Goal: Contribute content: Contribute content

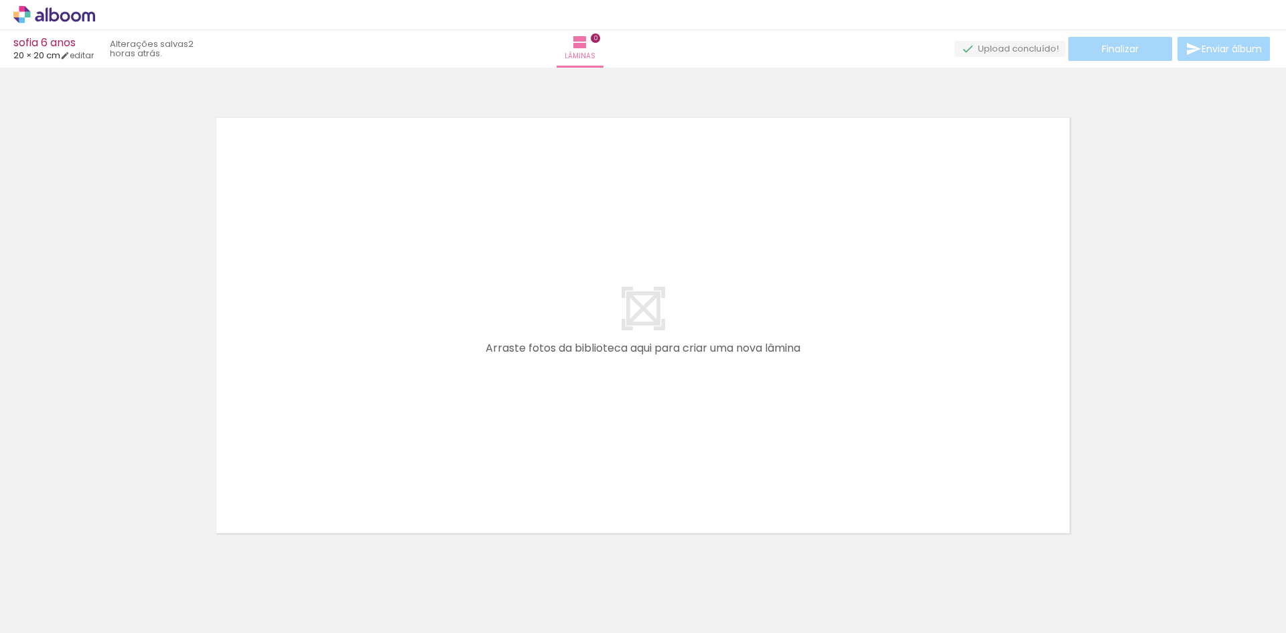
scroll to position [0, 937]
click at [524, 561] on iron-icon at bounding box center [519, 561] width 14 height 14
click at [600, 571] on div at bounding box center [623, 588] width 66 height 44
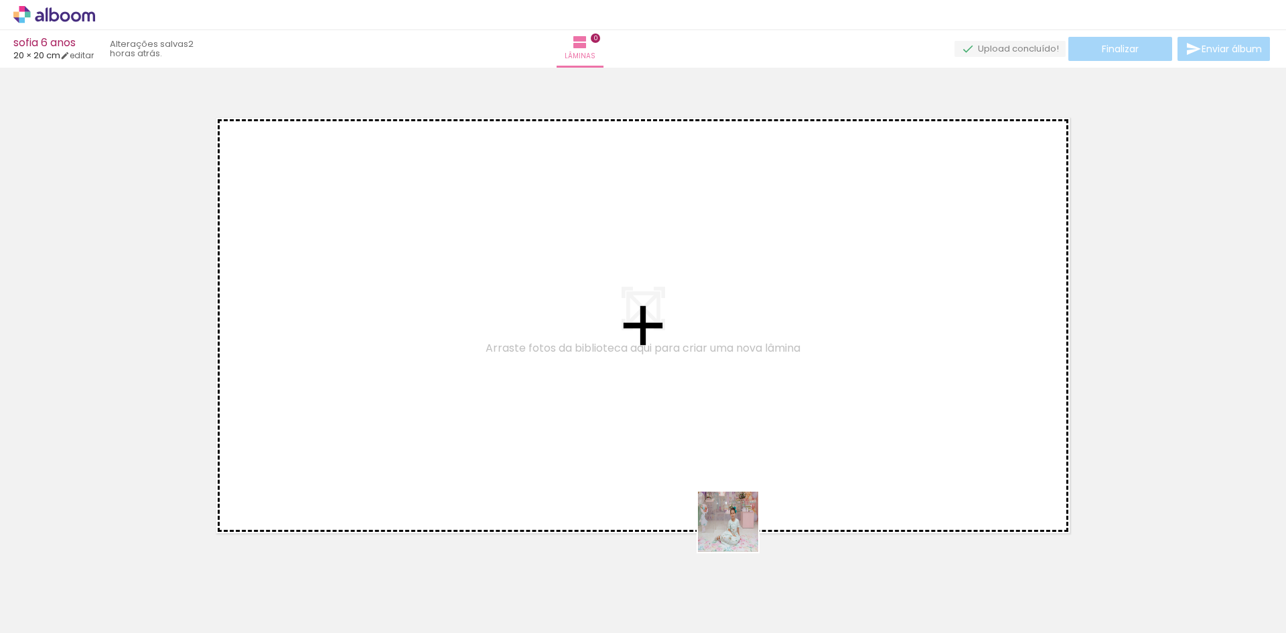
drag, startPoint x: 738, startPoint y: 532, endPoint x: 648, endPoint y: 308, distance: 241.1
click at [648, 308] on quentale-workspace at bounding box center [643, 316] width 1286 height 633
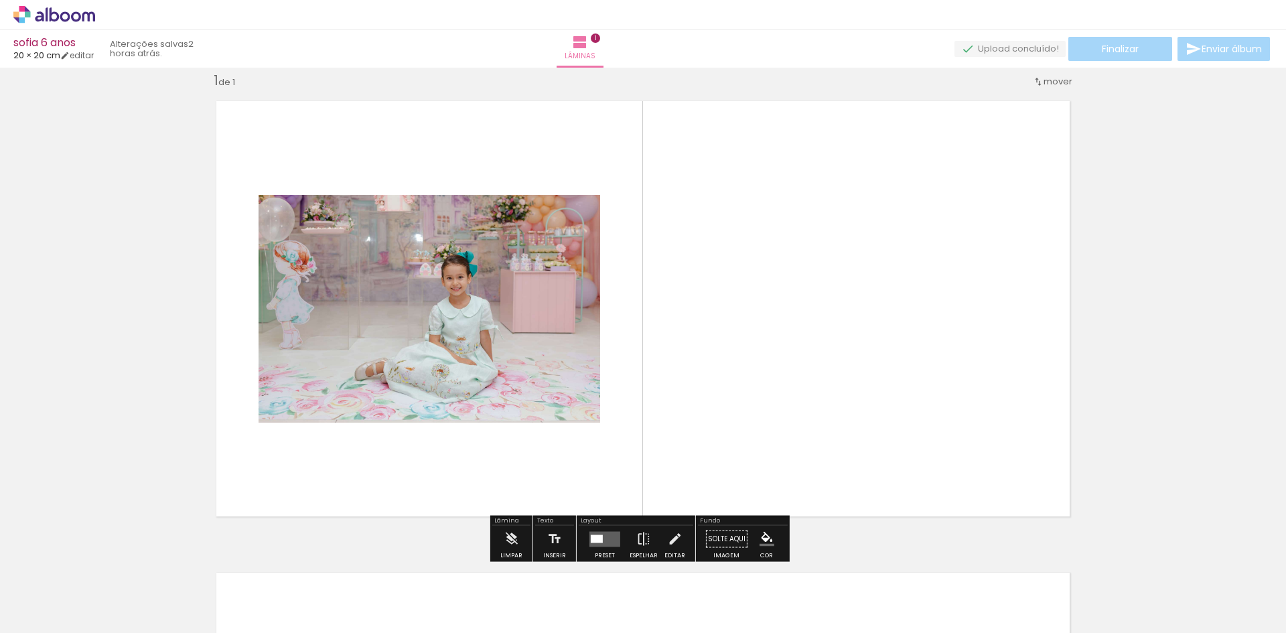
scroll to position [17, 0]
click at [603, 537] on quentale-layouter at bounding box center [605, 538] width 31 height 15
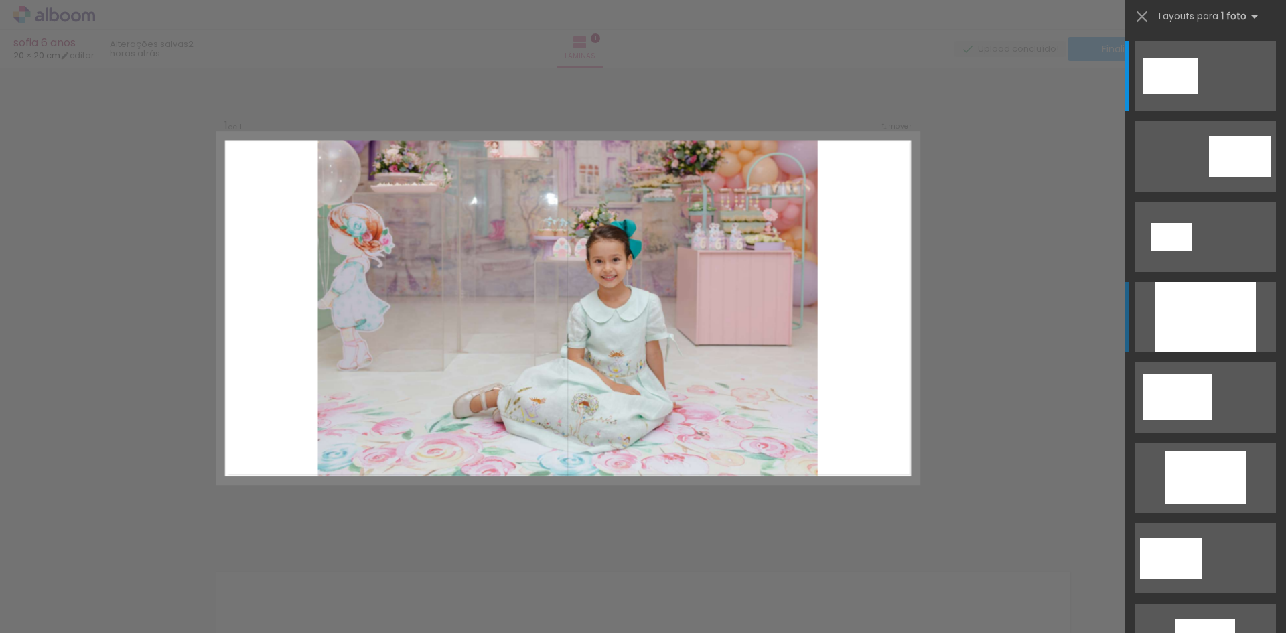
click at [1192, 325] on div at bounding box center [1205, 317] width 101 height 70
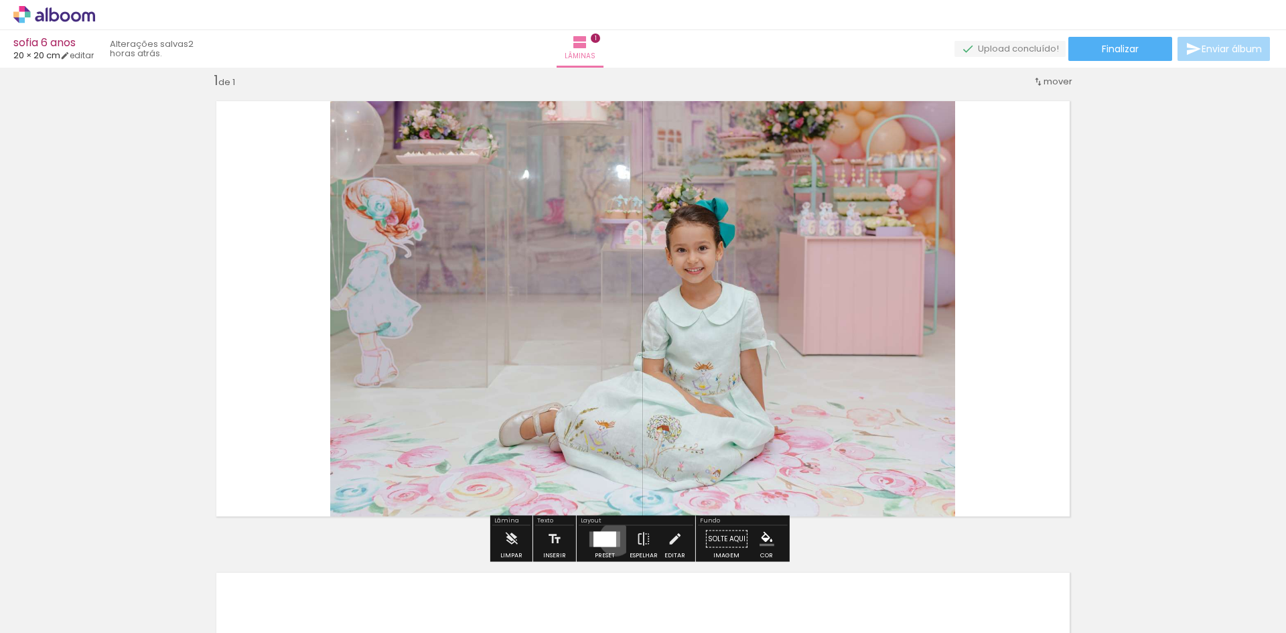
click at [613, 539] on div at bounding box center [605, 538] width 23 height 15
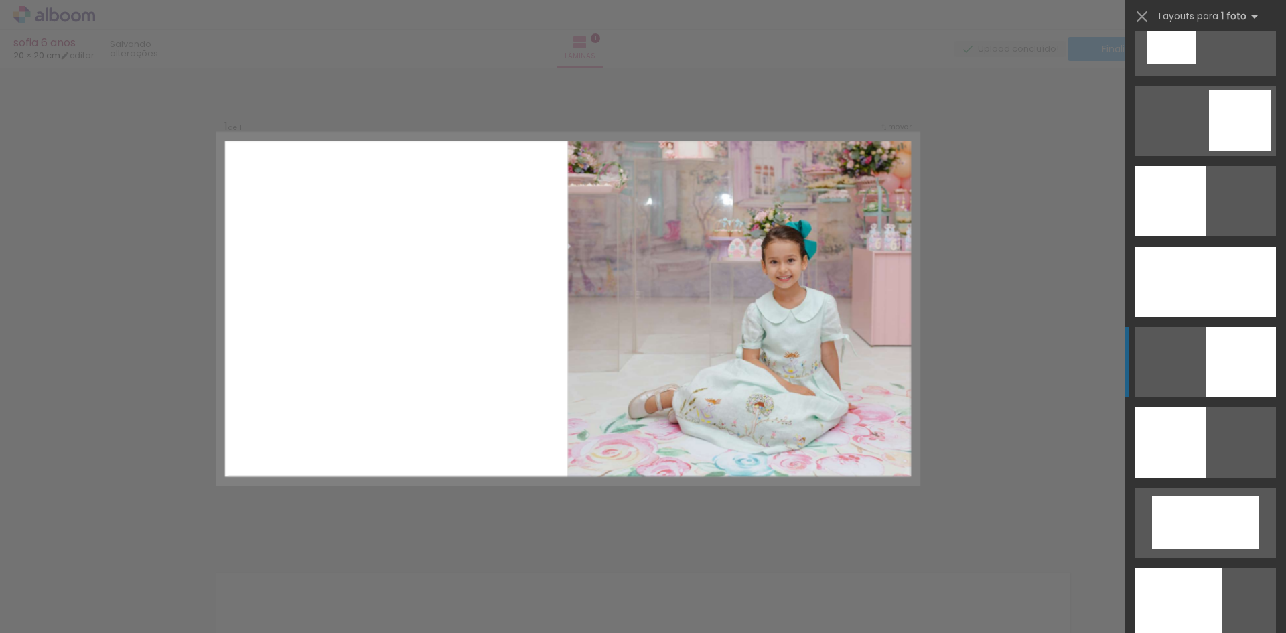
scroll to position [1782, 0]
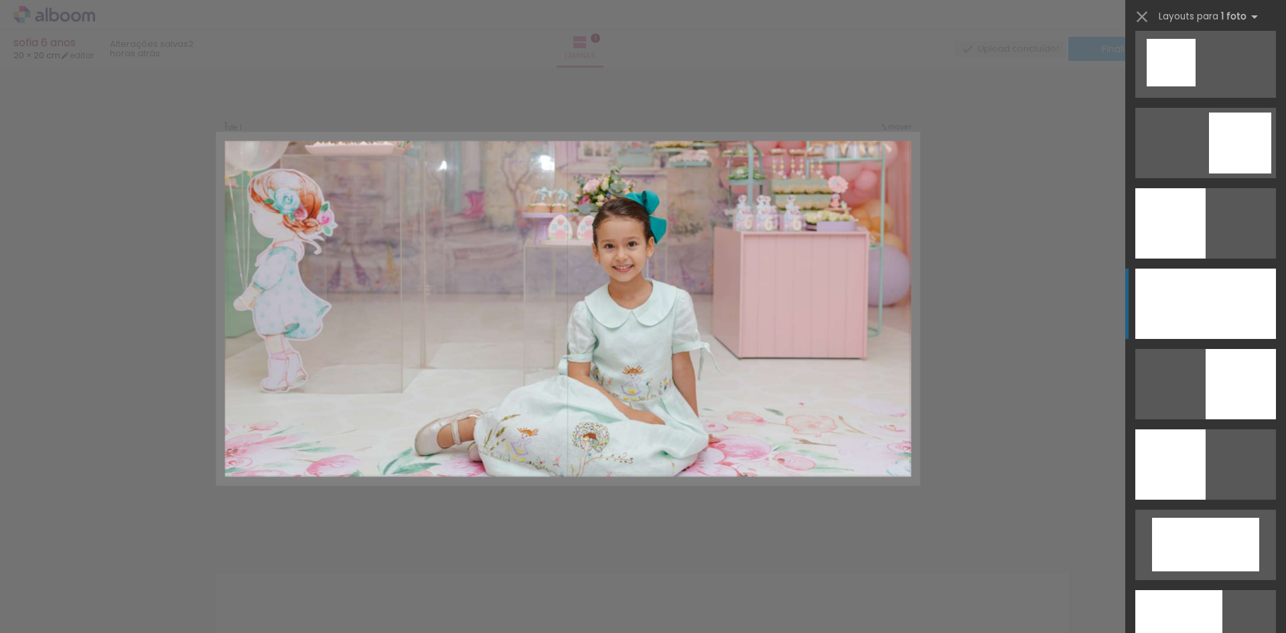
click at [1212, 313] on div at bounding box center [1206, 304] width 141 height 70
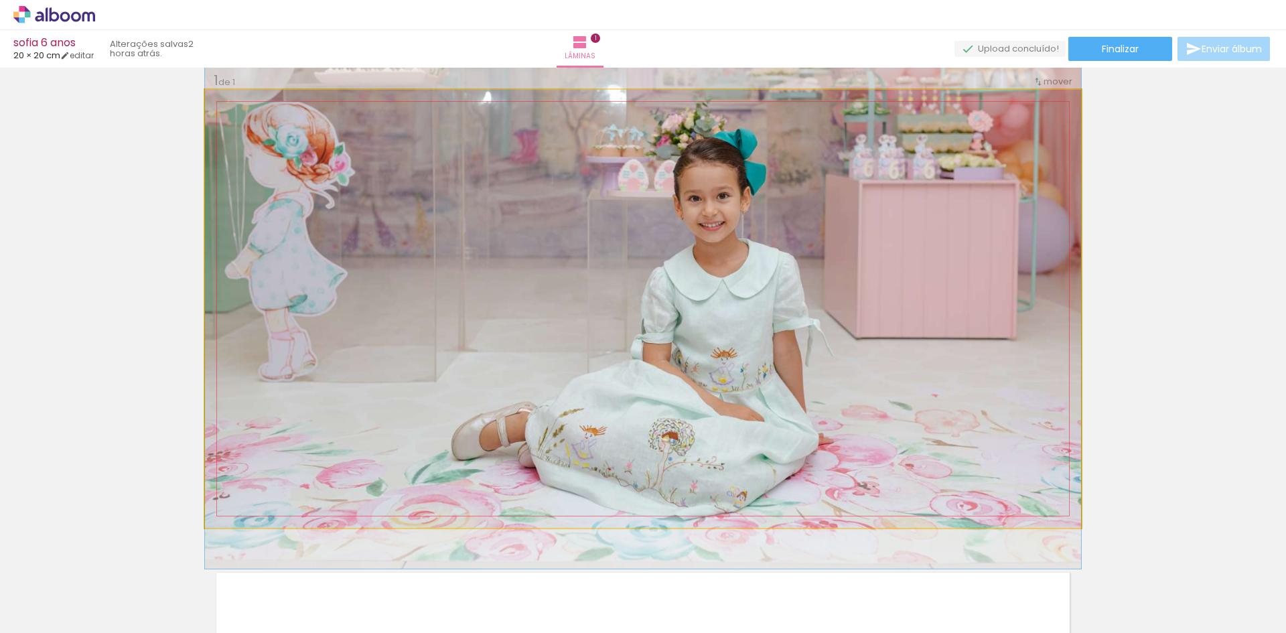
drag, startPoint x: 731, startPoint y: 400, endPoint x: 754, endPoint y: 368, distance: 39.4
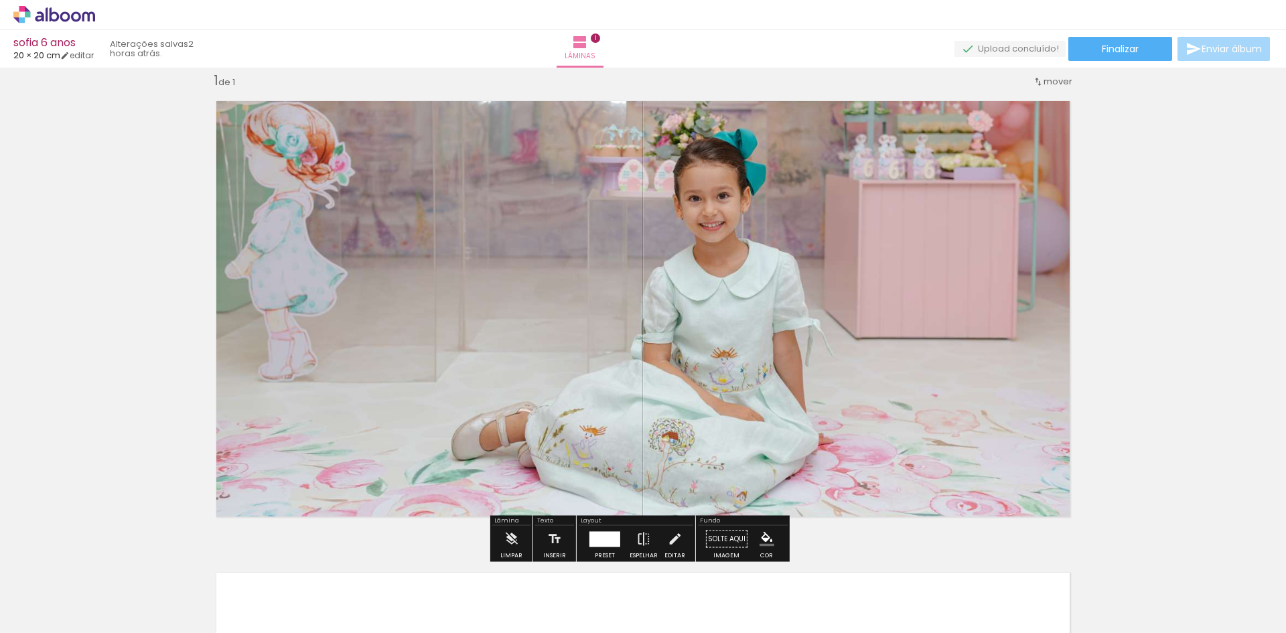
click at [722, 356] on quentale-photo at bounding box center [643, 309] width 876 height 438
click at [590, 534] on div at bounding box center [605, 538] width 31 height 15
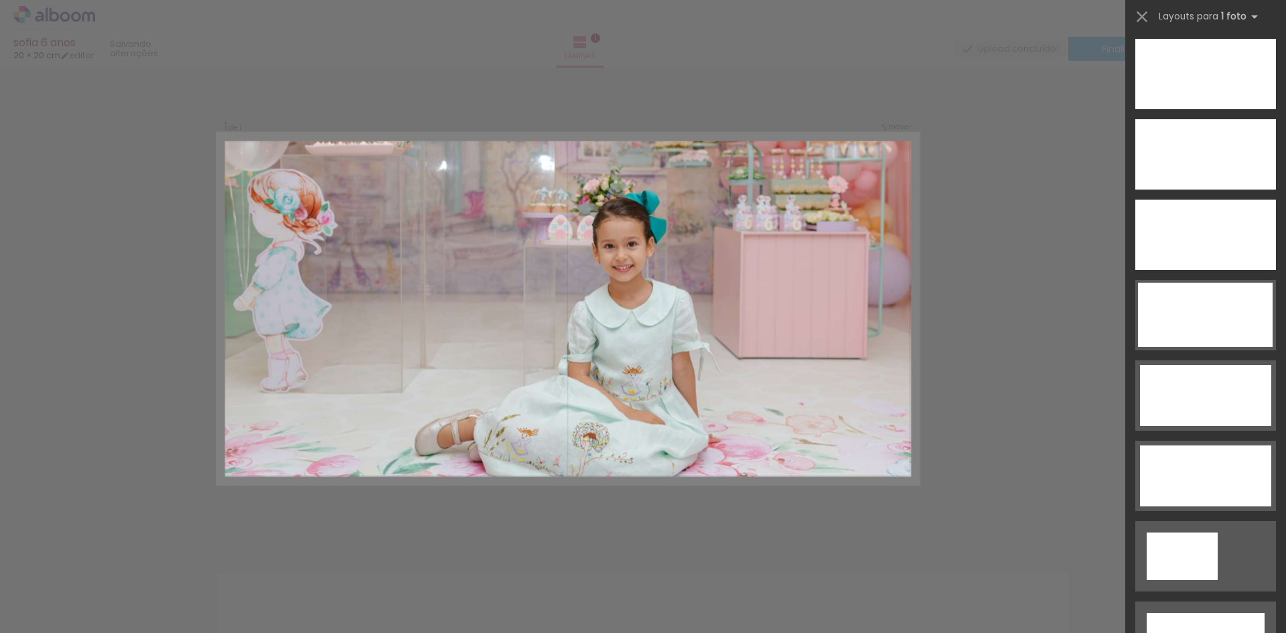
scroll to position [3953, 0]
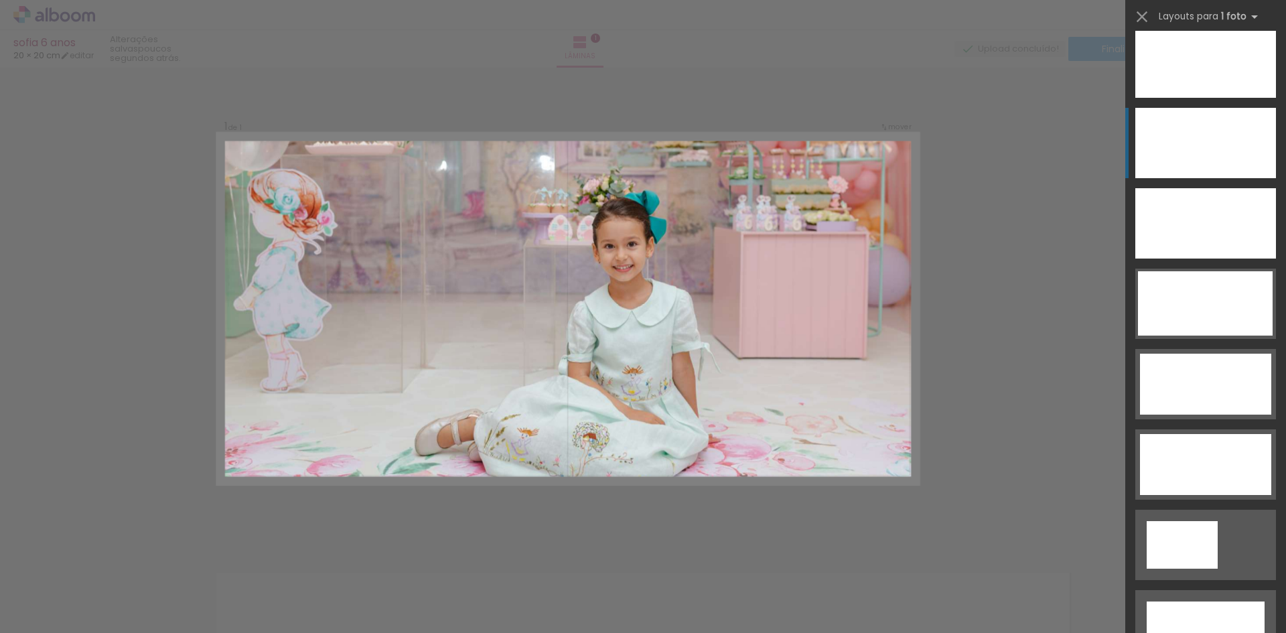
click at [1223, 147] on div at bounding box center [1206, 143] width 141 height 70
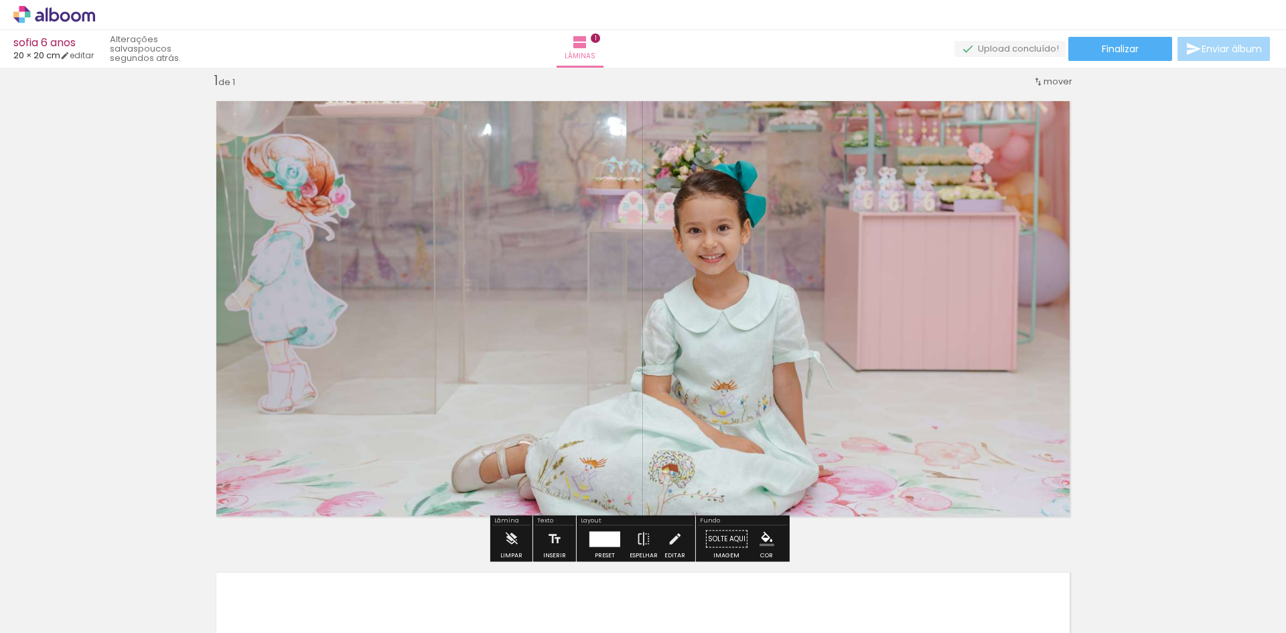
click at [707, 314] on quentale-photo at bounding box center [643, 309] width 876 height 438
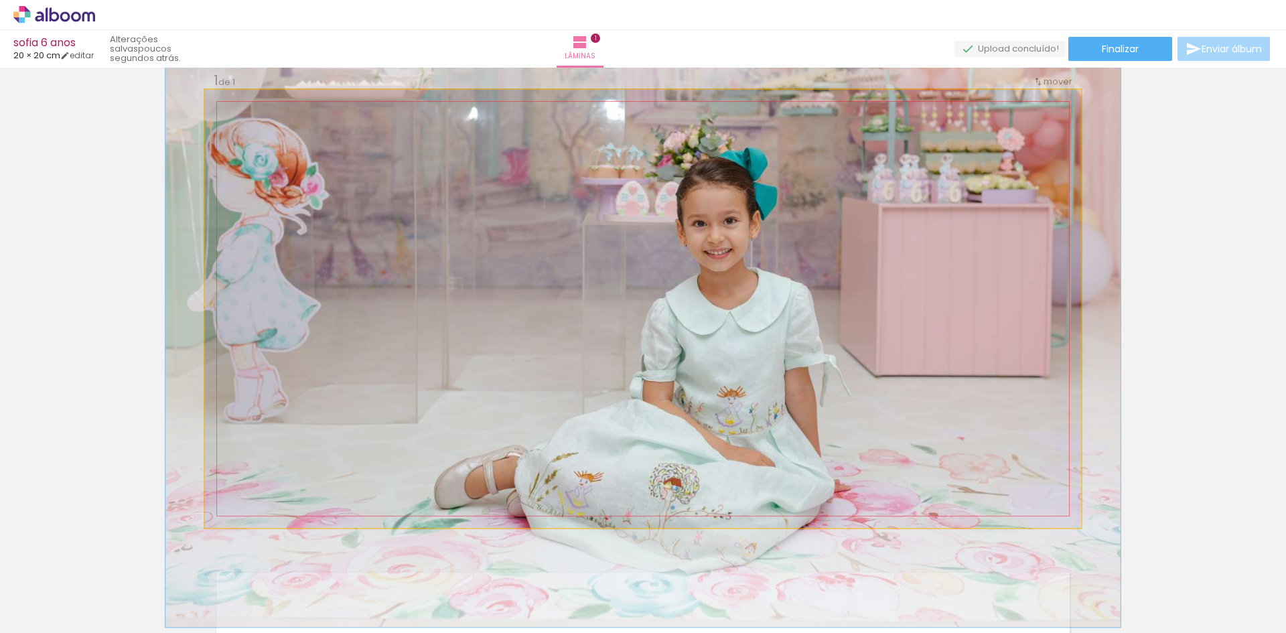
type paper-slider "109"
click at [239, 104] on div at bounding box center [240, 104] width 12 height 12
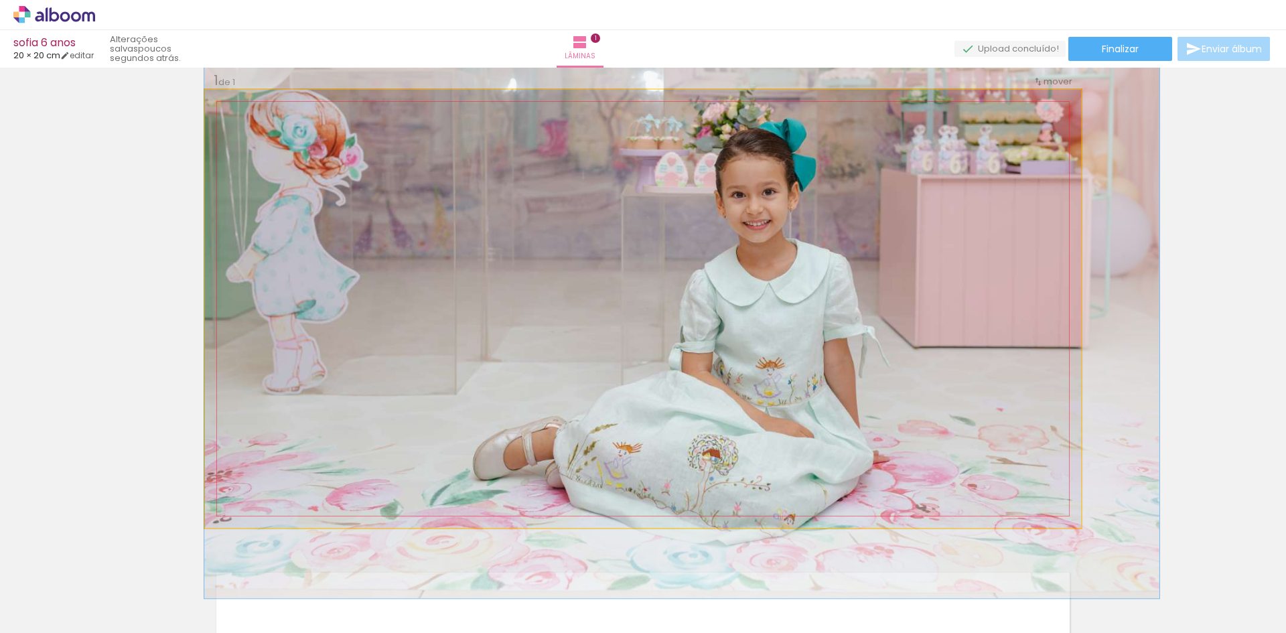
drag, startPoint x: 776, startPoint y: 332, endPoint x: 831, endPoint y: 303, distance: 62.3
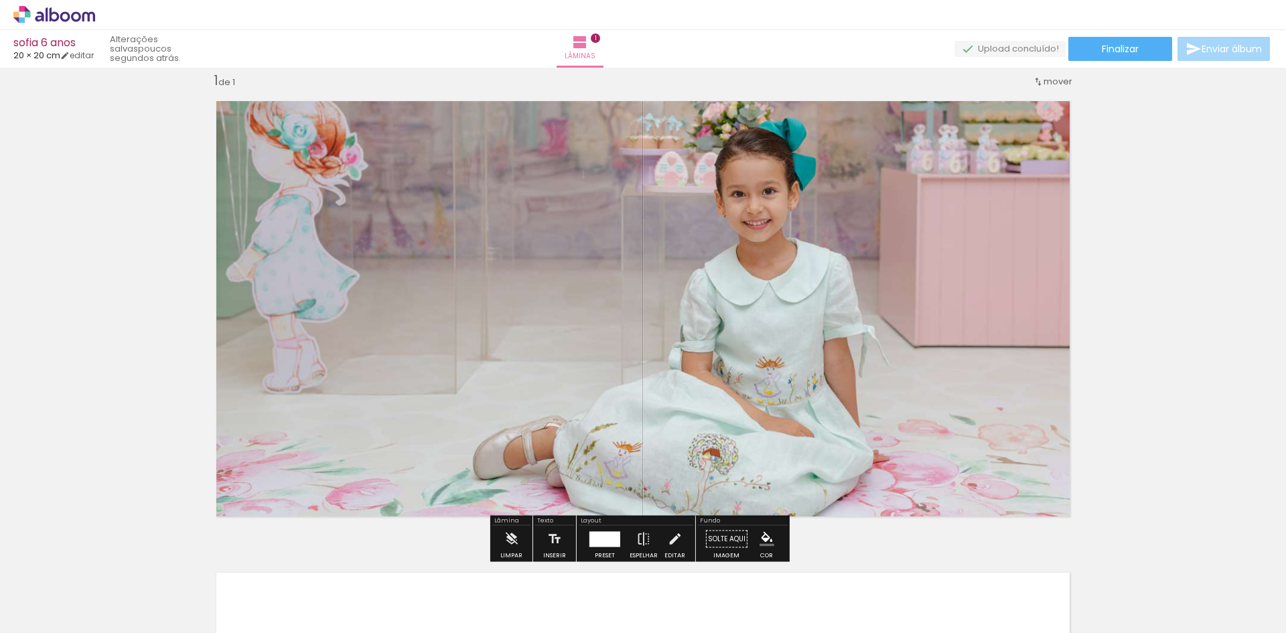
click at [813, 312] on quentale-photo at bounding box center [643, 309] width 876 height 438
click at [1144, 294] on div "Inserir lâmina 1 de 1" at bounding box center [643, 528] width 1286 height 944
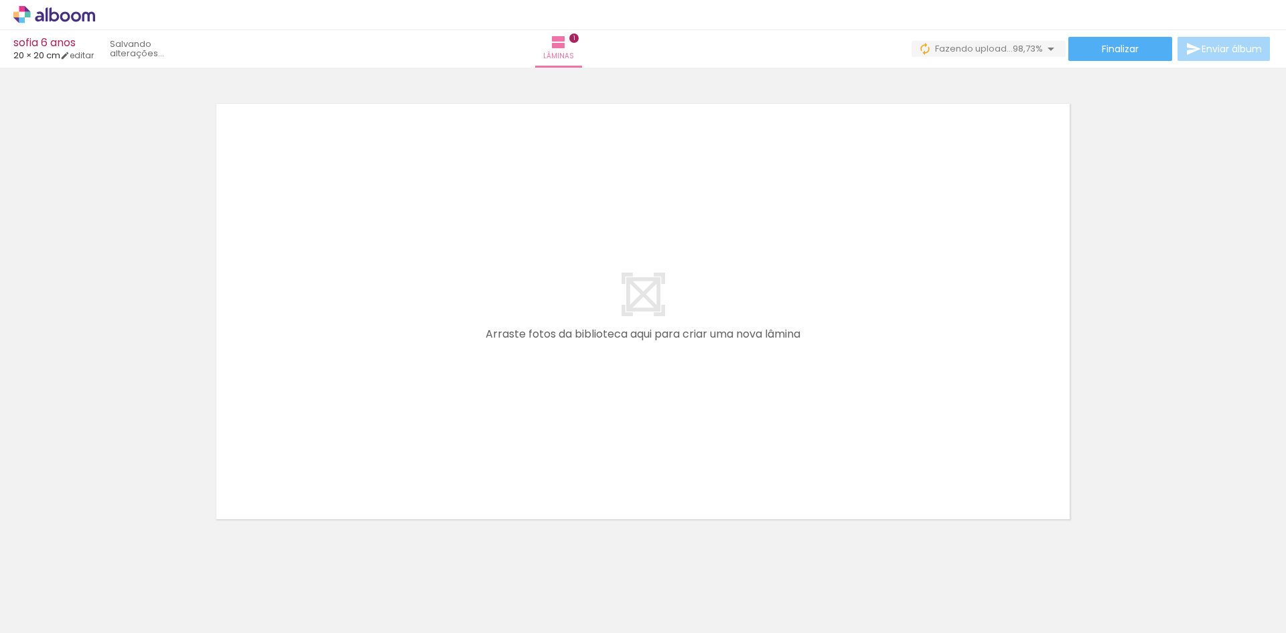
scroll to position [0, 1286]
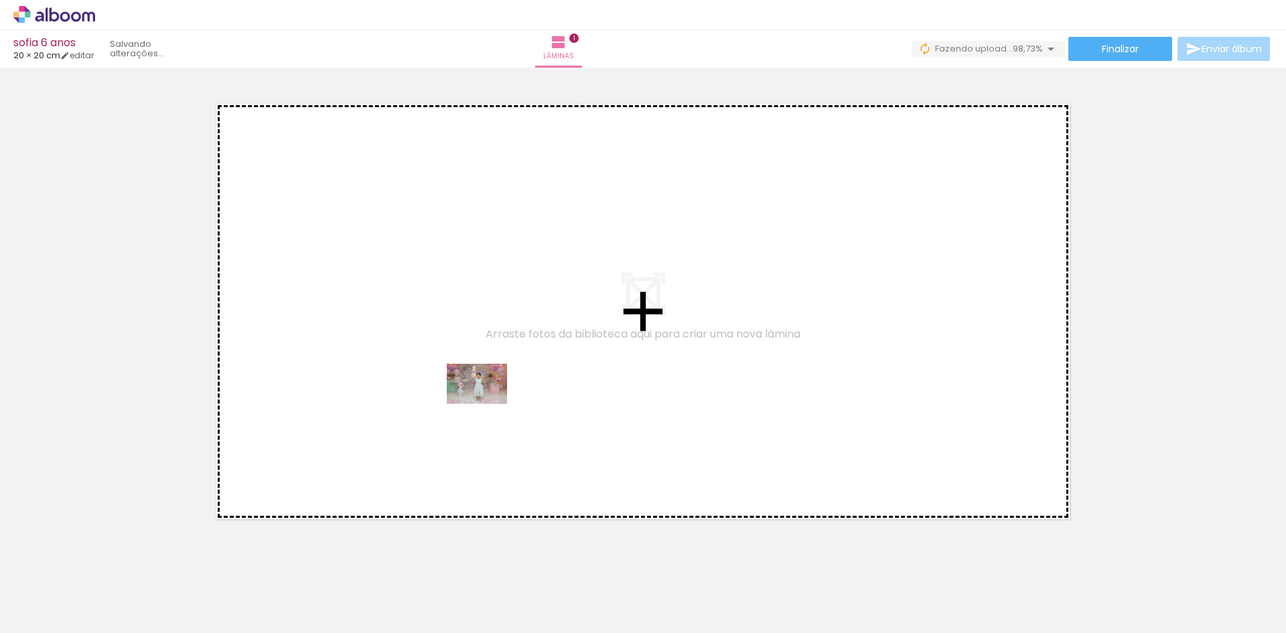
drag, startPoint x: 274, startPoint y: 584, endPoint x: 487, endPoint y: 404, distance: 278.6
click at [487, 404] on quentale-workspace at bounding box center [643, 316] width 1286 height 633
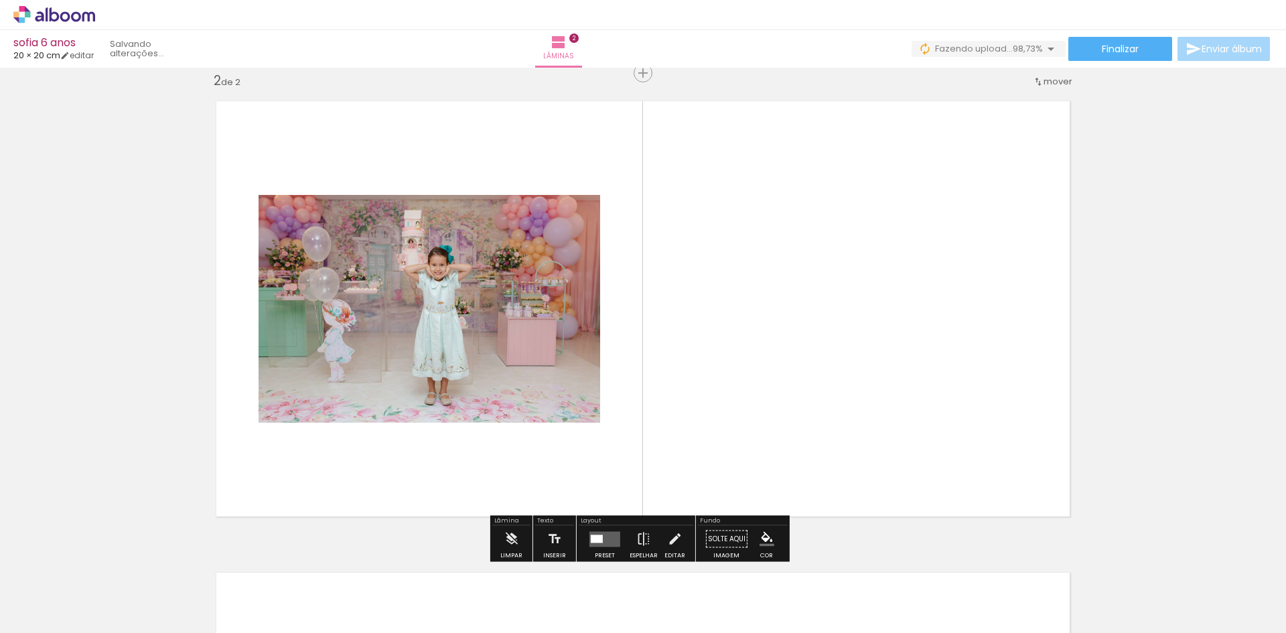
scroll to position [489, 0]
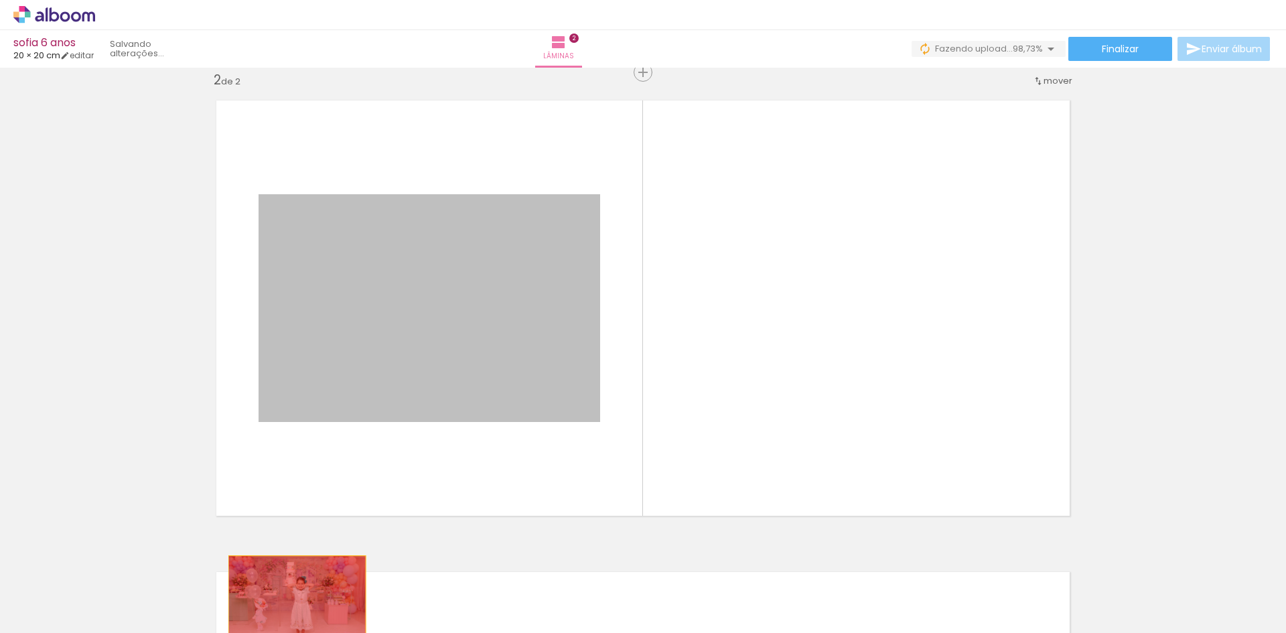
drag, startPoint x: 489, startPoint y: 319, endPoint x: 287, endPoint y: 603, distance: 348.4
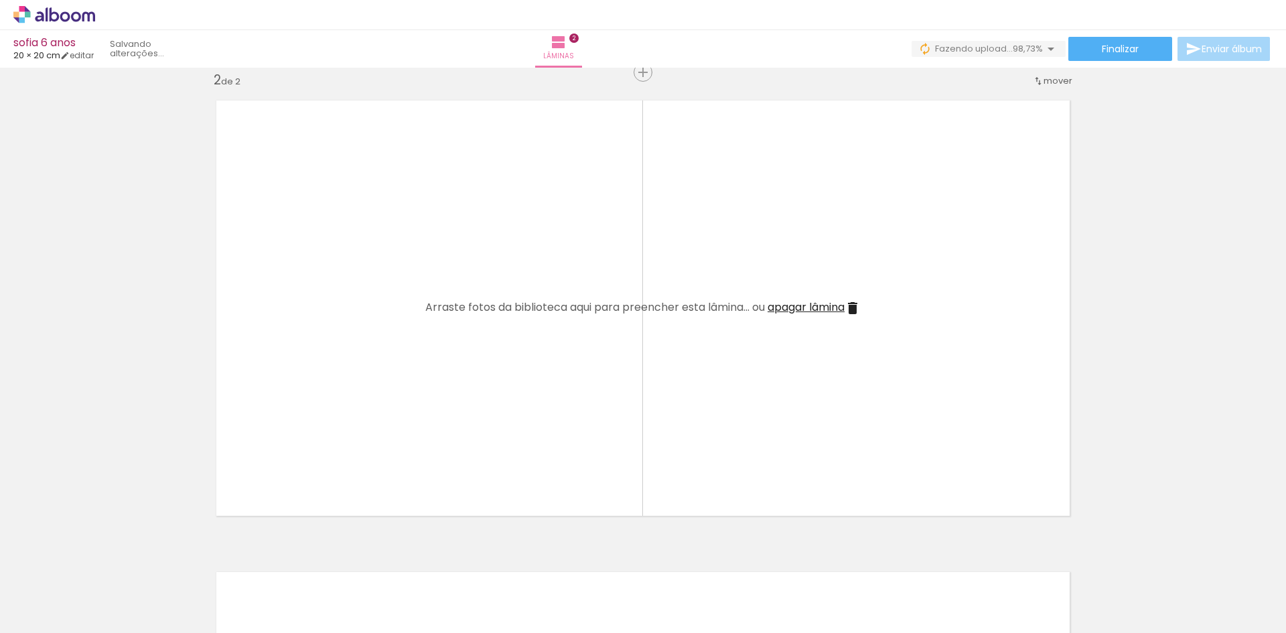
click at [251, 563] on iron-icon at bounding box center [244, 561] width 14 height 14
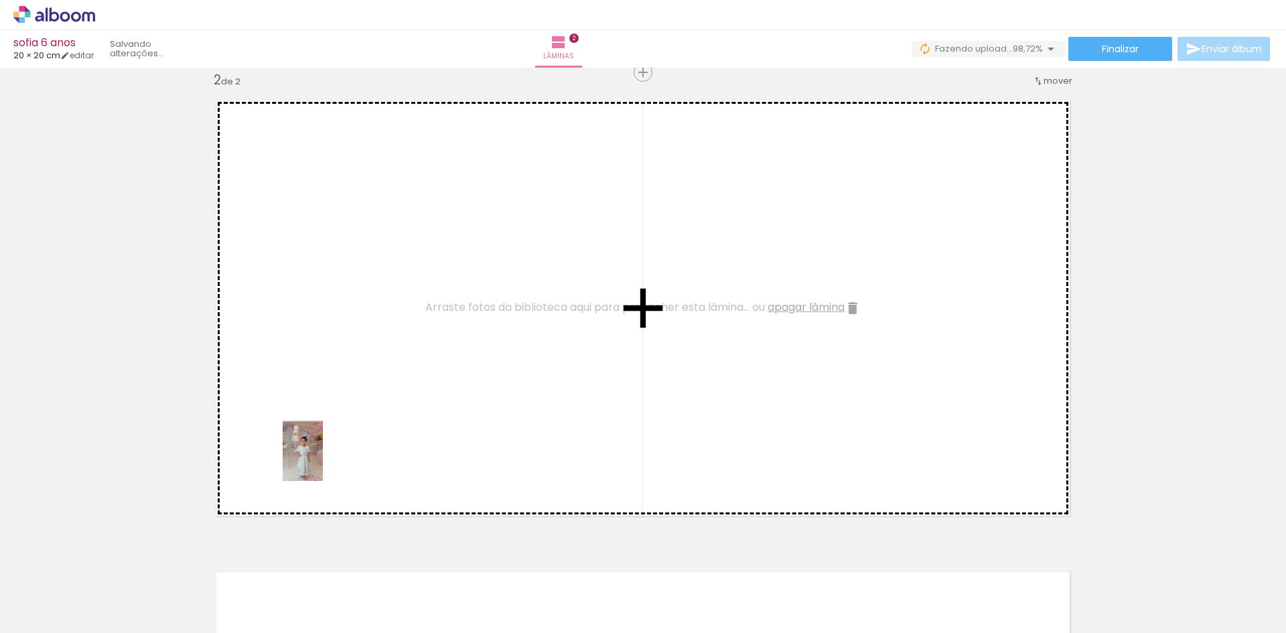
drag, startPoint x: 190, startPoint y: 600, endPoint x: 198, endPoint y: 532, distance: 68.8
click at [324, 460] on quentale-workspace at bounding box center [643, 316] width 1286 height 633
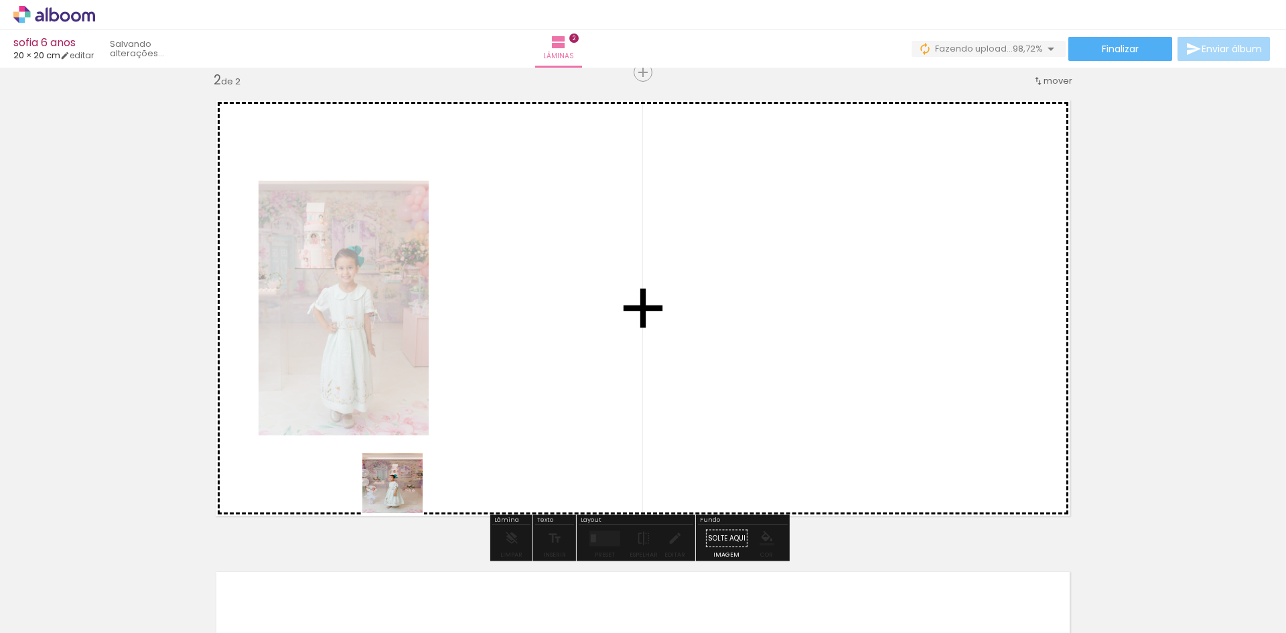
drag, startPoint x: 140, startPoint y: 592, endPoint x: 561, endPoint y: 403, distance: 461.5
click at [561, 403] on quentale-workspace at bounding box center [643, 316] width 1286 height 633
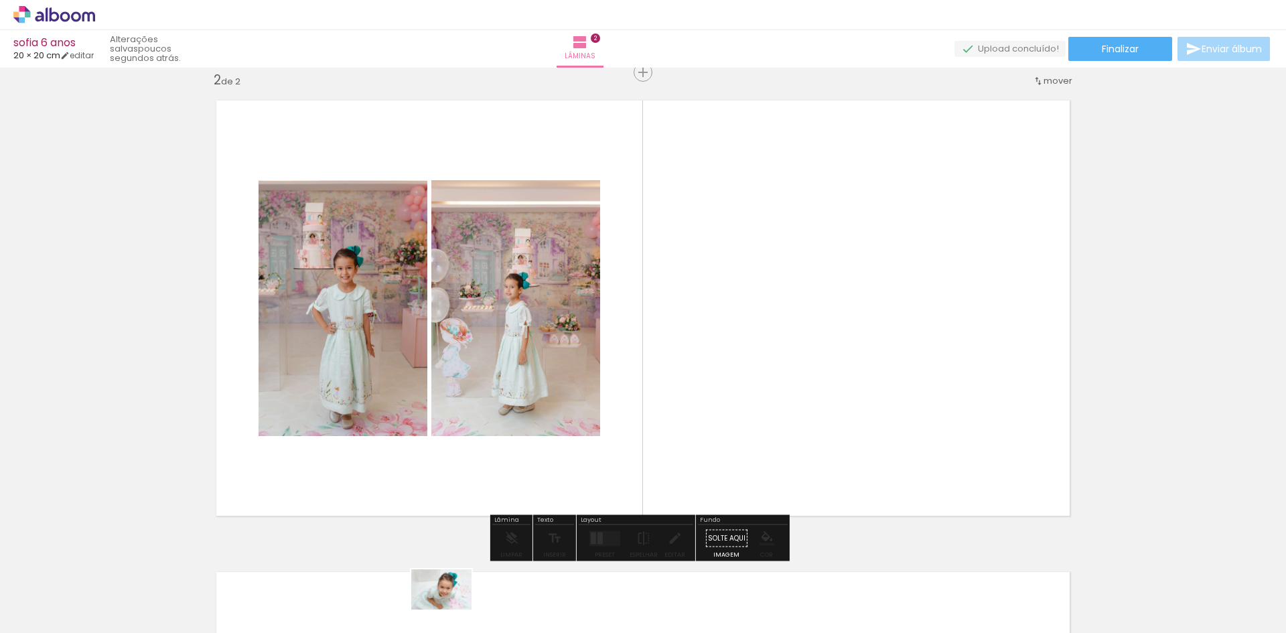
drag, startPoint x: 436, startPoint y: 596, endPoint x: 452, endPoint y: 610, distance: 20.9
click at [452, 610] on div at bounding box center [424, 588] width 66 height 44
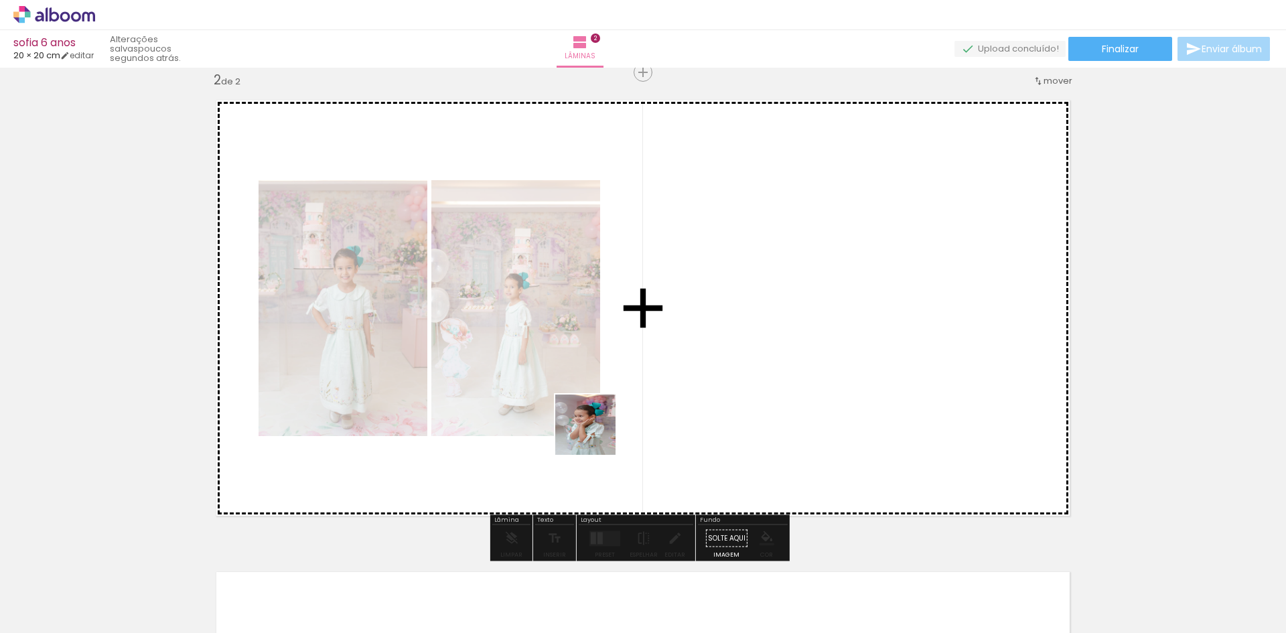
drag, startPoint x: 474, startPoint y: 521, endPoint x: 709, endPoint y: 348, distance: 291.3
click at [717, 340] on quentale-workspace at bounding box center [643, 316] width 1286 height 633
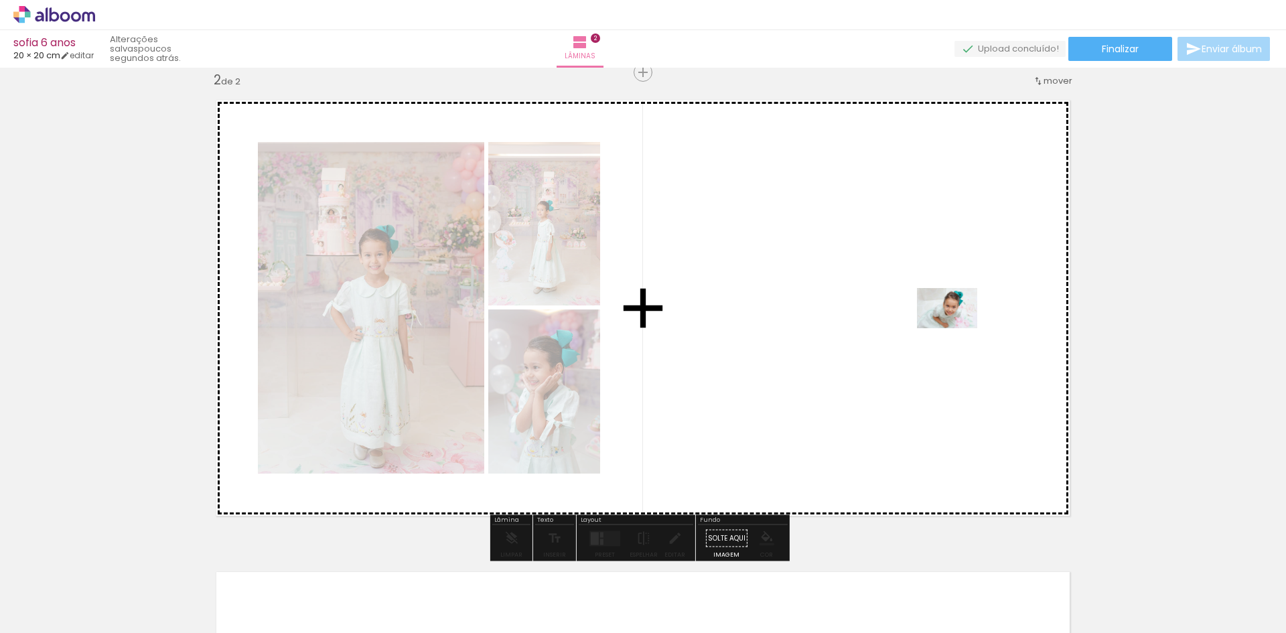
drag, startPoint x: 439, startPoint y: 596, endPoint x: 950, endPoint y: 325, distance: 578.7
click at [972, 320] on quentale-workspace at bounding box center [643, 316] width 1286 height 633
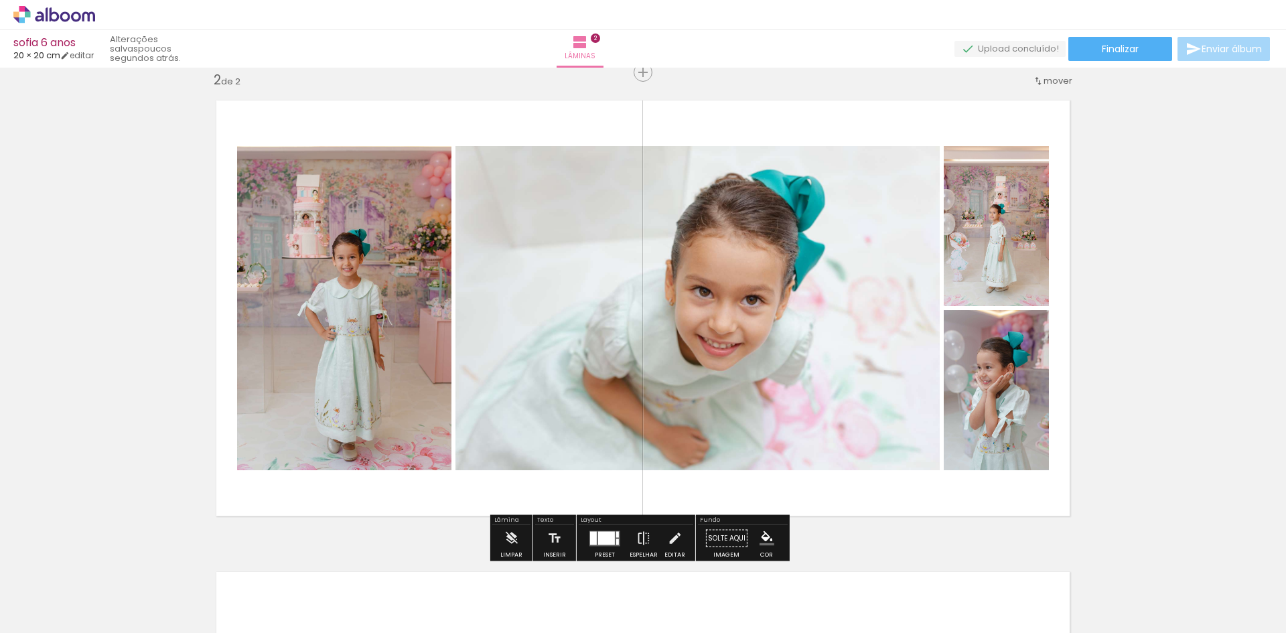
click at [607, 530] on div at bounding box center [605, 538] width 36 height 27
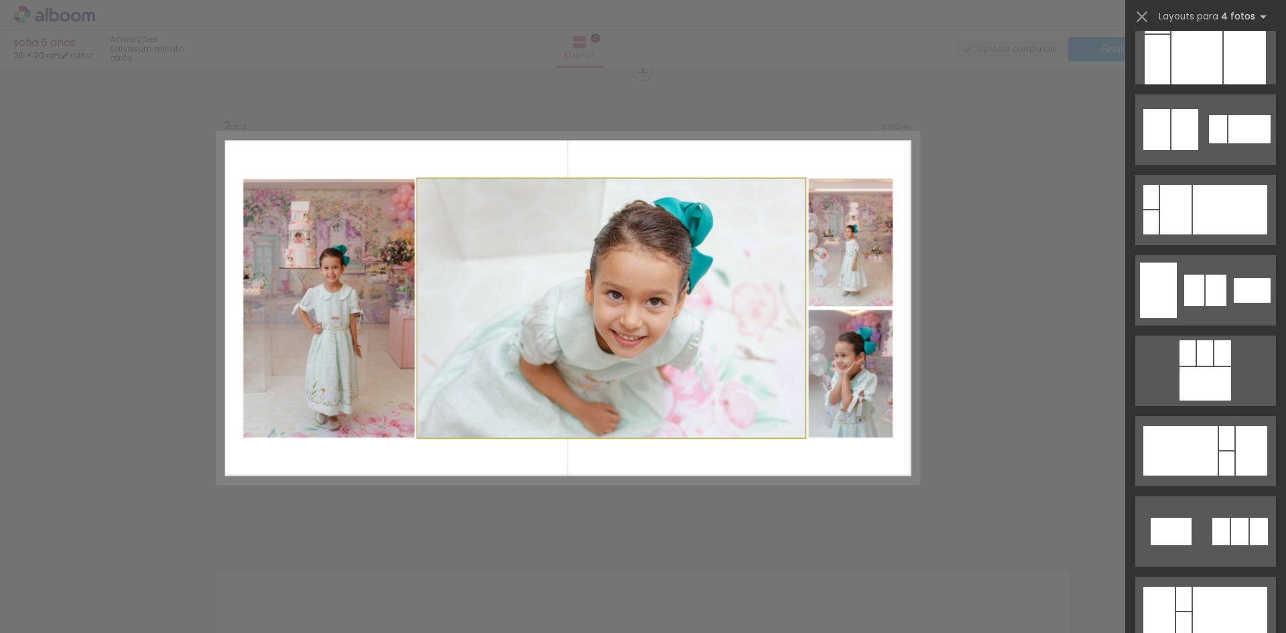
scroll to position [0, 0]
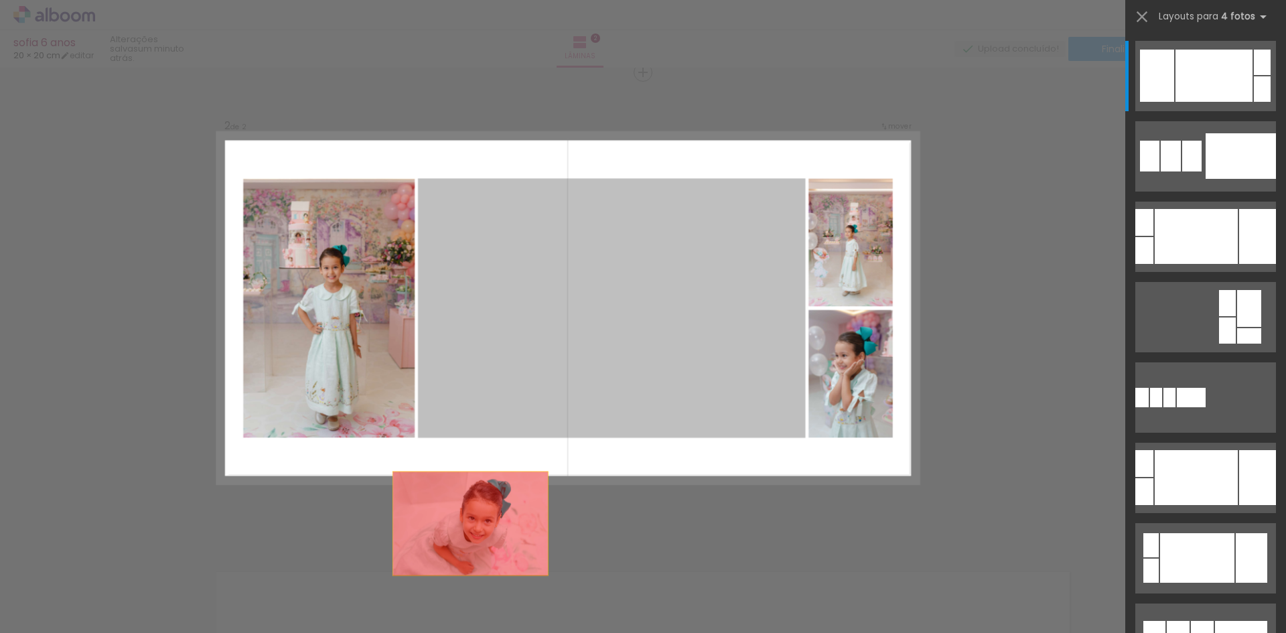
drag, startPoint x: 669, startPoint y: 294, endPoint x: 713, endPoint y: 445, distance: 157.1
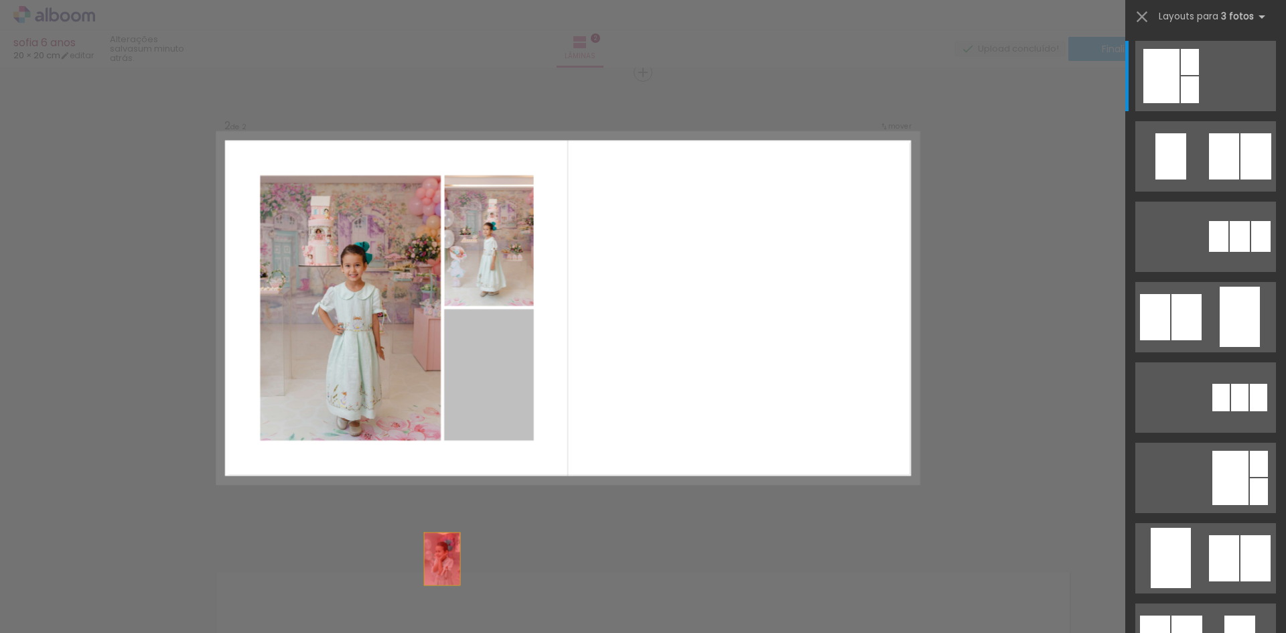
drag, startPoint x: 498, startPoint y: 361, endPoint x: 425, endPoint y: 605, distance: 254.6
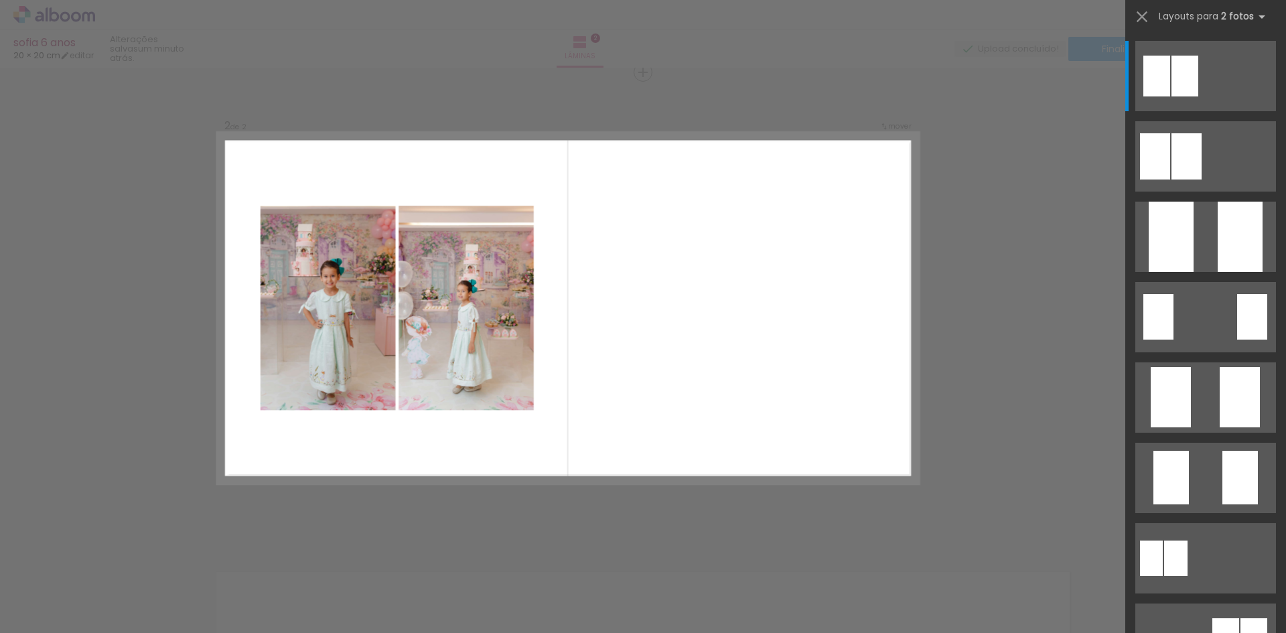
click at [583, 439] on quentale-layouter at bounding box center [568, 308] width 701 height 350
click at [616, 388] on quentale-layouter at bounding box center [568, 308] width 701 height 350
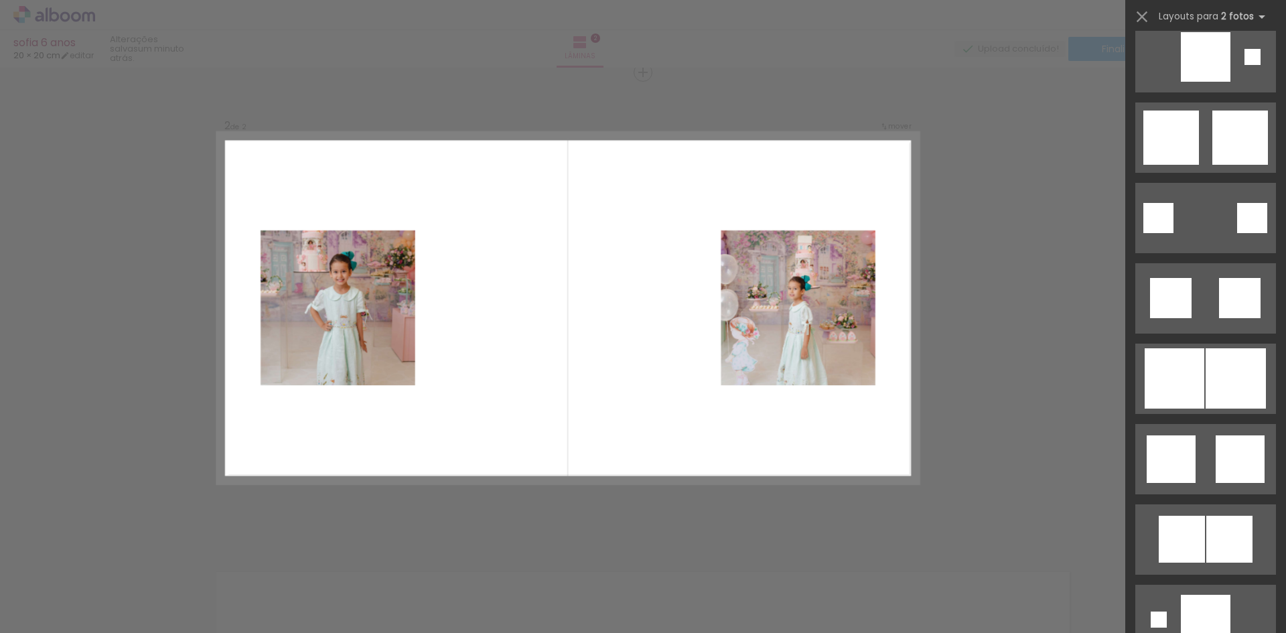
scroll to position [1541, 0]
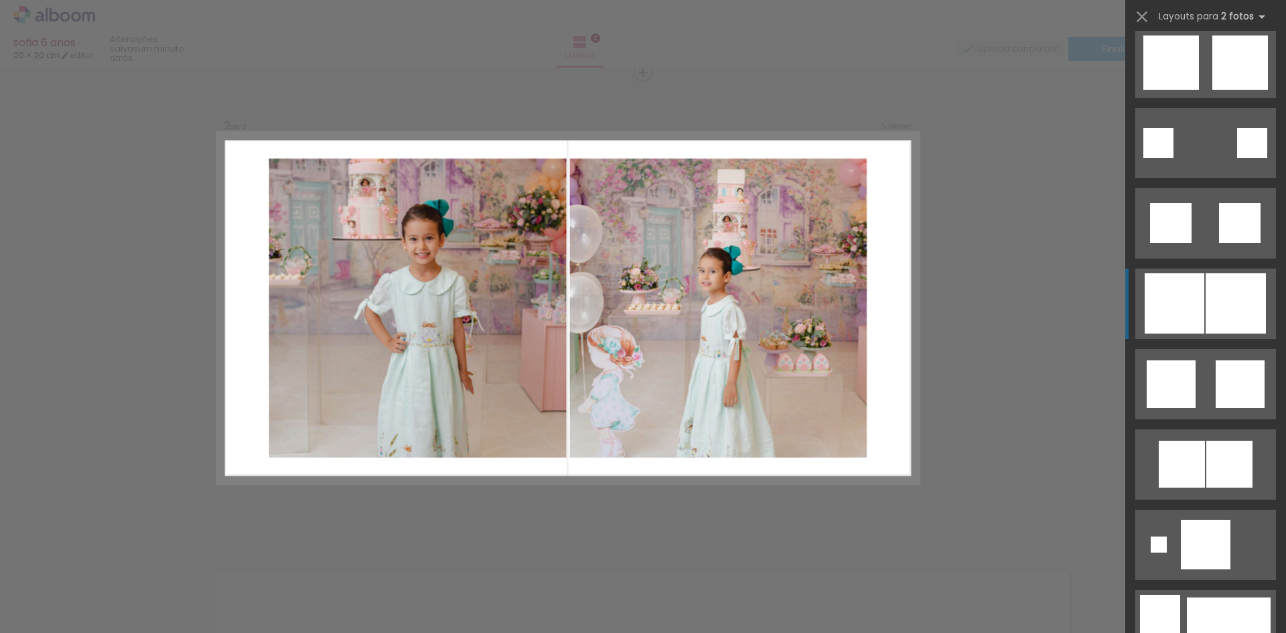
click at [1197, 307] on div at bounding box center [1175, 303] width 60 height 60
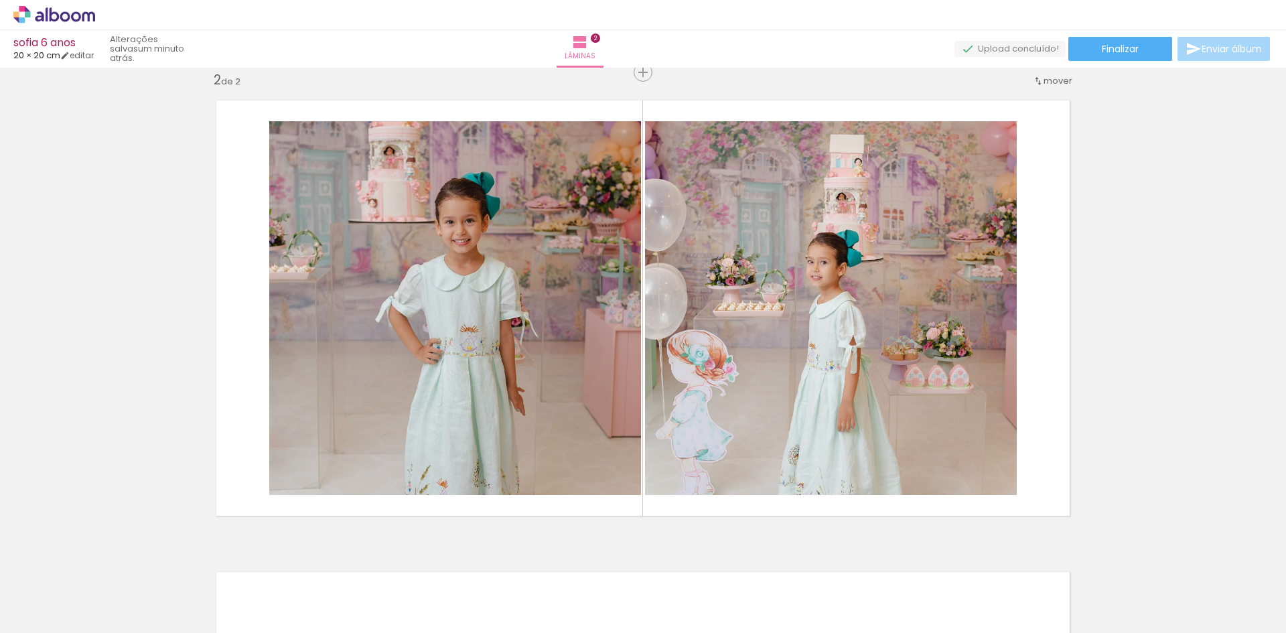
scroll to position [0, 4680]
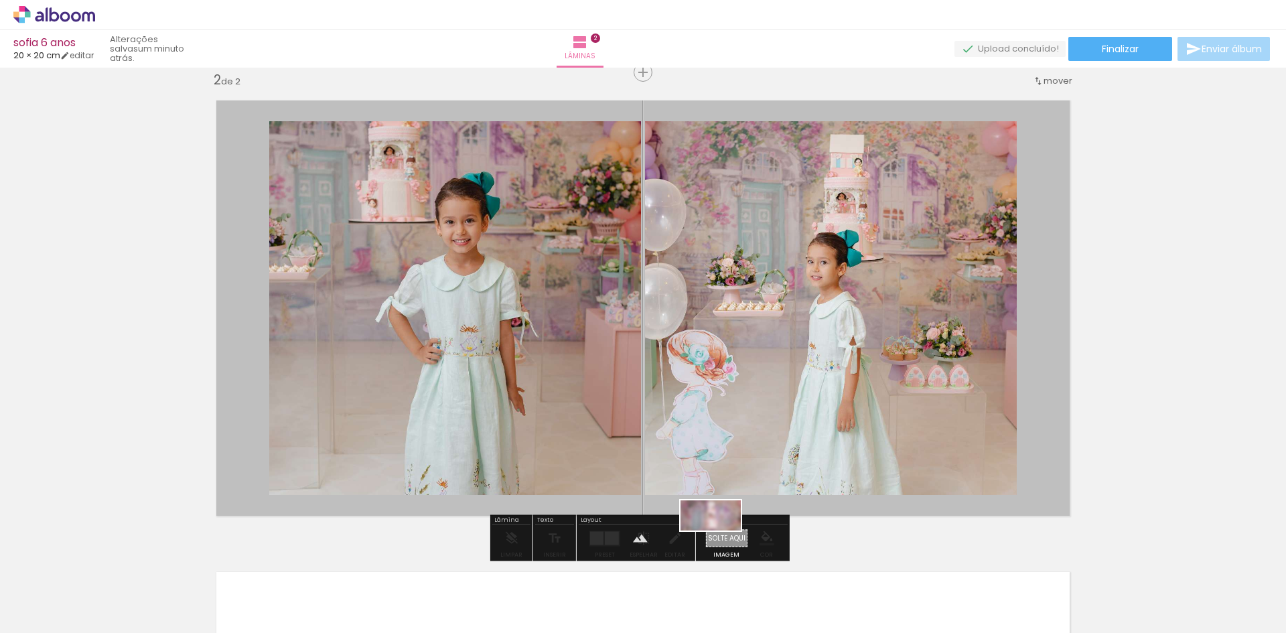
drag, startPoint x: 1243, startPoint y: 596, endPoint x: 721, endPoint y: 541, distance: 524.8
click at [721, 541] on quentale-workspace at bounding box center [643, 316] width 1286 height 633
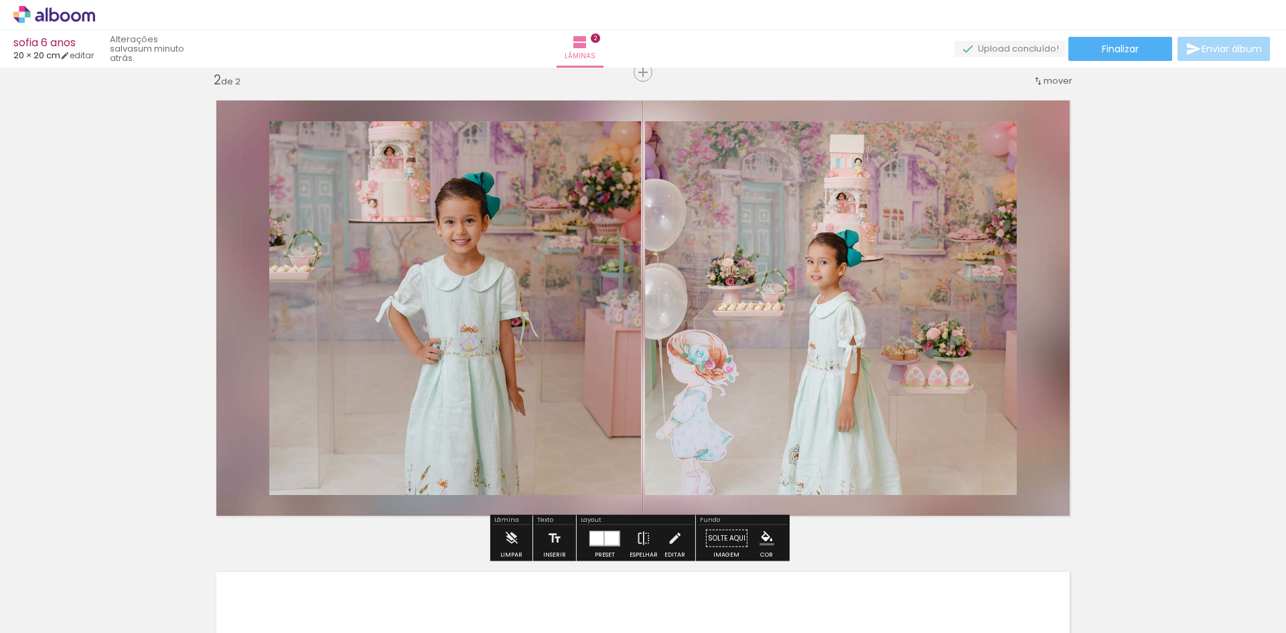
click at [1119, 254] on div "Inserir lâmina 1 de 2 Inserir lâmina 2 de 2" at bounding box center [643, 291] width 1286 height 1416
click at [590, 534] on div at bounding box center [596, 537] width 13 height 13
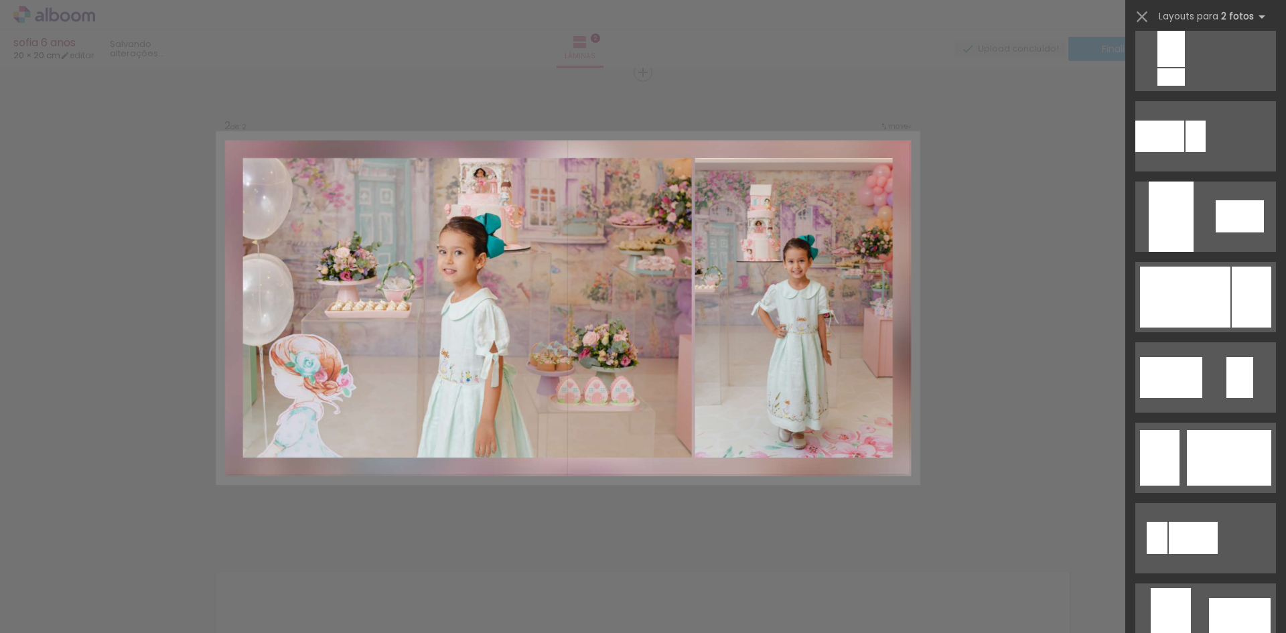
scroll to position [2573, 0]
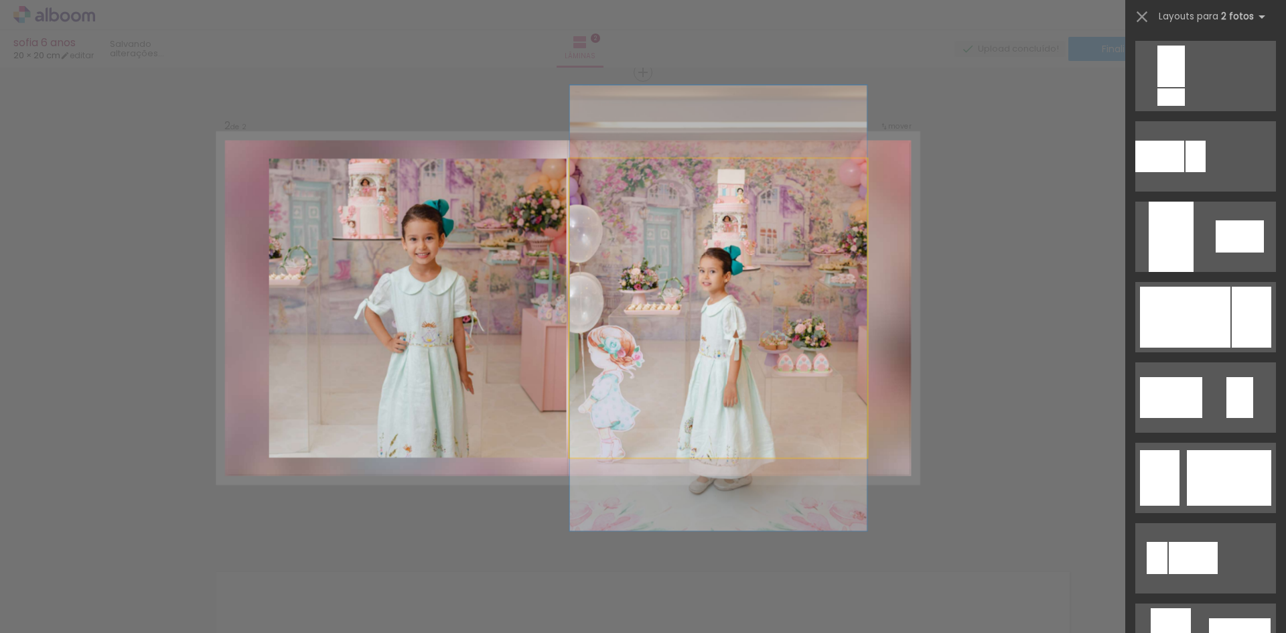
click at [569, 299] on quentale-photo at bounding box center [717, 308] width 297 height 299
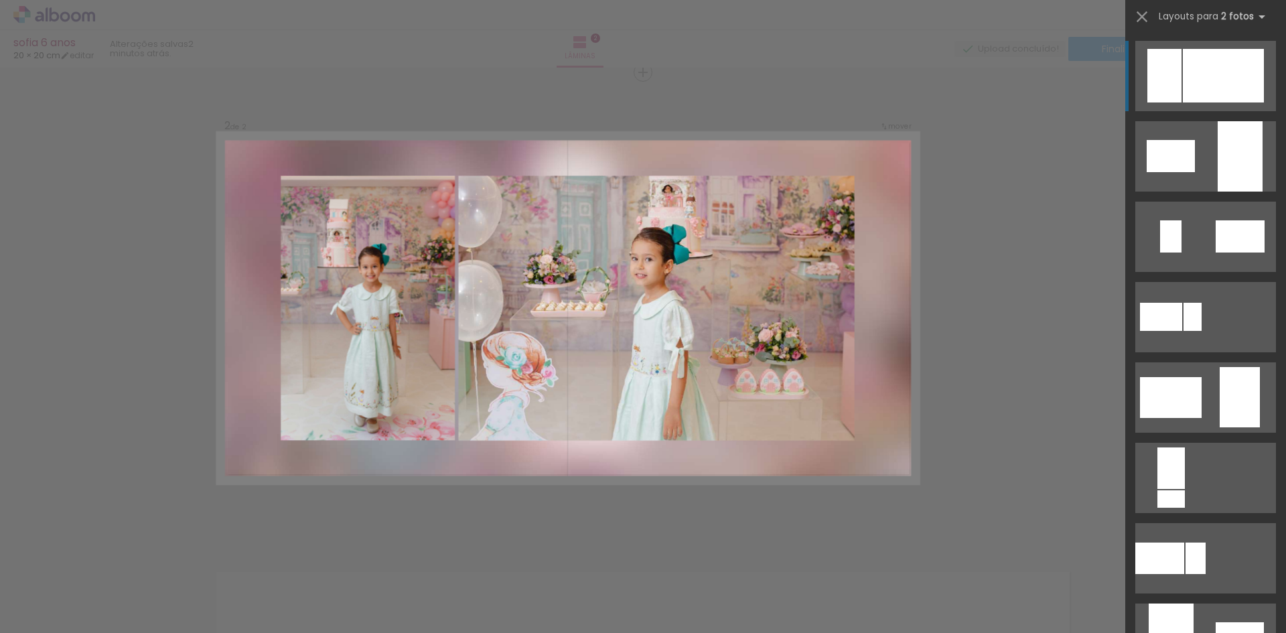
scroll to position [2104, 0]
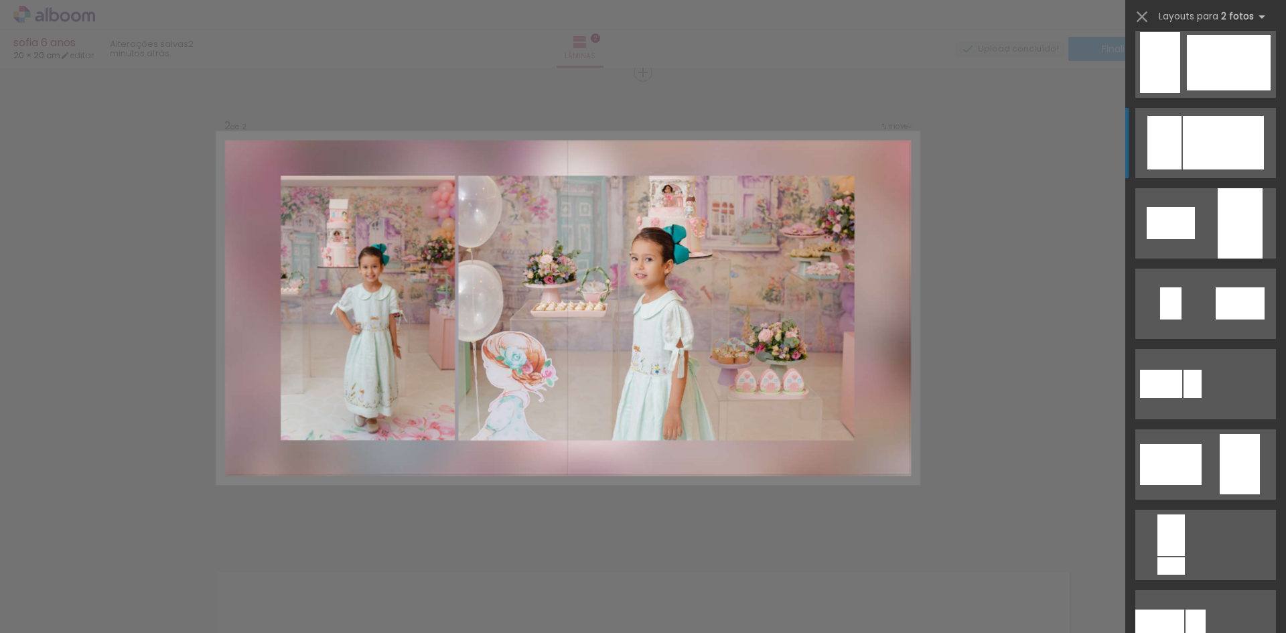
click at [1197, 135] on div at bounding box center [1223, 143] width 81 height 54
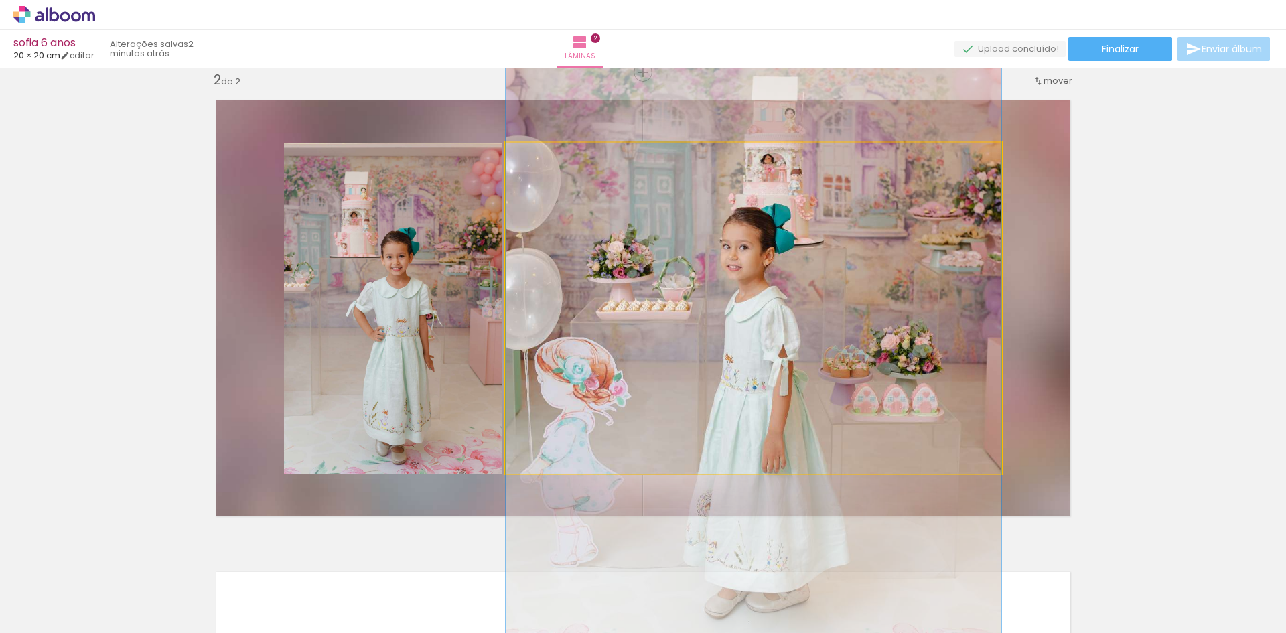
click at [778, 352] on quentale-photo at bounding box center [754, 308] width 496 height 331
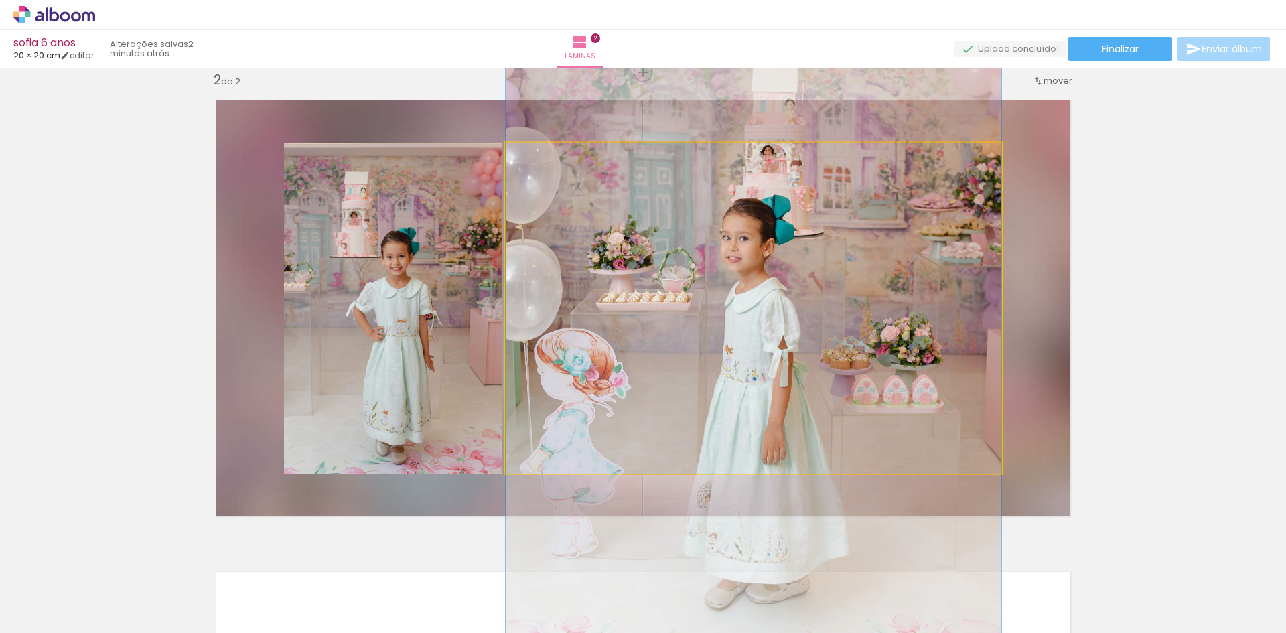
drag, startPoint x: 760, startPoint y: 356, endPoint x: 780, endPoint y: 347, distance: 21.9
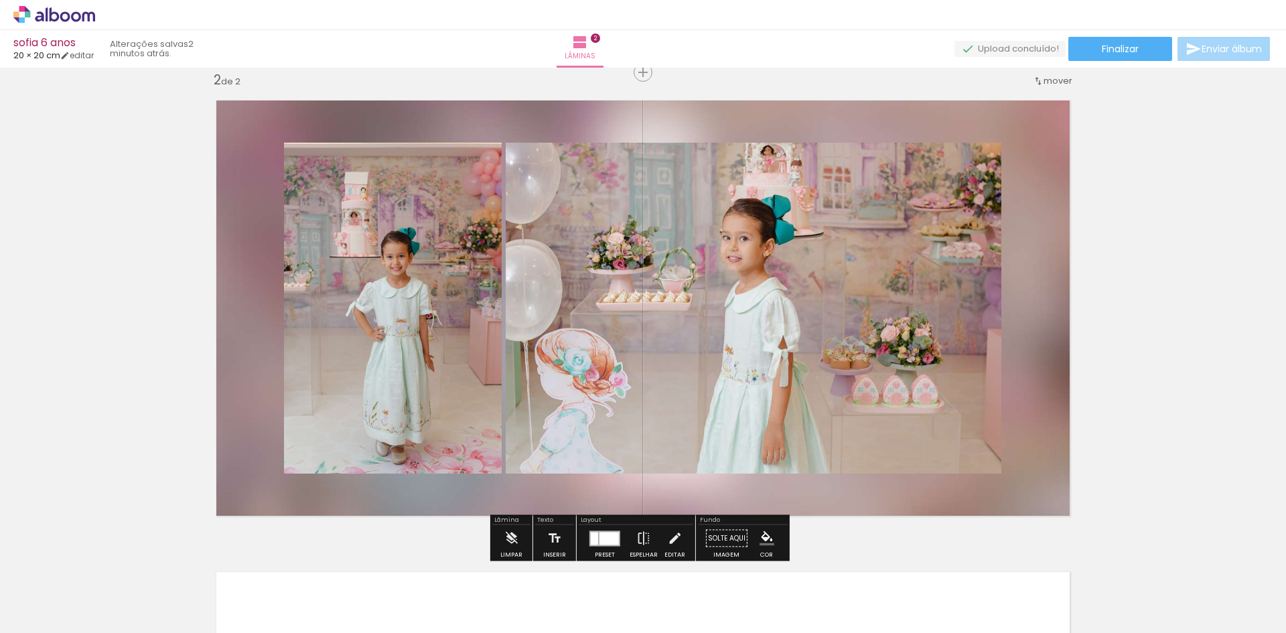
click at [600, 537] on div at bounding box center [609, 538] width 19 height 13
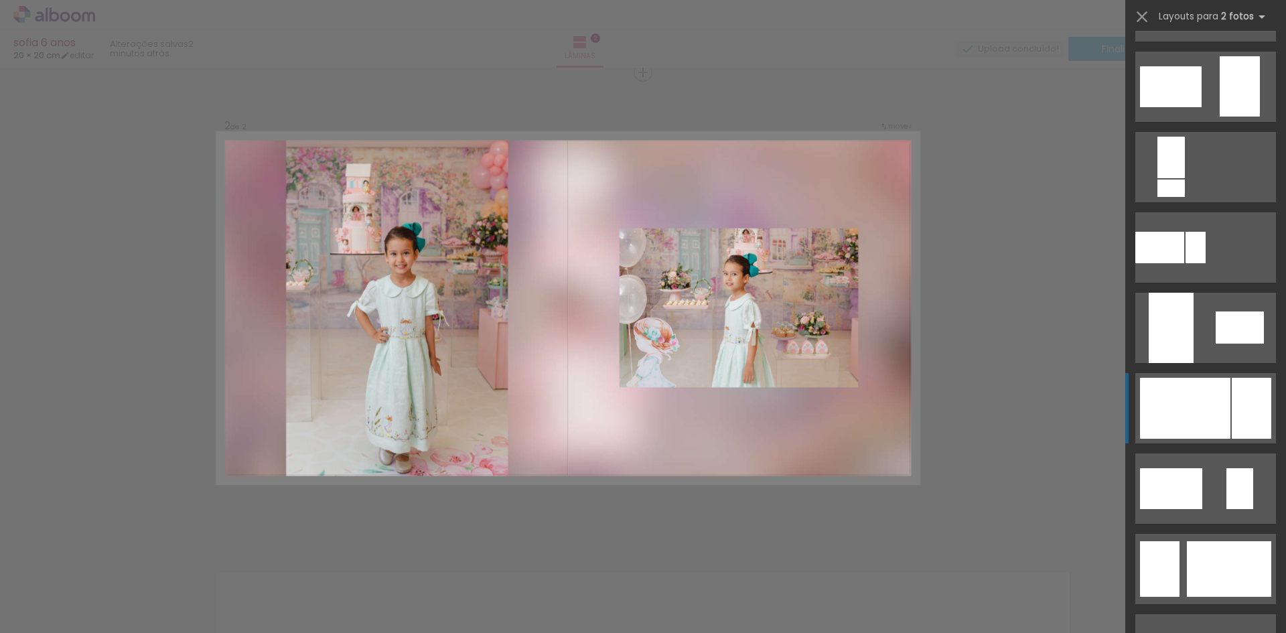
scroll to position [2506, 0]
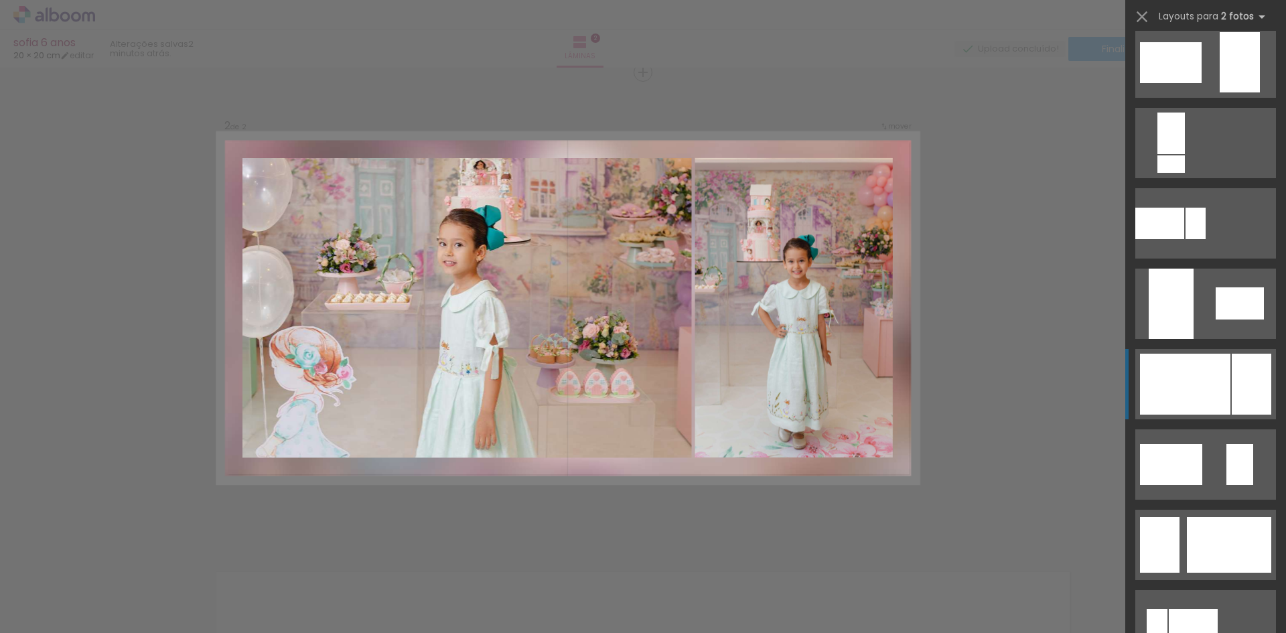
click at [1192, 369] on div at bounding box center [1185, 384] width 90 height 61
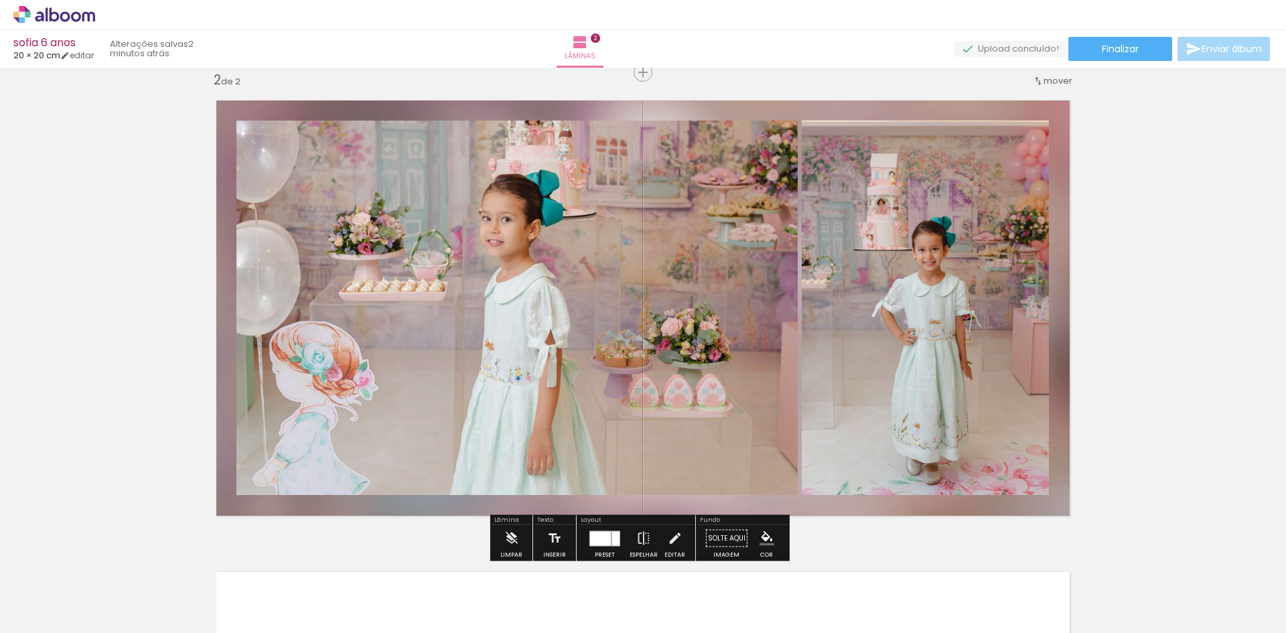
click at [936, 327] on quentale-photo at bounding box center [925, 308] width 247 height 374
click at [932, 326] on quentale-photo at bounding box center [925, 308] width 247 height 374
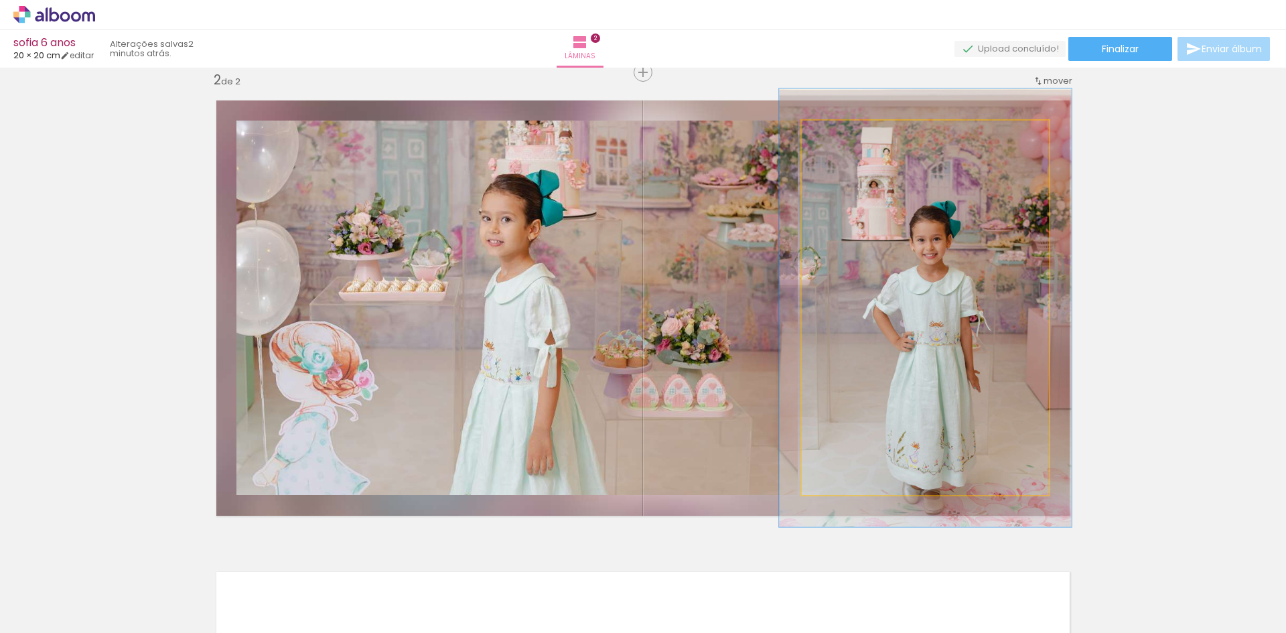
click at [839, 137] on div at bounding box center [841, 134] width 21 height 21
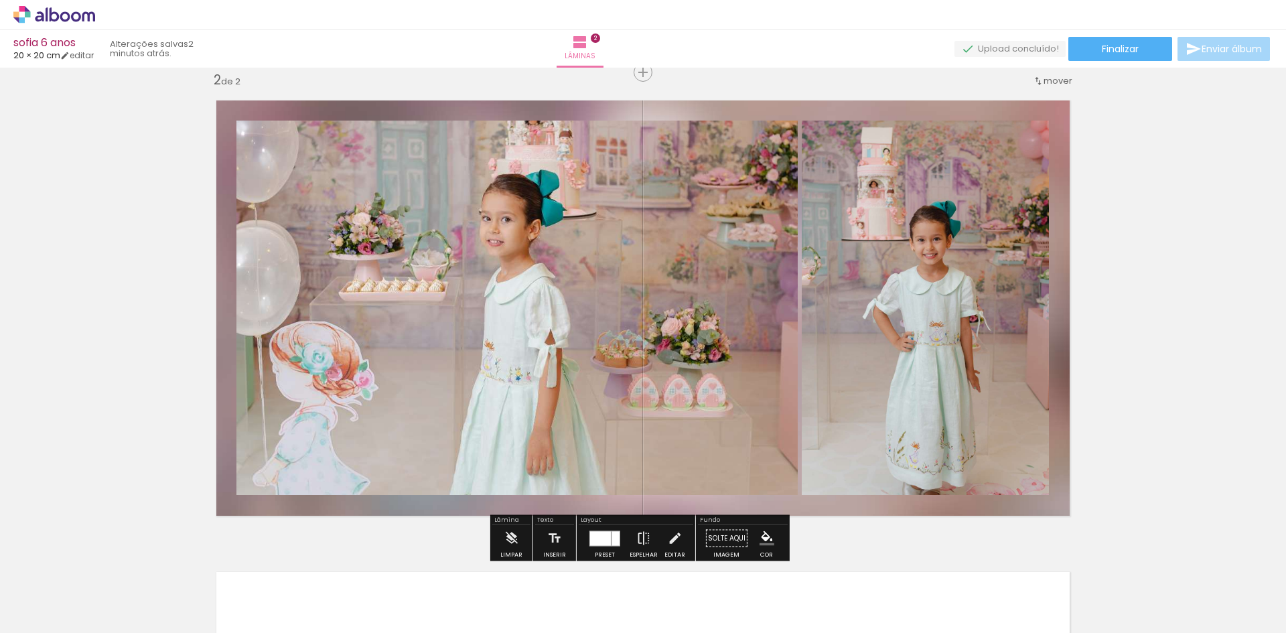
click at [953, 303] on quentale-photo at bounding box center [925, 308] width 247 height 374
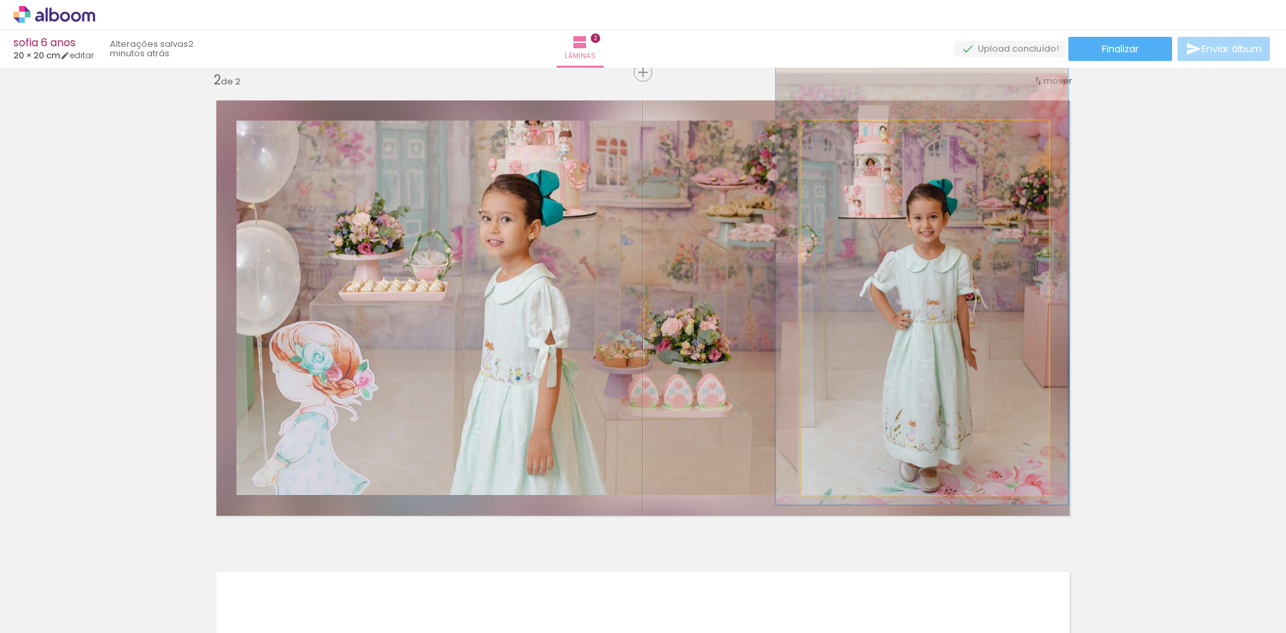
drag, startPoint x: 939, startPoint y: 306, endPoint x: 936, endPoint y: 284, distance: 22.4
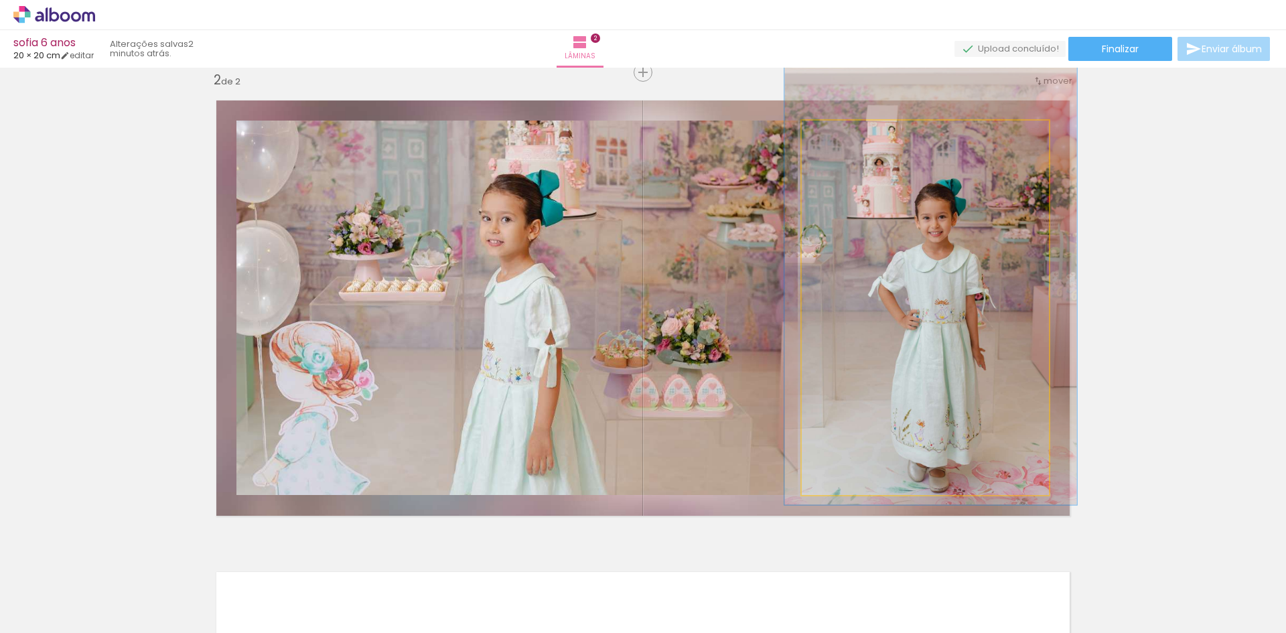
drag, startPoint x: 891, startPoint y: 241, endPoint x: 900, endPoint y: 241, distance: 8.7
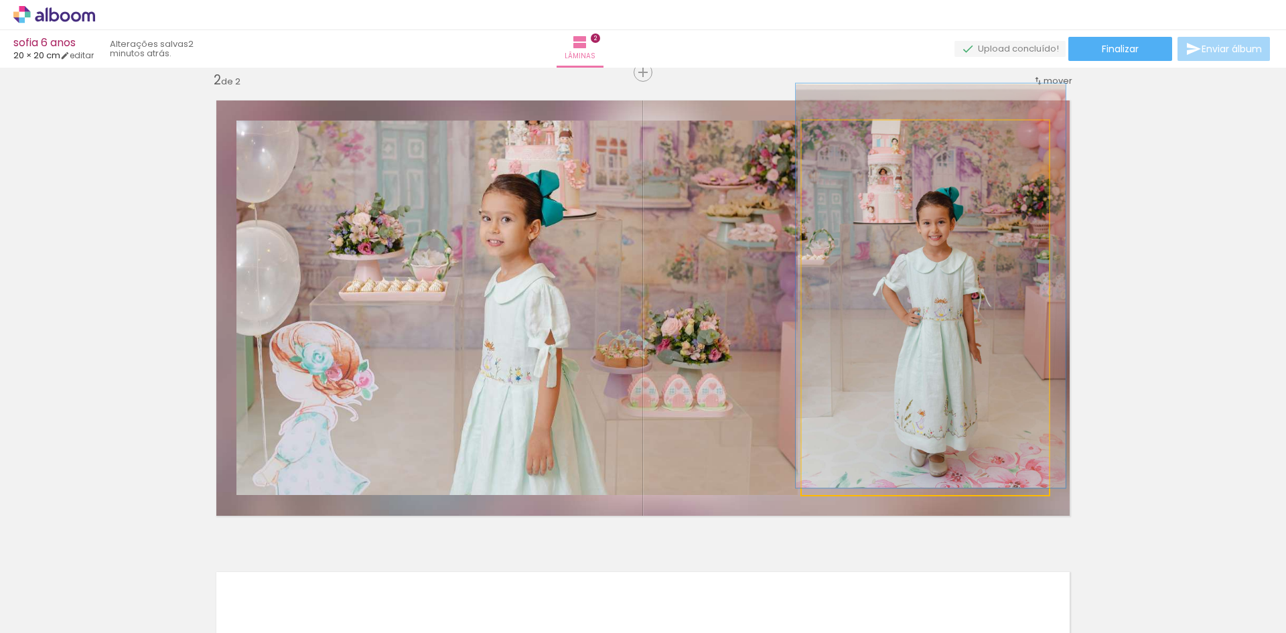
type paper-slider "108"
click at [835, 136] on div at bounding box center [837, 135] width 12 height 12
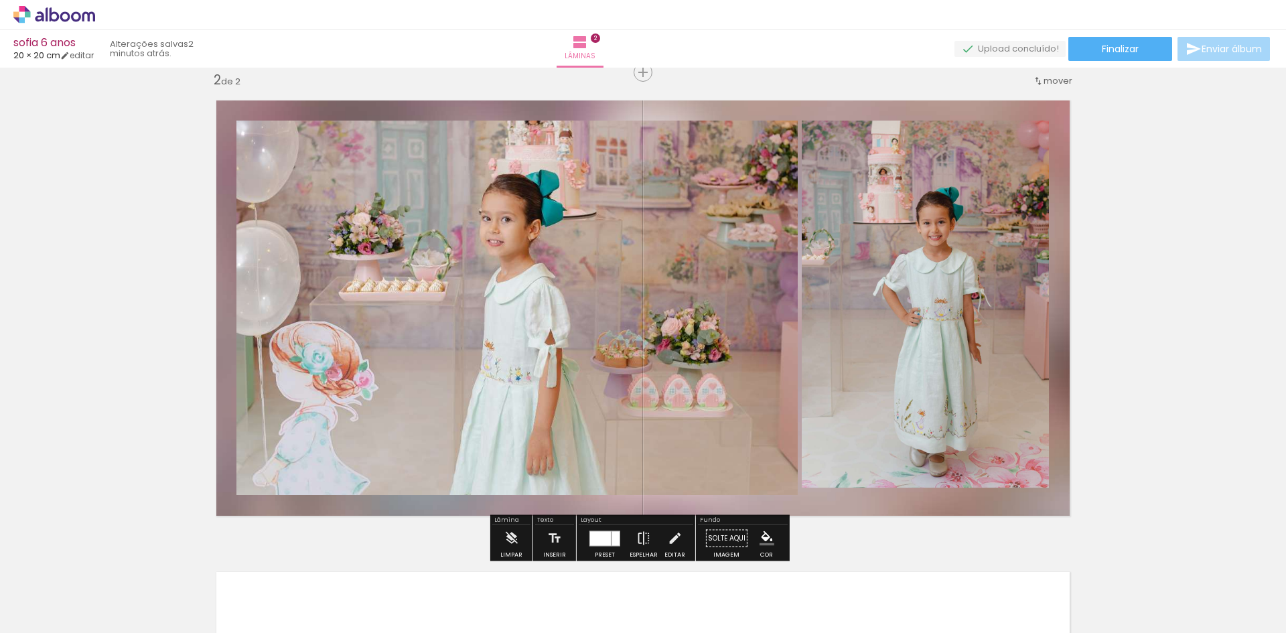
click at [949, 289] on quentale-photo at bounding box center [925, 308] width 247 height 374
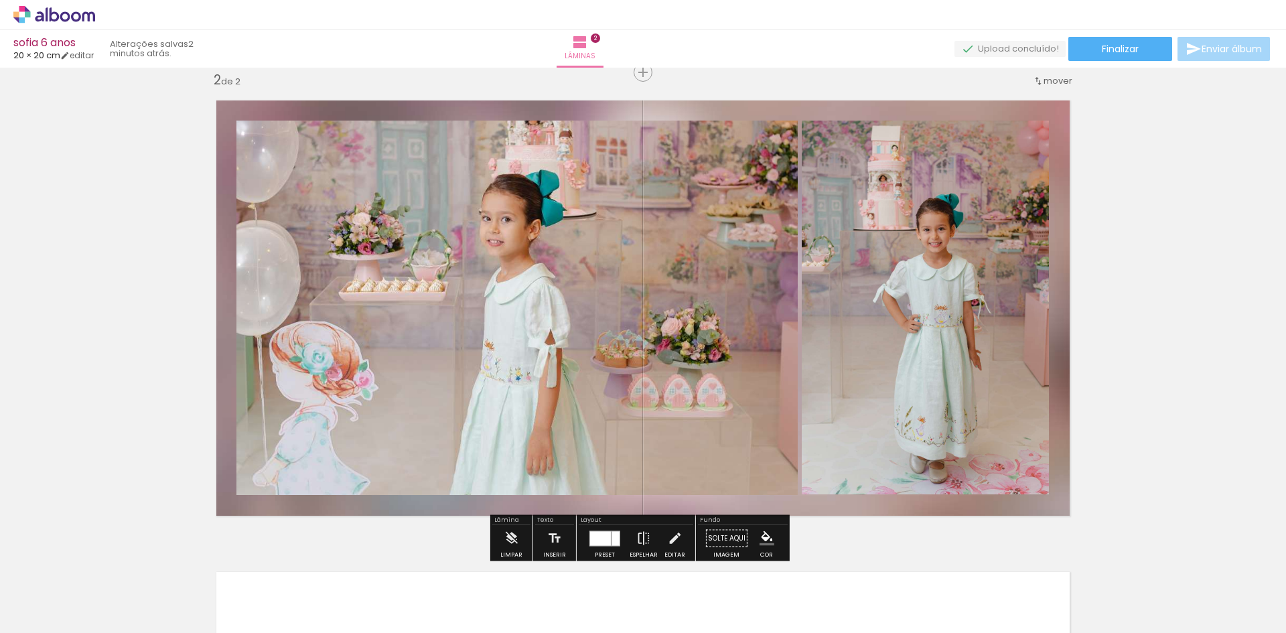
click at [1152, 301] on div "Inserir lâmina 1 de 2 Inserir lâmina 2 de 2" at bounding box center [643, 291] width 1286 height 1416
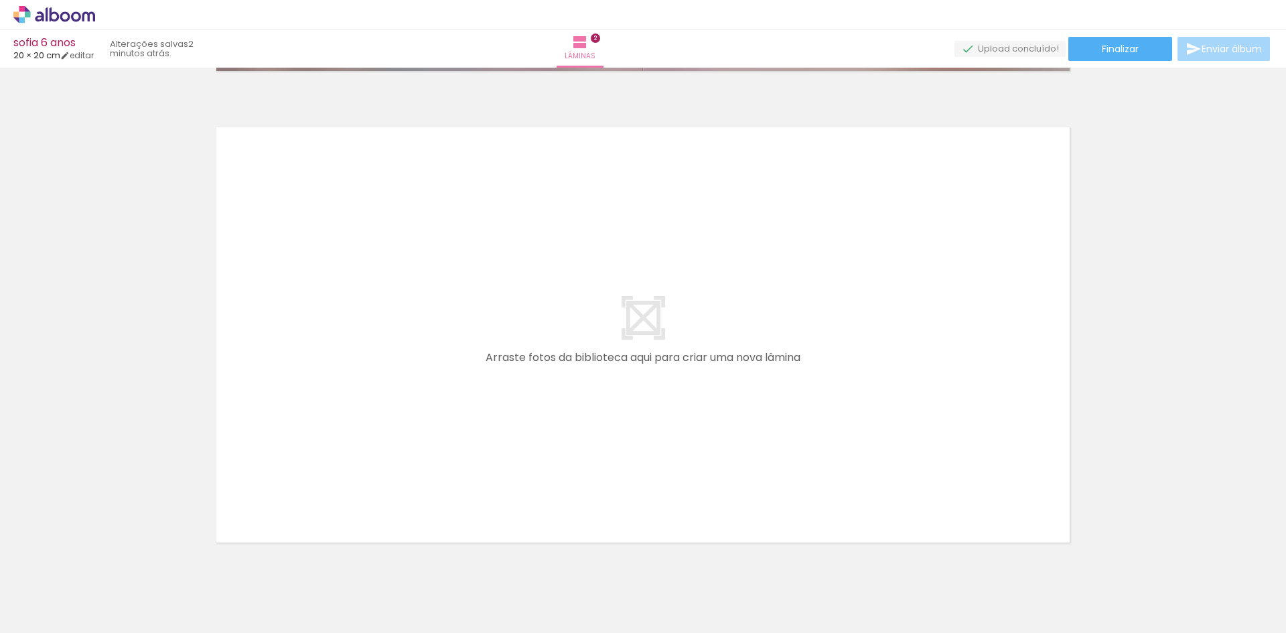
scroll to position [958, 0]
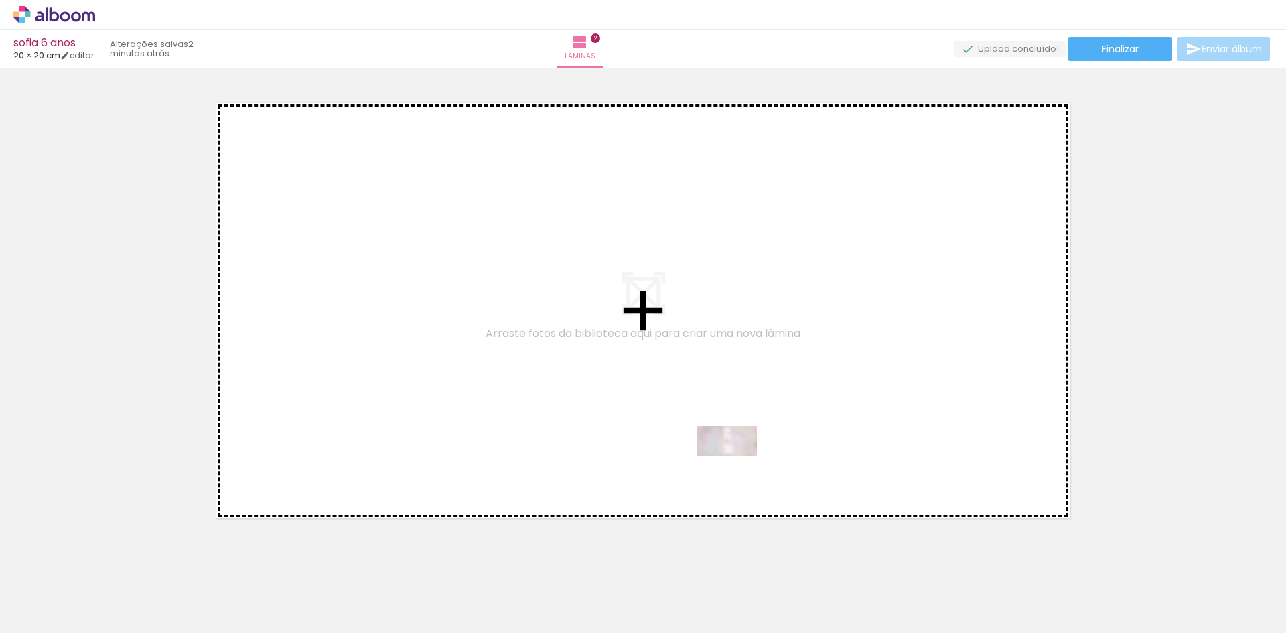
drag, startPoint x: 1218, startPoint y: 582, endPoint x: 736, endPoint y: 466, distance: 495.9
click at [736, 466] on quentale-workspace at bounding box center [643, 316] width 1286 height 633
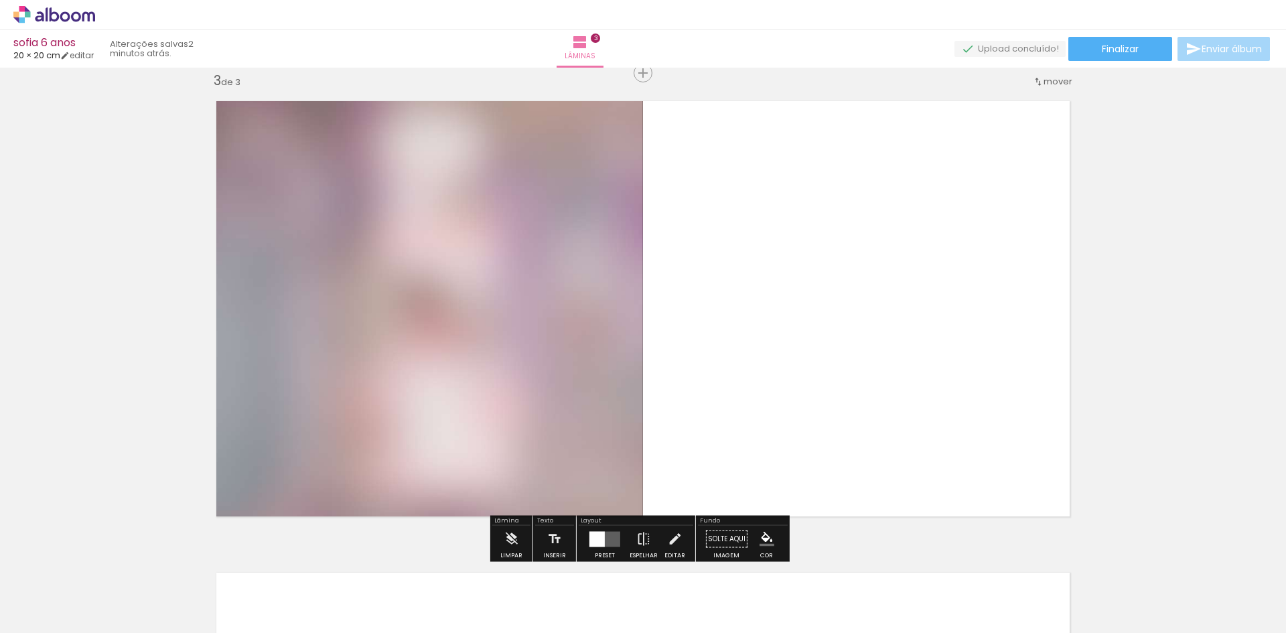
scroll to position [961, 0]
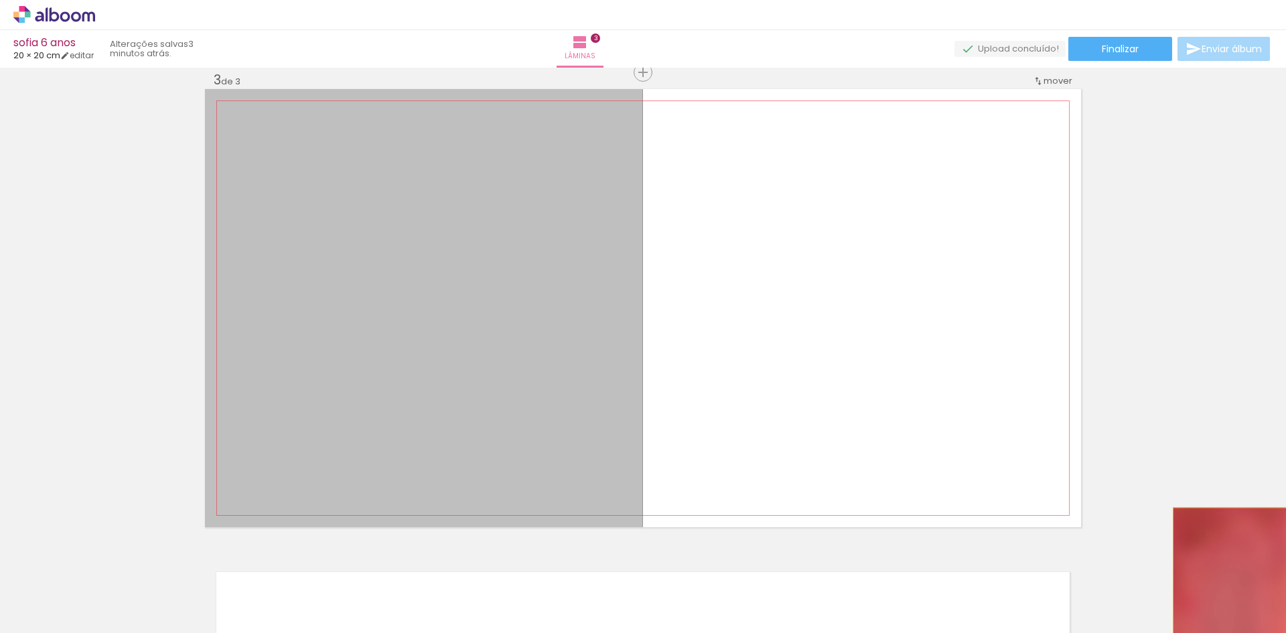
drag, startPoint x: 507, startPoint y: 374, endPoint x: 1256, endPoint y: 596, distance: 780.9
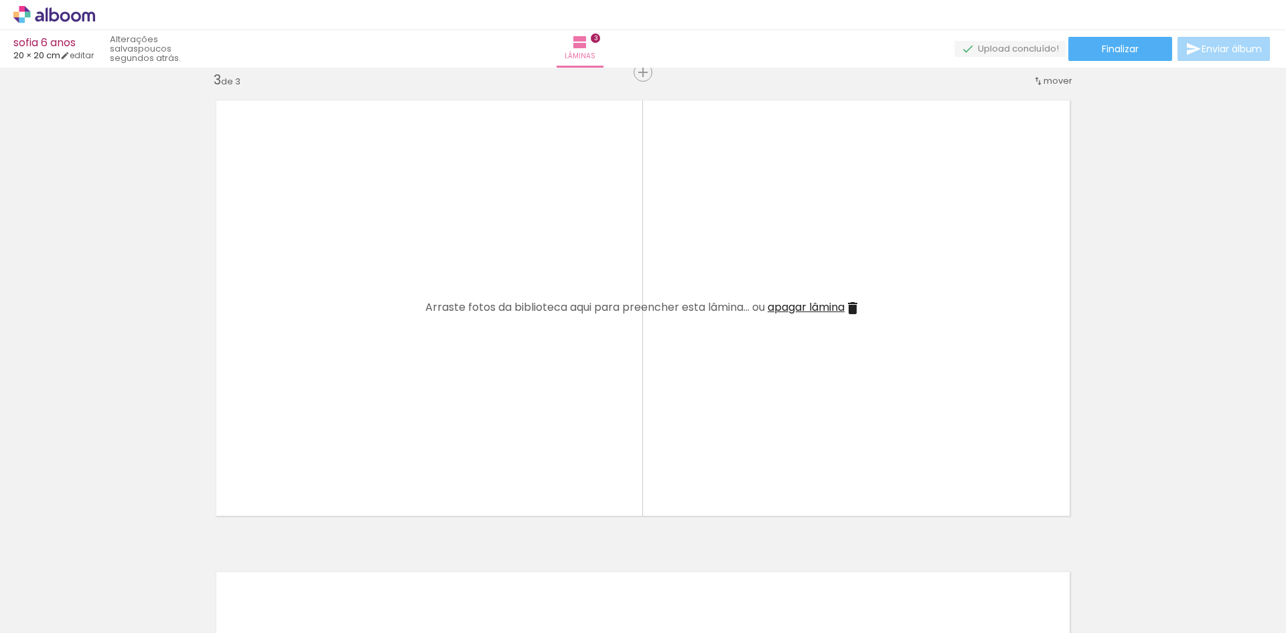
scroll to position [0, 1254]
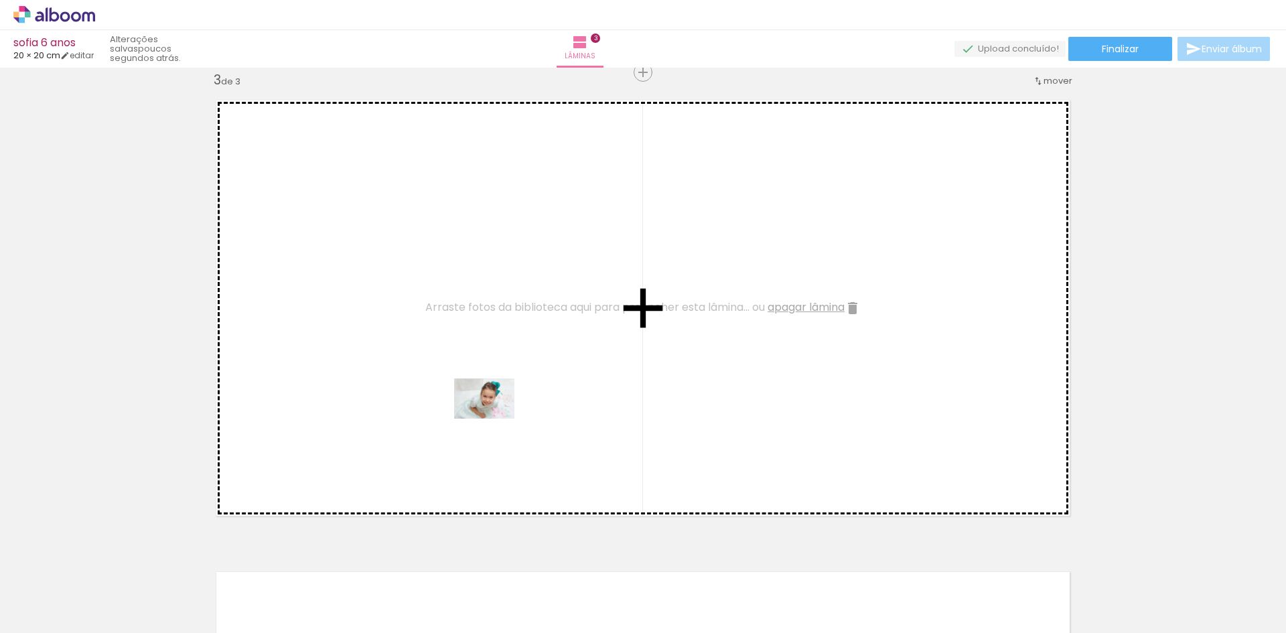
drag, startPoint x: 471, startPoint y: 586, endPoint x: 494, endPoint y: 418, distance: 169.8
click at [494, 418] on quentale-workspace at bounding box center [643, 316] width 1286 height 633
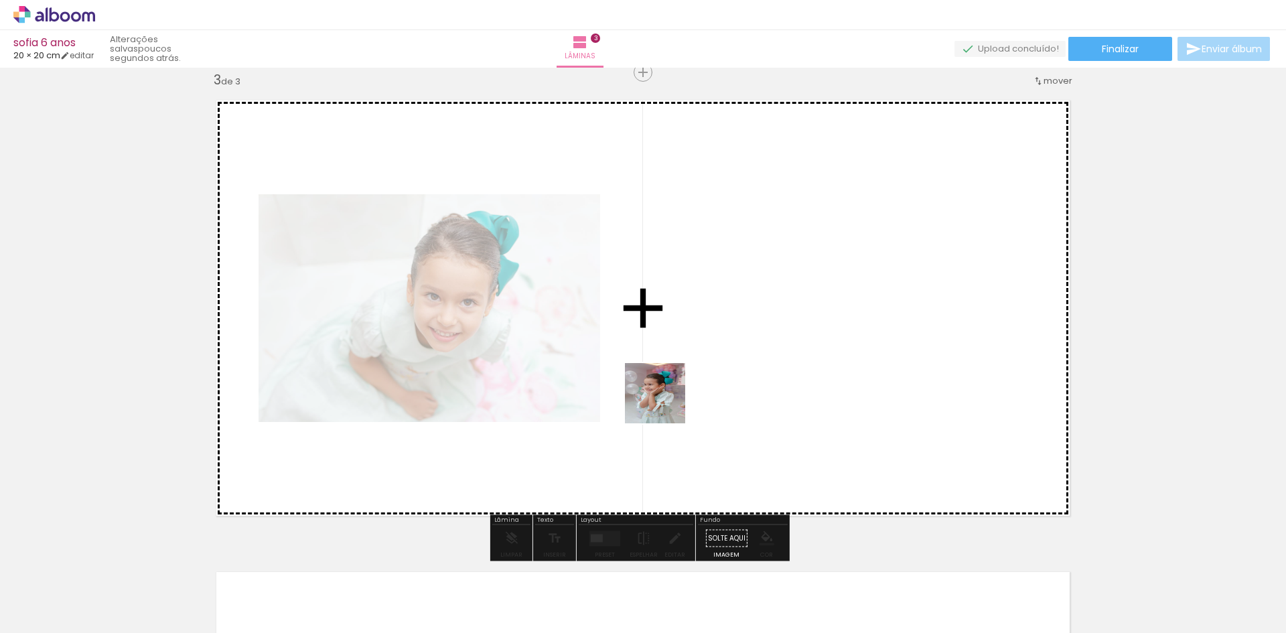
drag, startPoint x: 305, startPoint y: 600, endPoint x: 732, endPoint y: 352, distance: 492.9
click at [731, 352] on quentale-workspace at bounding box center [643, 316] width 1286 height 633
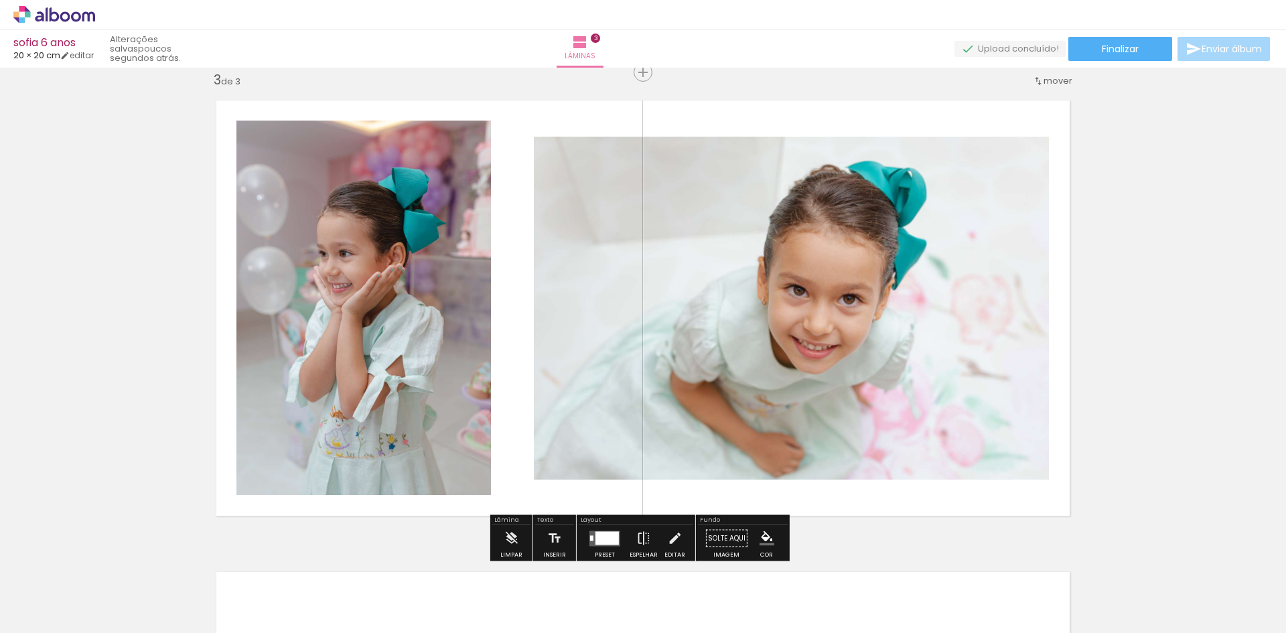
scroll to position [0, 4680]
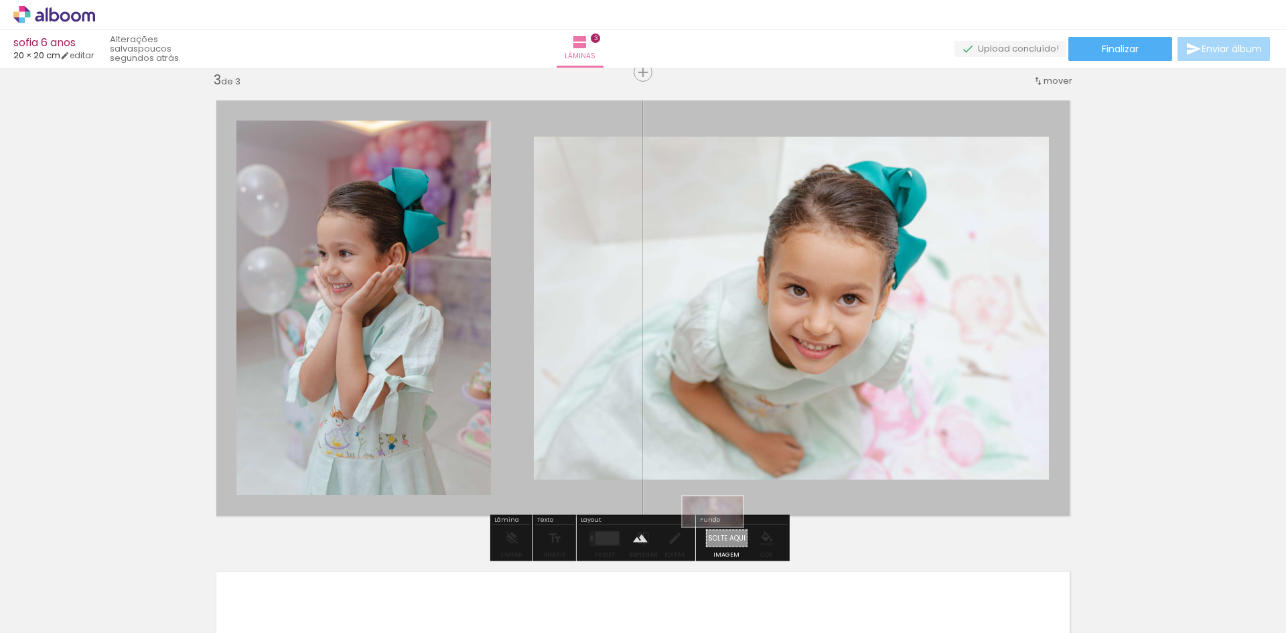
drag, startPoint x: 1238, startPoint y: 589, endPoint x: 724, endPoint y: 535, distance: 516.6
click at [724, 535] on quentale-workspace at bounding box center [643, 316] width 1286 height 633
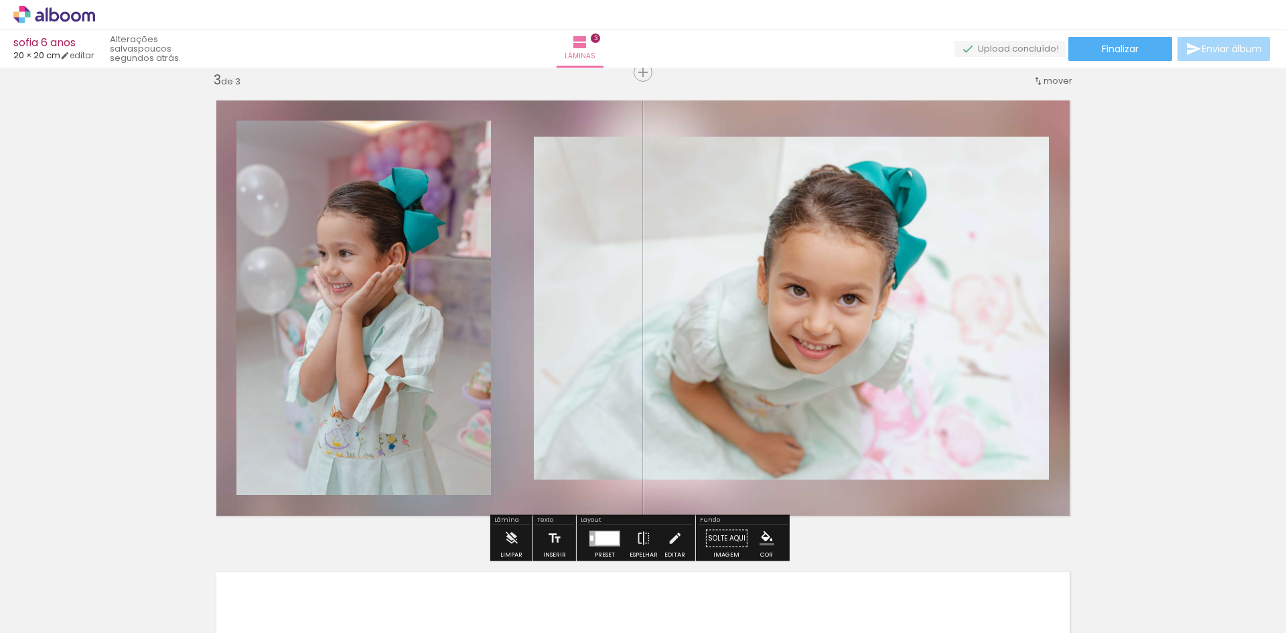
click at [363, 243] on quentale-photo at bounding box center [363, 308] width 255 height 374
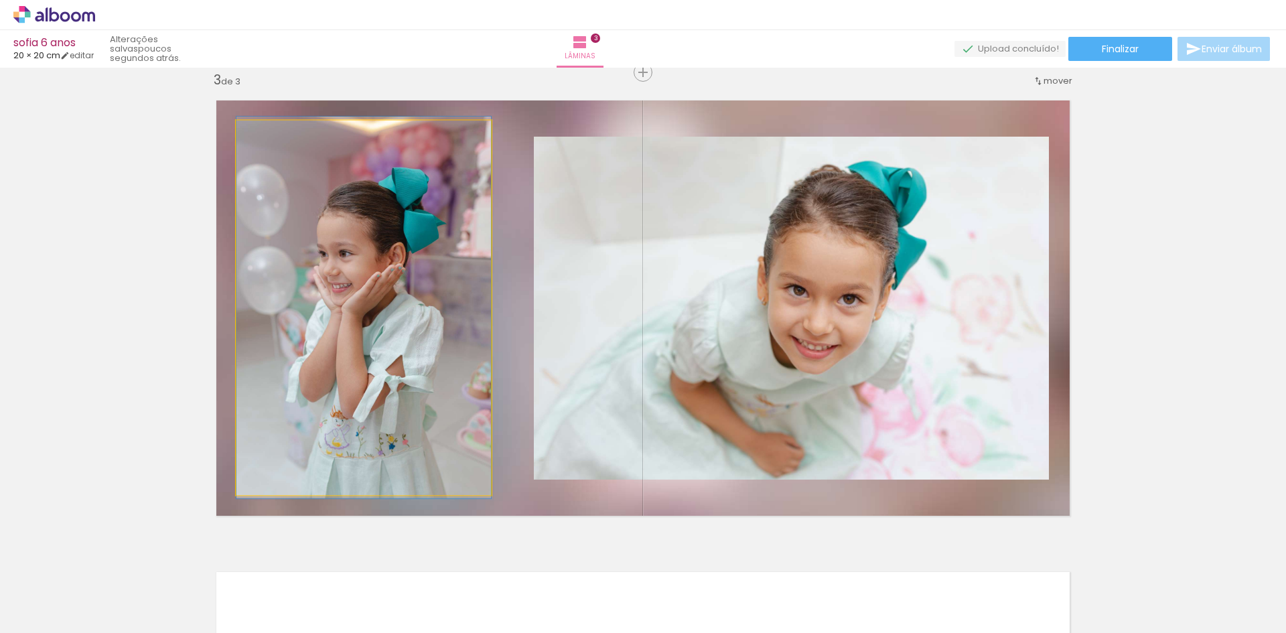
click at [334, 320] on quentale-photo at bounding box center [363, 308] width 255 height 374
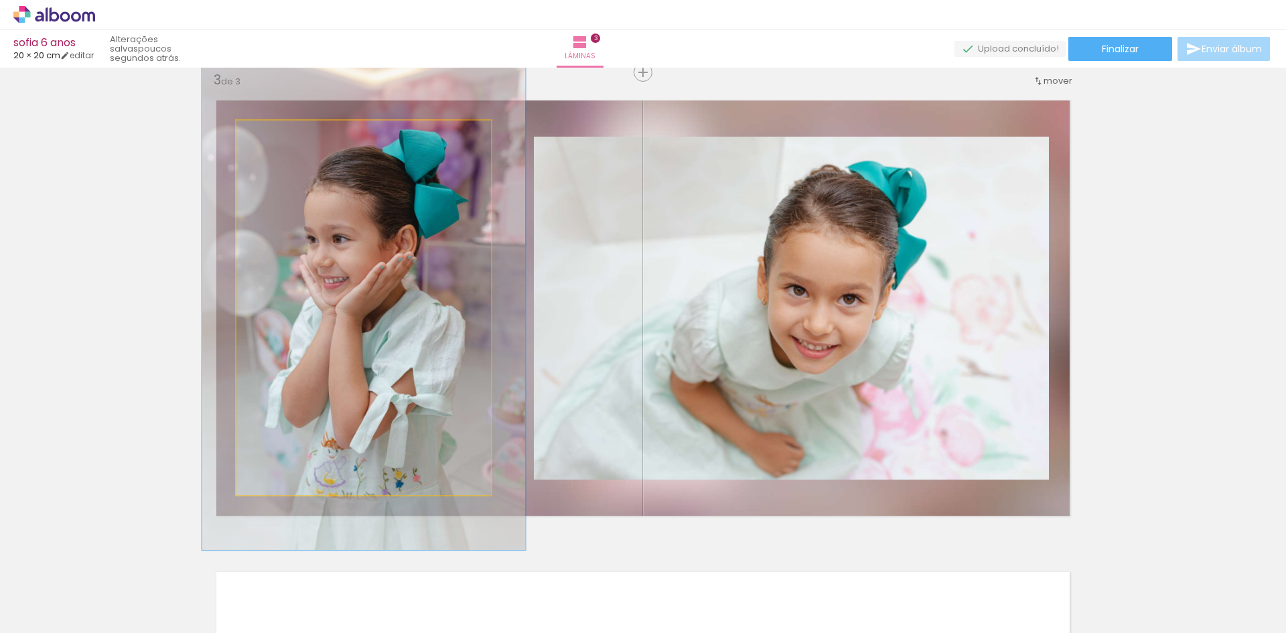
drag, startPoint x: 272, startPoint y: 137, endPoint x: 281, endPoint y: 135, distance: 9.6
type paper-slider "127"
click at [281, 135] on div at bounding box center [280, 134] width 21 height 21
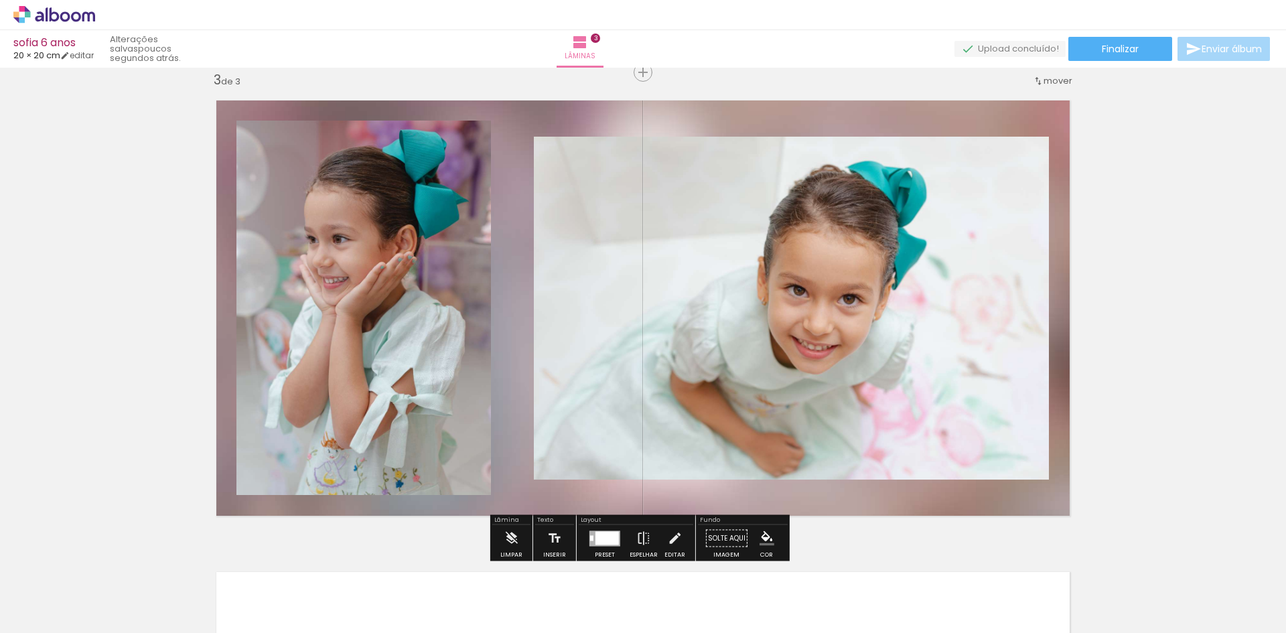
click at [928, 285] on quentale-photo at bounding box center [791, 308] width 515 height 343
drag, startPoint x: 604, startPoint y: 534, endPoint x: 615, endPoint y: 533, distance: 11.5
click at [603, 534] on div at bounding box center [607, 537] width 23 height 13
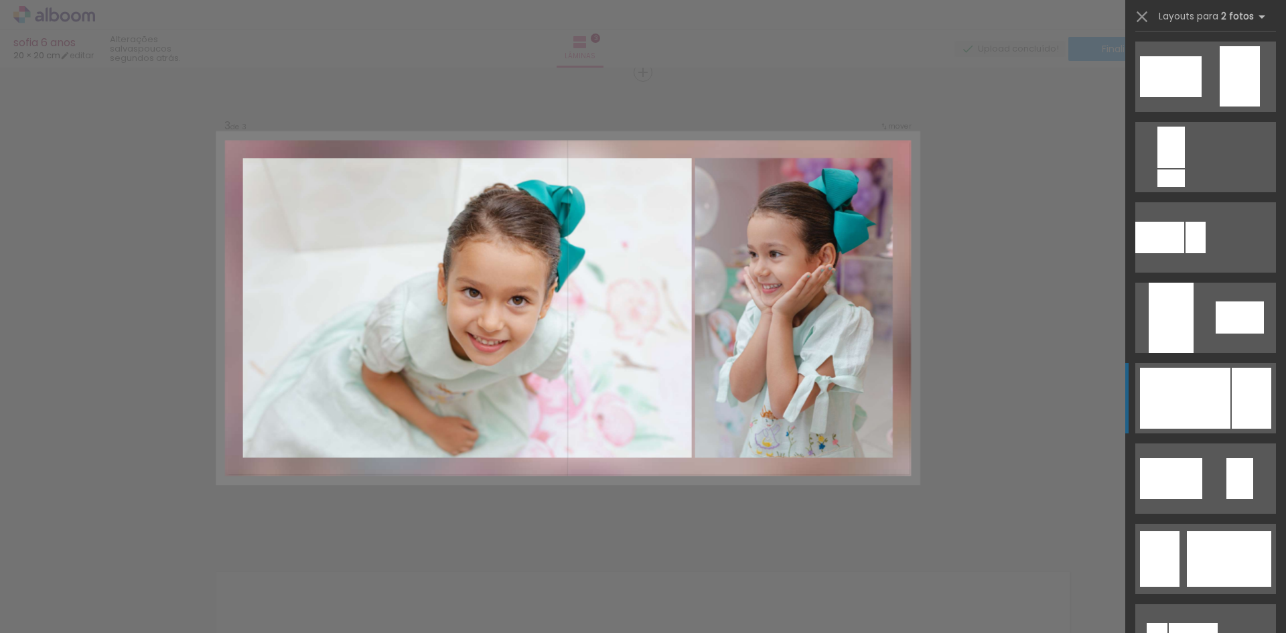
scroll to position [402, 0]
click at [1191, 383] on div at bounding box center [1185, 397] width 90 height 61
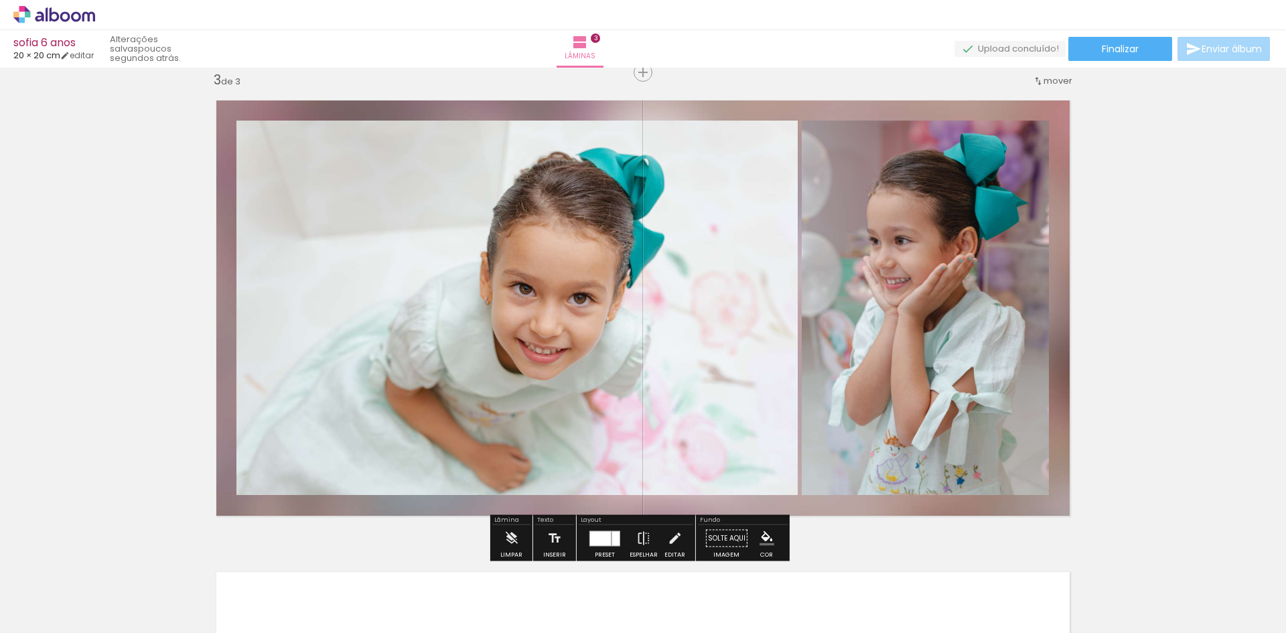
click at [559, 307] on quentale-photo at bounding box center [516, 308] width 561 height 374
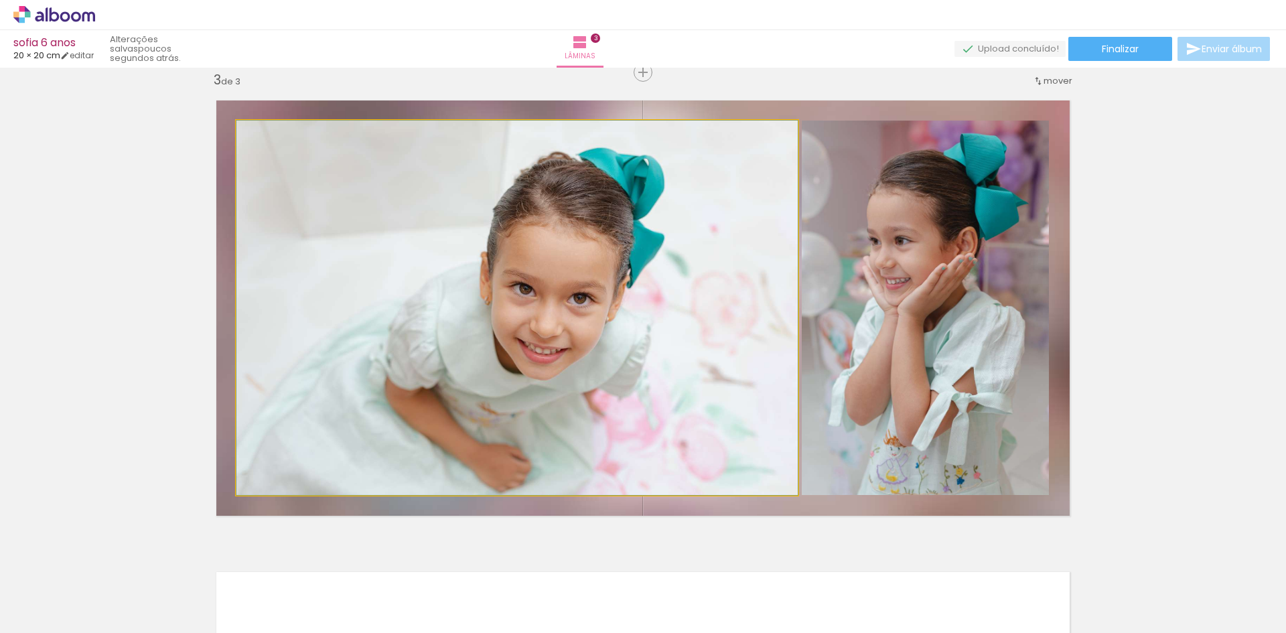
click at [557, 303] on quentale-photo at bounding box center [516, 308] width 561 height 374
click at [557, 294] on quentale-photo at bounding box center [516, 308] width 561 height 374
click at [557, 292] on quentale-photo at bounding box center [516, 308] width 561 height 374
drag, startPoint x: 560, startPoint y: 290, endPoint x: 513, endPoint y: 273, distance: 49.8
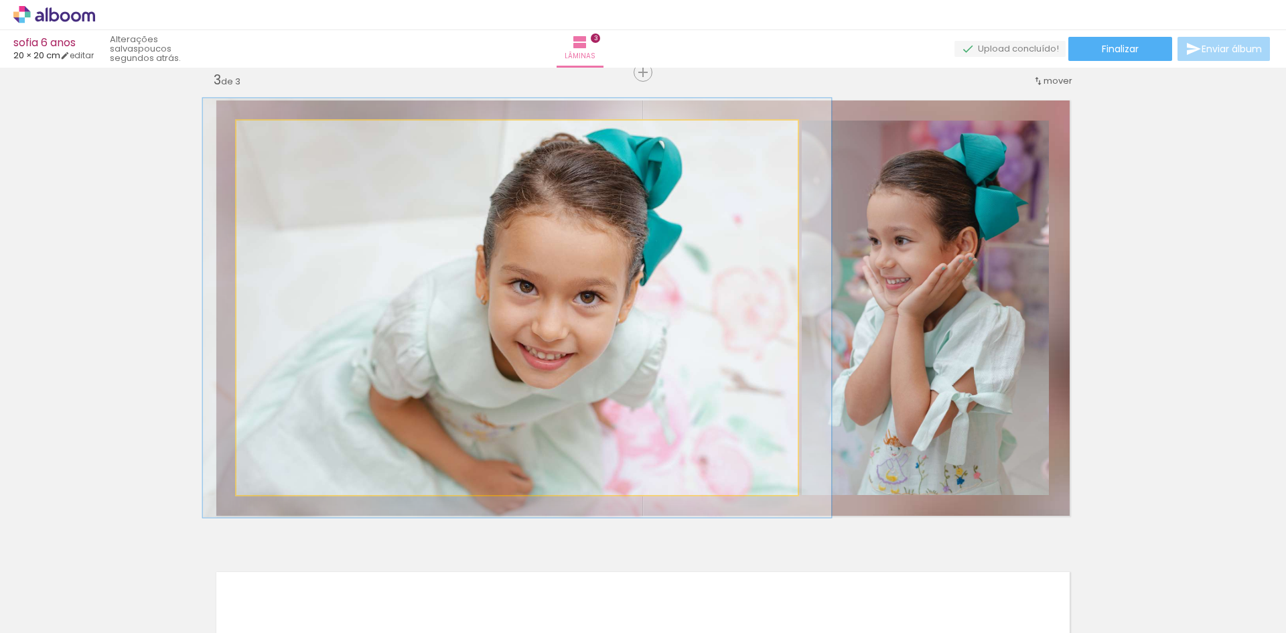
click at [267, 136] on div at bounding box center [273, 135] width 12 height 12
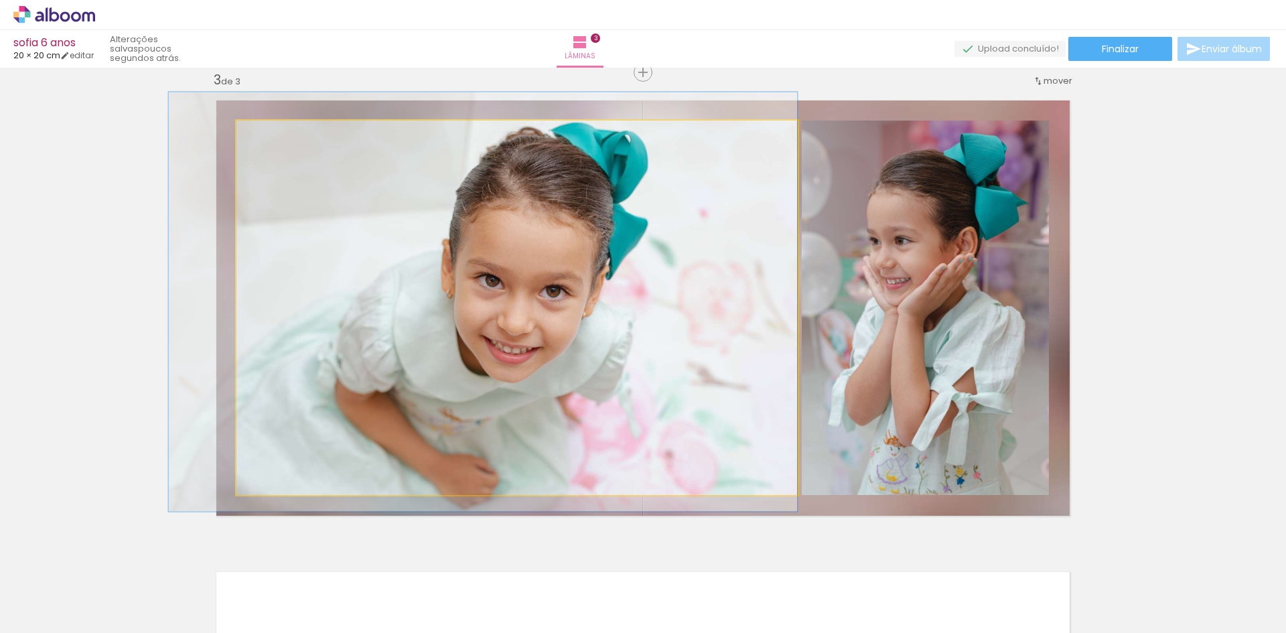
drag, startPoint x: 547, startPoint y: 326, endPoint x: 498, endPoint y: 315, distance: 50.1
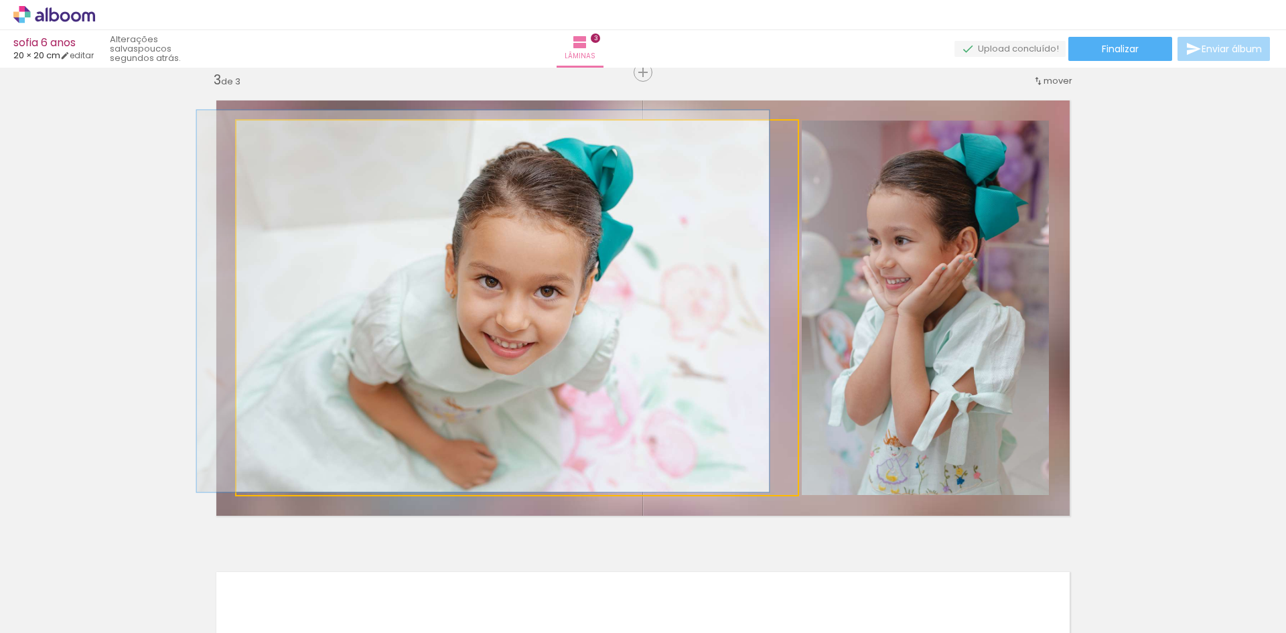
type paper-slider "102"
click at [263, 133] on div at bounding box center [269, 135] width 12 height 12
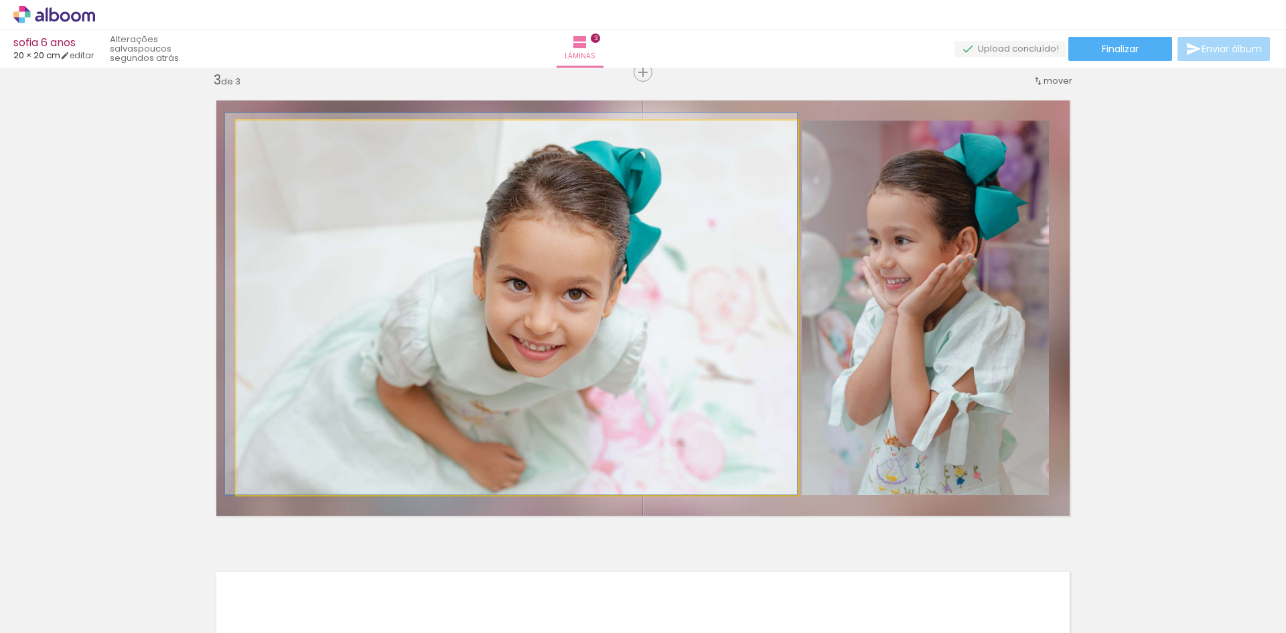
drag, startPoint x: 480, startPoint y: 287, endPoint x: 461, endPoint y: 284, distance: 19.7
drag, startPoint x: 525, startPoint y: 272, endPoint x: 496, endPoint y: 273, distance: 28.8
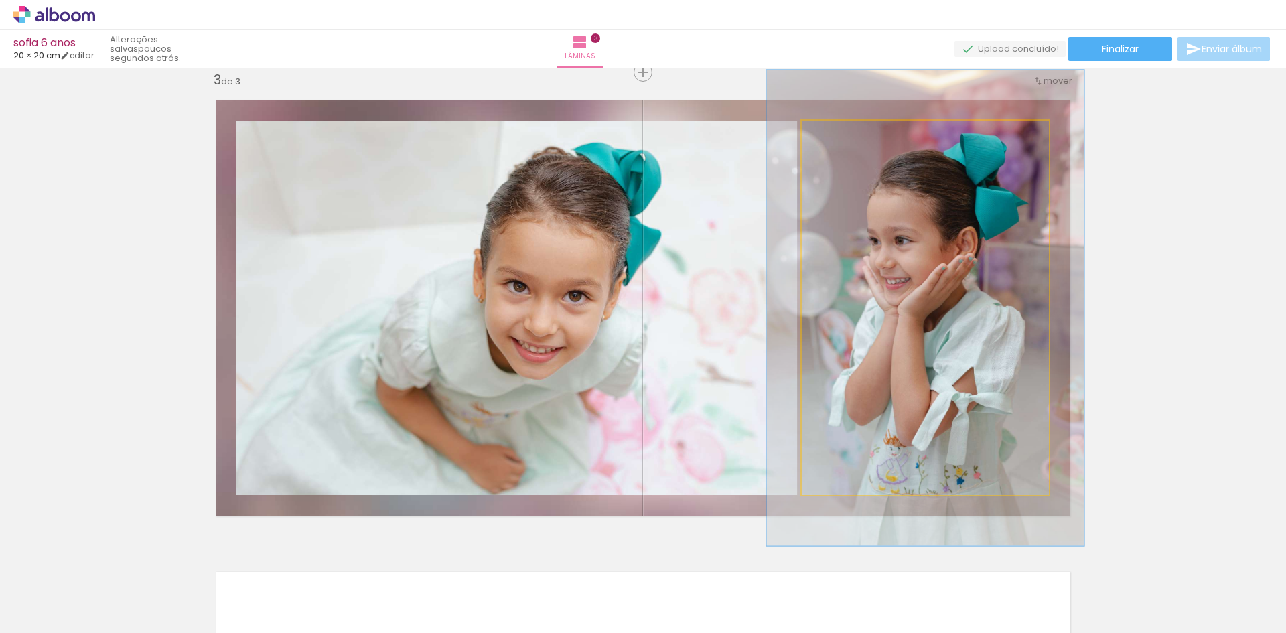
click at [940, 243] on quentale-photo at bounding box center [925, 308] width 247 height 374
click at [936, 243] on quentale-photo at bounding box center [925, 308] width 247 height 374
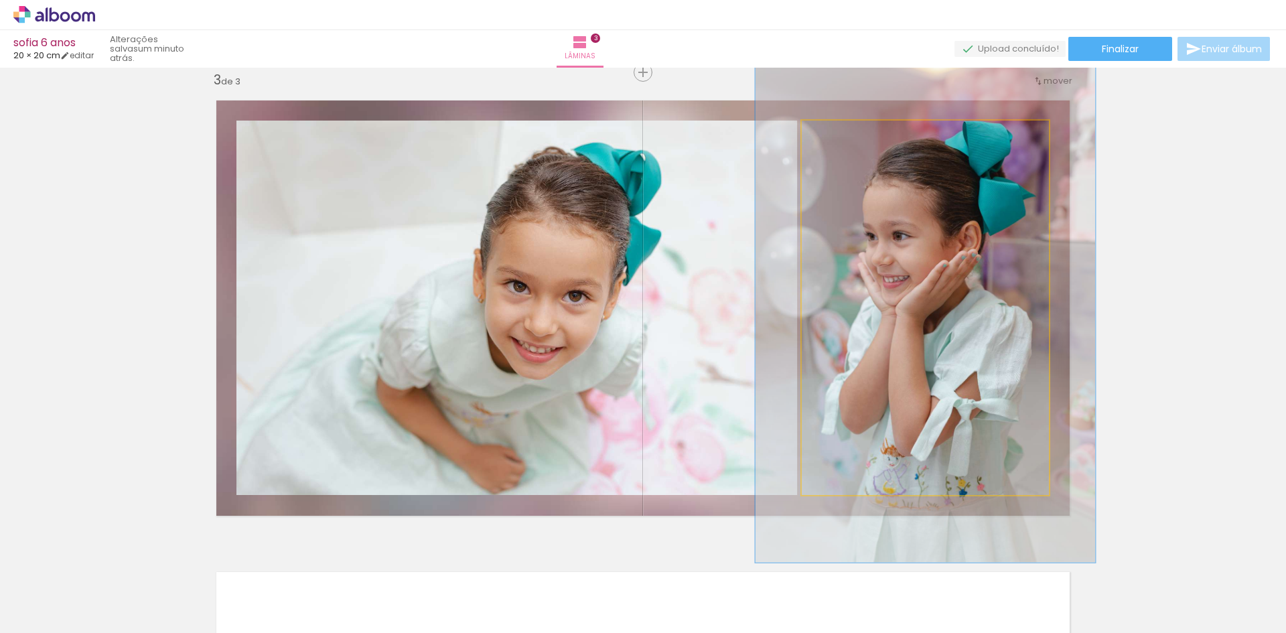
type paper-slider "136"
click at [852, 136] on div at bounding box center [851, 134] width 21 height 21
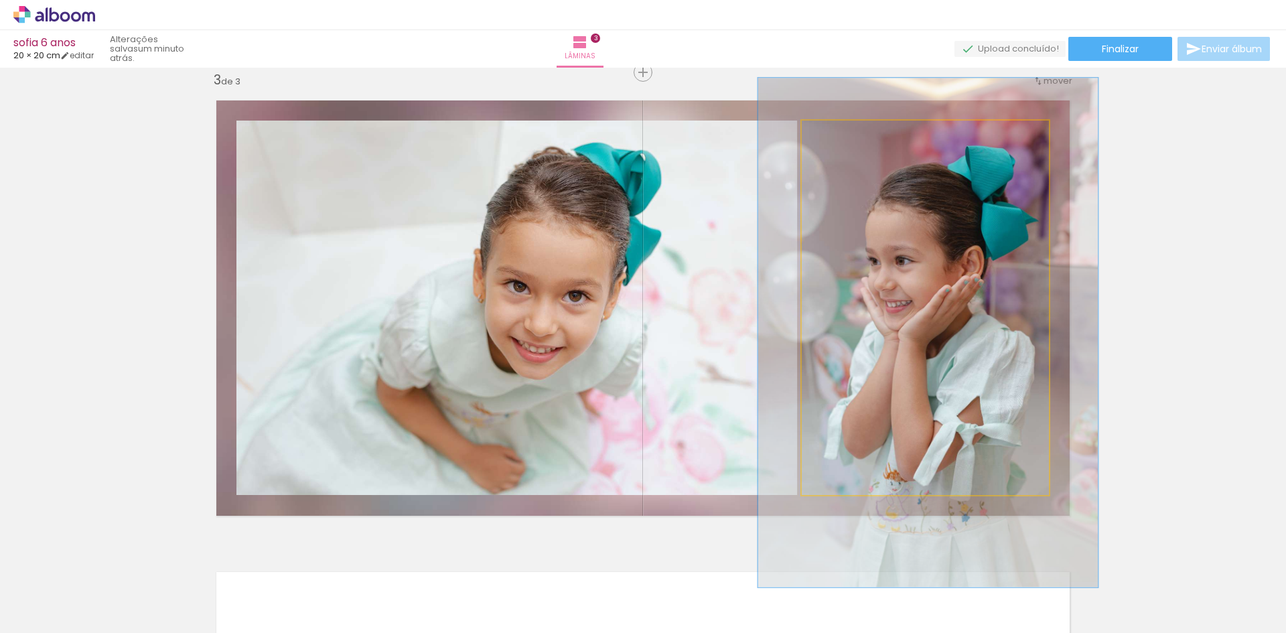
drag, startPoint x: 941, startPoint y: 232, endPoint x: 944, endPoint y: 257, distance: 24.9
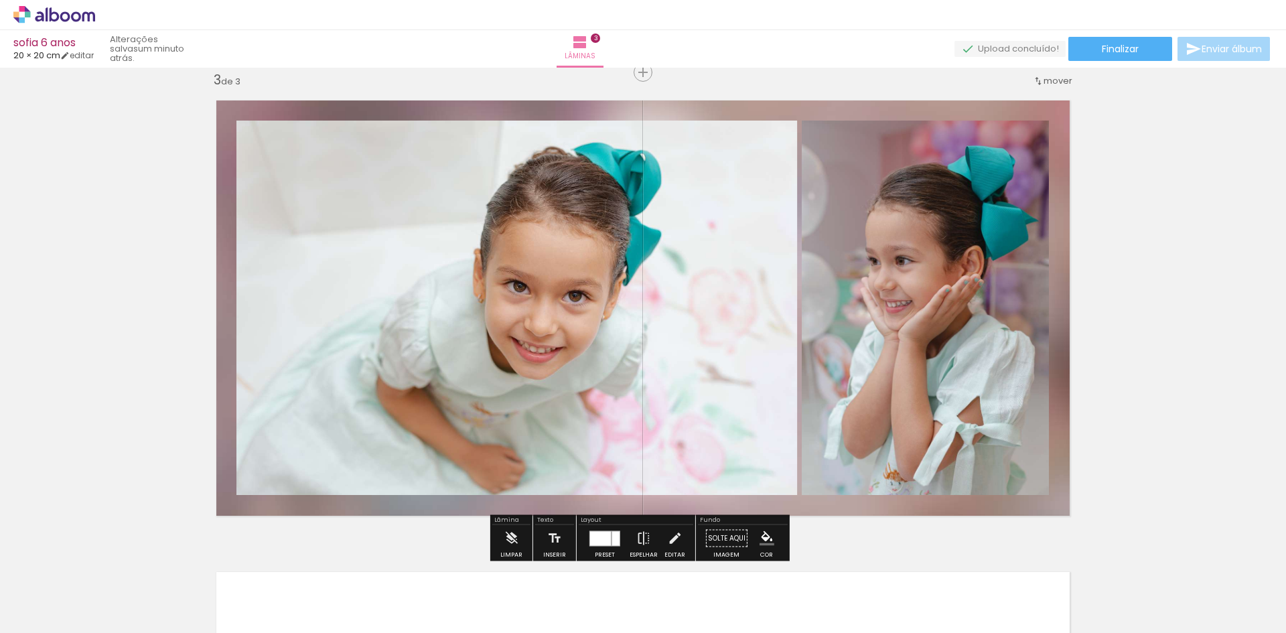
click at [944, 257] on quentale-photo at bounding box center [925, 308] width 247 height 374
click at [1171, 265] on div "Inserir lâmina 1 de 3 Inserir lâmina 2 de 3 Inserir lâmina 3 de 3" at bounding box center [643, 55] width 1286 height 1887
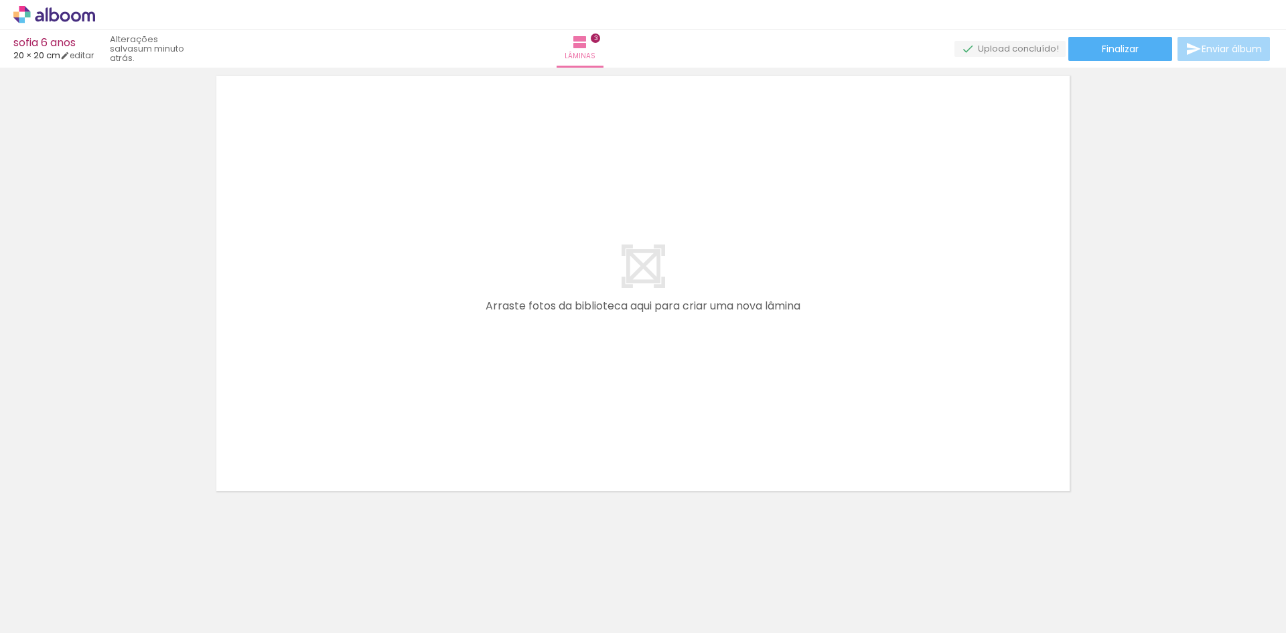
scroll to position [0, 1298]
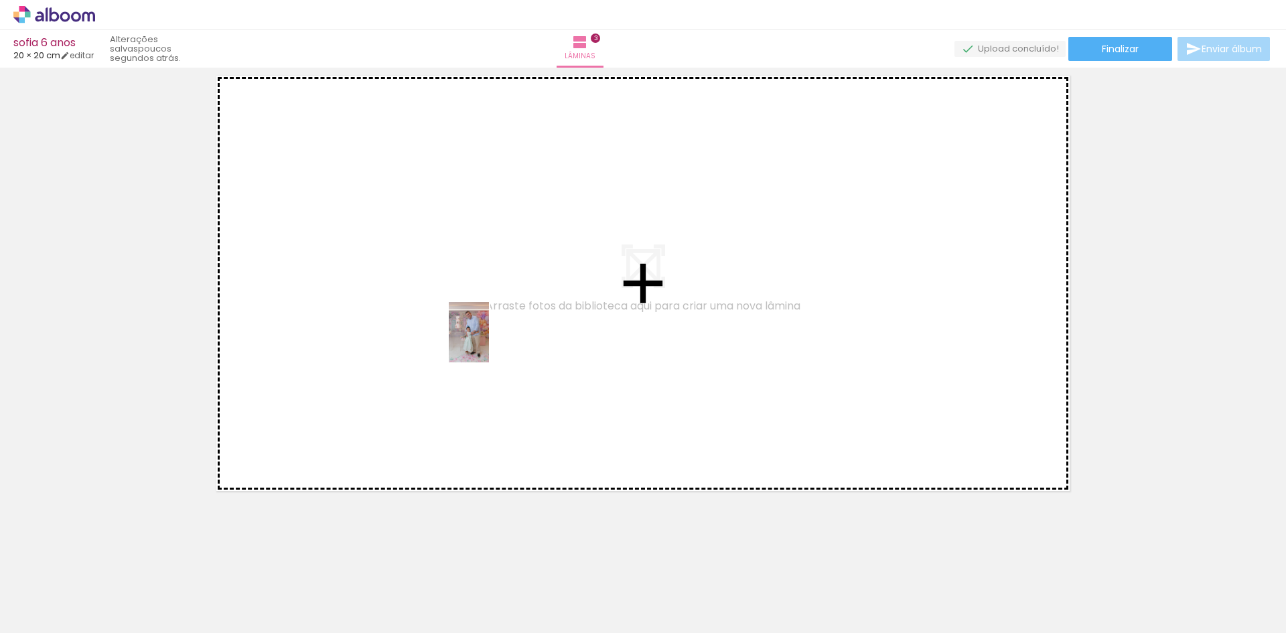
drag, startPoint x: 500, startPoint y: 588, endPoint x: 493, endPoint y: 315, distance: 272.8
click at [493, 315] on quentale-workspace at bounding box center [643, 316] width 1286 height 633
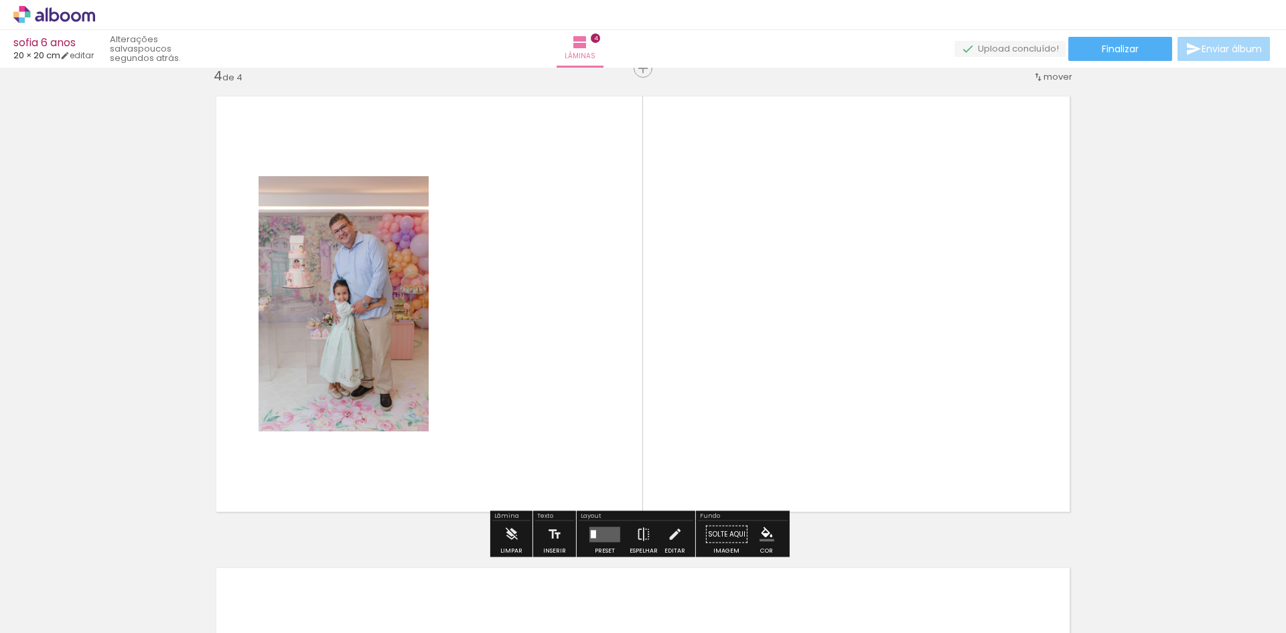
scroll to position [1432, 0]
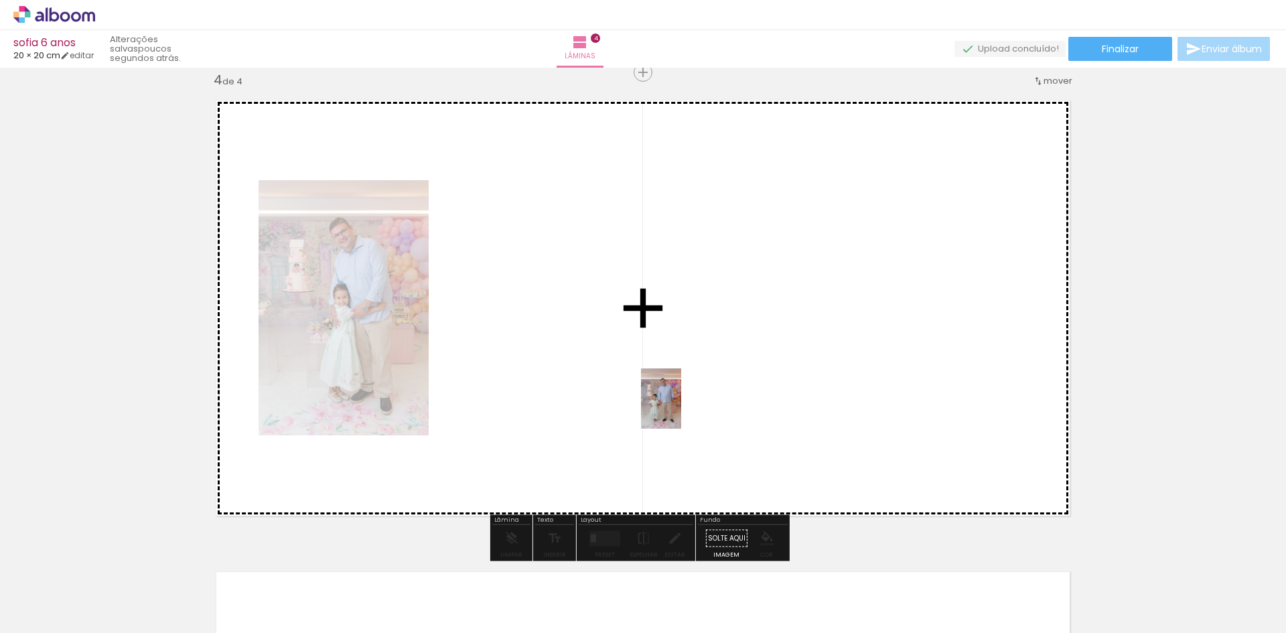
drag, startPoint x: 565, startPoint y: 598, endPoint x: 688, endPoint y: 394, distance: 237.7
click at [688, 394] on quentale-workspace at bounding box center [643, 316] width 1286 height 633
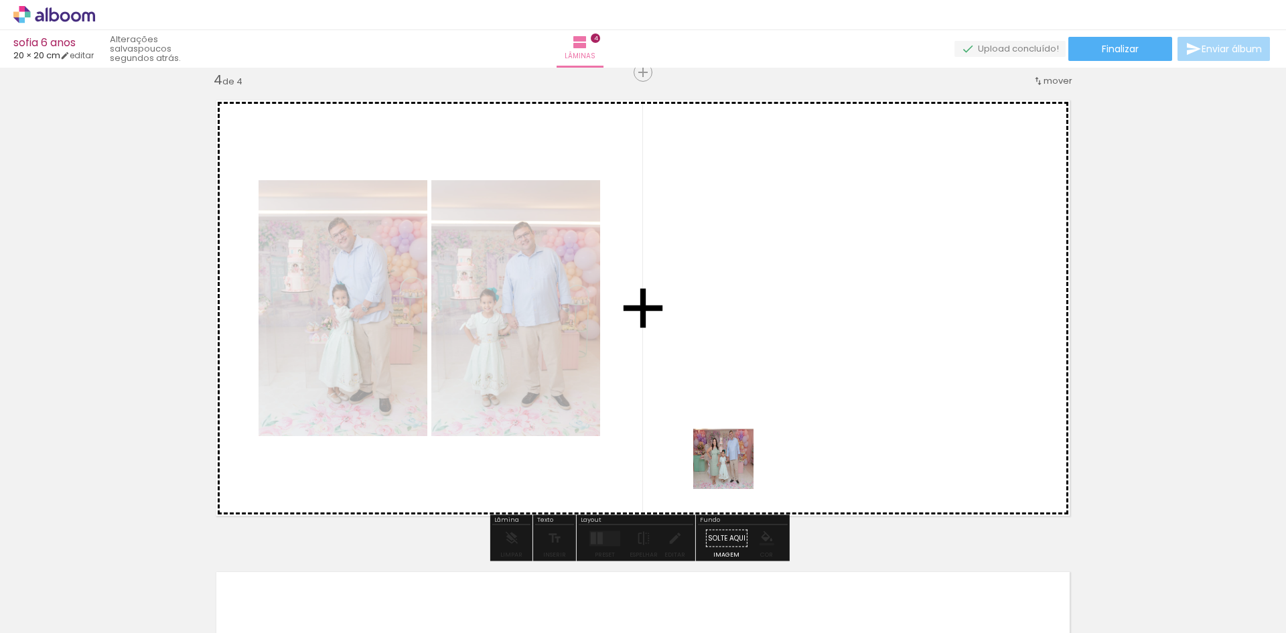
drag, startPoint x: 715, startPoint y: 592, endPoint x: 755, endPoint y: 438, distance: 158.6
click at [752, 441] on quentale-workspace at bounding box center [643, 316] width 1286 height 633
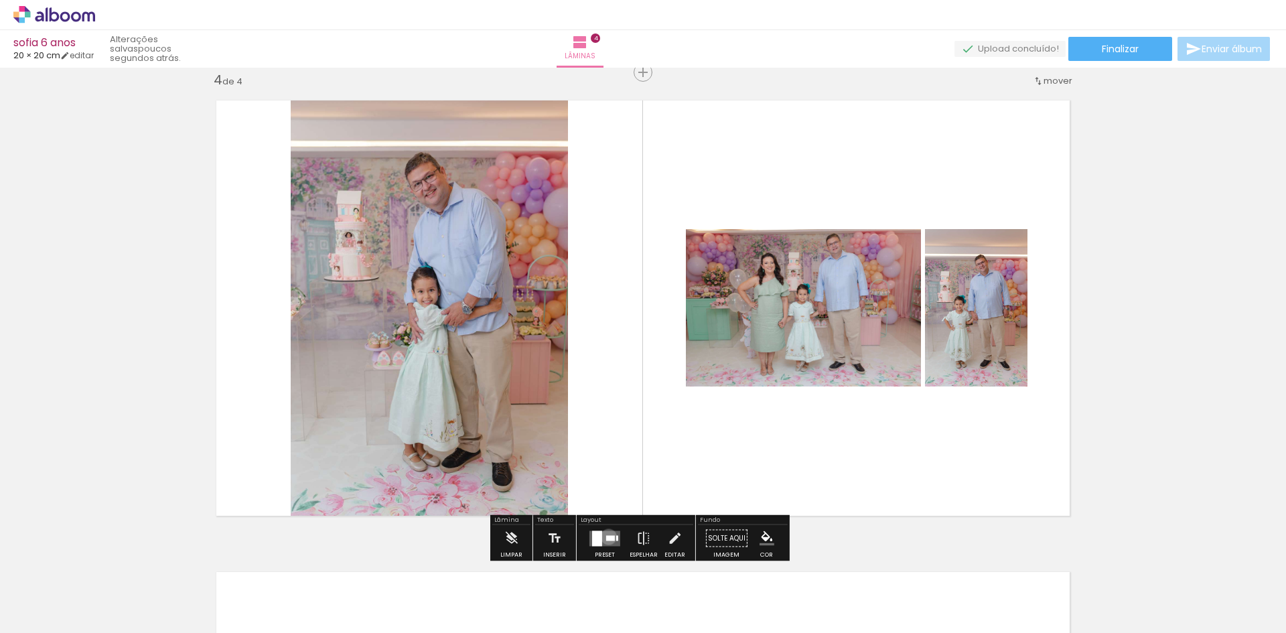
click at [606, 537] on div at bounding box center [610, 537] width 9 height 5
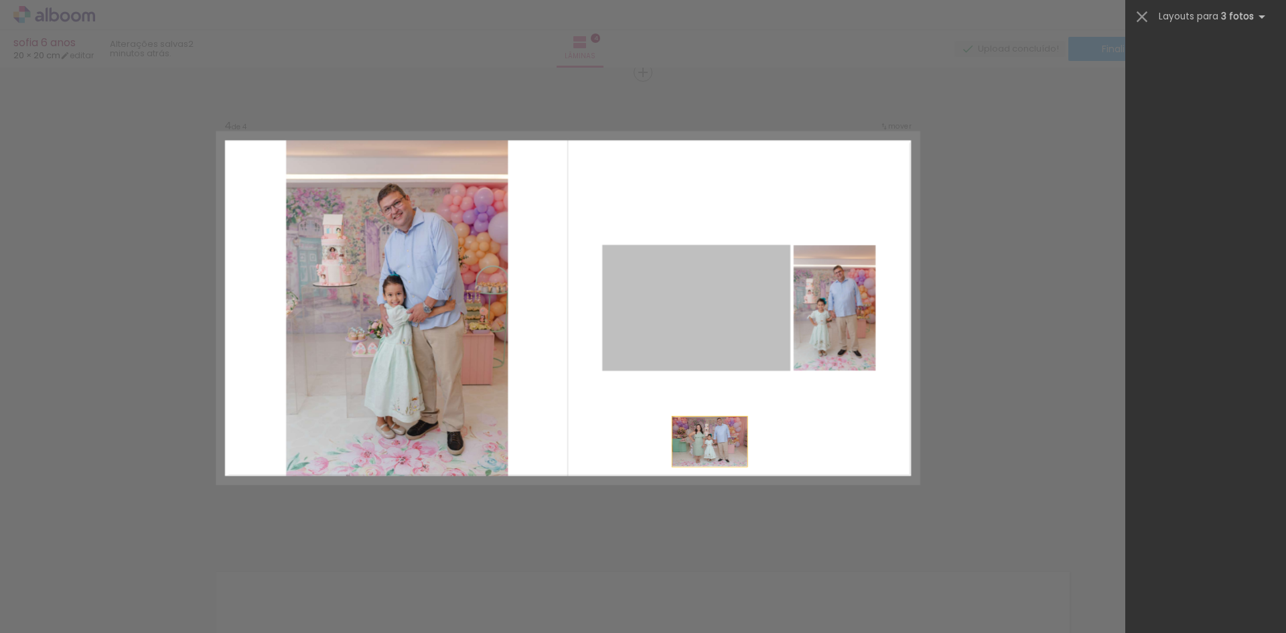
scroll to position [0, 0]
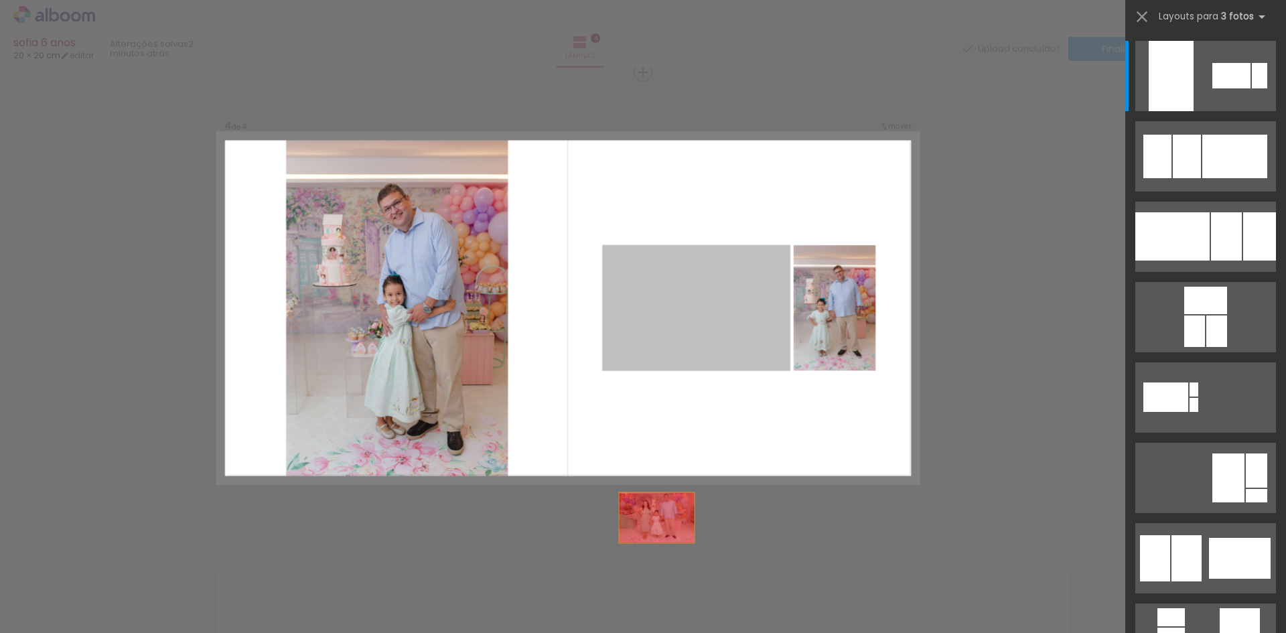
drag, startPoint x: 712, startPoint y: 312, endPoint x: 639, endPoint y: 575, distance: 273.2
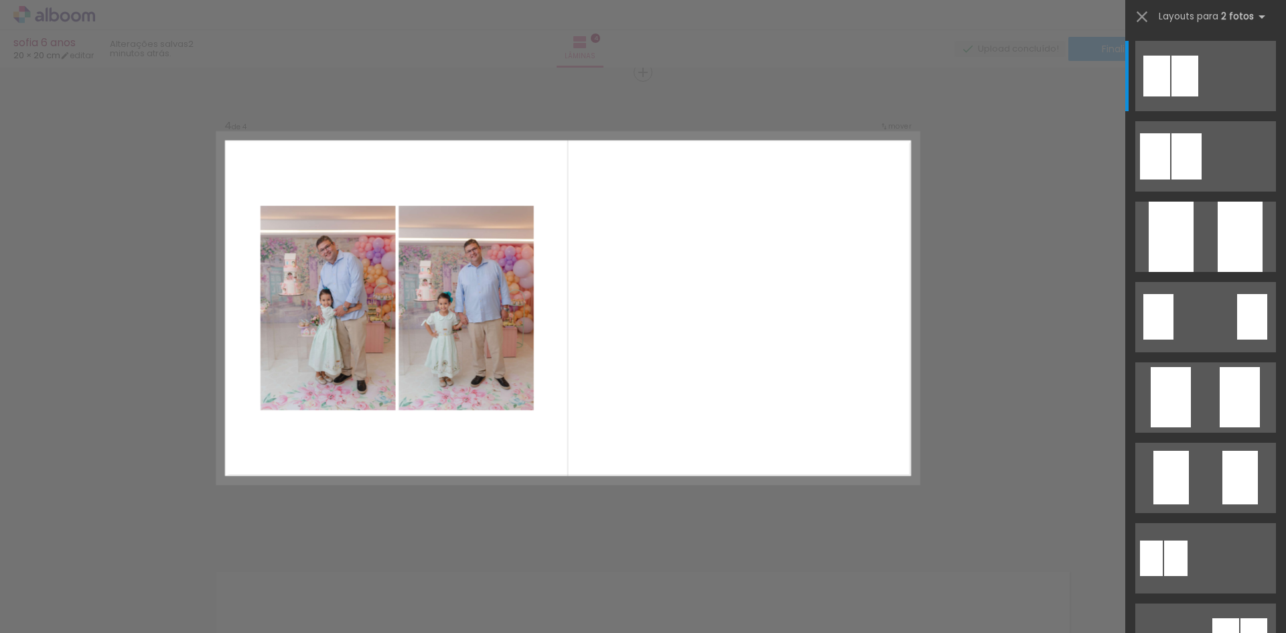
scroll to position [0, 1408]
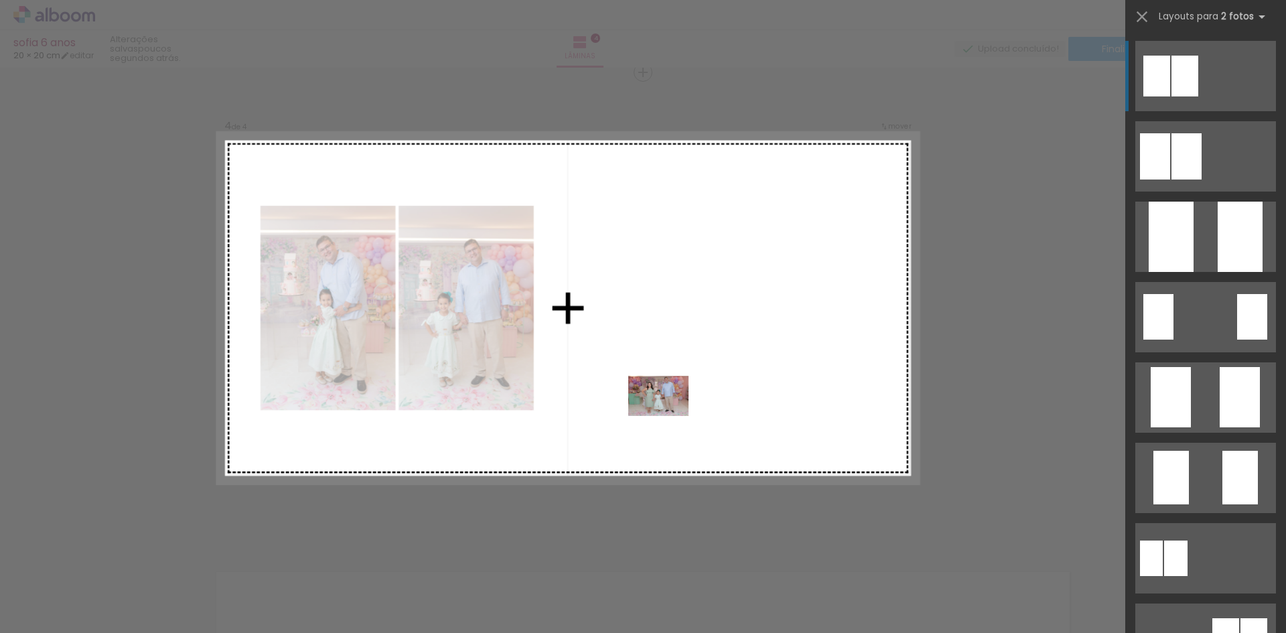
drag, startPoint x: 608, startPoint y: 593, endPoint x: 673, endPoint y: 406, distance: 197.9
click at [673, 406] on quentale-workspace at bounding box center [643, 316] width 1286 height 633
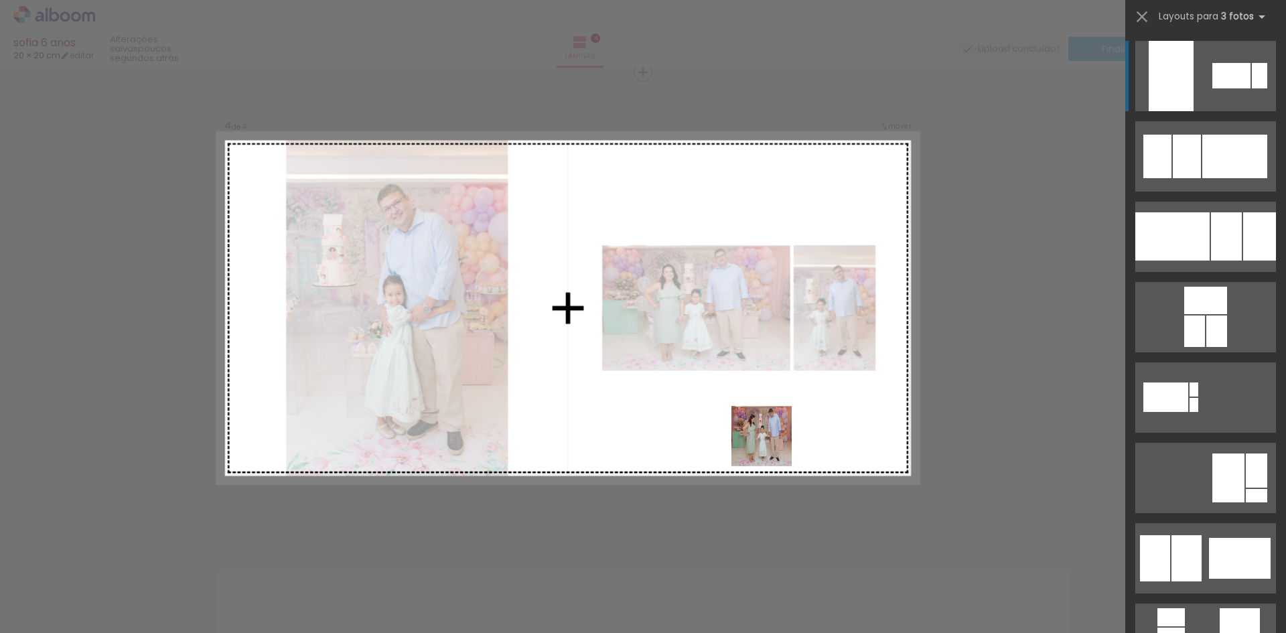
drag, startPoint x: 683, startPoint y: 605, endPoint x: 789, endPoint y: 423, distance: 211.1
click at [789, 423] on quentale-workspace at bounding box center [643, 316] width 1286 height 633
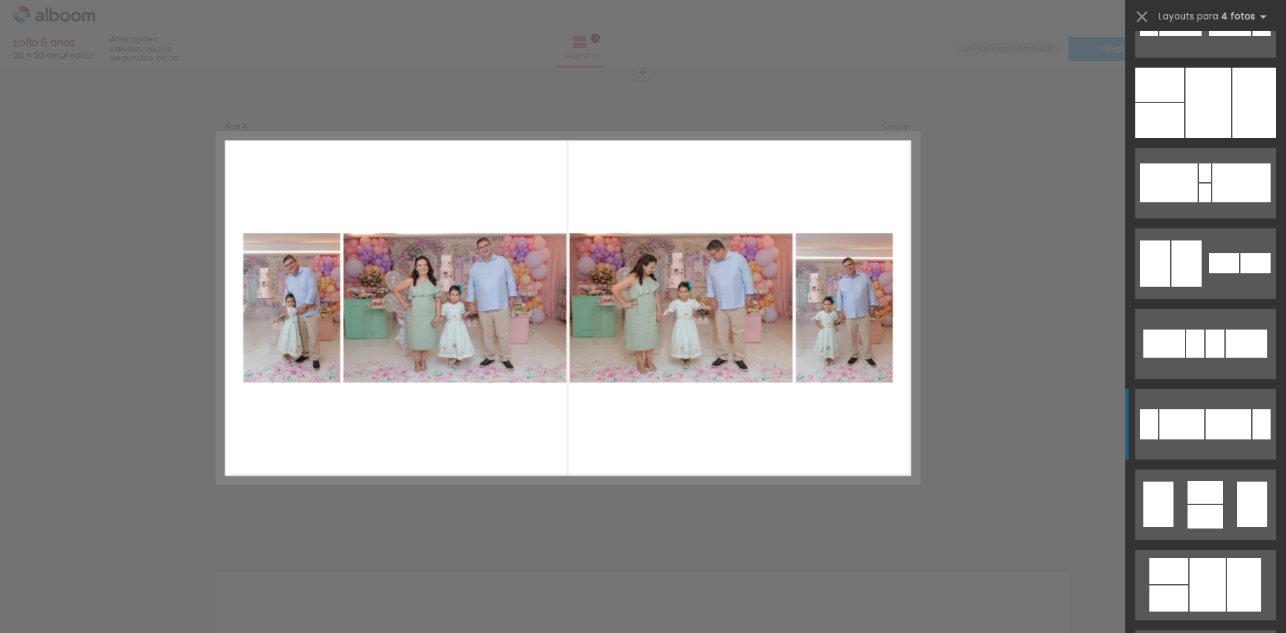
scroll to position [201, 0]
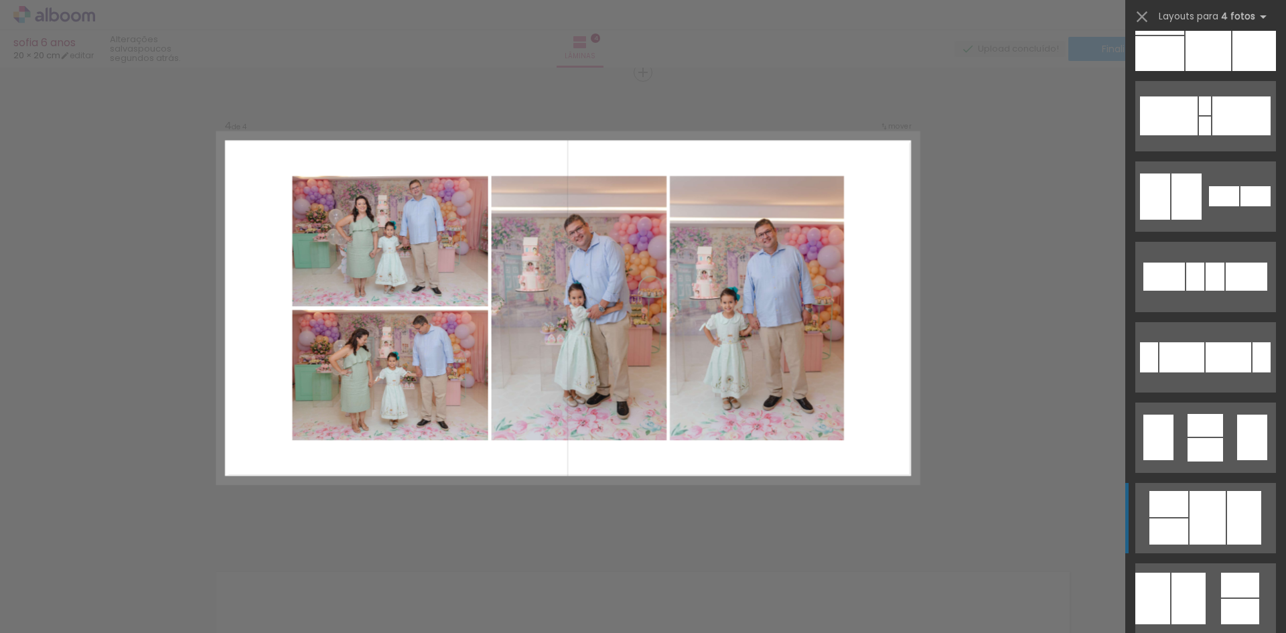
click at [1176, 513] on div at bounding box center [1169, 504] width 39 height 26
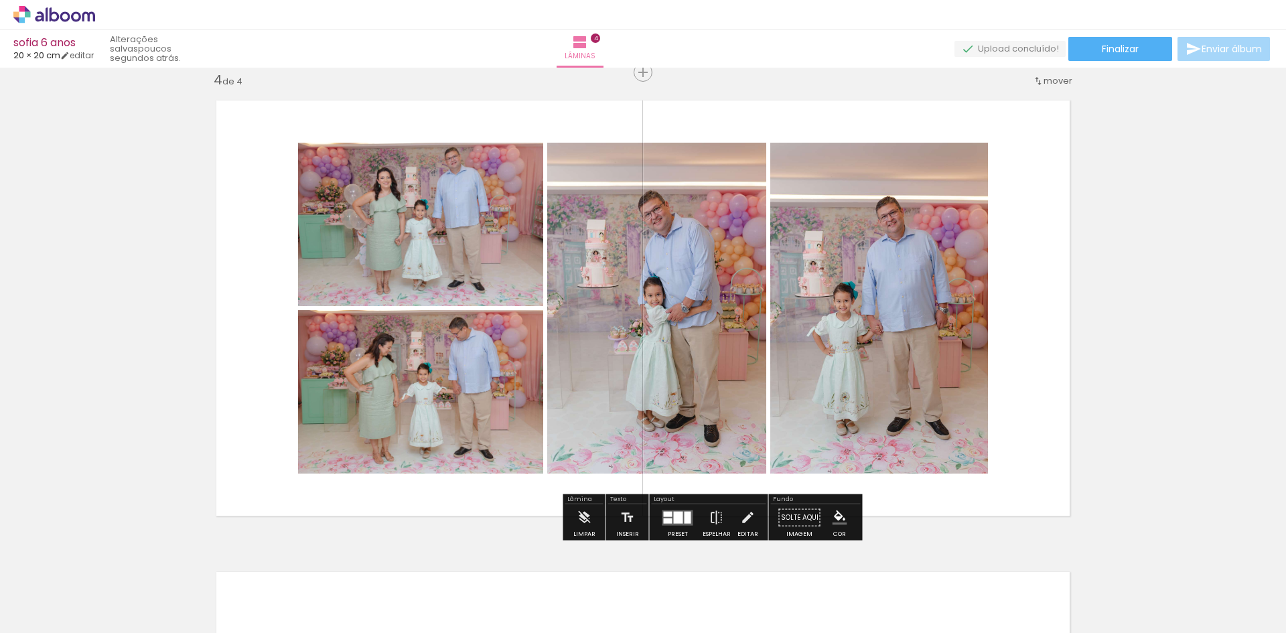
click at [712, 331] on quentale-photo at bounding box center [656, 308] width 219 height 331
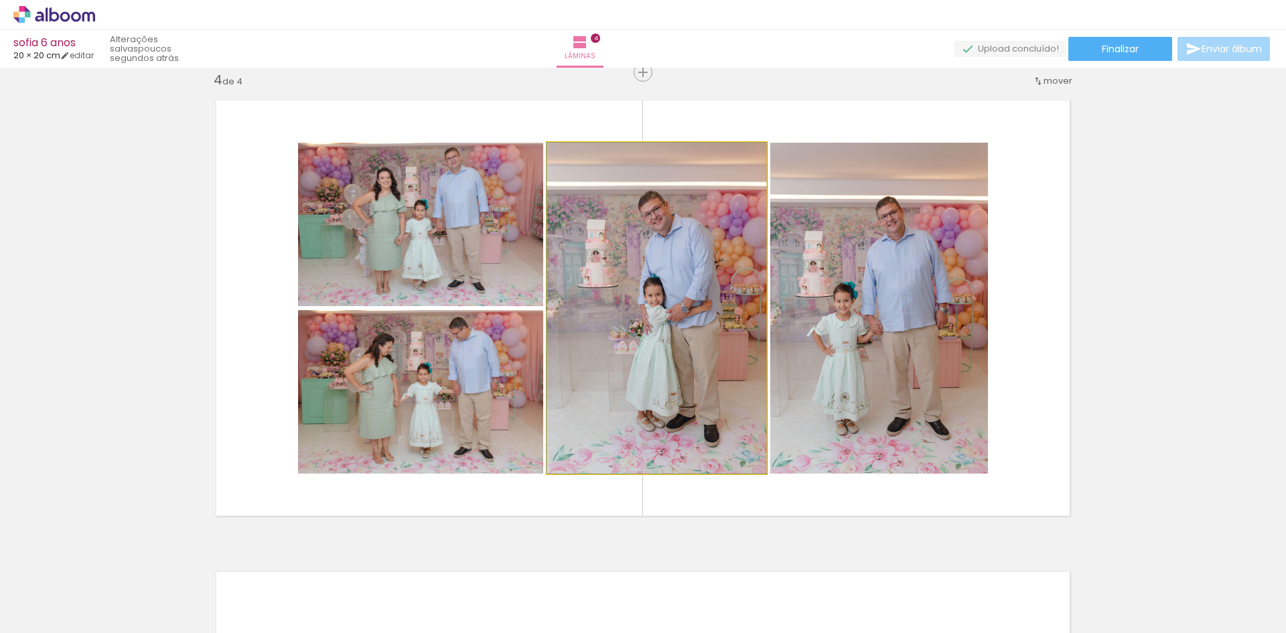
click at [698, 324] on quentale-photo at bounding box center [656, 308] width 219 height 331
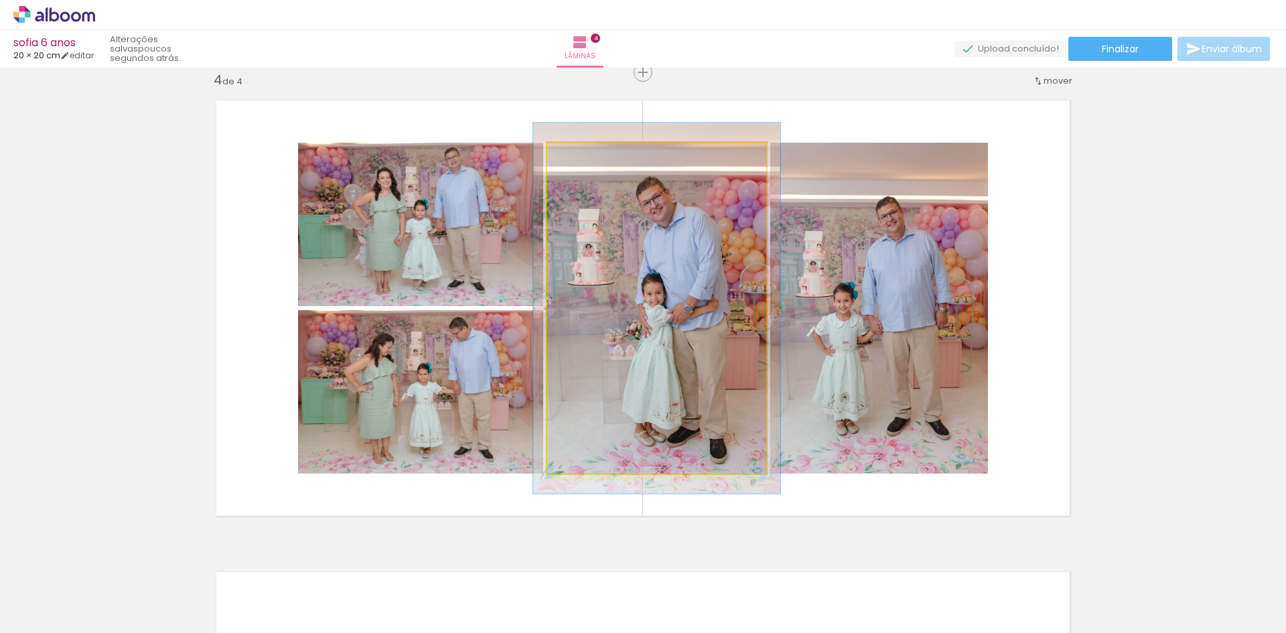
click at [582, 157] on div at bounding box center [584, 157] width 12 height 12
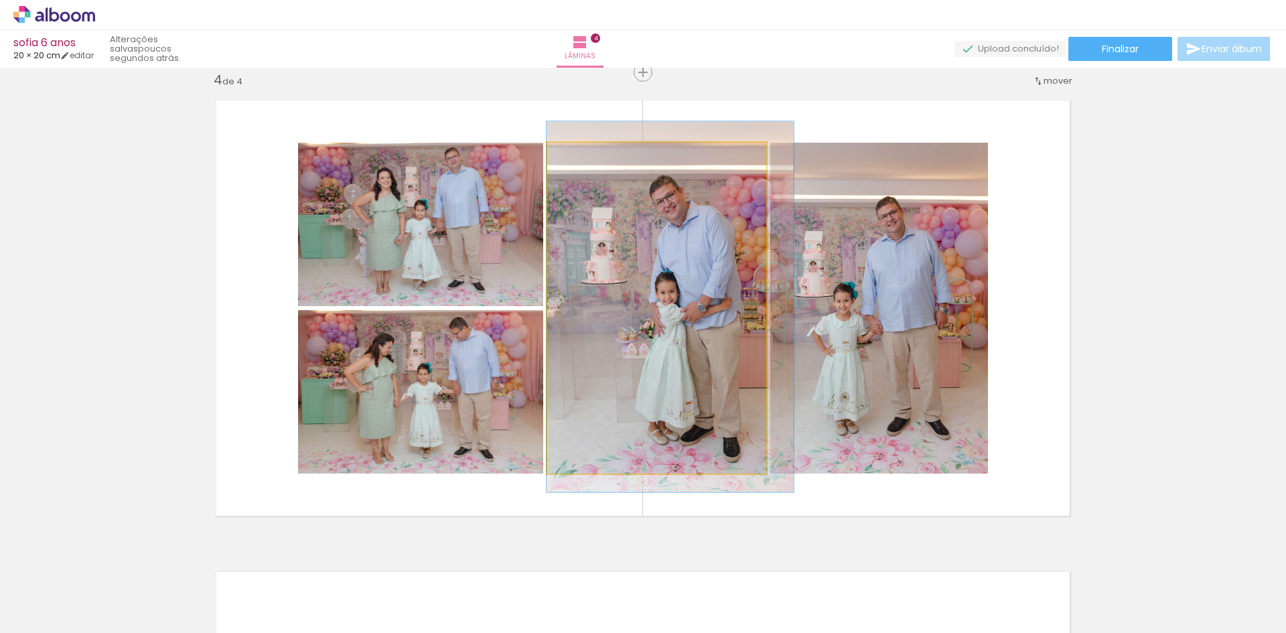
drag, startPoint x: 679, startPoint y: 272, endPoint x: 694, endPoint y: 271, distance: 14.8
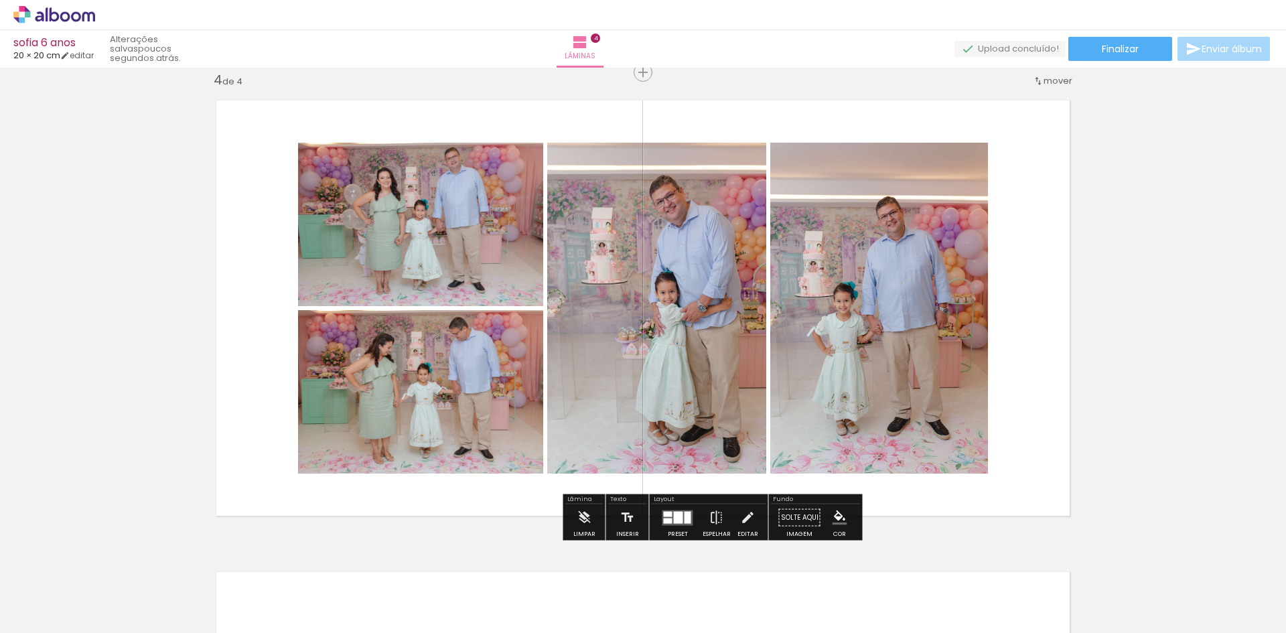
click at [464, 200] on quentale-photo at bounding box center [420, 224] width 245 height 163
click at [465, 344] on quentale-photo at bounding box center [420, 391] width 245 height 163
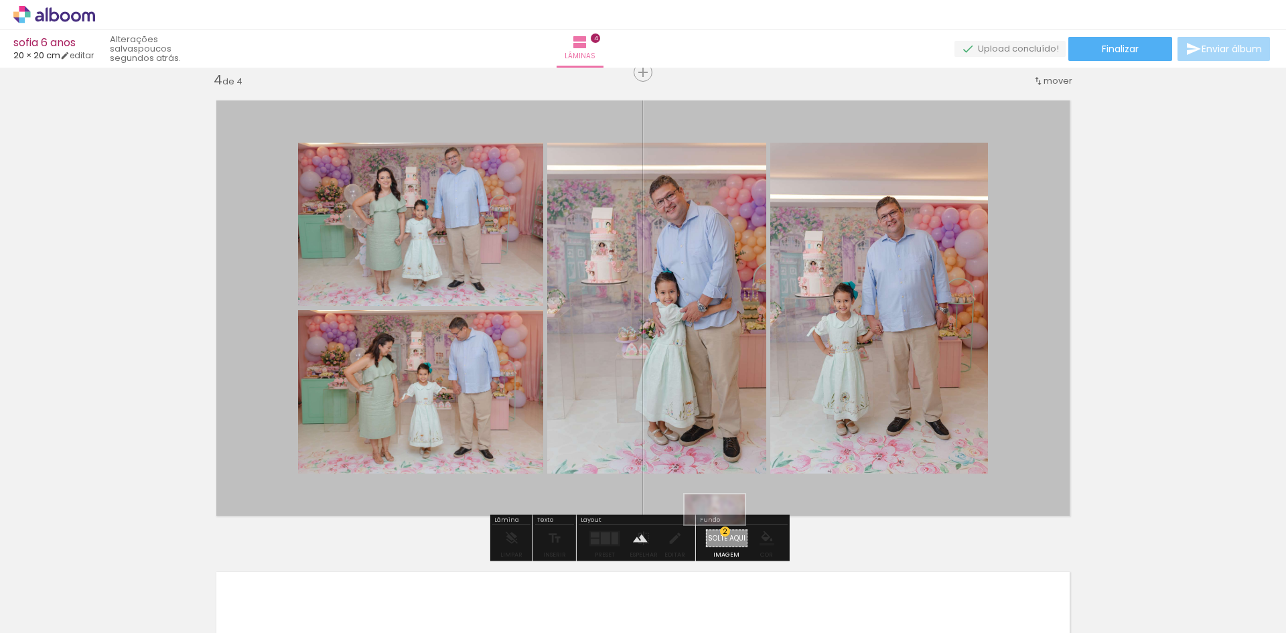
drag, startPoint x: 1240, startPoint y: 588, endPoint x: 725, endPoint y: 535, distance: 518.0
click at [725, 535] on quentale-workspace at bounding box center [643, 316] width 1286 height 633
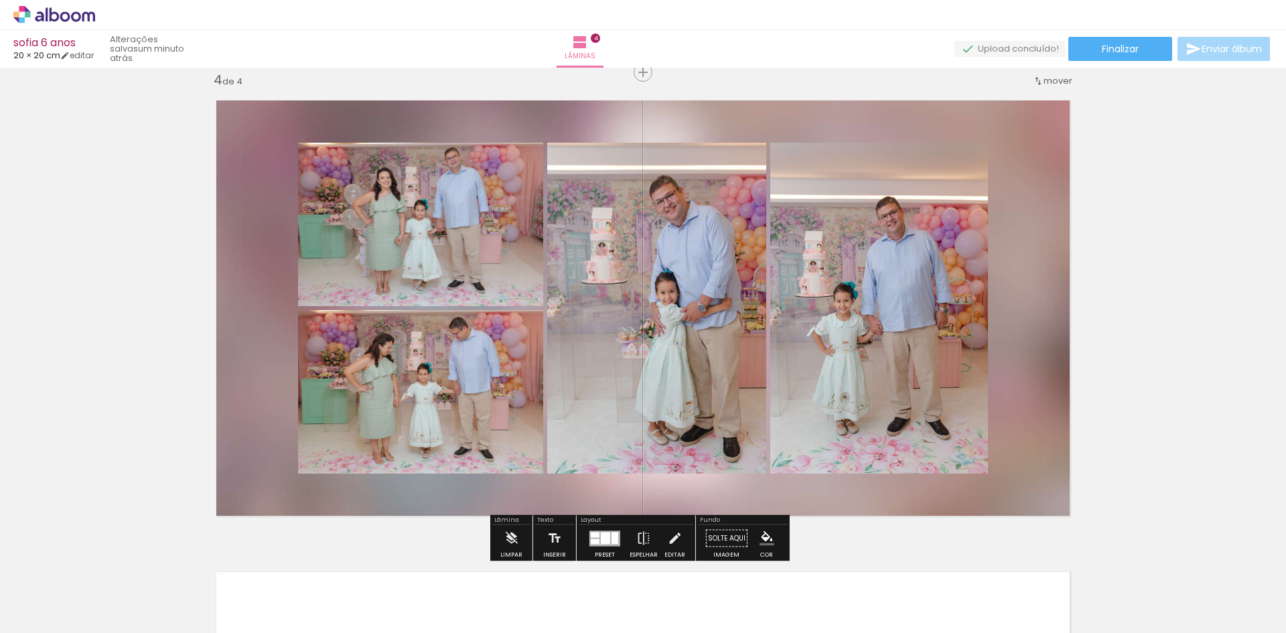
drag, startPoint x: 613, startPoint y: 541, endPoint x: 640, endPoint y: 535, distance: 27.5
click at [613, 540] on div at bounding box center [615, 538] width 7 height 12
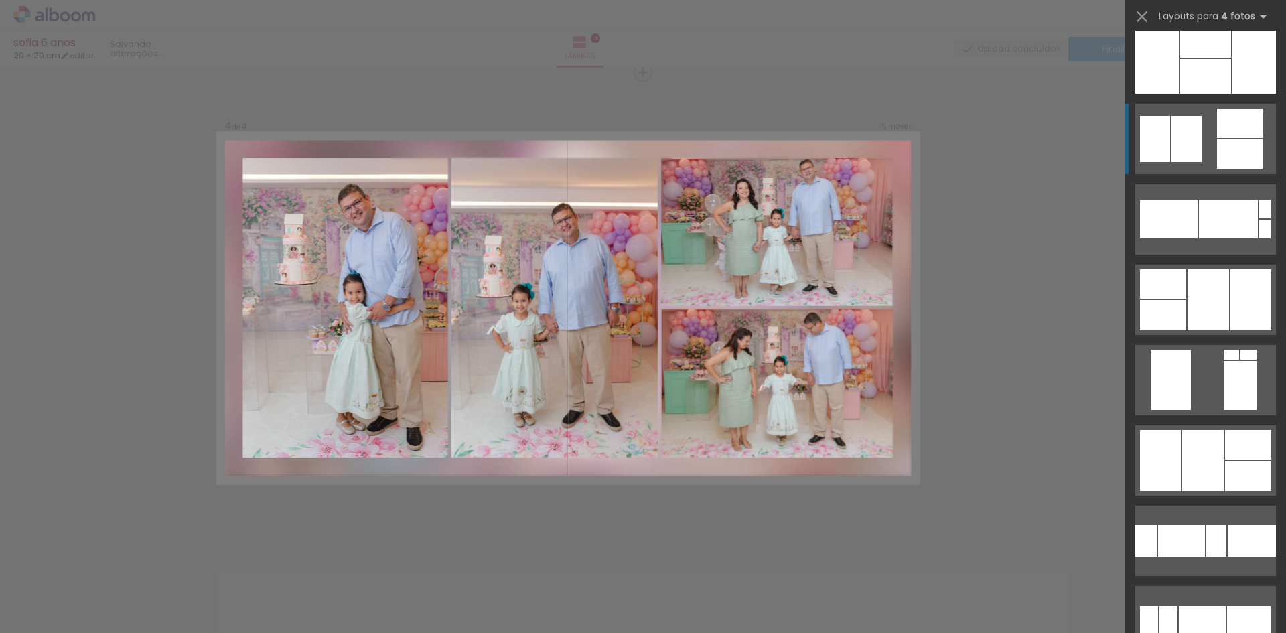
scroll to position [1782, 0]
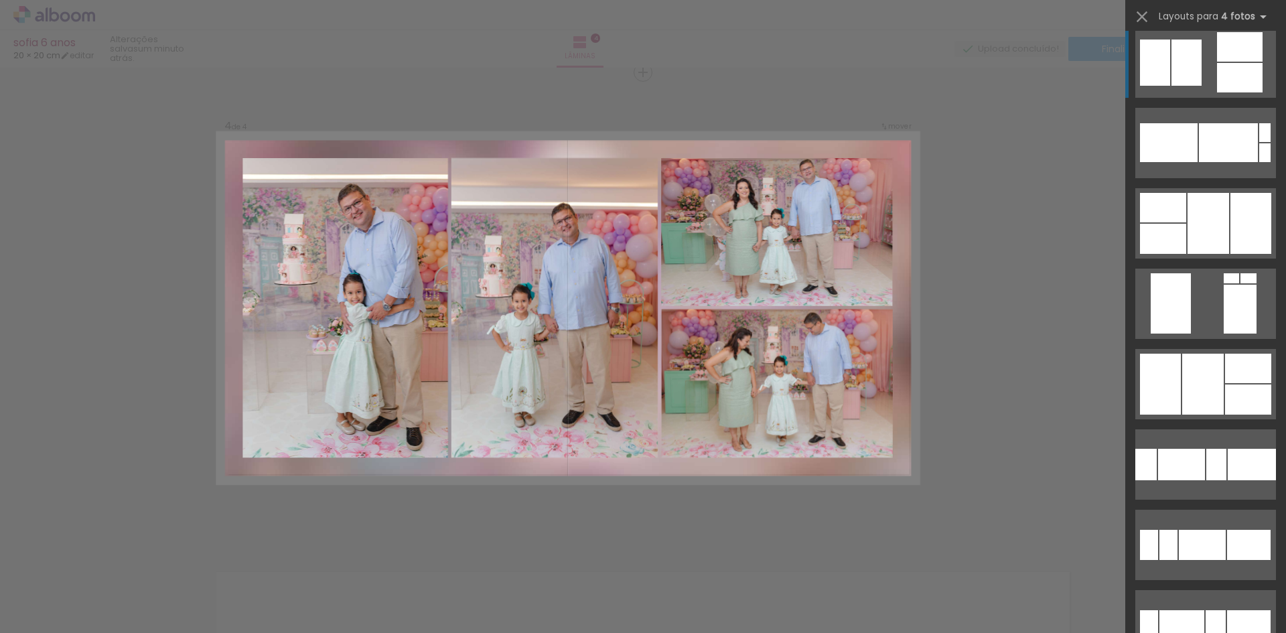
click at [1186, 398] on div at bounding box center [1203, 384] width 42 height 61
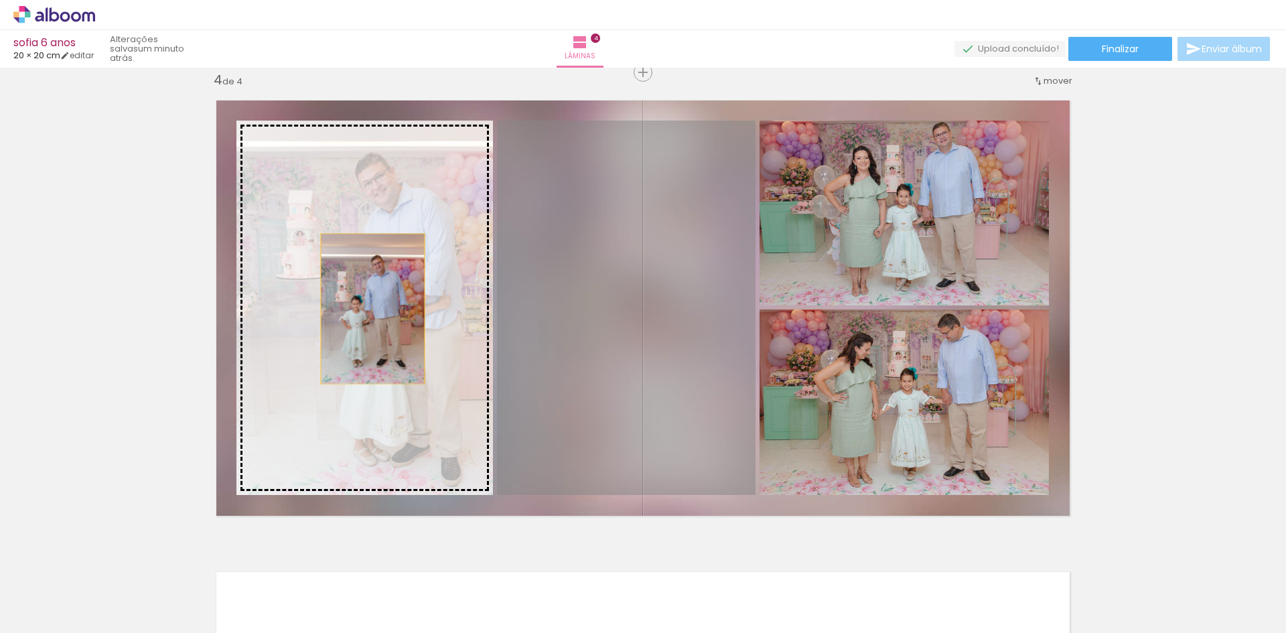
drag, startPoint x: 675, startPoint y: 324, endPoint x: 366, endPoint y: 308, distance: 309.9
click at [0, 0] on slot at bounding box center [0, 0] width 0 height 0
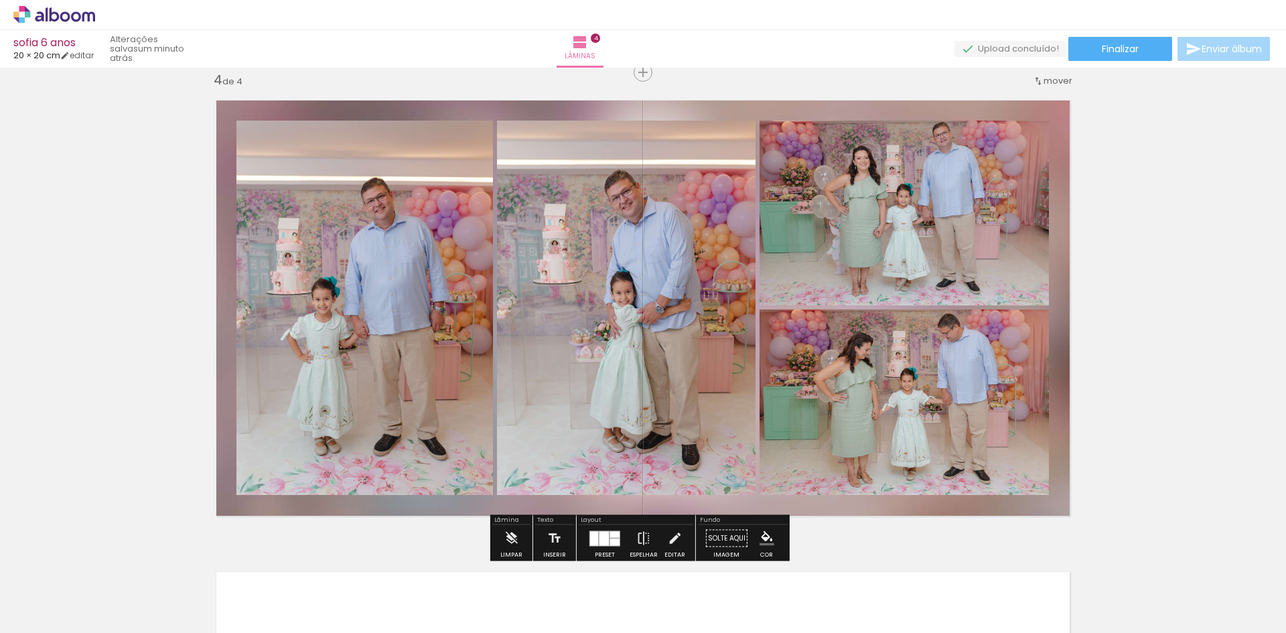
click at [665, 281] on quentale-photo at bounding box center [626, 308] width 259 height 374
click at [548, 442] on quentale-photo at bounding box center [626, 308] width 259 height 374
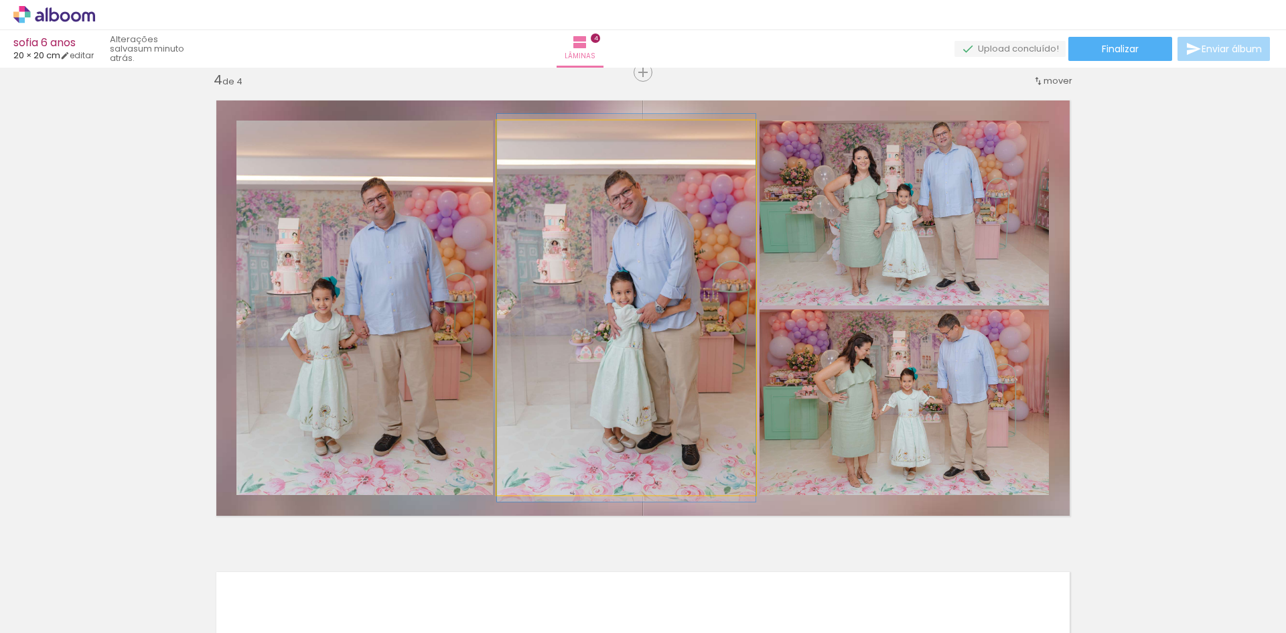
click at [522, 461] on quentale-photo at bounding box center [626, 308] width 259 height 374
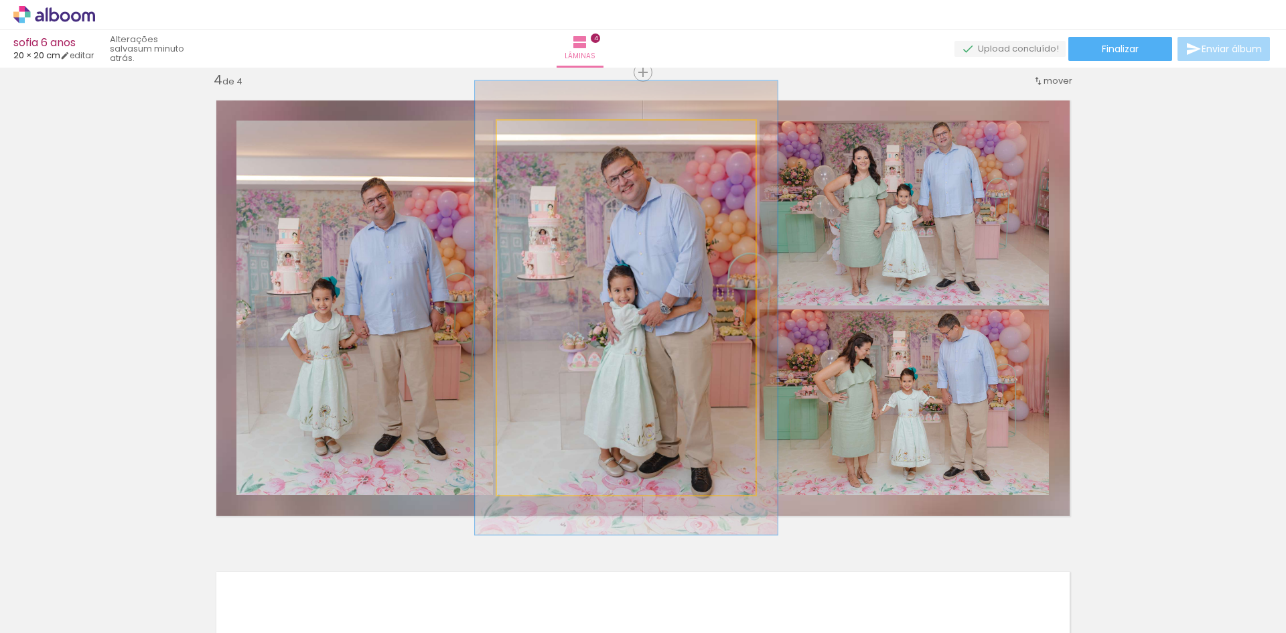
drag, startPoint x: 529, startPoint y: 137, endPoint x: 538, endPoint y: 137, distance: 9.4
type paper-slider "120"
click at [538, 135] on div at bounding box center [536, 134] width 21 height 21
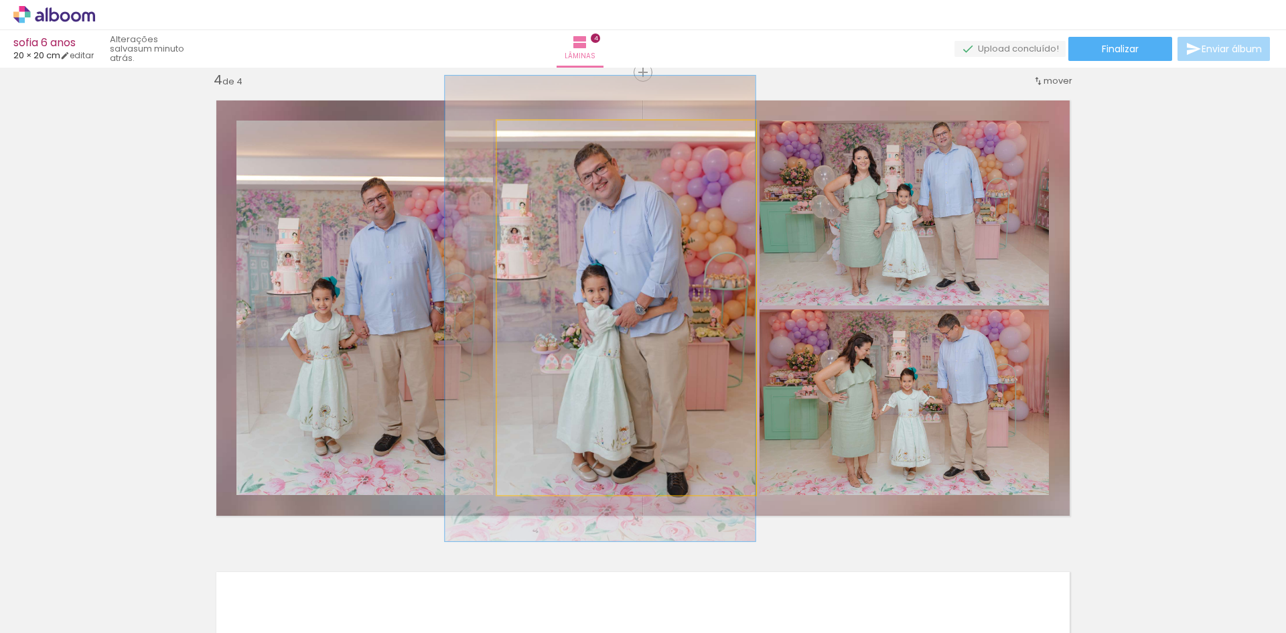
drag, startPoint x: 692, startPoint y: 261, endPoint x: 632, endPoint y: 261, distance: 59.6
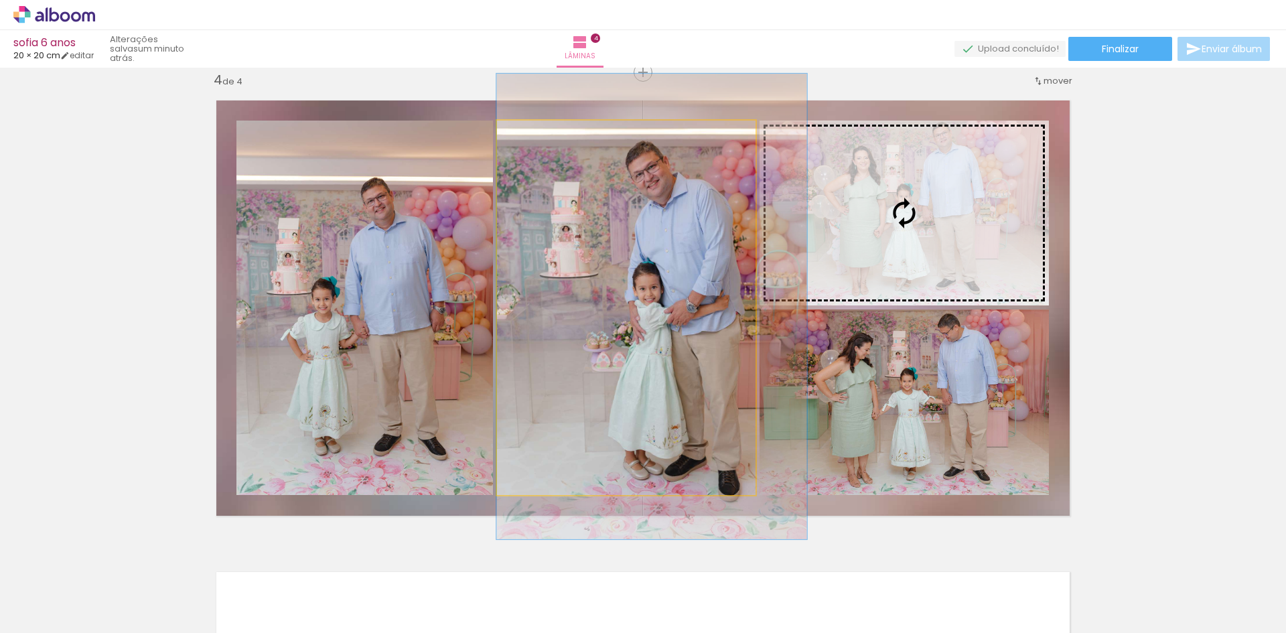
drag, startPoint x: 663, startPoint y: 254, endPoint x: 757, endPoint y: 253, distance: 94.5
click at [0, 0] on slot at bounding box center [0, 0] width 0 height 0
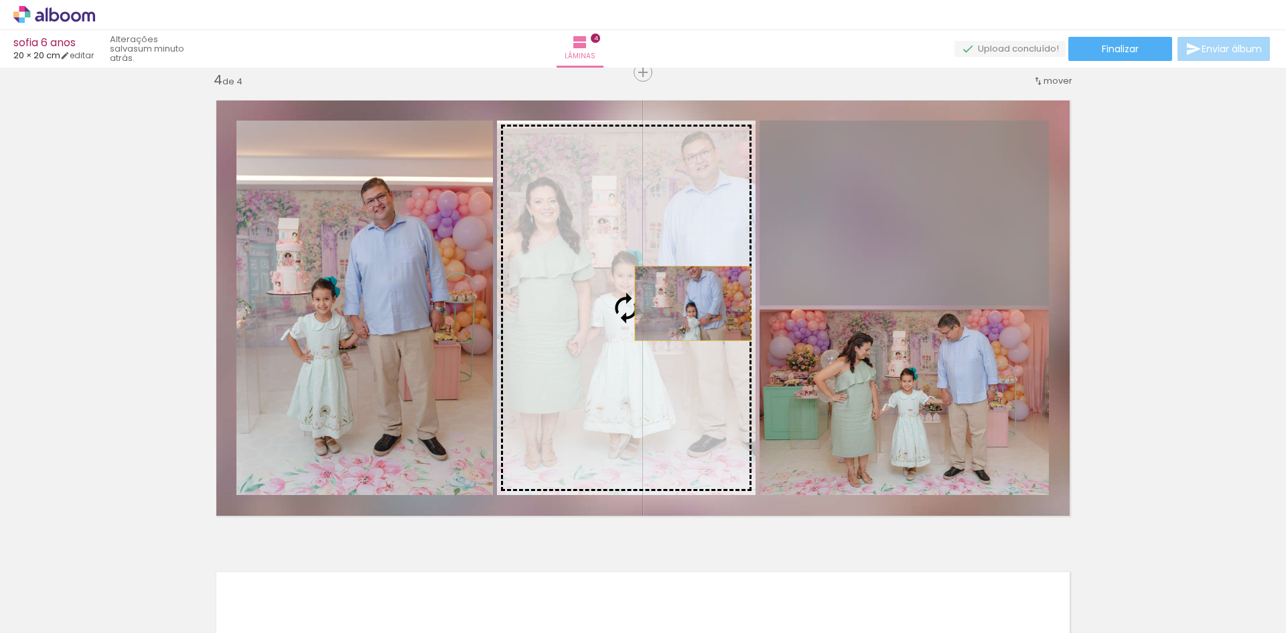
drag, startPoint x: 880, startPoint y: 252, endPoint x: 663, endPoint y: 311, distance: 224.9
click at [0, 0] on slot at bounding box center [0, 0] width 0 height 0
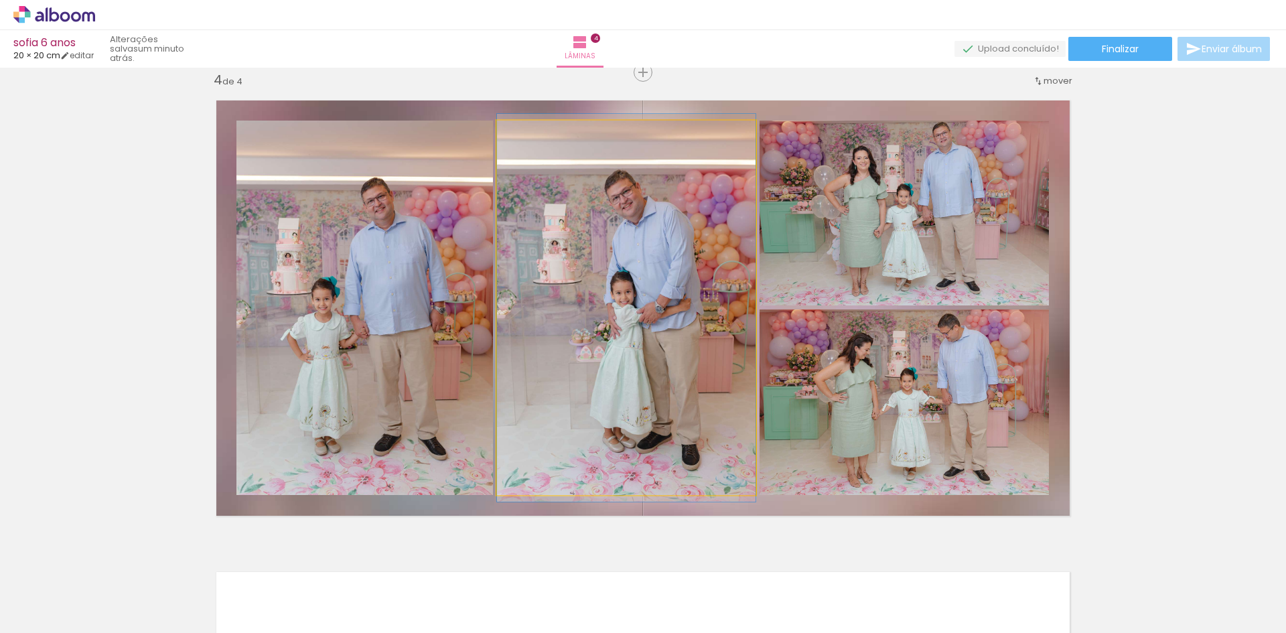
click at [674, 293] on quentale-photo at bounding box center [626, 308] width 259 height 374
drag, startPoint x: 674, startPoint y: 293, endPoint x: 716, endPoint y: 290, distance: 42.3
click at [685, 273] on quentale-photo at bounding box center [626, 308] width 259 height 374
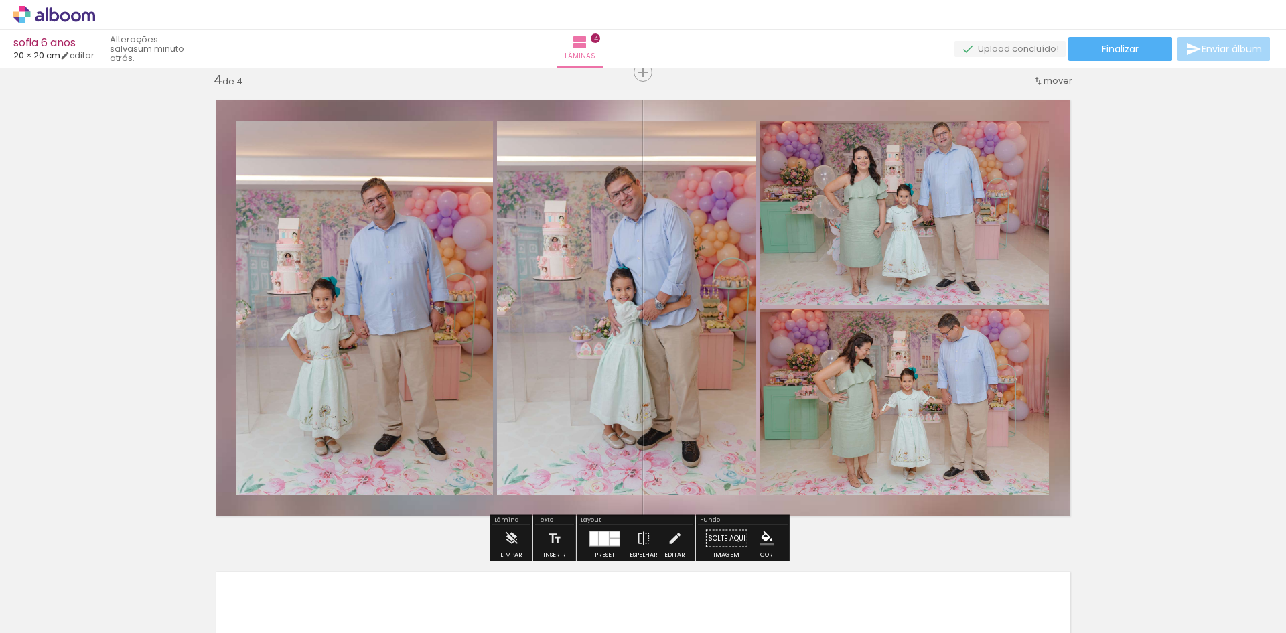
click at [676, 269] on quentale-photo at bounding box center [626, 308] width 259 height 374
drag, startPoint x: 600, startPoint y: 542, endPoint x: 606, endPoint y: 537, distance: 8.6
click at [600, 541] on div at bounding box center [604, 538] width 9 height 14
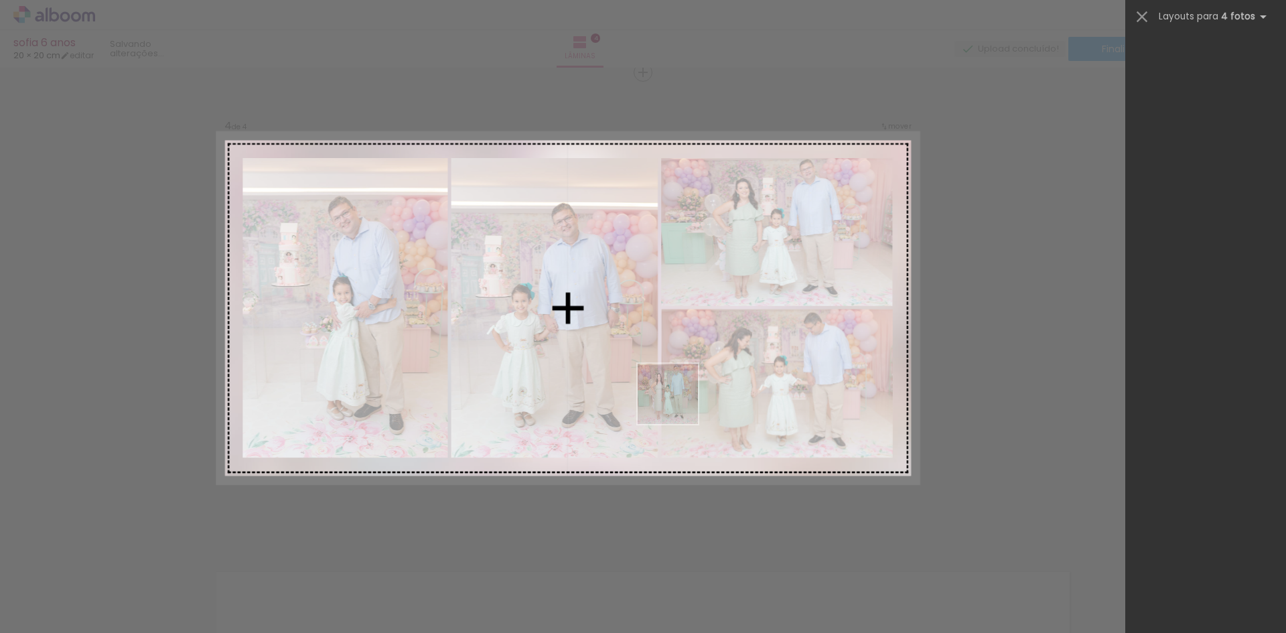
scroll to position [2090, 0]
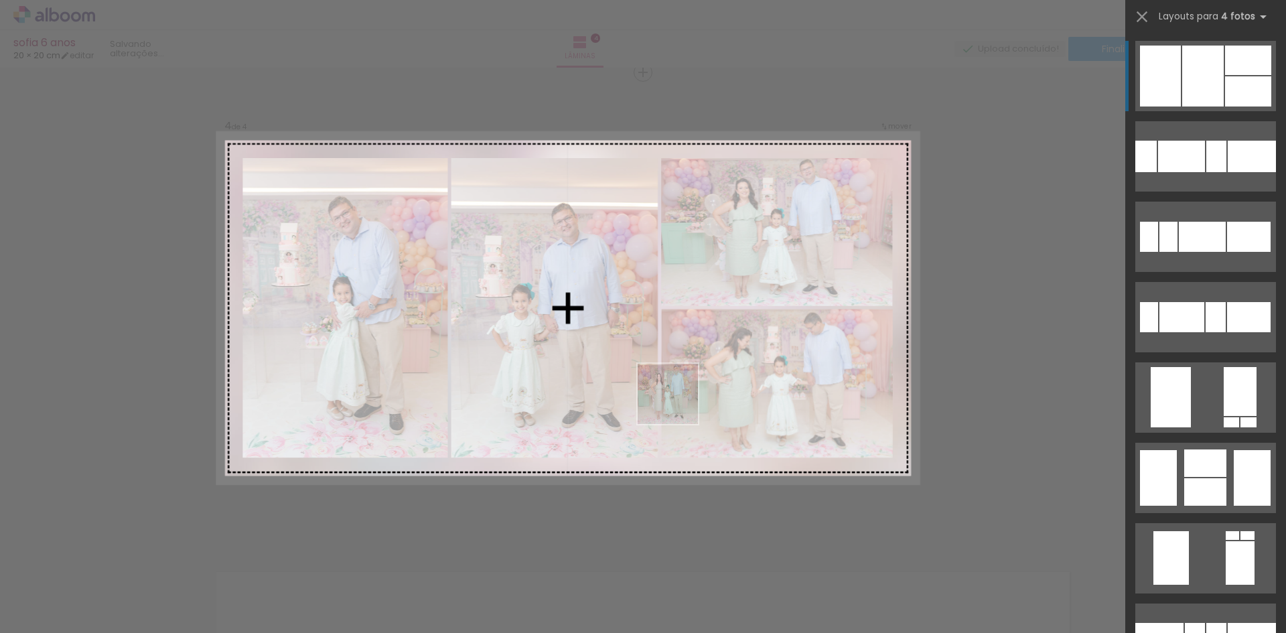
drag, startPoint x: 538, startPoint y: 594, endPoint x: 691, endPoint y: 389, distance: 255.5
click at [691, 389] on quentale-workspace at bounding box center [643, 316] width 1286 height 633
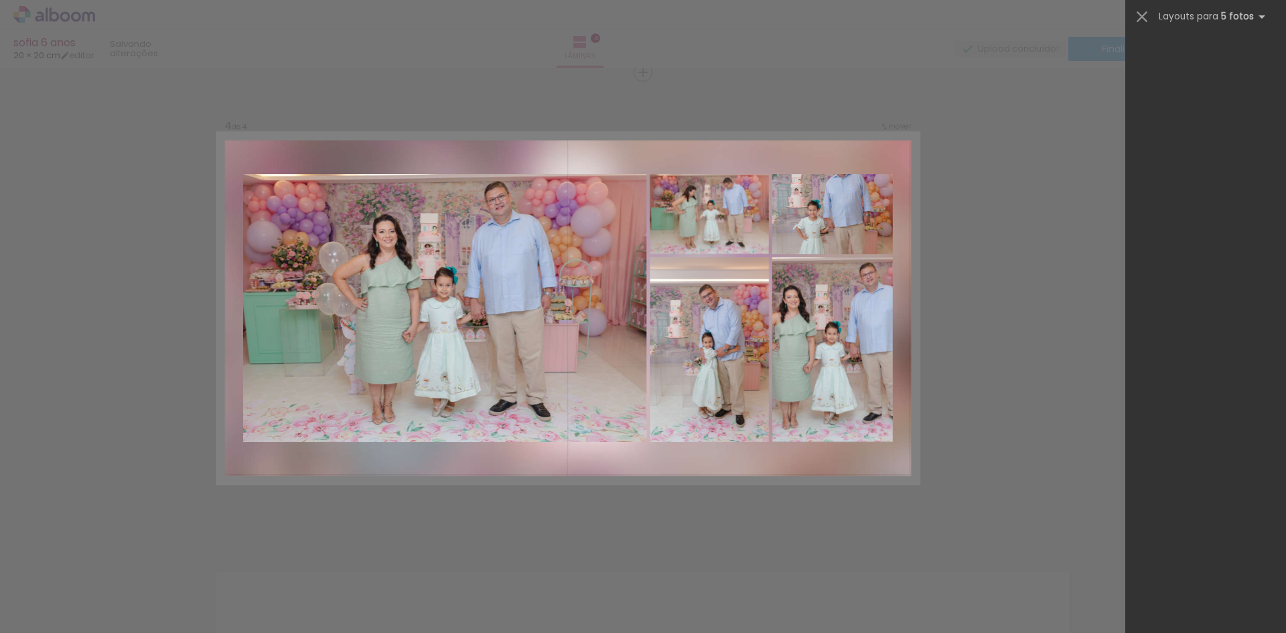
scroll to position [0, 0]
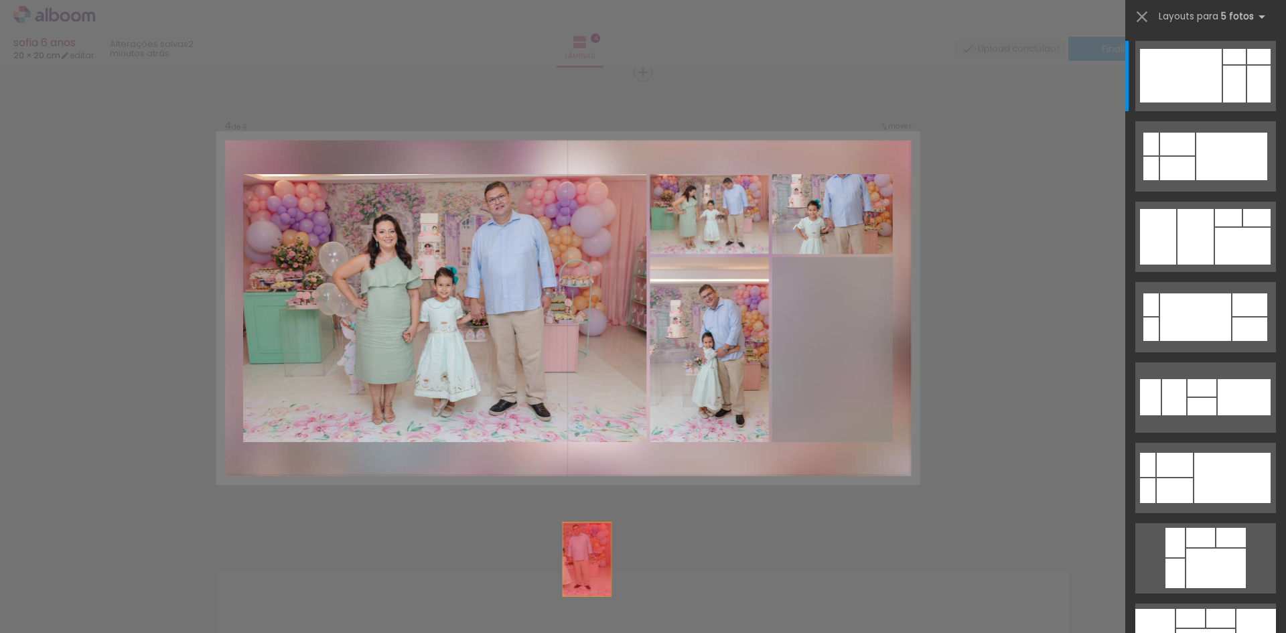
drag, startPoint x: 849, startPoint y: 354, endPoint x: 634, endPoint y: 401, distance: 220.2
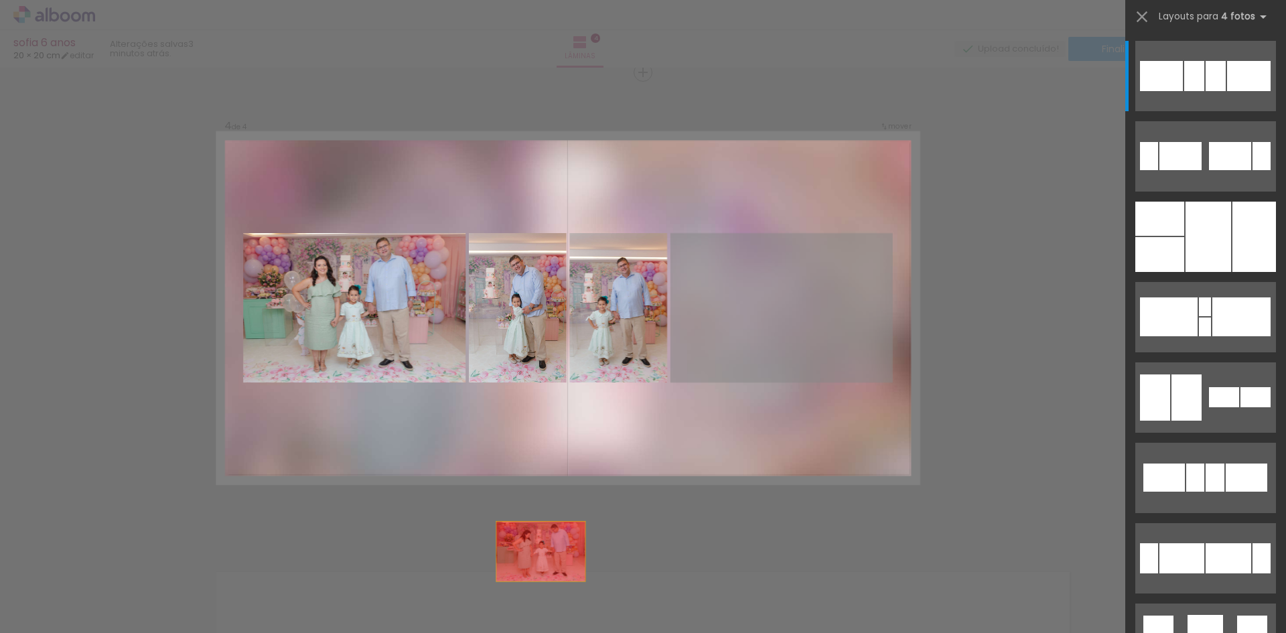
drag, startPoint x: 717, startPoint y: 401, endPoint x: 476, endPoint y: 612, distance: 320.5
click at [476, 612] on quentale-workspace at bounding box center [643, 316] width 1286 height 633
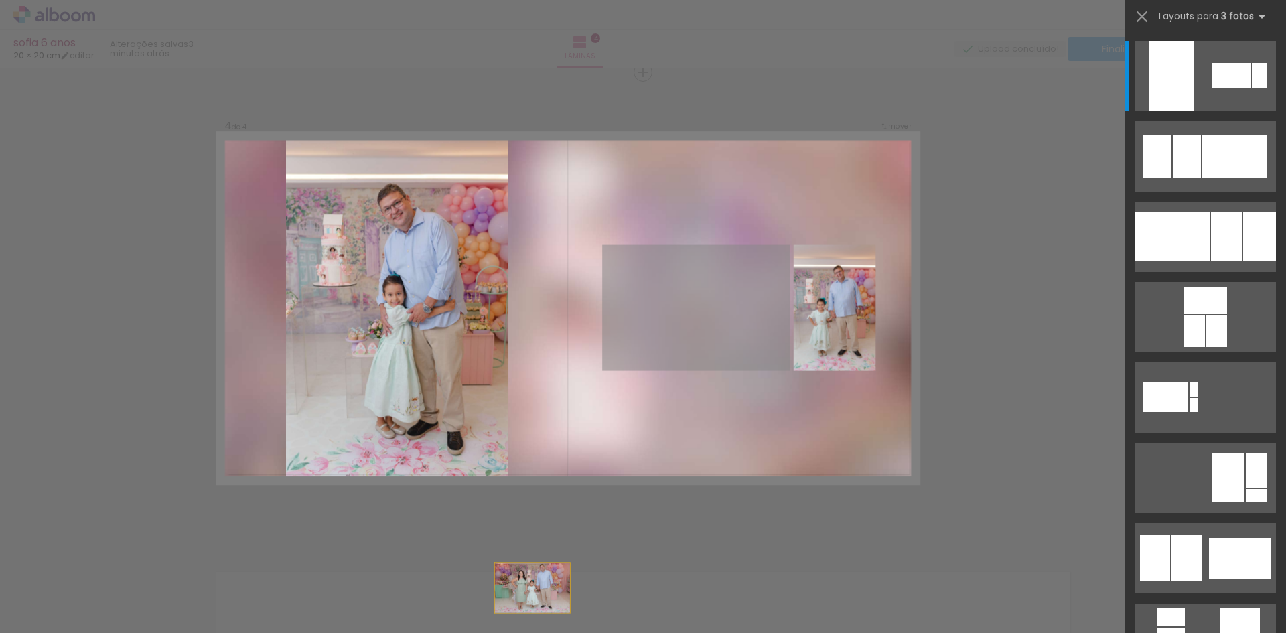
drag, startPoint x: 681, startPoint y: 326, endPoint x: 483, endPoint y: 662, distance: 389.8
click at [483, 632] on html "link( href="../../bower_components/polymer/polymer.html" rel="import" ) picture…" at bounding box center [643, 316] width 1286 height 633
drag, startPoint x: 657, startPoint y: 340, endPoint x: 505, endPoint y: 634, distance: 331.7
click at [505, 632] on html "link( href="../../bower_components/polymer/polymer.html" rel="import" ) picture…" at bounding box center [643, 316] width 1286 height 633
drag, startPoint x: 691, startPoint y: 305, endPoint x: 615, endPoint y: 598, distance: 302.6
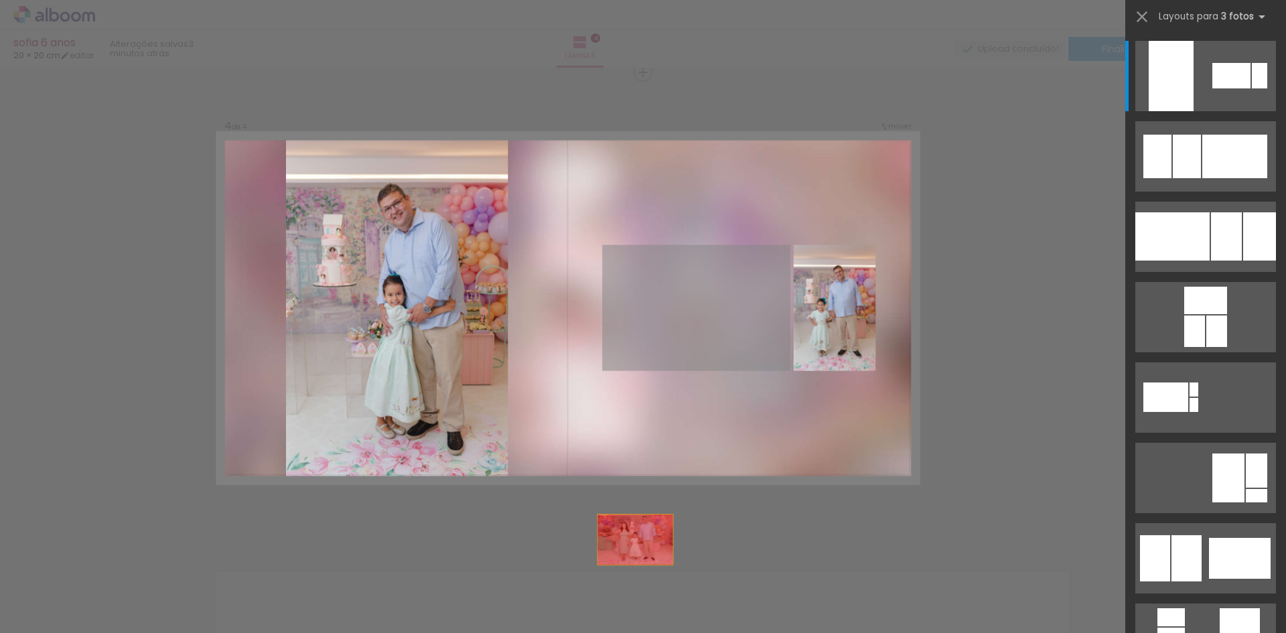
click at [615, 598] on quentale-workspace at bounding box center [643, 316] width 1286 height 633
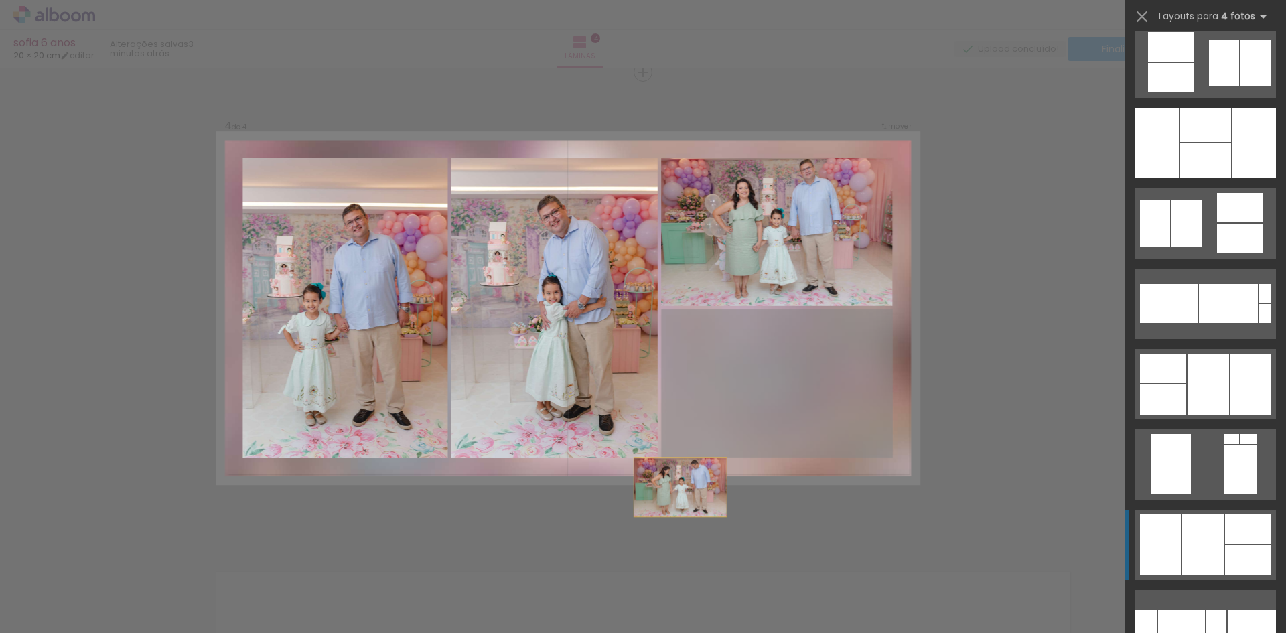
scroll to position [2090, 0]
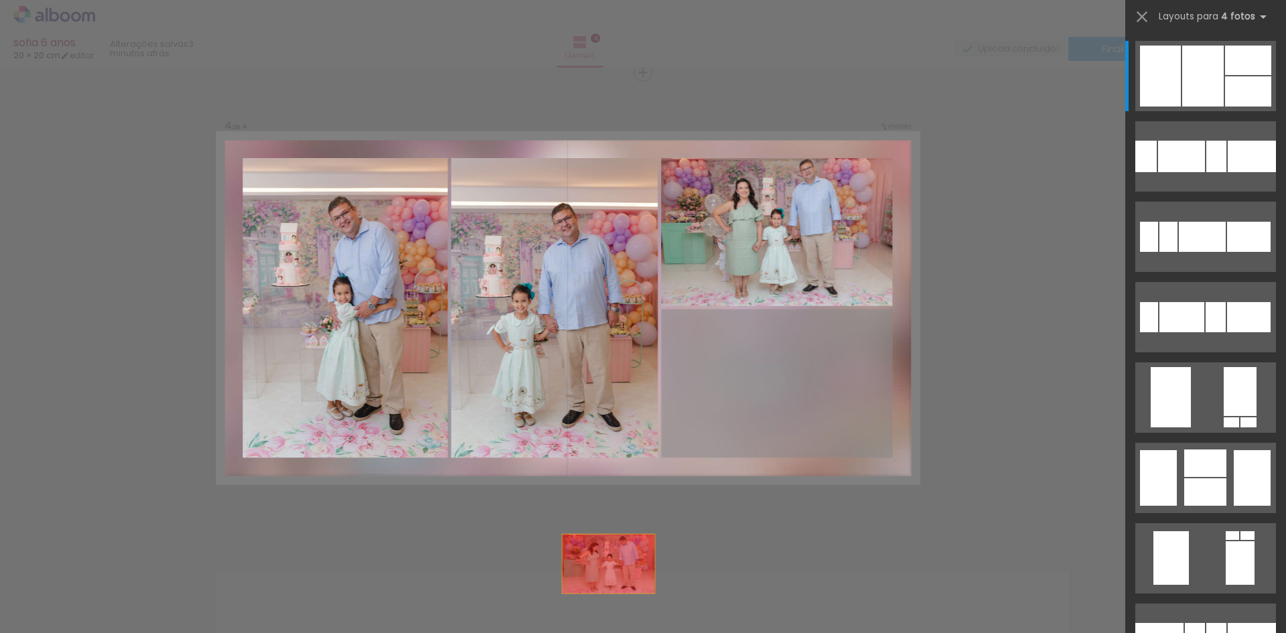
drag, startPoint x: 774, startPoint y: 377, endPoint x: 571, endPoint y: 566, distance: 278.3
click at [549, 616] on quentale-workspace at bounding box center [643, 316] width 1286 height 633
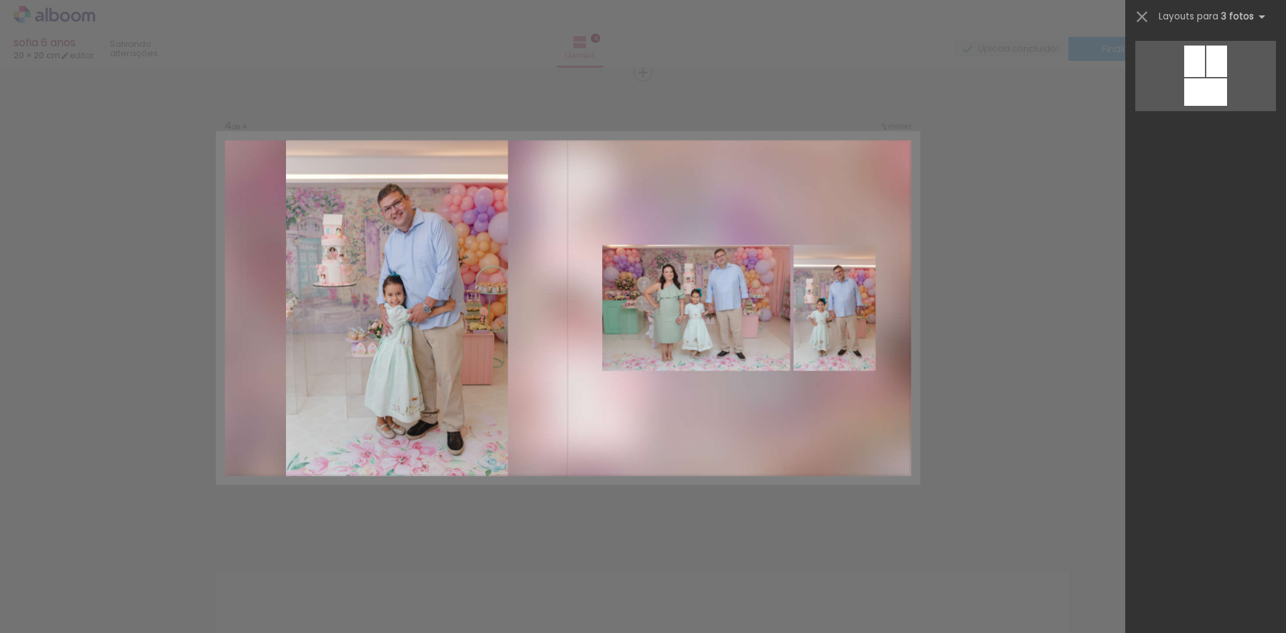
scroll to position [0, 0]
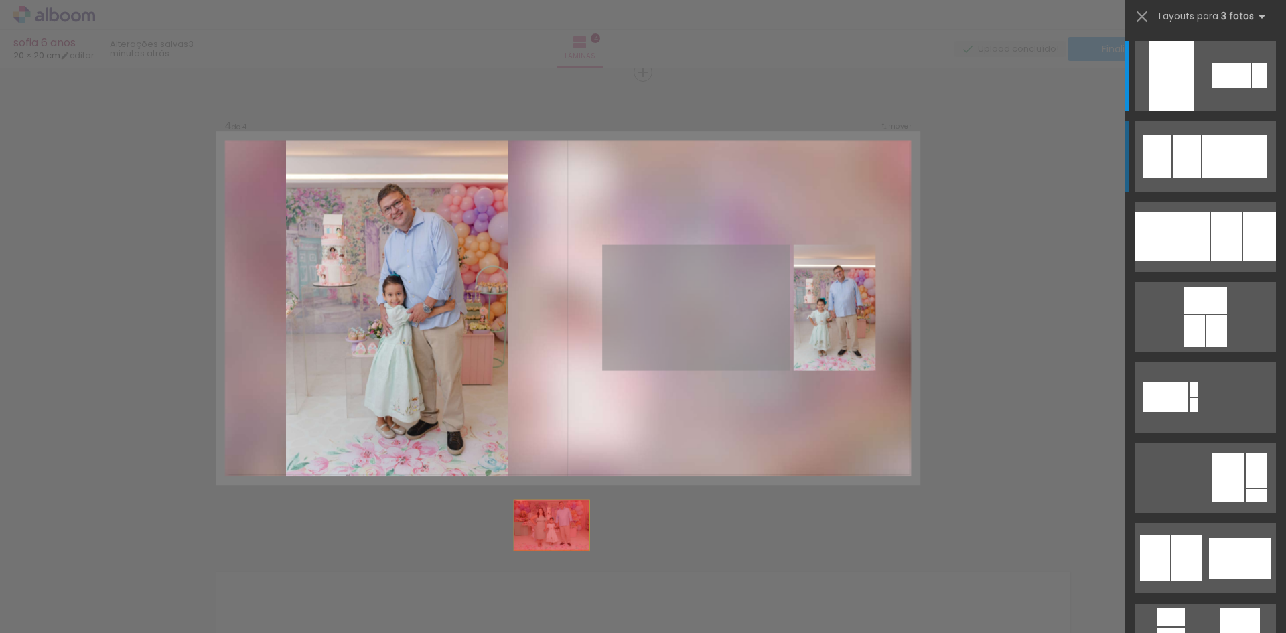
drag, startPoint x: 697, startPoint y: 307, endPoint x: 505, endPoint y: 592, distance: 343.2
click at [505, 592] on quentale-workspace at bounding box center [643, 316] width 1286 height 633
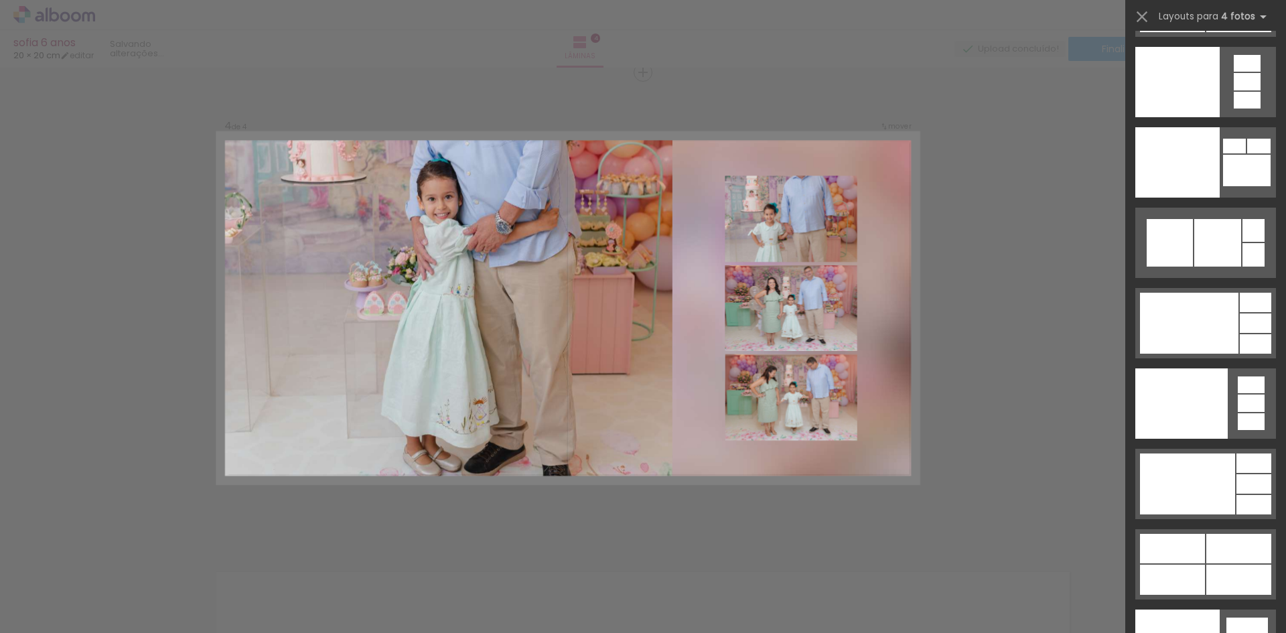
scroll to position [29384, 0]
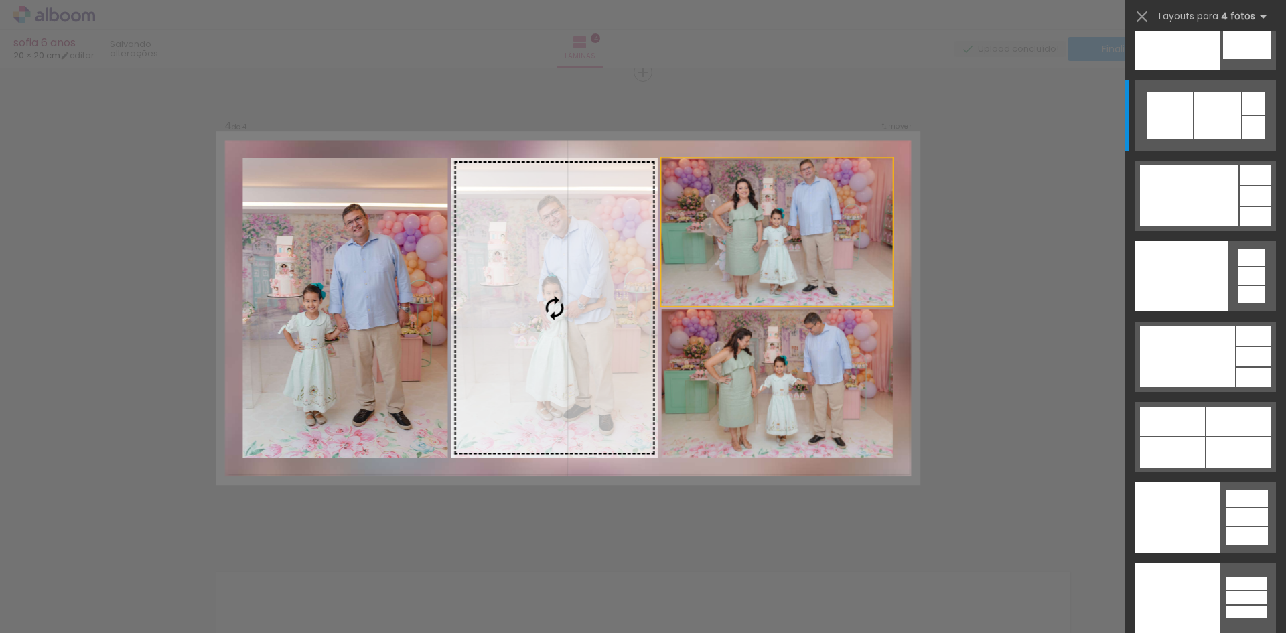
scroll to position [2090, 0]
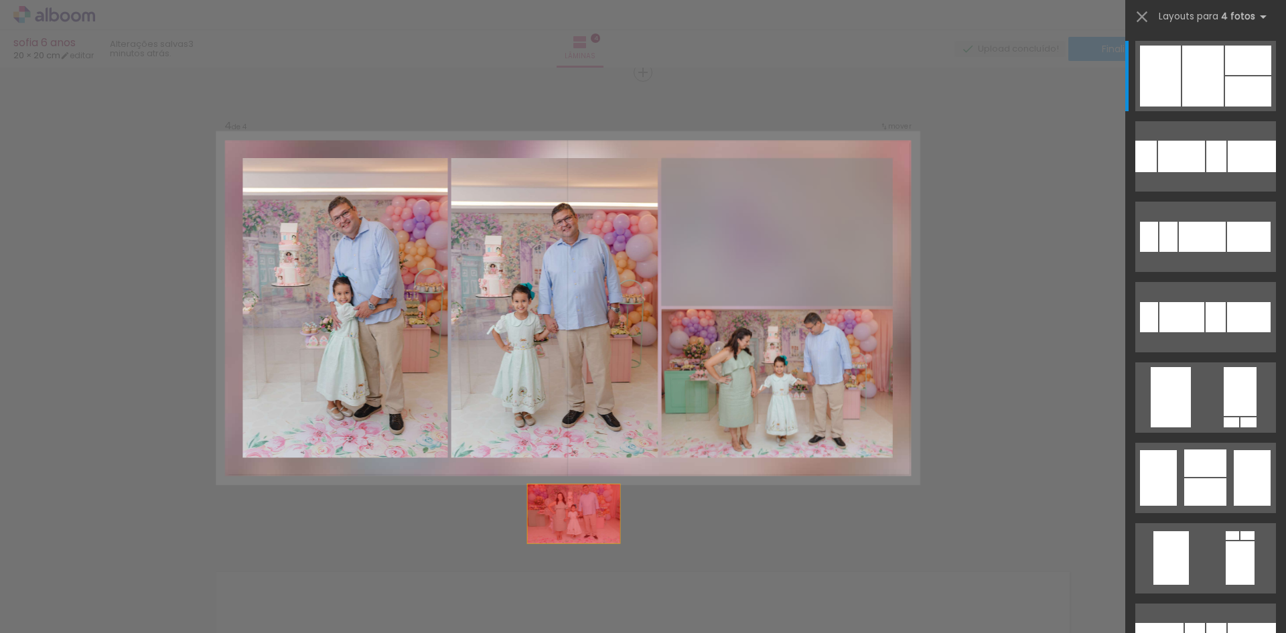
drag, startPoint x: 636, startPoint y: 411, endPoint x: 518, endPoint y: 584, distance: 209.8
click at [518, 584] on quentale-workspace at bounding box center [643, 316] width 1286 height 633
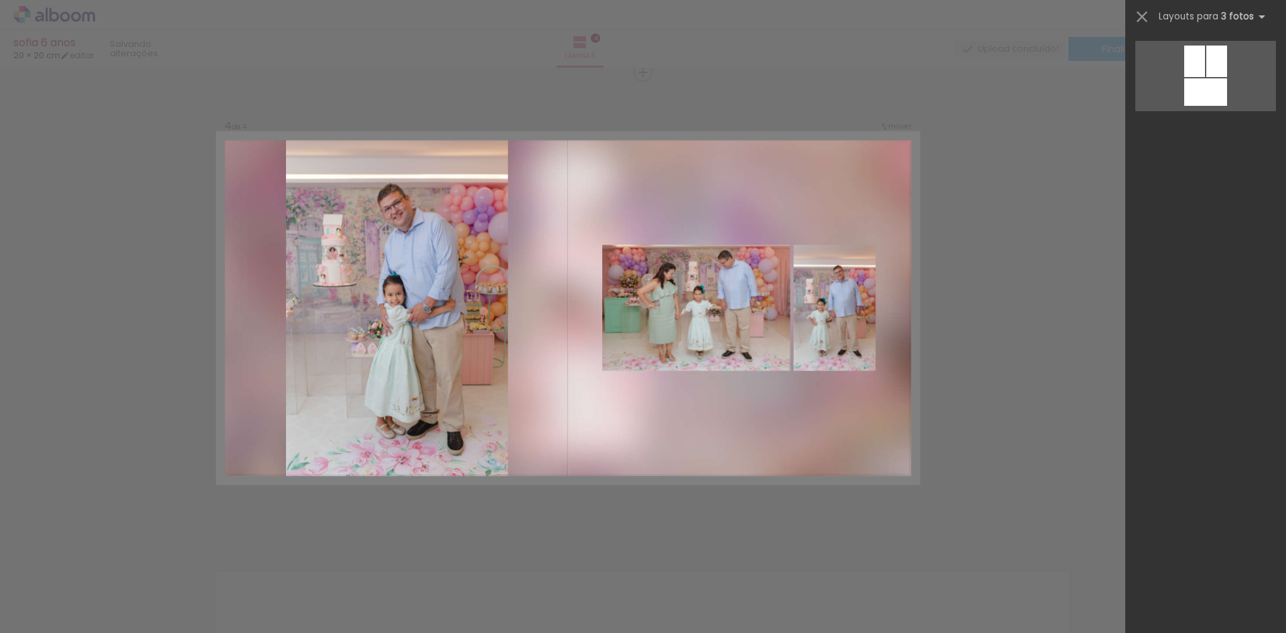
scroll to position [0, 0]
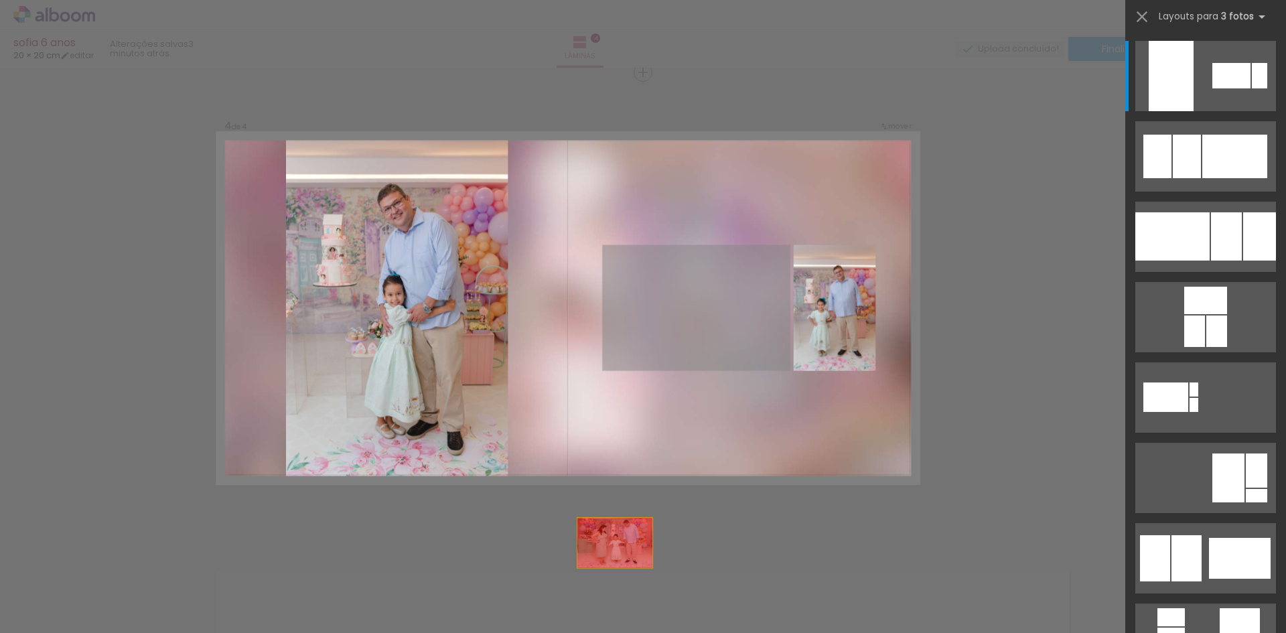
drag, startPoint x: 720, startPoint y: 307, endPoint x: 590, endPoint y: 600, distance: 320.7
click at [590, 600] on quentale-workspace at bounding box center [643, 316] width 1286 height 633
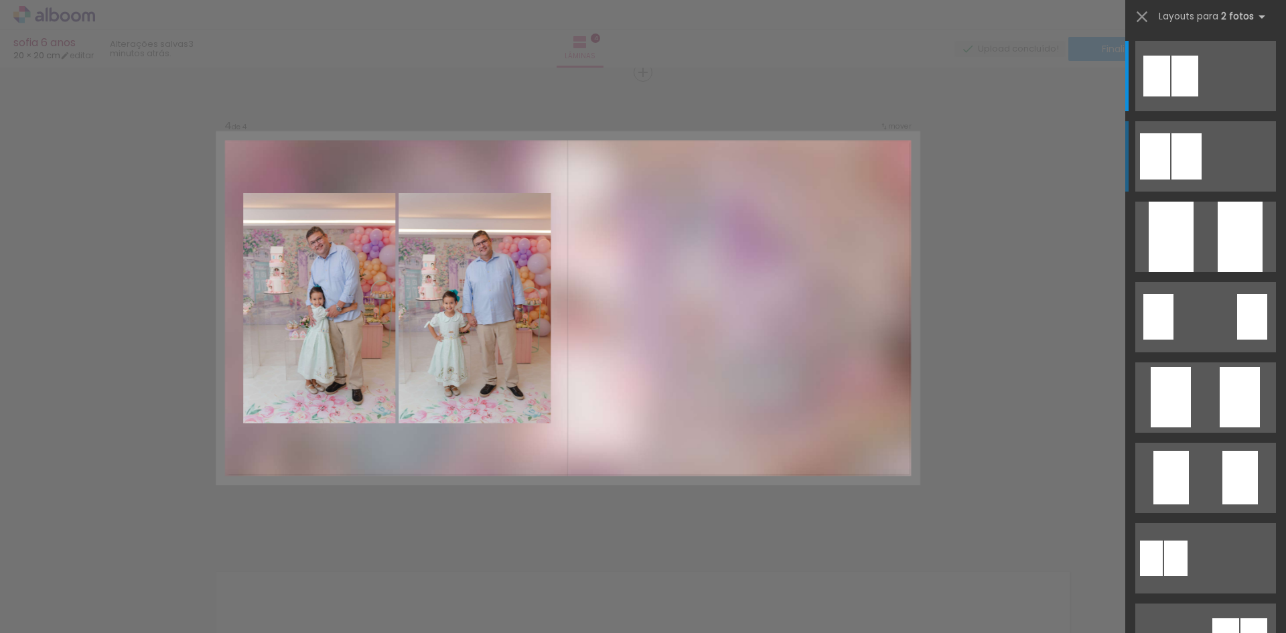
click at [1172, 137] on div at bounding box center [1187, 156] width 30 height 46
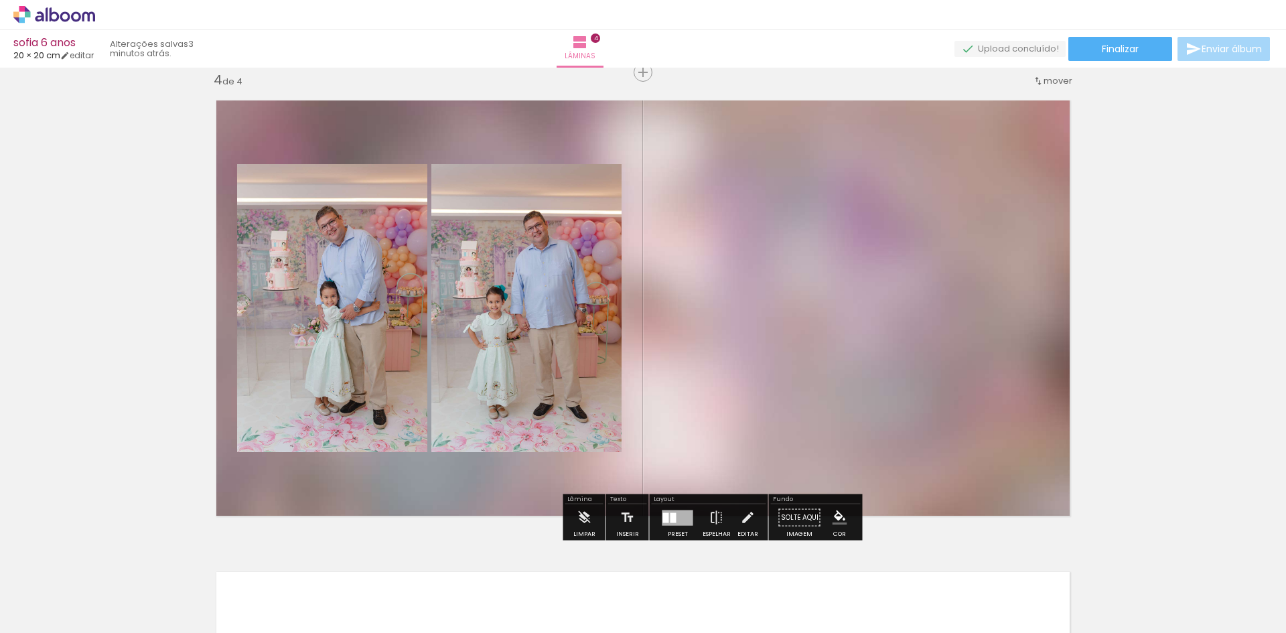
click at [664, 517] on div at bounding box center [666, 518] width 6 height 10
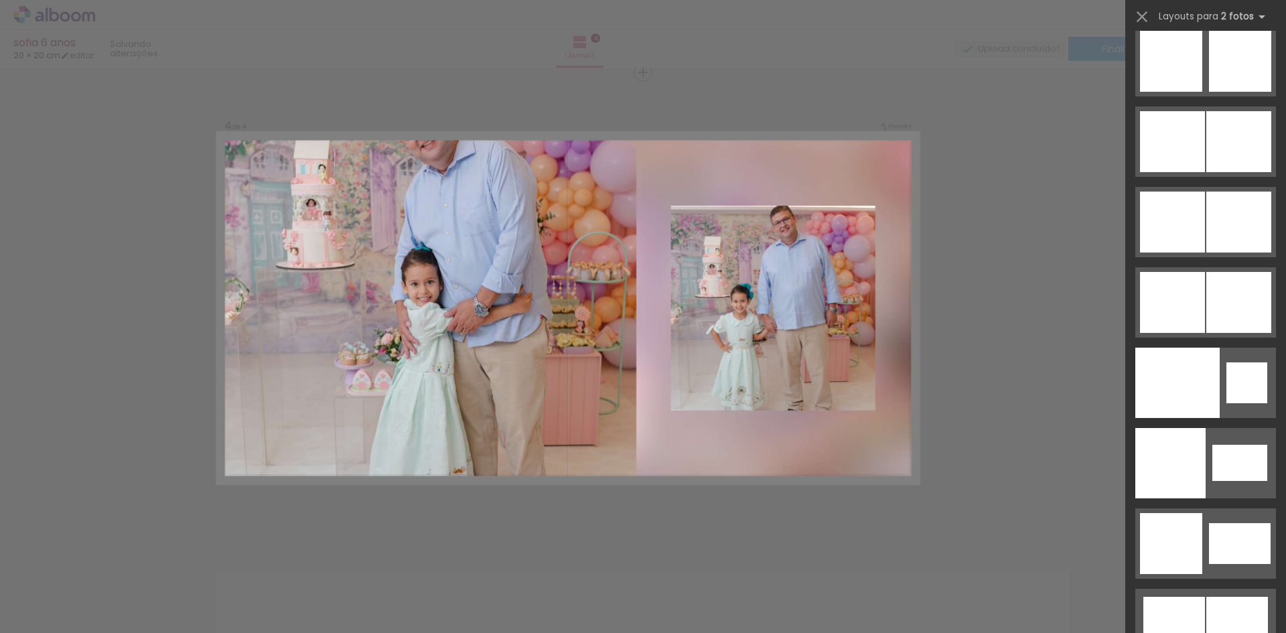
scroll to position [6633, 0]
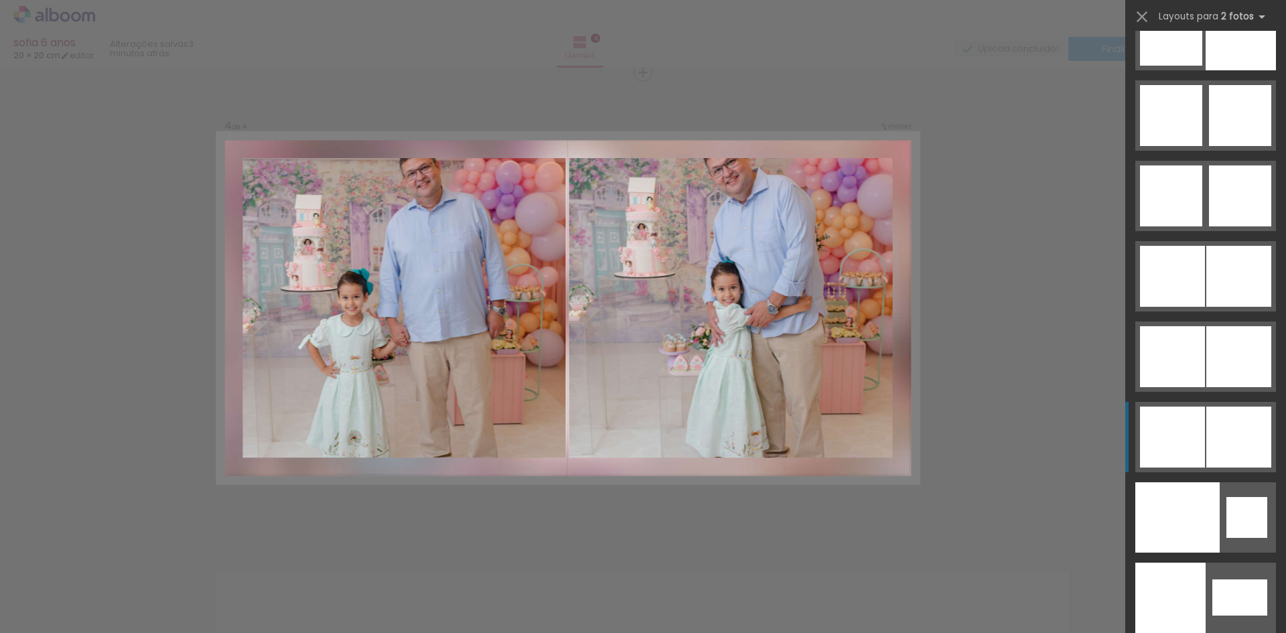
click at [1214, 439] on div at bounding box center [1239, 437] width 65 height 61
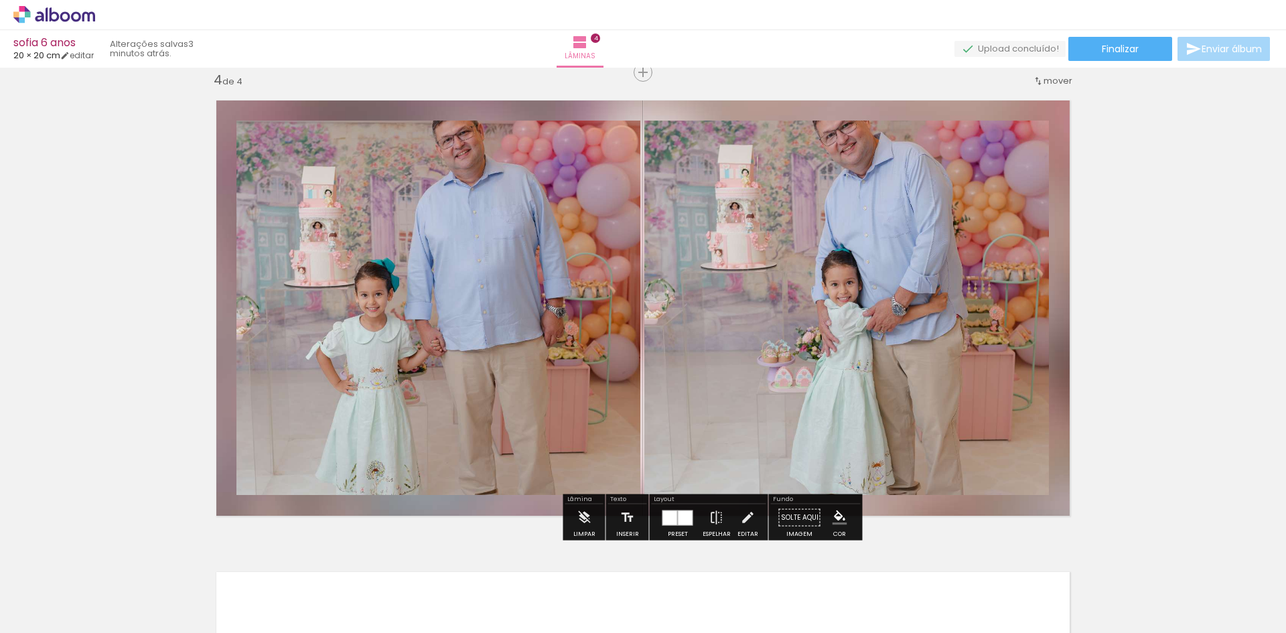
click at [478, 244] on quentale-photo at bounding box center [438, 308] width 404 height 374
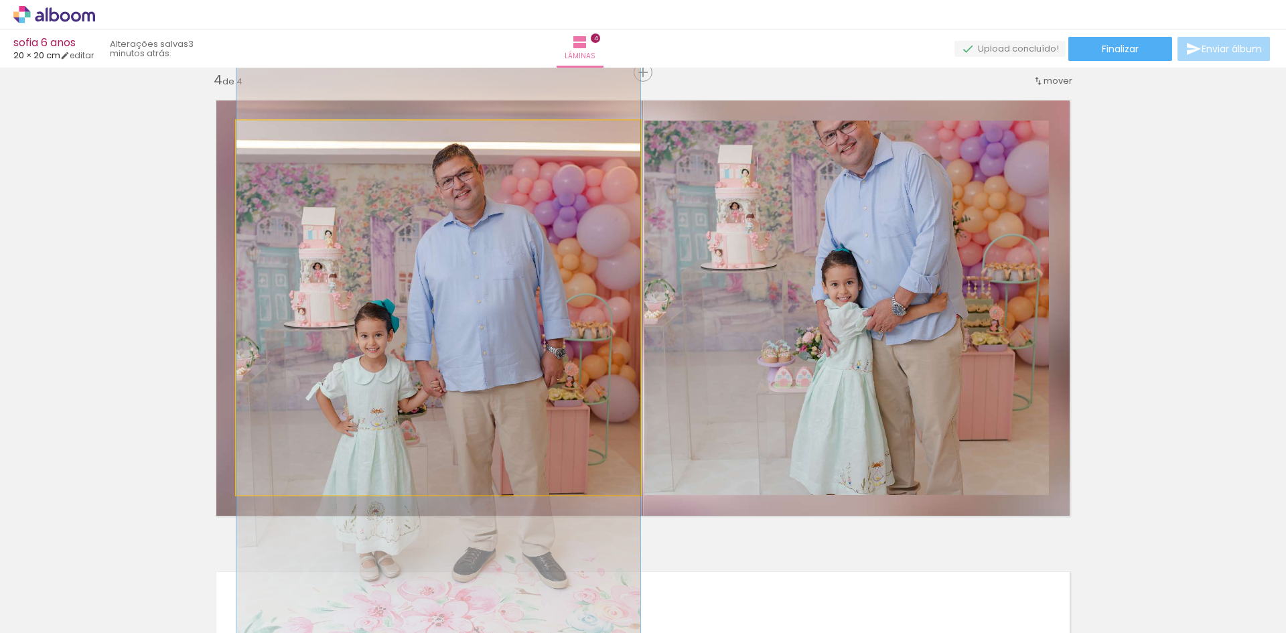
drag, startPoint x: 478, startPoint y: 244, endPoint x: 506, endPoint y: 288, distance: 52.1
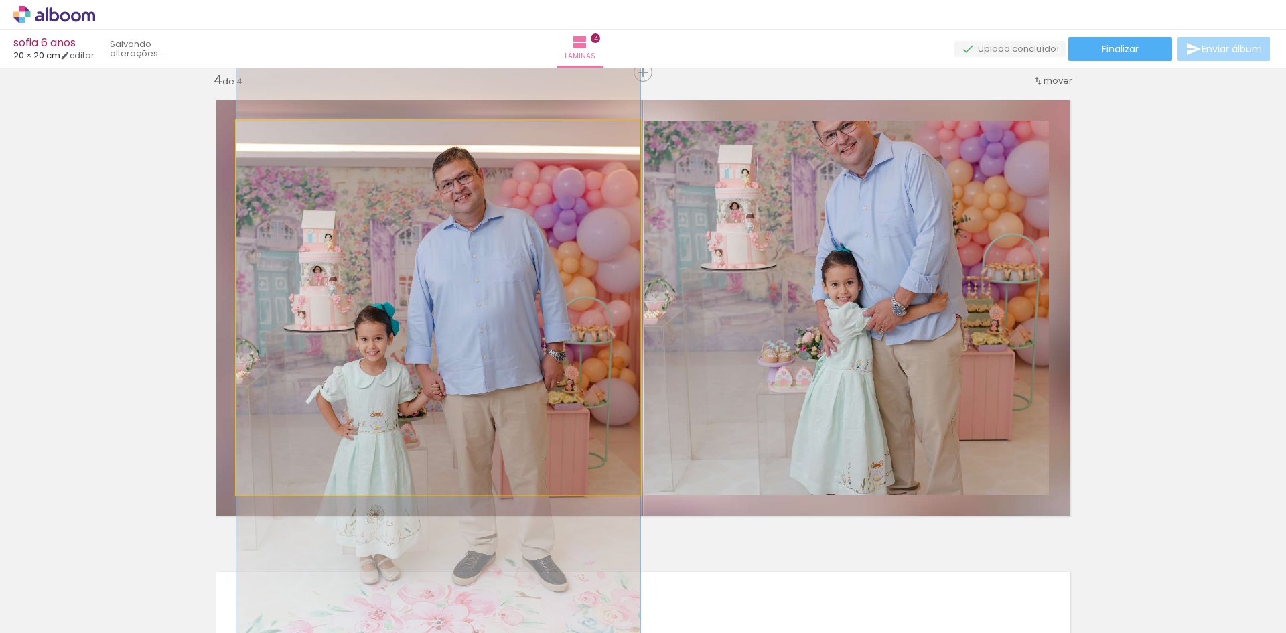
click at [479, 202] on quentale-photo at bounding box center [438, 308] width 404 height 374
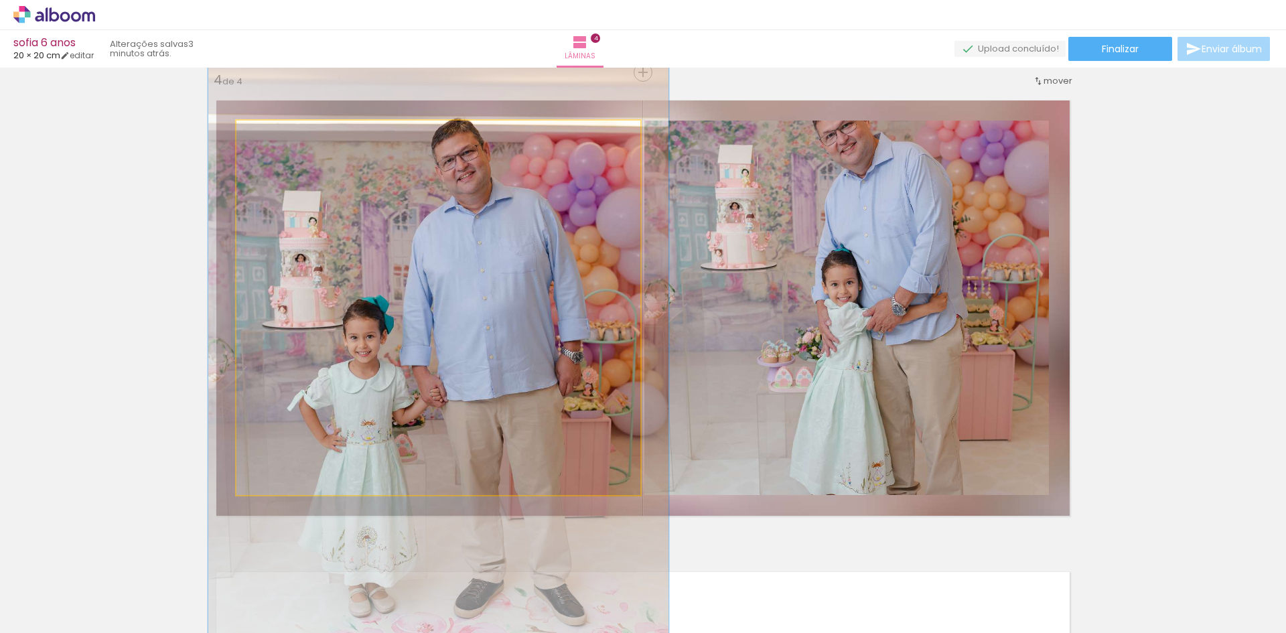
drag, startPoint x: 264, startPoint y: 135, endPoint x: 311, endPoint y: 176, distance: 61.8
type paper-slider "116"
click at [271, 133] on div at bounding box center [275, 135] width 12 height 12
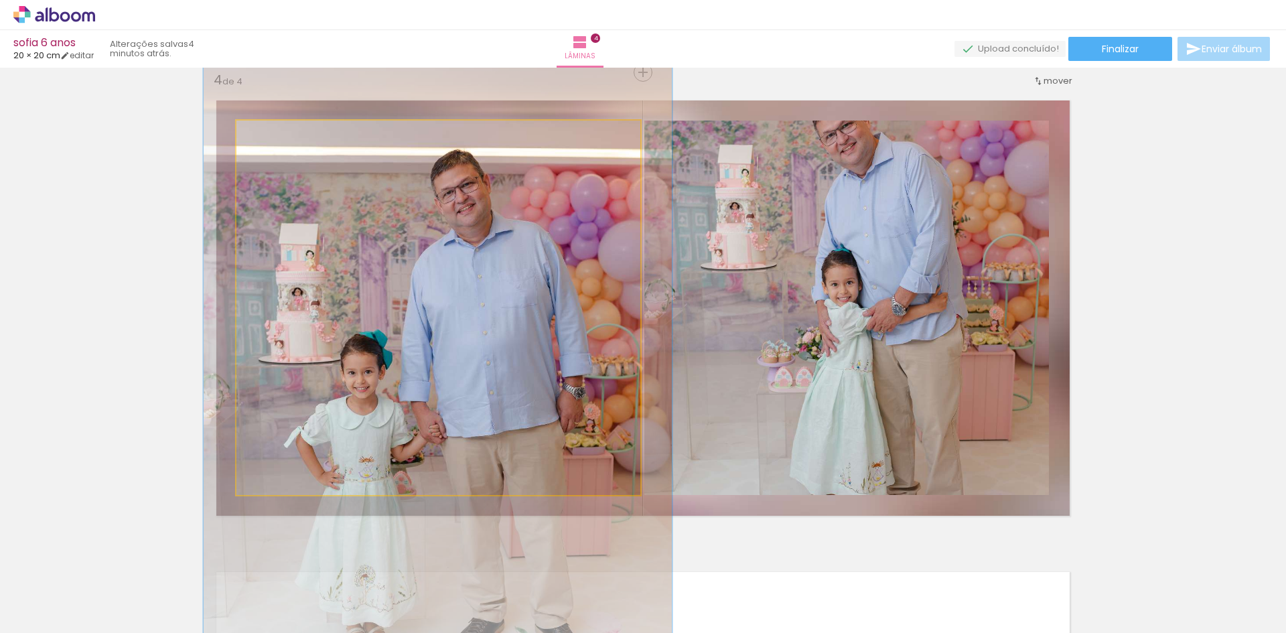
drag, startPoint x: 426, startPoint y: 208, endPoint x: 425, endPoint y: 241, distance: 32.2
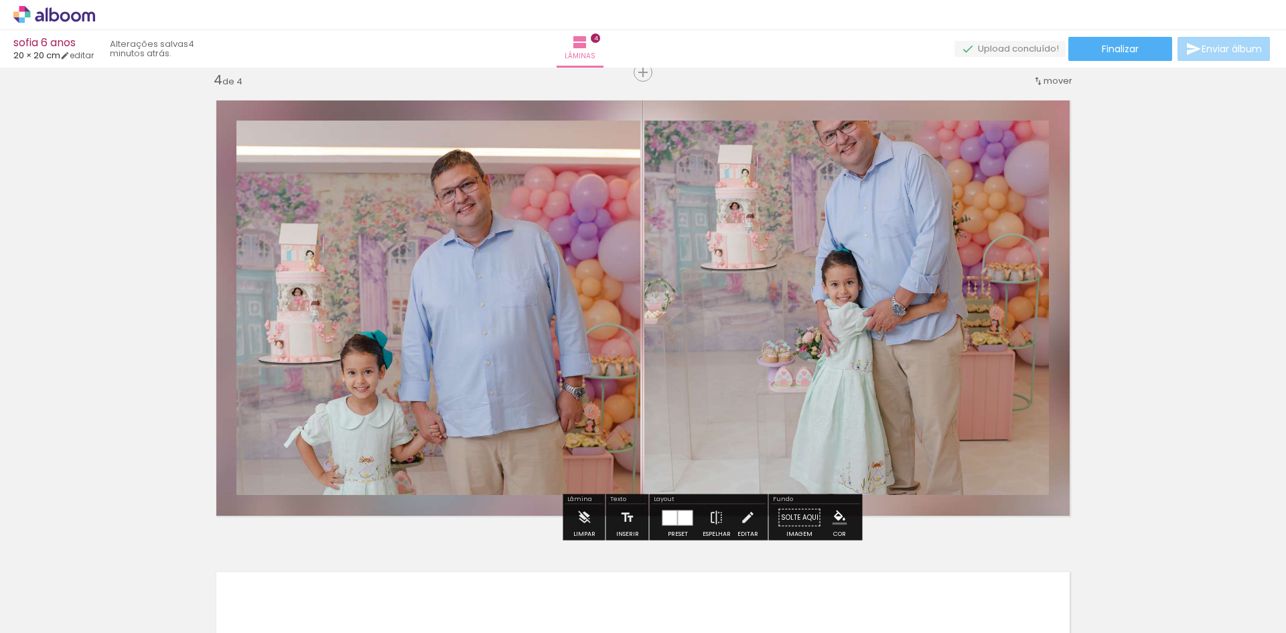
click at [916, 304] on quentale-photo at bounding box center [846, 308] width 405 height 374
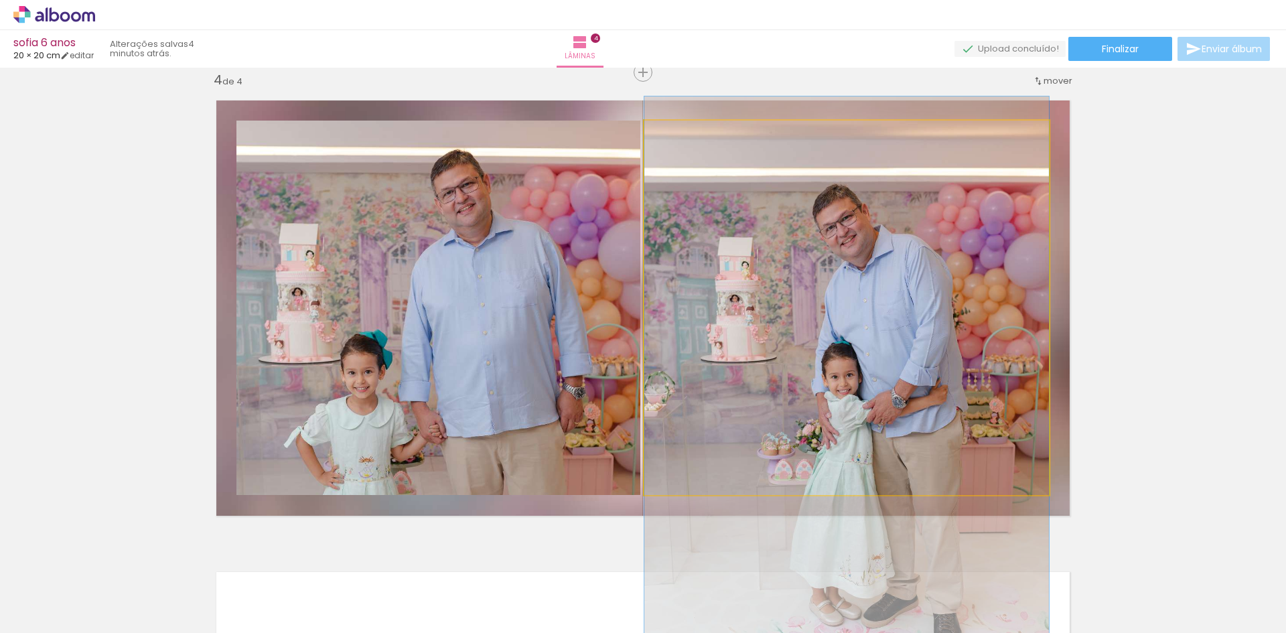
drag, startPoint x: 912, startPoint y: 280, endPoint x: 908, endPoint y: 370, distance: 89.9
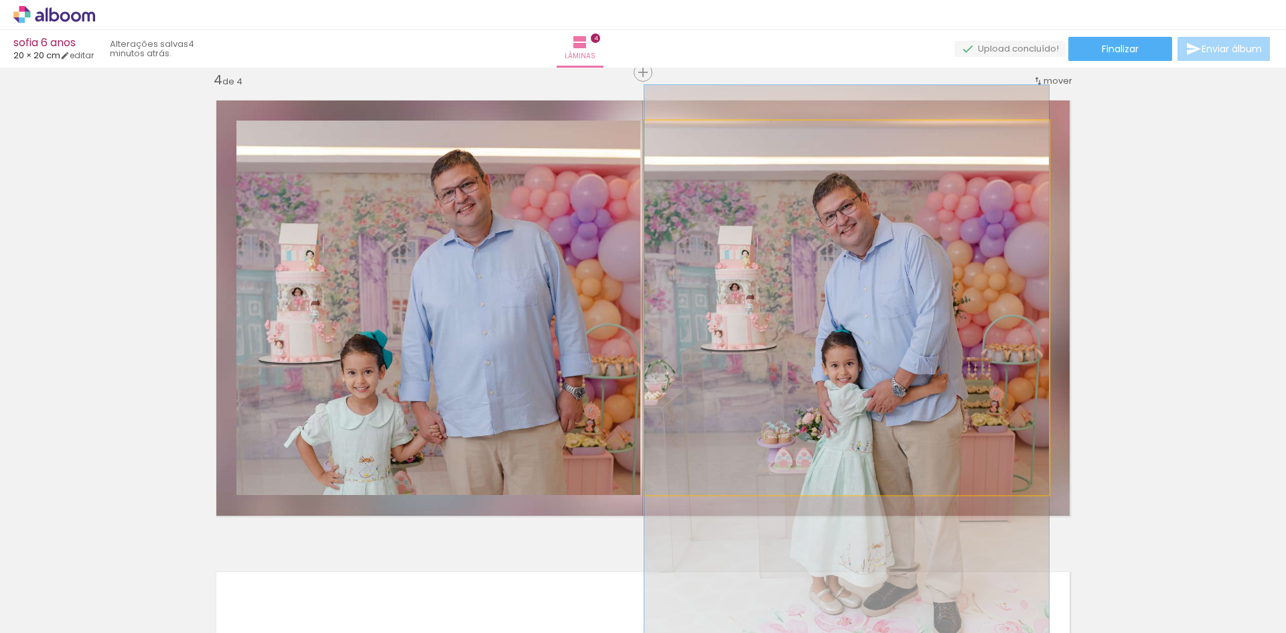
drag, startPoint x: 902, startPoint y: 314, endPoint x: 903, endPoint y: 301, distance: 12.1
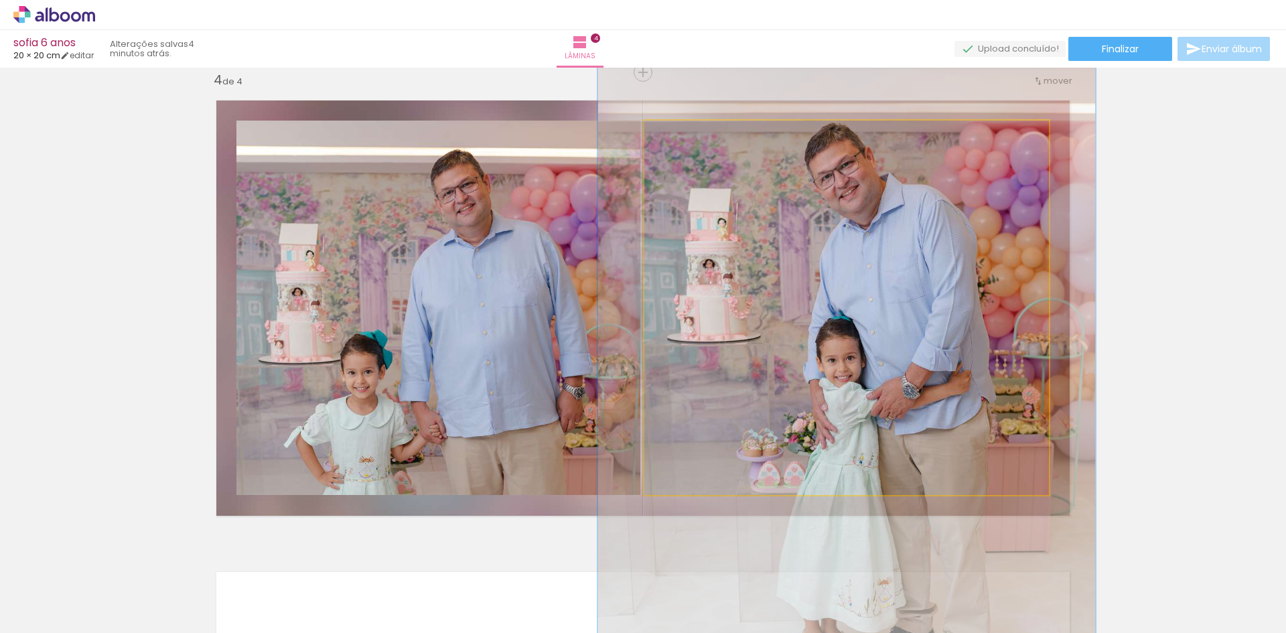
drag, startPoint x: 677, startPoint y: 136, endPoint x: 695, endPoint y: 143, distance: 19.3
click at [689, 134] on div at bounding box center [686, 134] width 21 height 21
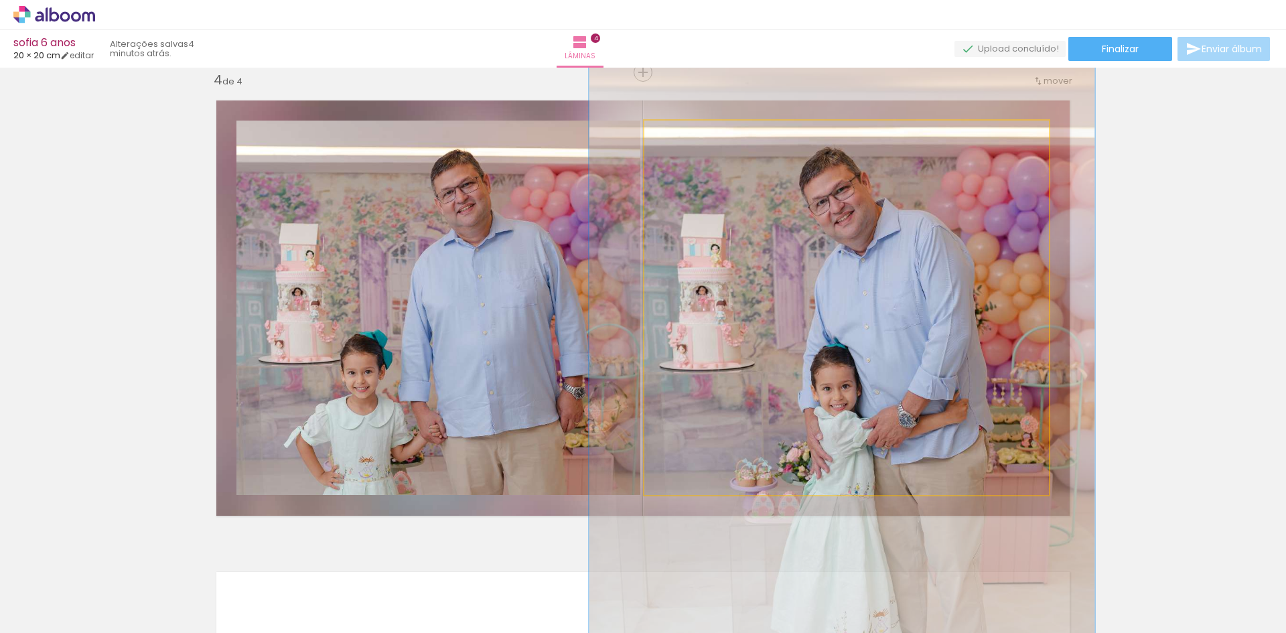
drag, startPoint x: 894, startPoint y: 241, endPoint x: 889, endPoint y: 271, distance: 30.6
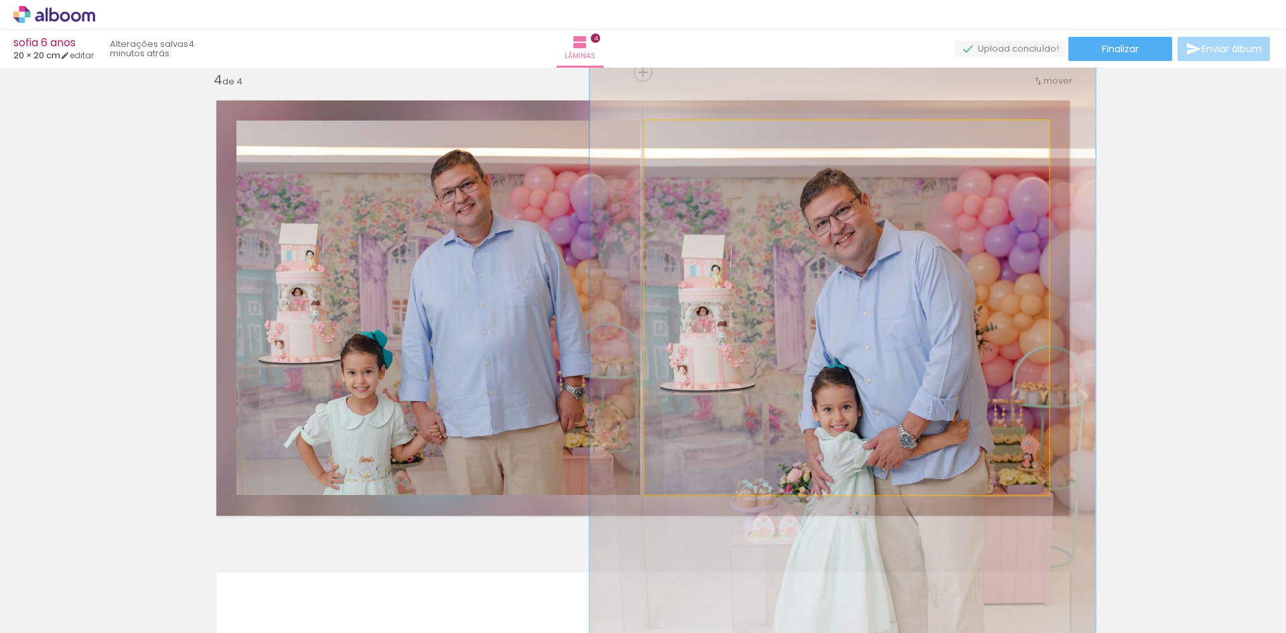
drag, startPoint x: 887, startPoint y: 277, endPoint x: 888, endPoint y: 298, distance: 20.8
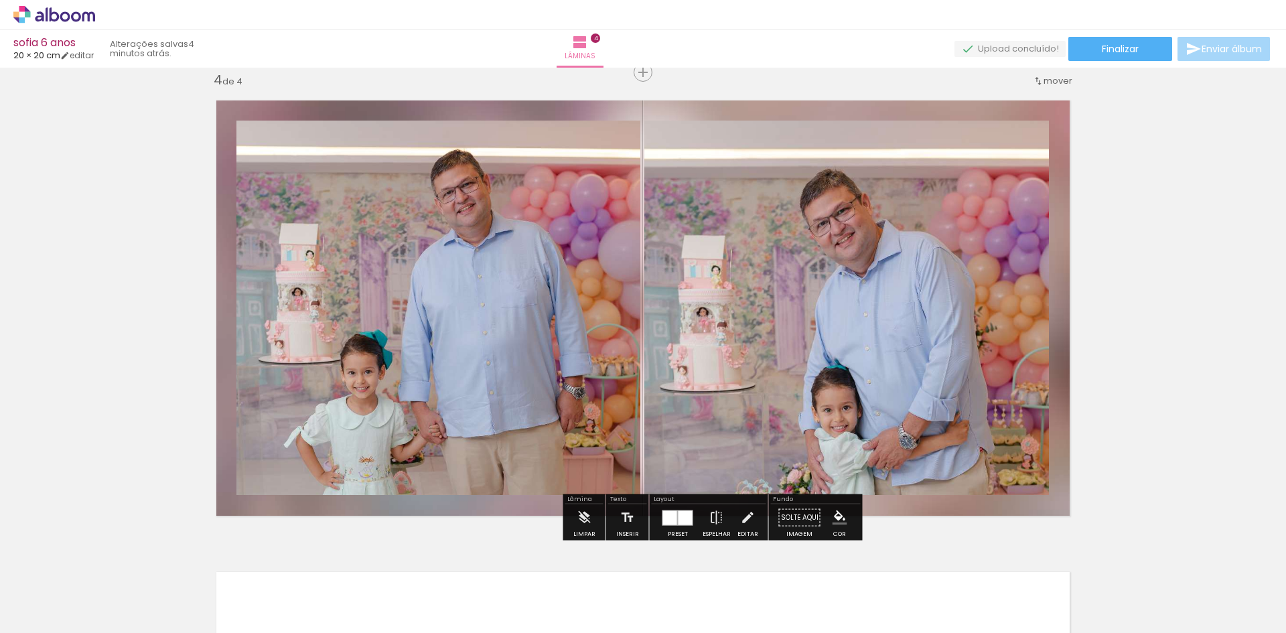
click at [884, 294] on quentale-photo at bounding box center [846, 308] width 405 height 374
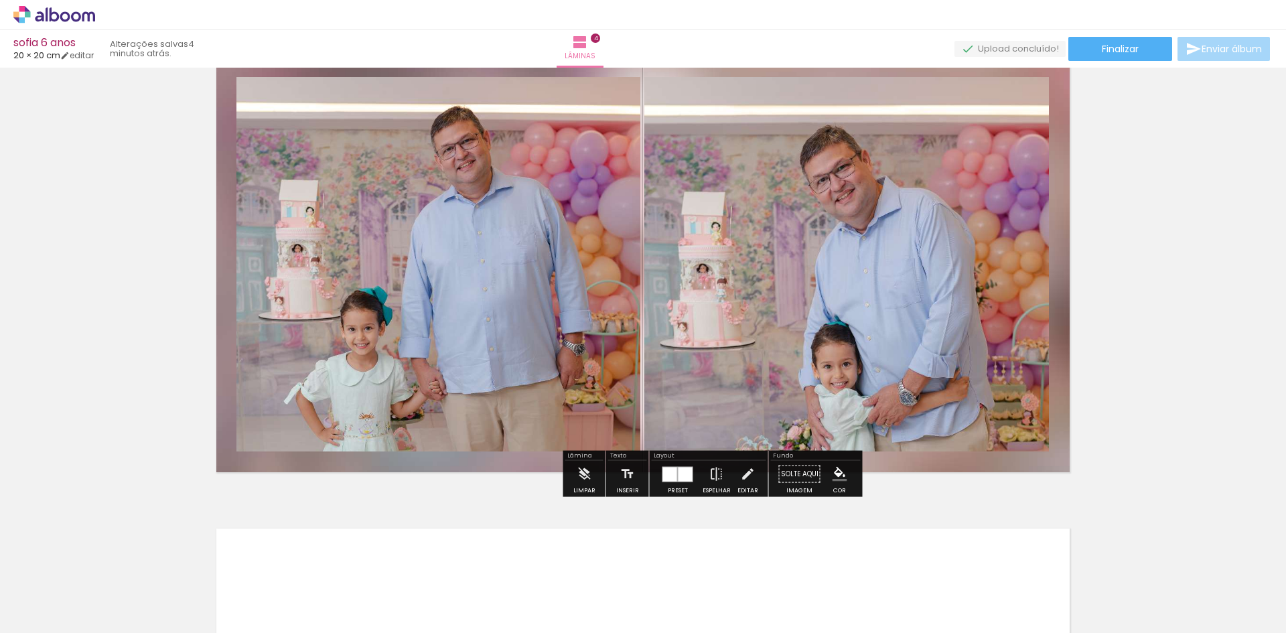
scroll to position [1499, 0]
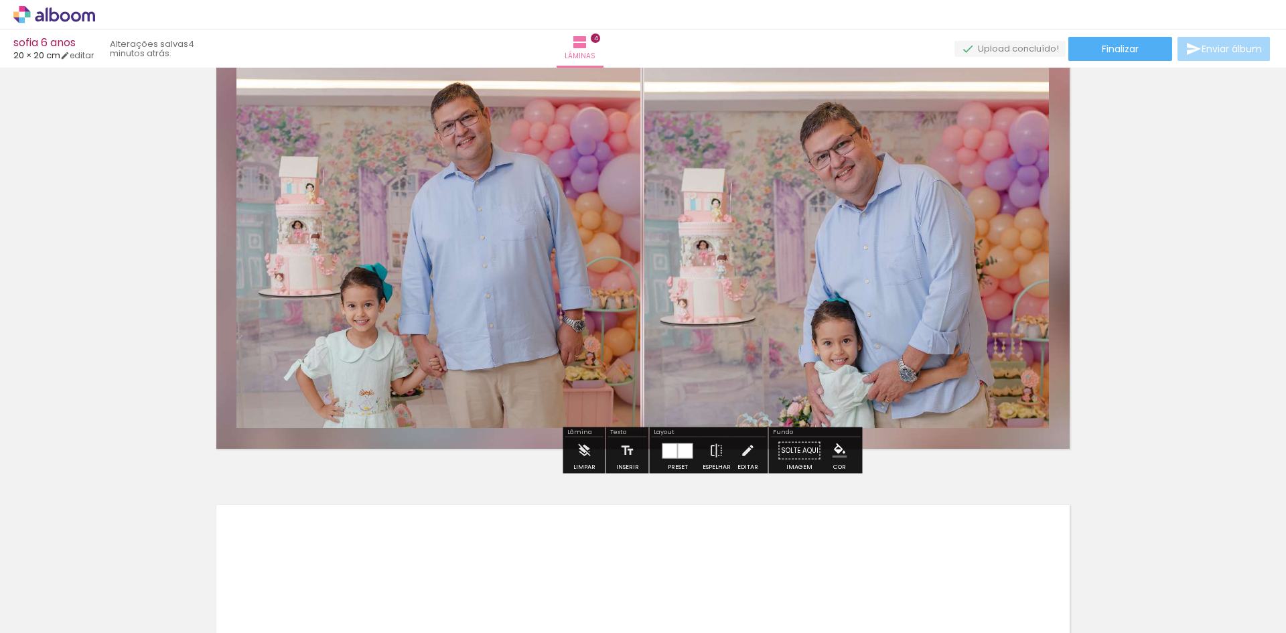
drag, startPoint x: 927, startPoint y: 228, endPoint x: 894, endPoint y: 211, distance: 36.9
click at [927, 226] on quentale-photo at bounding box center [846, 241] width 405 height 374
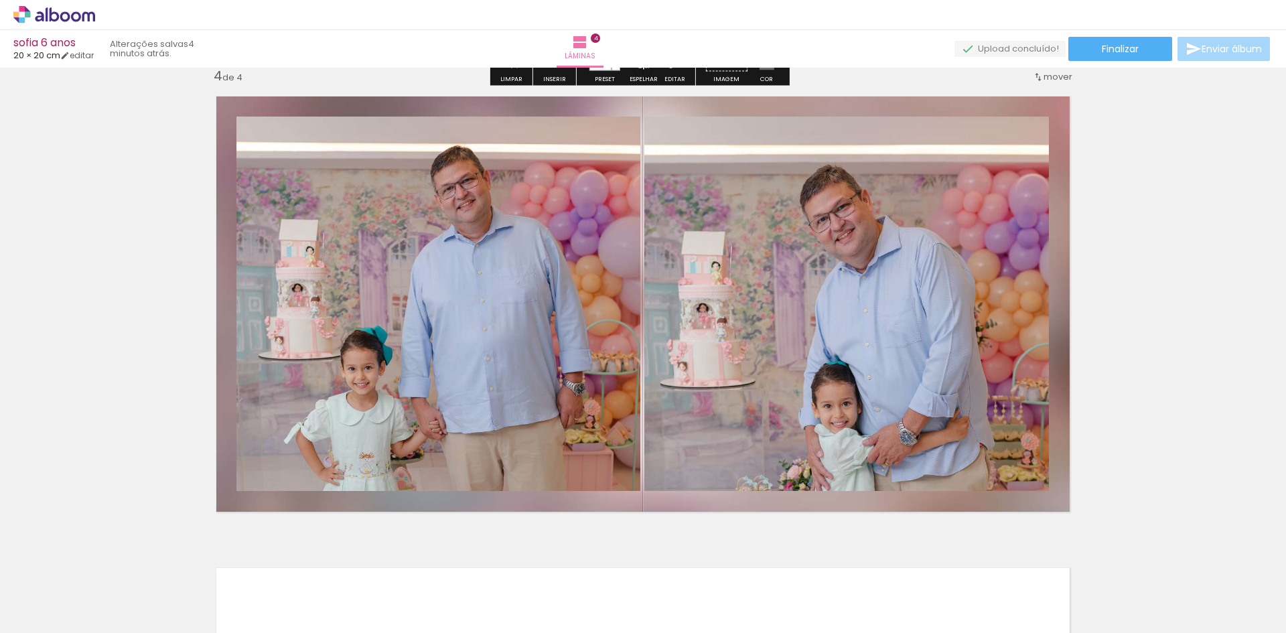
scroll to position [1365, 0]
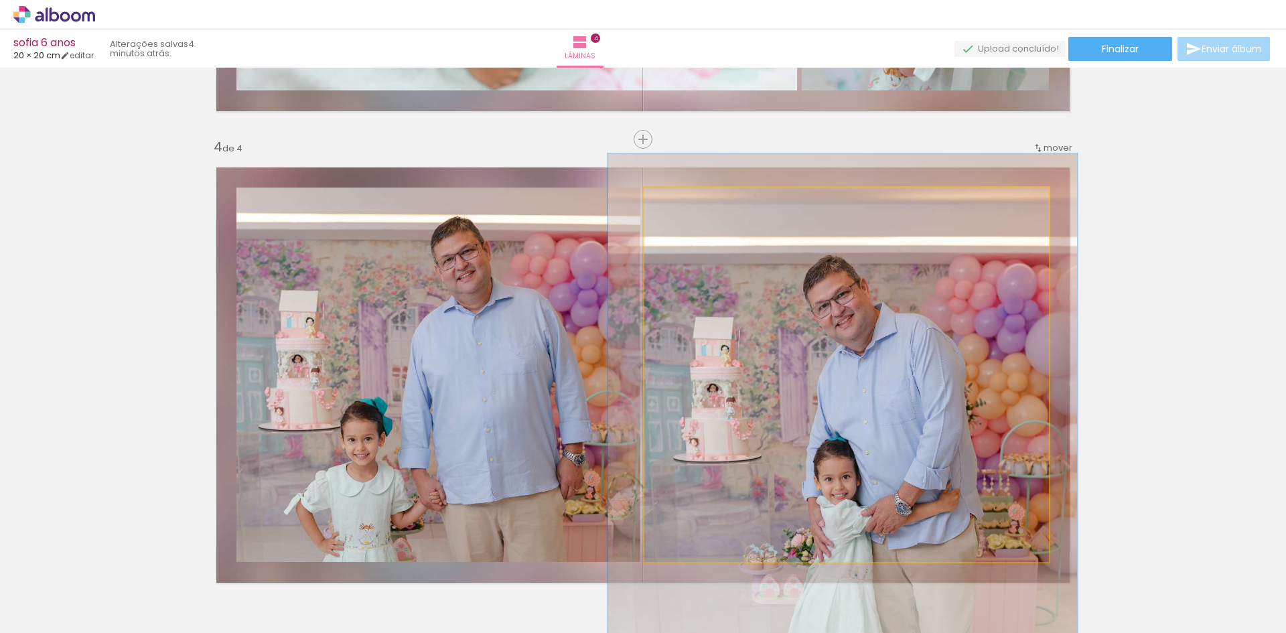
type paper-slider "116"
click at [680, 206] on div at bounding box center [683, 201] width 21 height 21
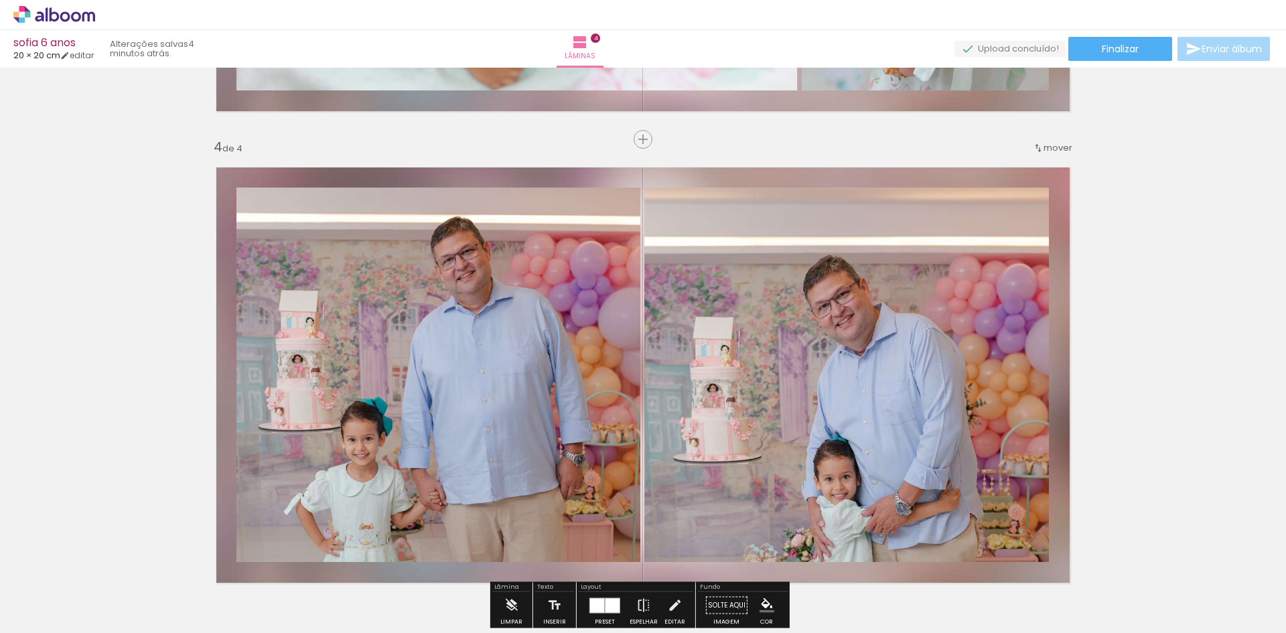
click at [878, 340] on quentale-photo at bounding box center [846, 375] width 405 height 374
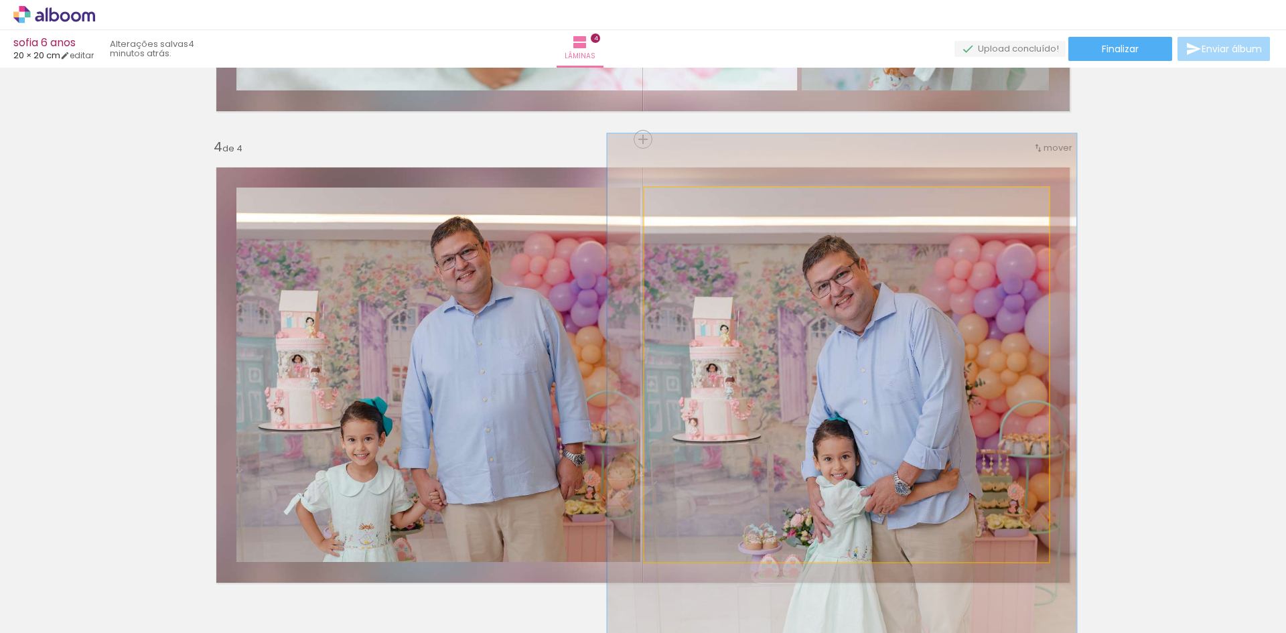
drag, startPoint x: 876, startPoint y: 340, endPoint x: 876, endPoint y: 320, distance: 20.1
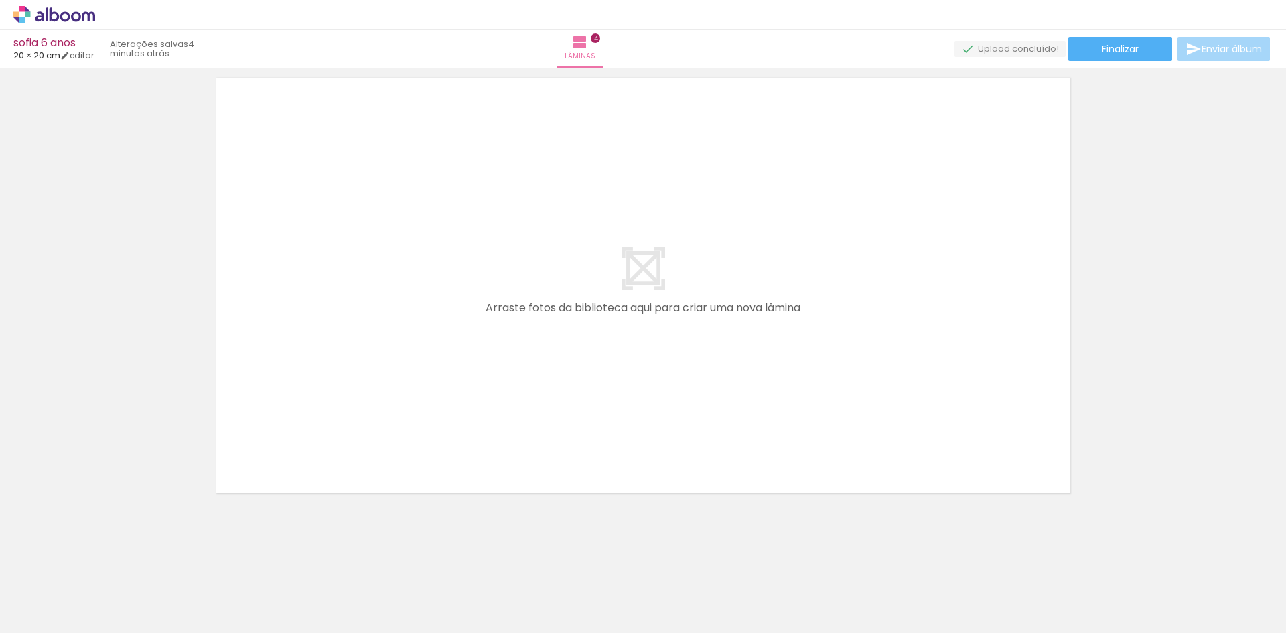
scroll to position [1929, 0]
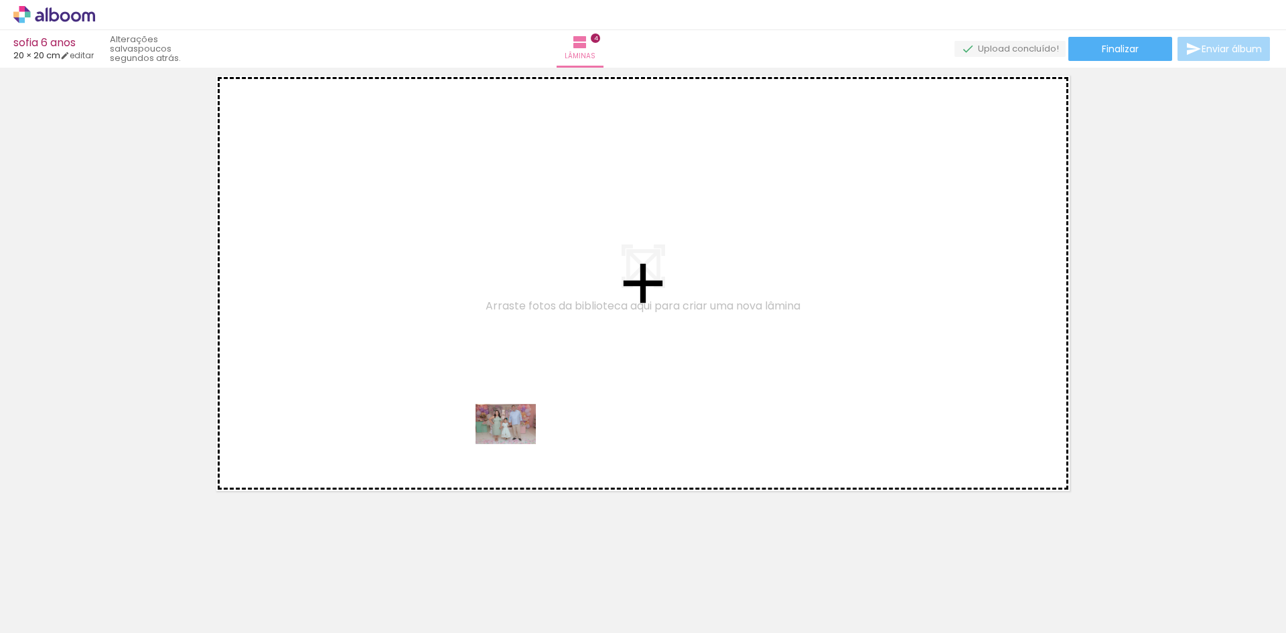
drag, startPoint x: 523, startPoint y: 599, endPoint x: 518, endPoint y: 431, distance: 167.6
click at [518, 431] on quentale-workspace at bounding box center [643, 316] width 1286 height 633
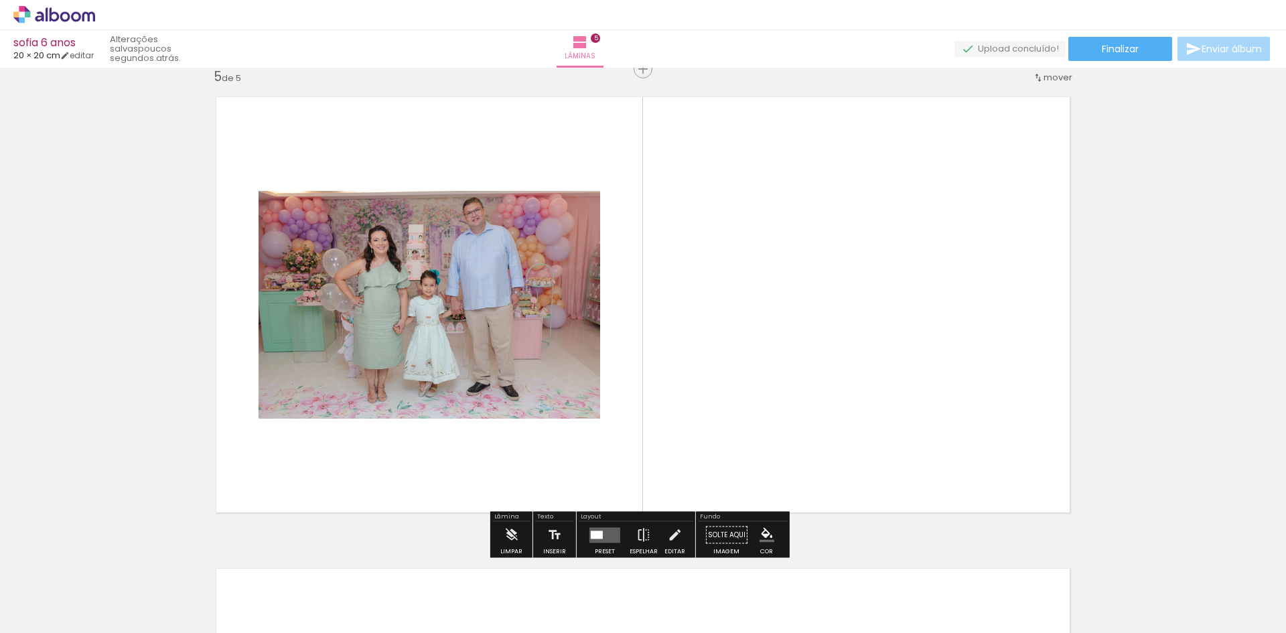
scroll to position [1904, 0]
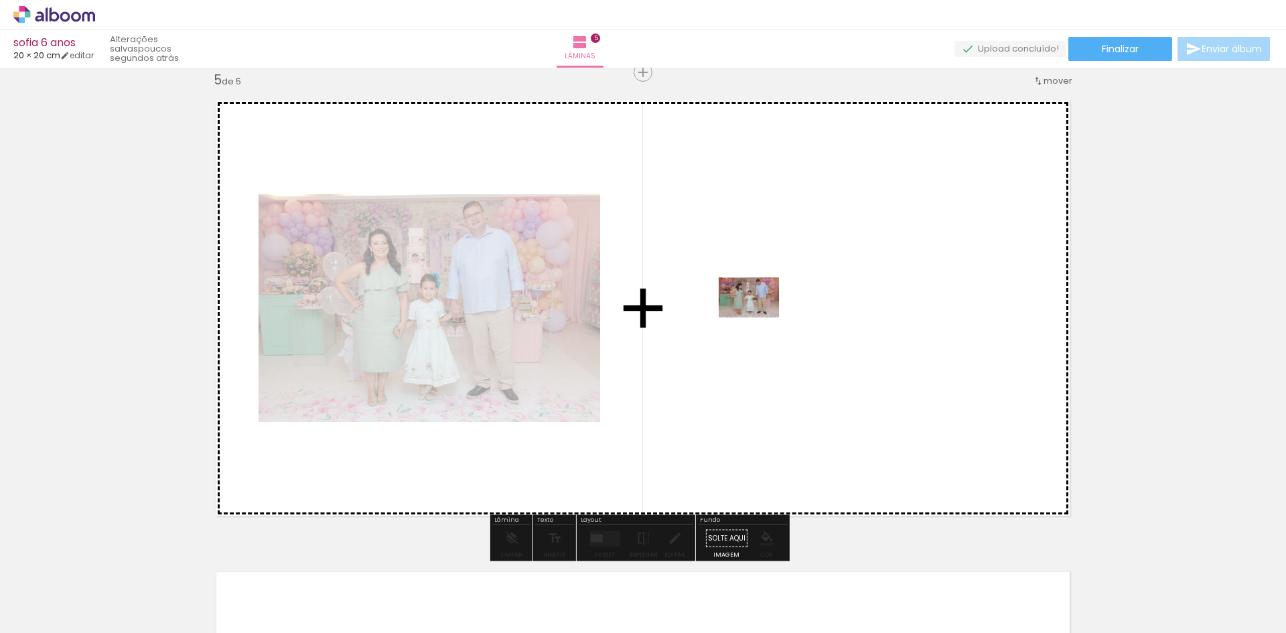
drag, startPoint x: 605, startPoint y: 603, endPoint x: 766, endPoint y: 312, distance: 332.8
click at [766, 312] on quentale-workspace at bounding box center [643, 316] width 1286 height 633
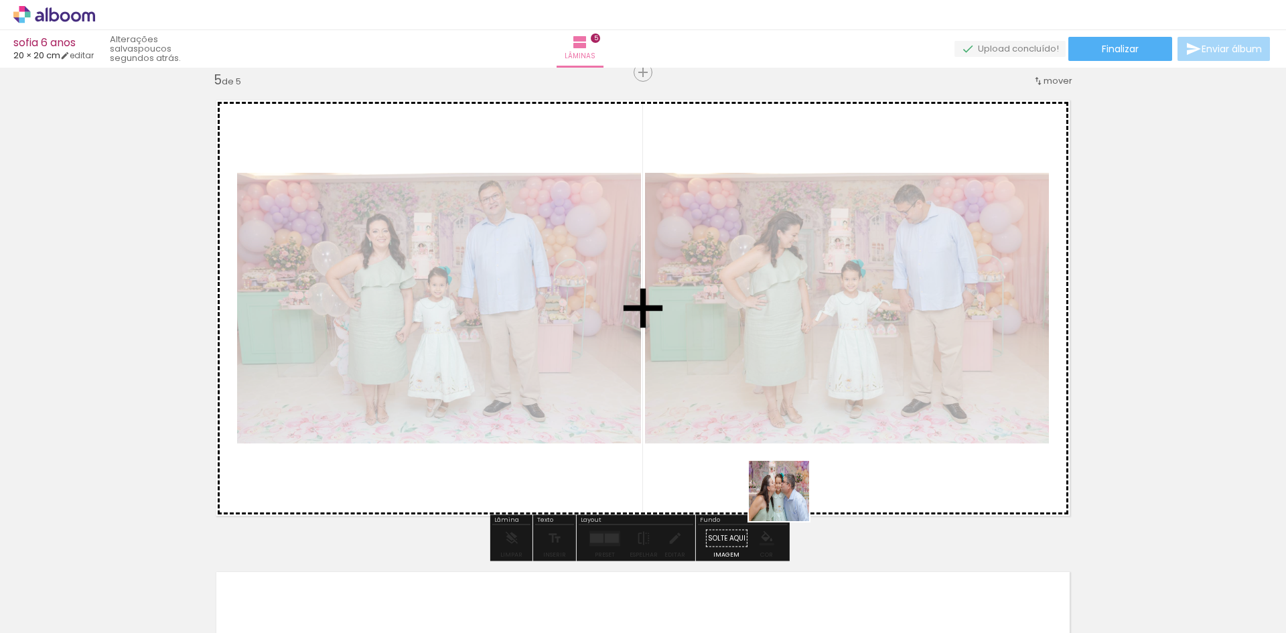
drag, startPoint x: 761, startPoint y: 600, endPoint x: 807, endPoint y: 458, distance: 149.8
click at [807, 458] on quentale-workspace at bounding box center [643, 316] width 1286 height 633
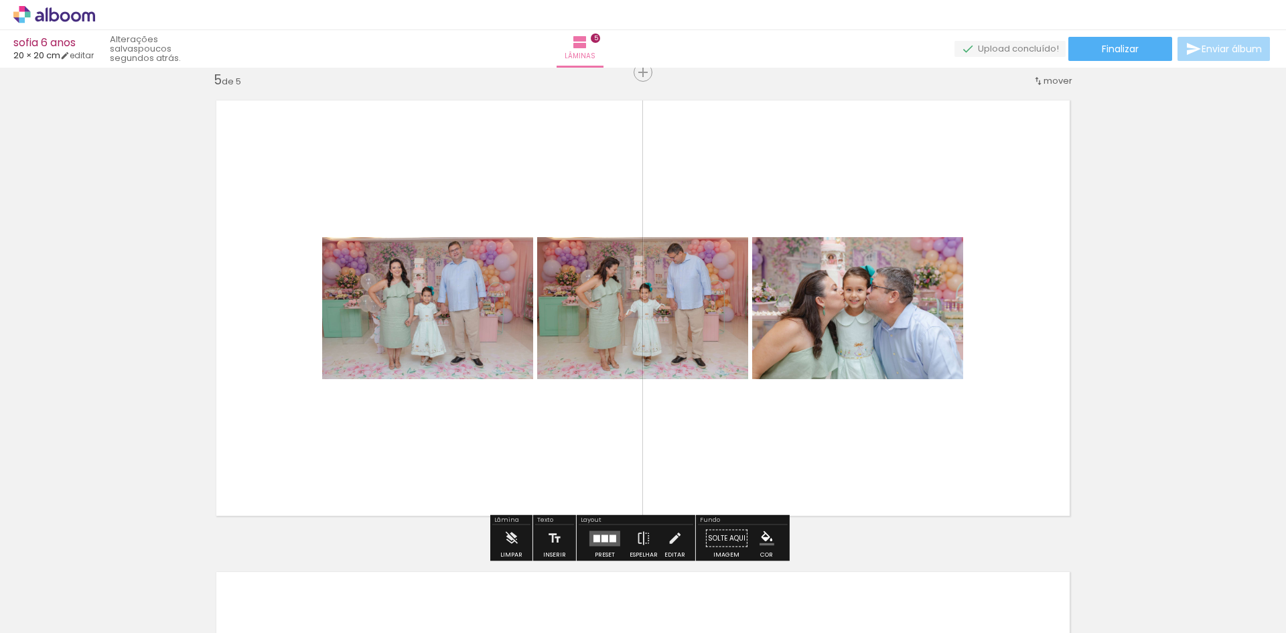
click at [604, 541] on div at bounding box center [605, 538] width 7 height 7
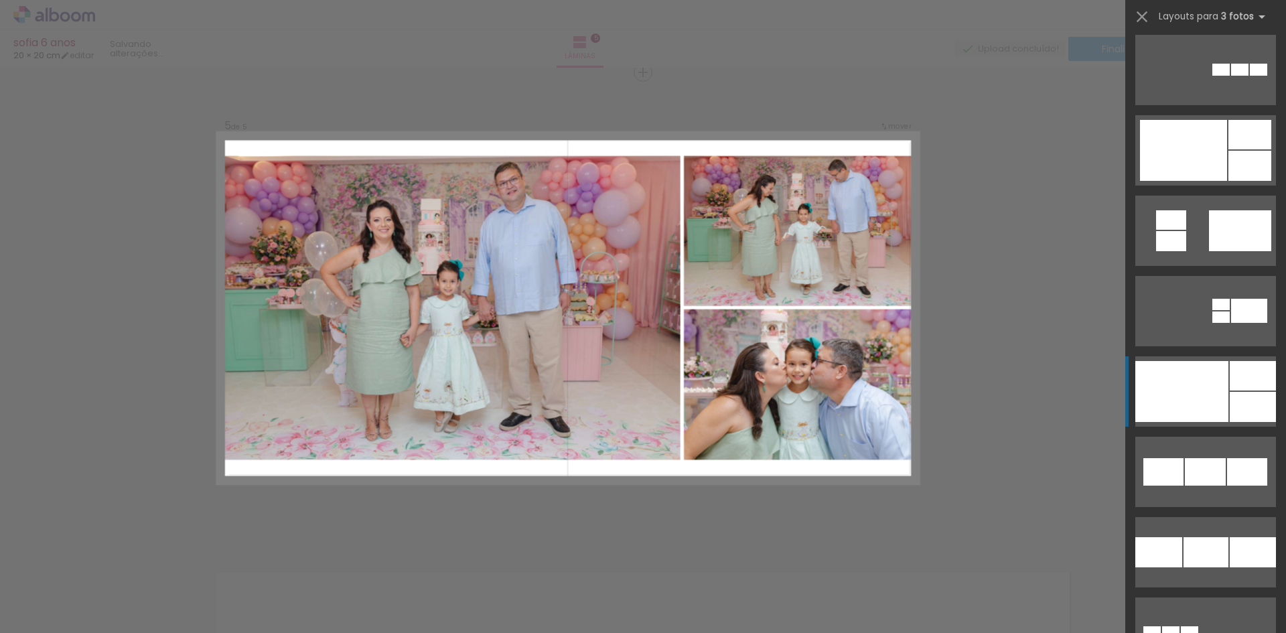
scroll to position [1608, 0]
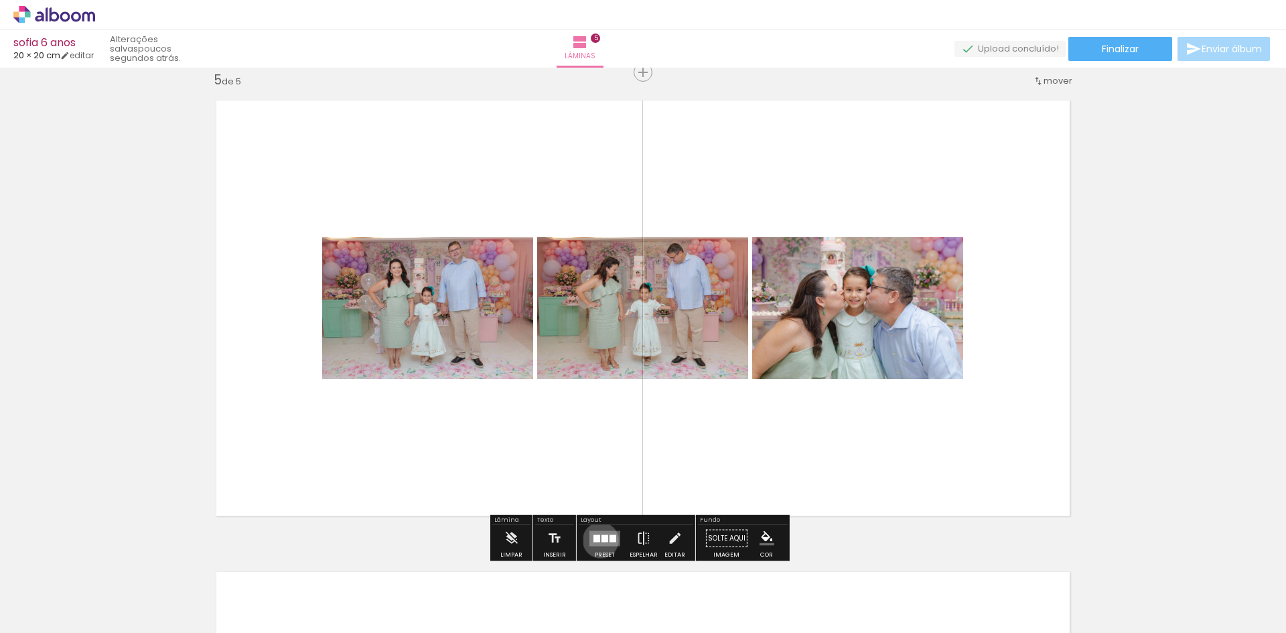
click at [598, 540] on quentale-layouter at bounding box center [605, 538] width 31 height 15
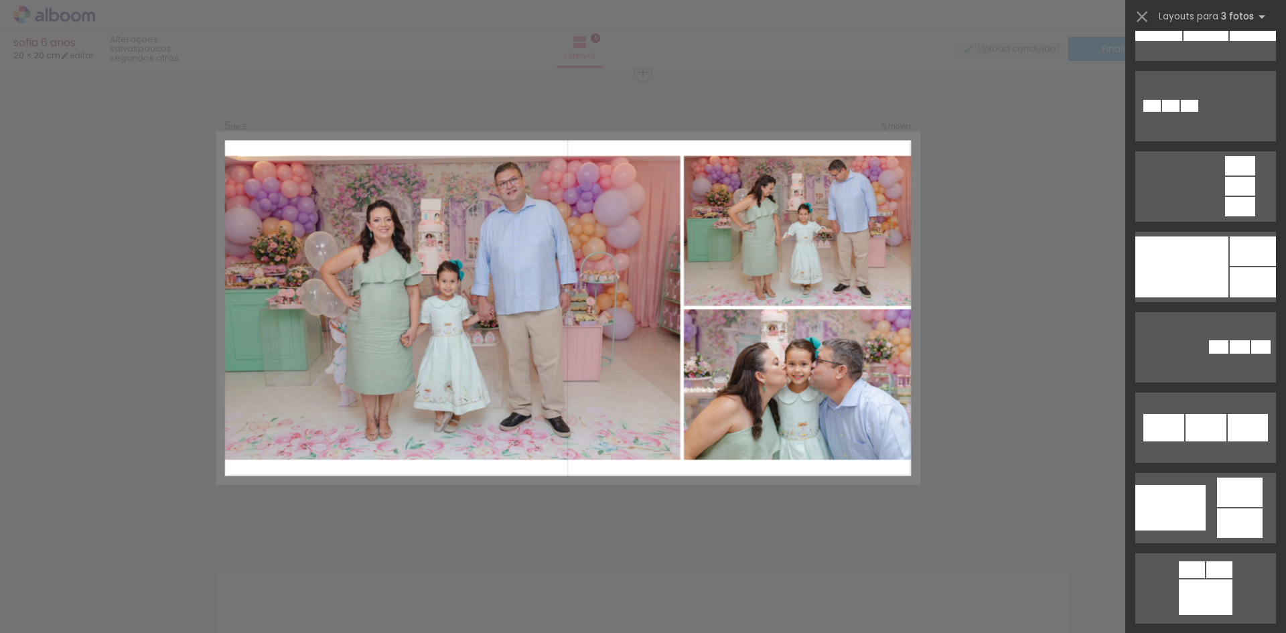
scroll to position [2144, 0]
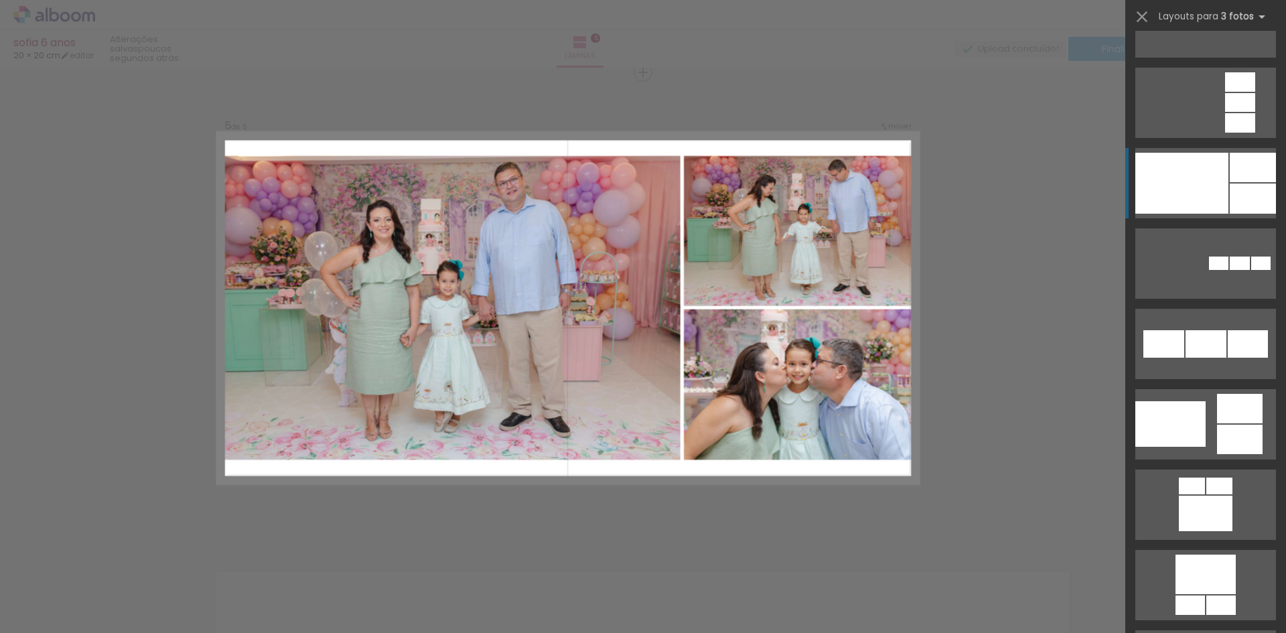
click at [1218, 190] on div at bounding box center [1182, 183] width 93 height 61
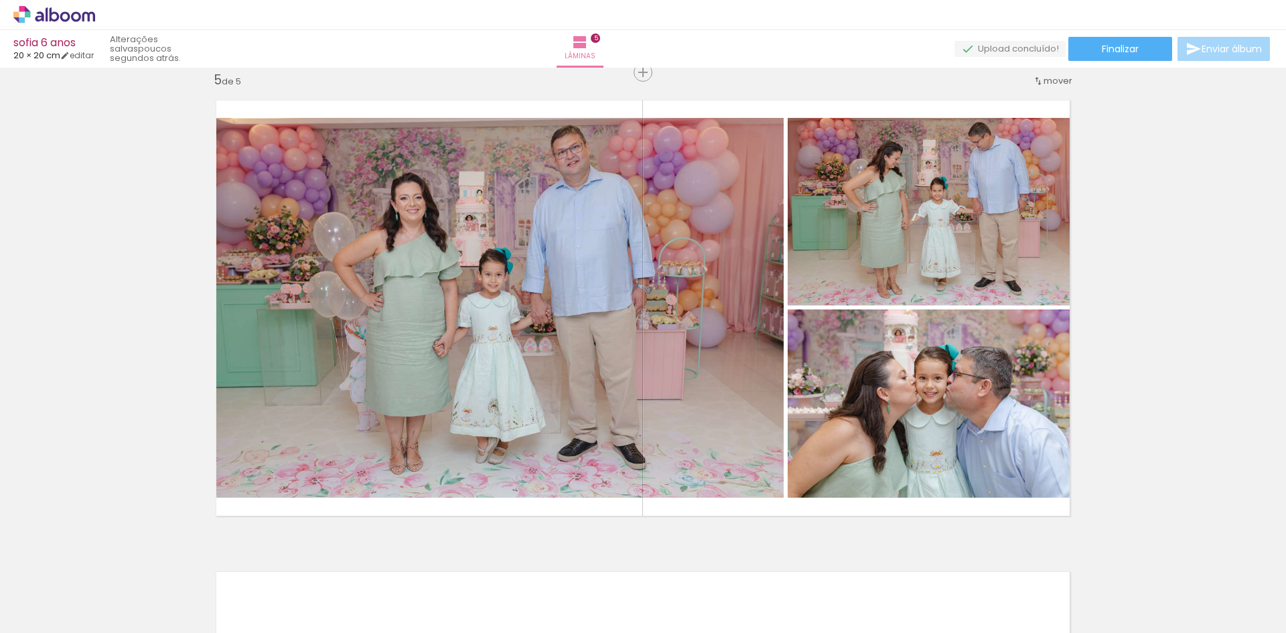
scroll to position [0, 4680]
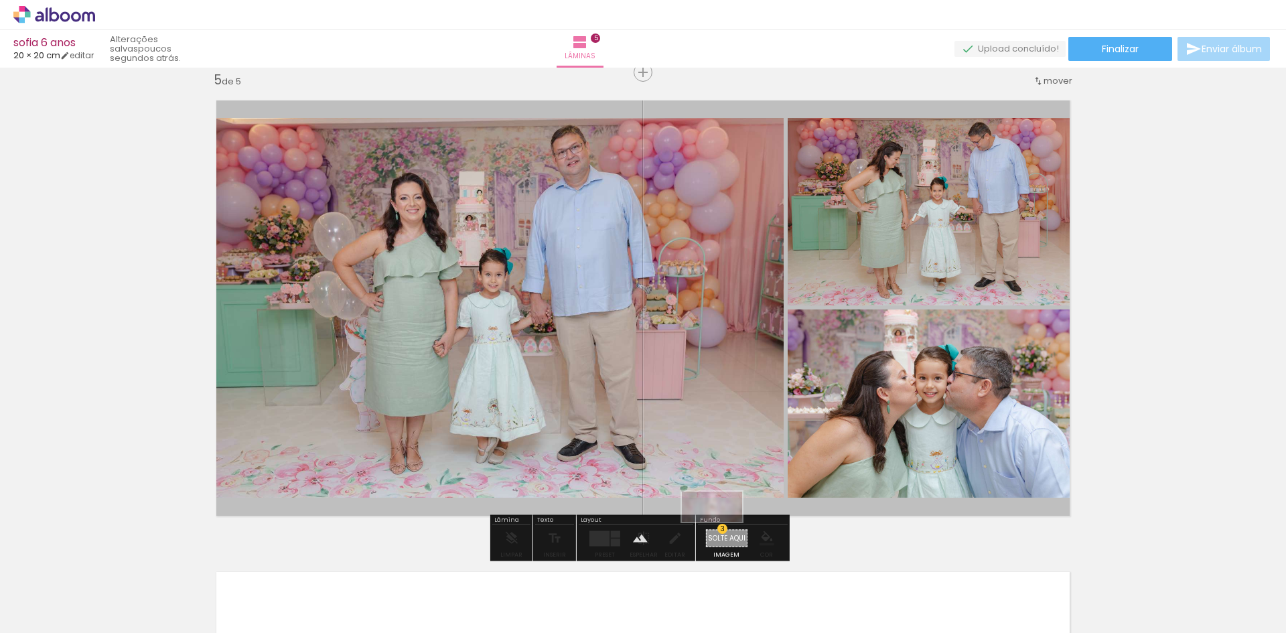
drag, startPoint x: 1235, startPoint y: 594, endPoint x: 722, endPoint y: 532, distance: 516.3
click at [722, 532] on quentale-workspace at bounding box center [643, 316] width 1286 height 633
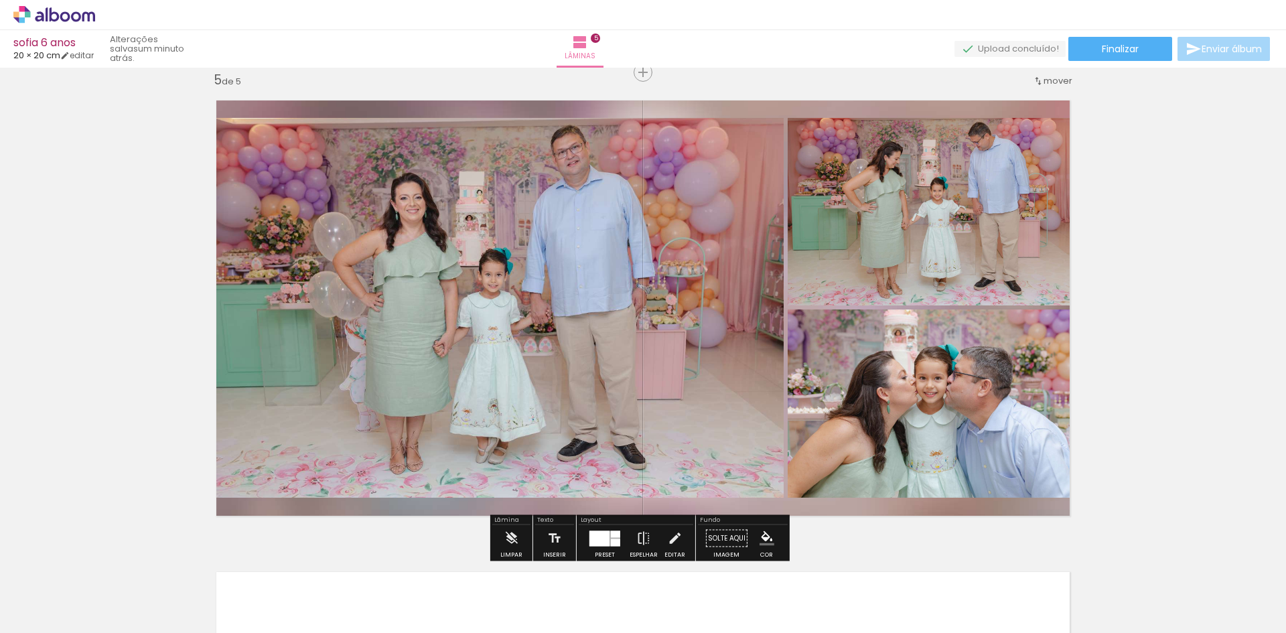
click at [338, 163] on paper-item at bounding box center [342, 163] width 24 height 9
click at [337, 215] on iron-icon "color picker" at bounding box center [343, 217] width 16 height 13
click at [279, 132] on paper-item "#fff59d" at bounding box center [277, 128] width 13 height 13
click at [334, 173] on paper-item at bounding box center [342, 172] width 24 height 9
click at [335, 214] on iron-icon "color picker" at bounding box center [343, 217] width 16 height 13
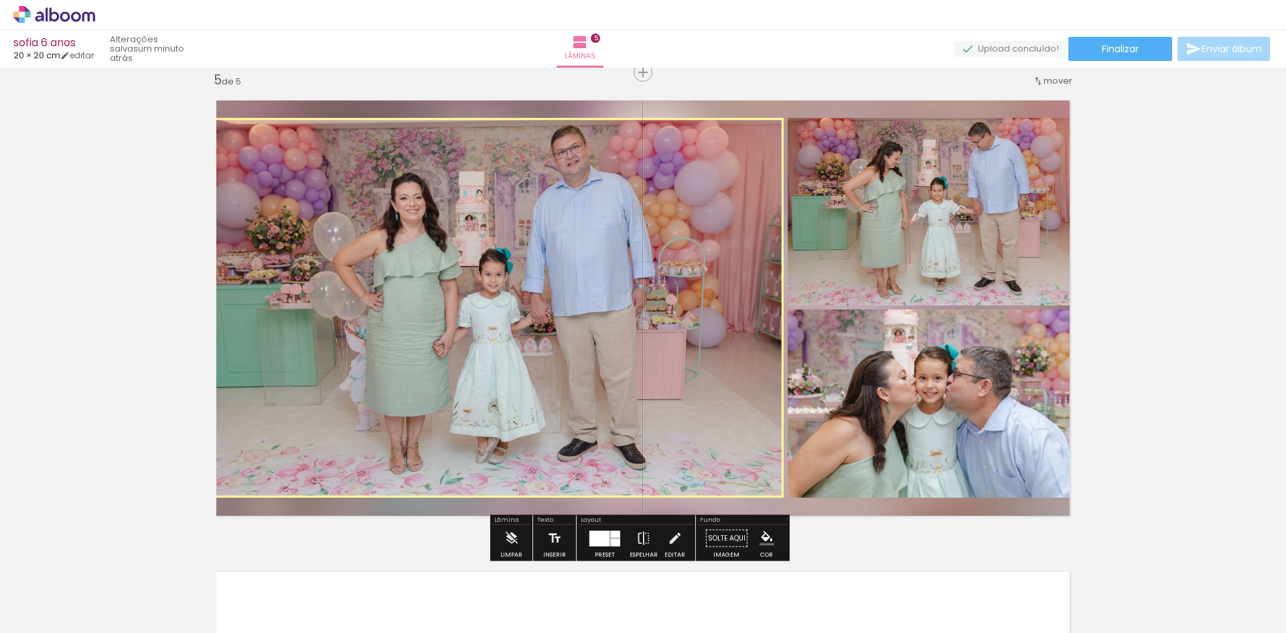
click at [340, 139] on paper-item "#e0e0e0" at bounding box center [344, 141] width 13 height 13
click at [337, 214] on iron-icon "color picker" at bounding box center [343, 217] width 16 height 13
click at [303, 202] on paper-item "#ef6c00" at bounding box center [303, 208] width 13 height 13
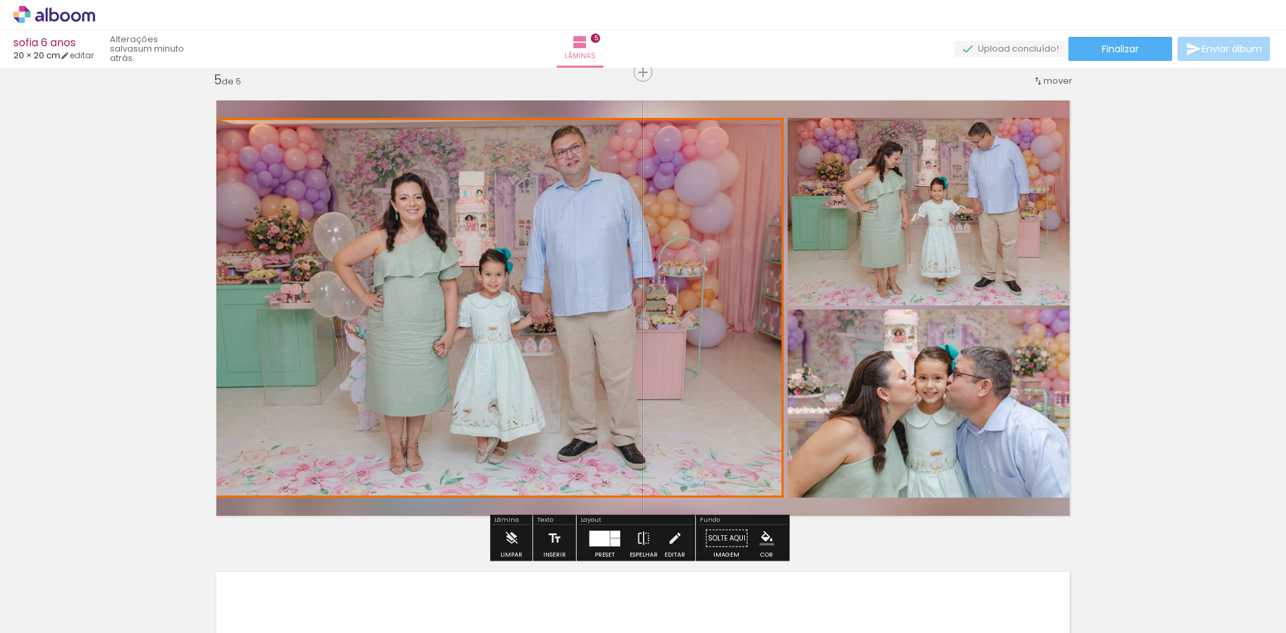
click at [339, 135] on div at bounding box center [342, 131] width 16 height 13
click at [336, 213] on iron-icon "color picker" at bounding box center [343, 217] width 16 height 13
click at [340, 137] on paper-item "#e0e0e0" at bounding box center [344, 141] width 13 height 13
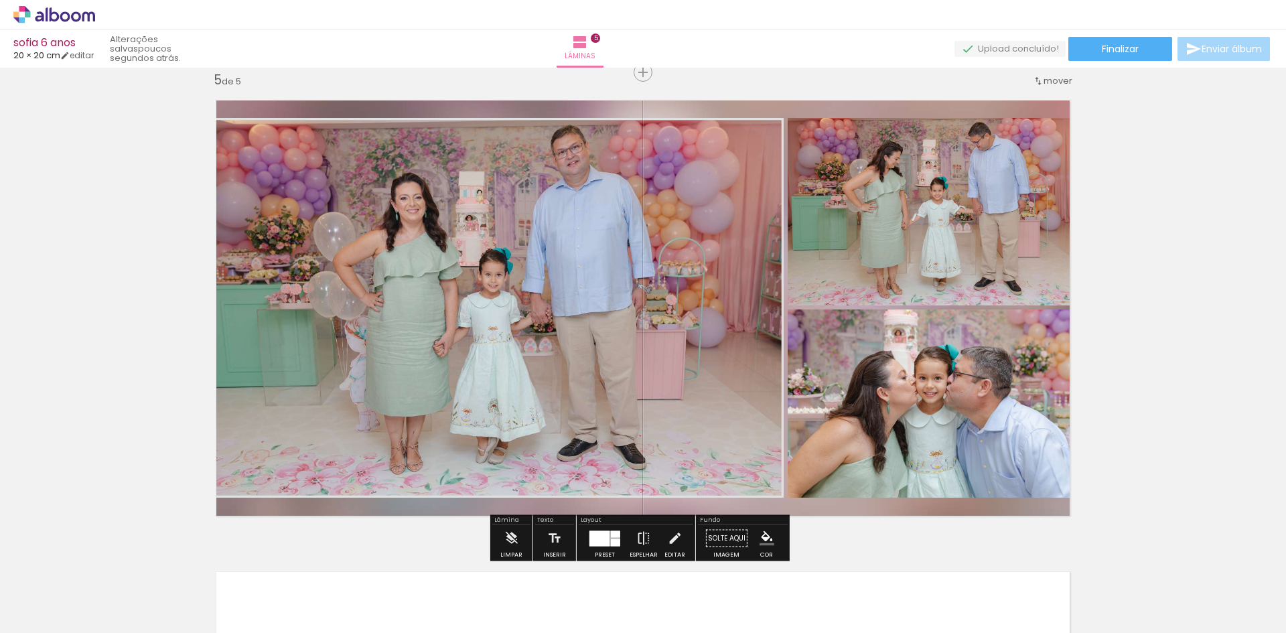
click at [338, 138] on div at bounding box center [342, 131] width 16 height 13
click at [339, 151] on paper-item at bounding box center [342, 153] width 24 height 9
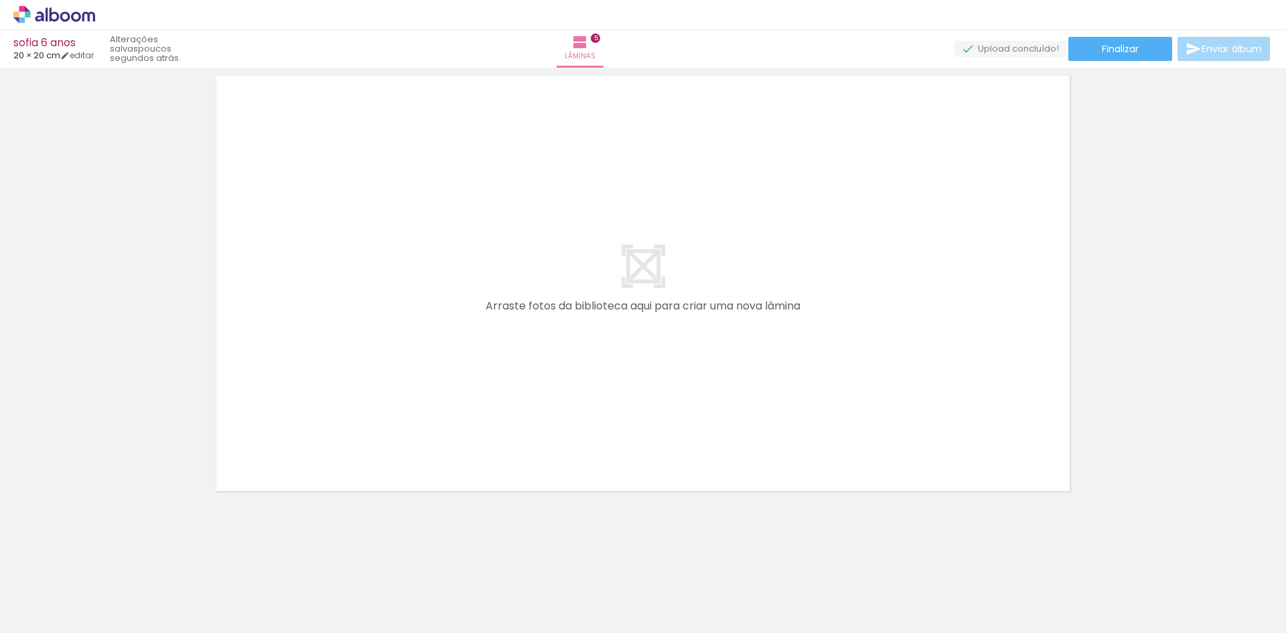
scroll to position [0, 1700]
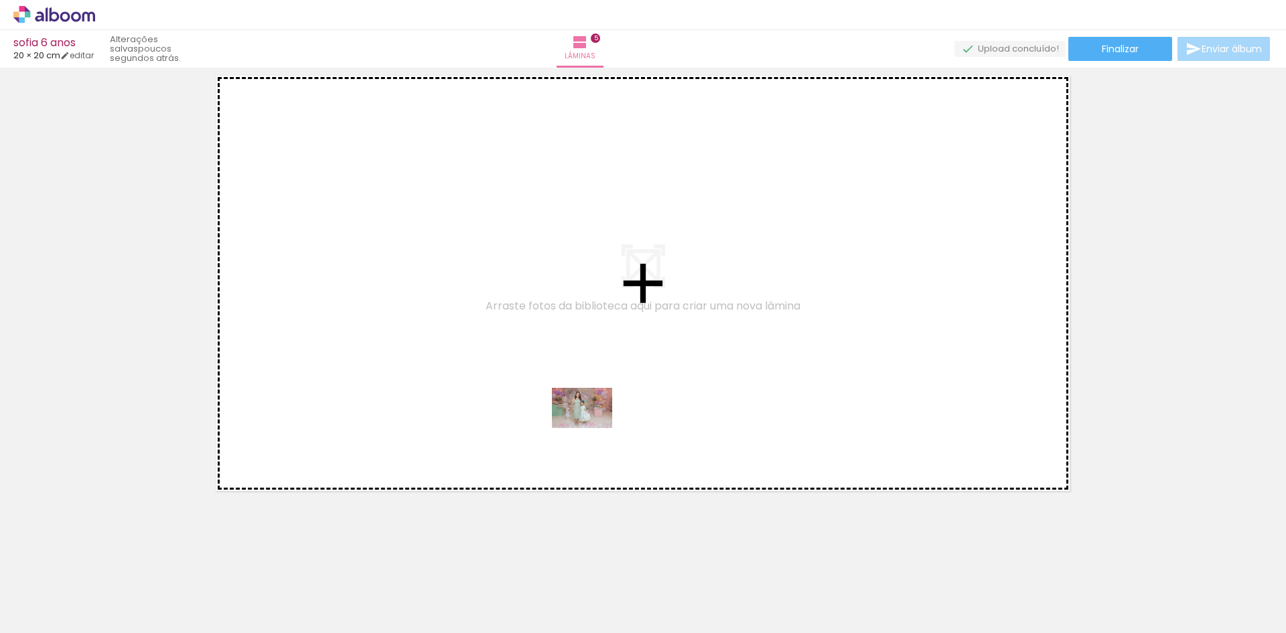
drag, startPoint x: 622, startPoint y: 588, endPoint x: 592, endPoint y: 428, distance: 162.9
click at [592, 428] on quentale-workspace at bounding box center [643, 316] width 1286 height 633
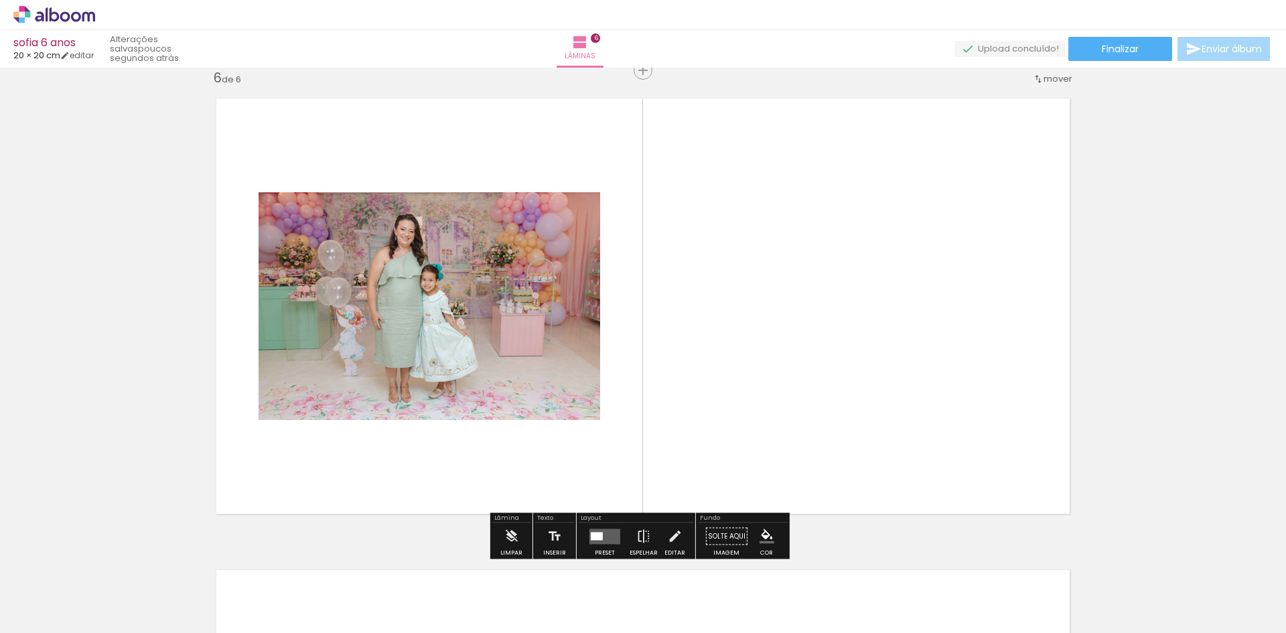
scroll to position [2376, 0]
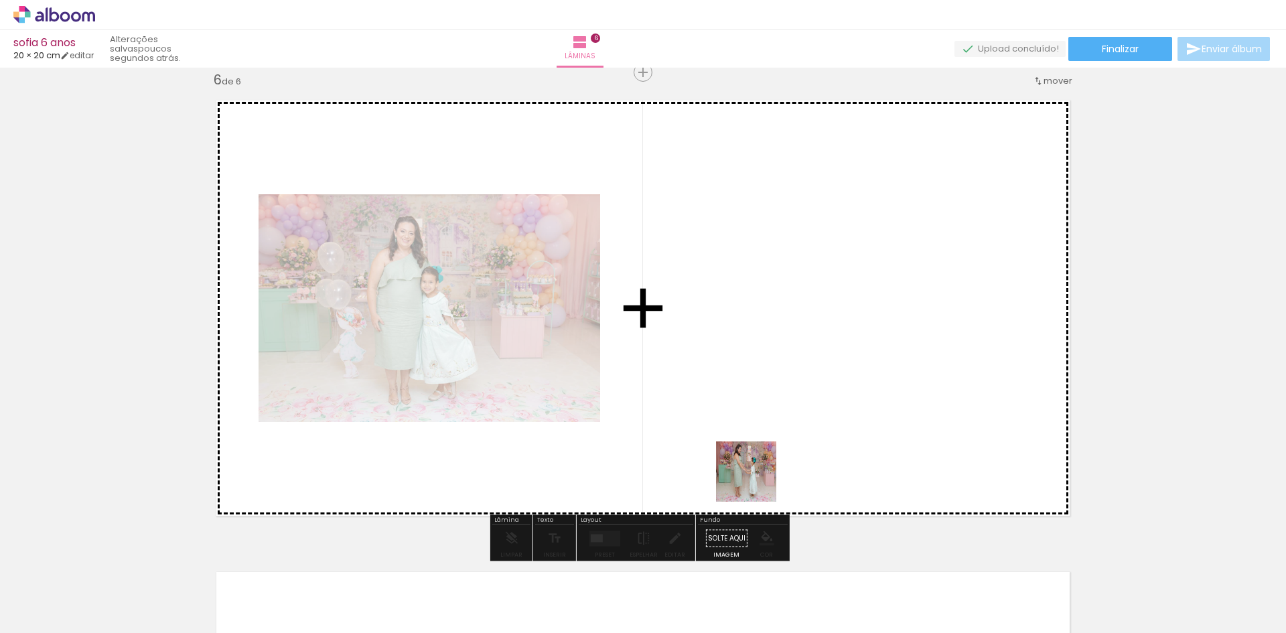
drag, startPoint x: 723, startPoint y: 545, endPoint x: 828, endPoint y: 402, distance: 177.8
click at [828, 402] on quentale-workspace at bounding box center [643, 316] width 1286 height 633
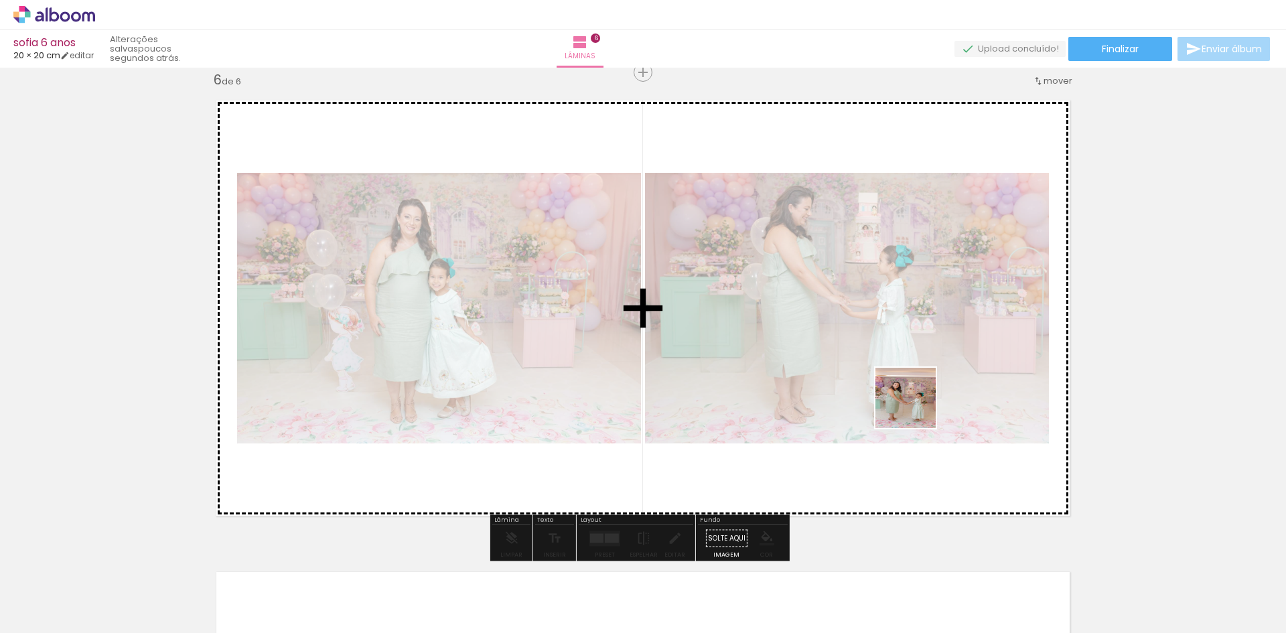
drag, startPoint x: 762, startPoint y: 606, endPoint x: 923, endPoint y: 399, distance: 261.7
click at [923, 401] on quentale-workspace at bounding box center [643, 316] width 1286 height 633
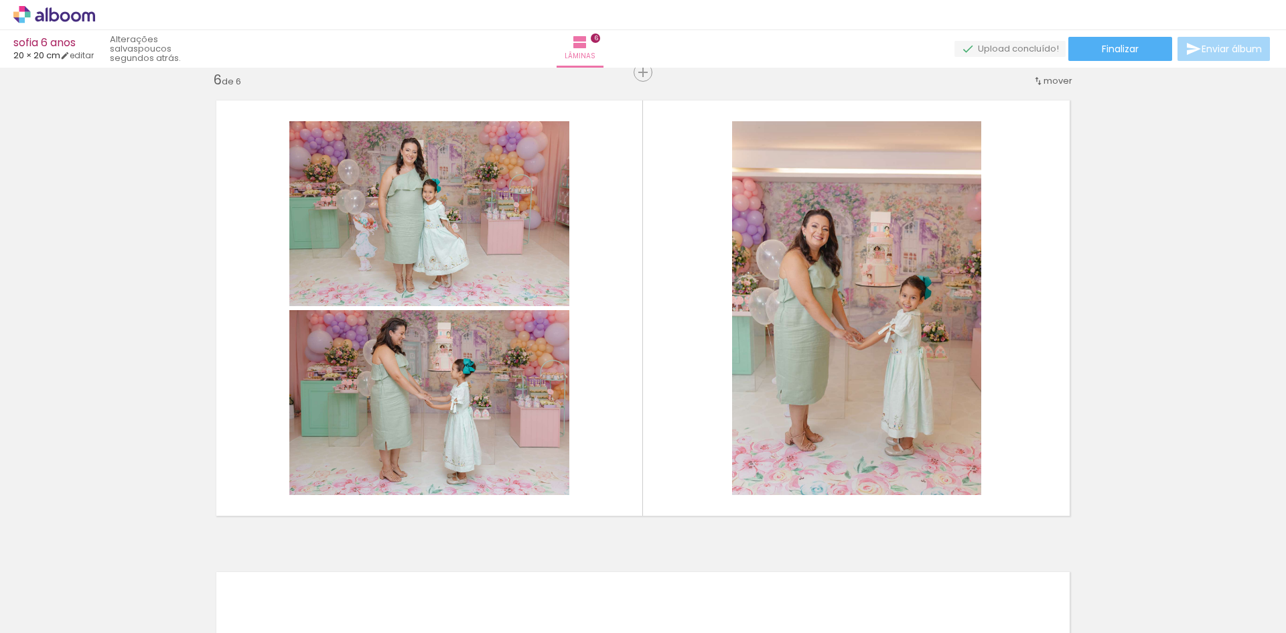
scroll to position [0, 4680]
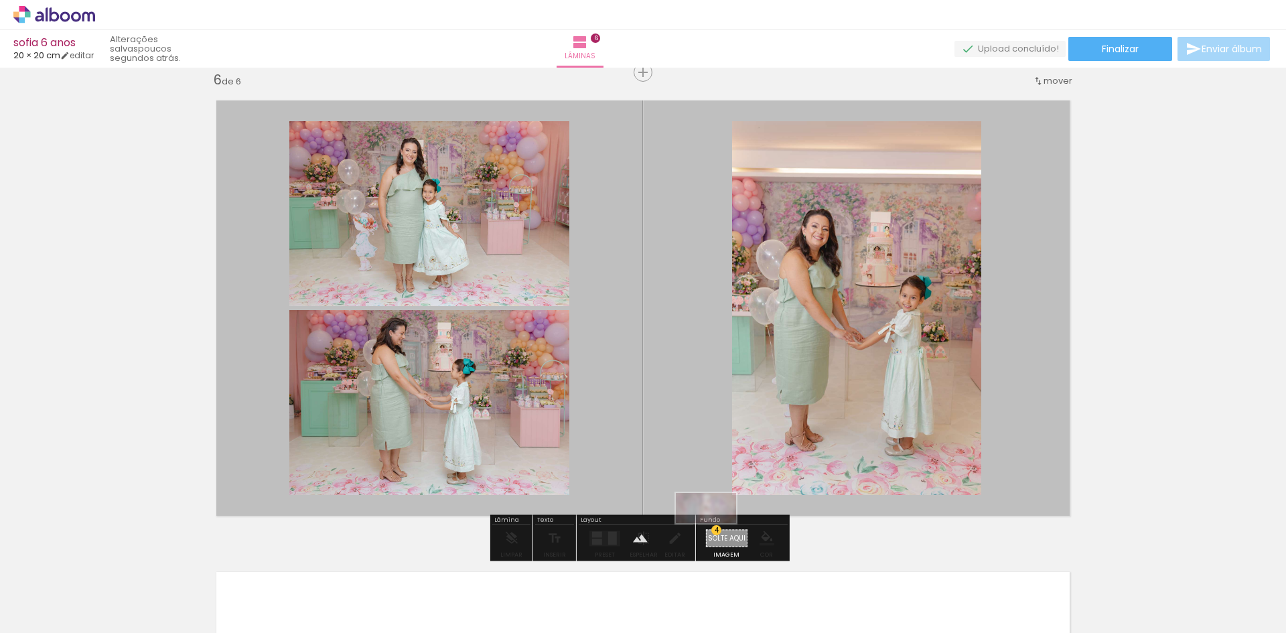
drag, startPoint x: 1231, startPoint y: 598, endPoint x: 718, endPoint y: 533, distance: 516.7
click at [718, 533] on quentale-workspace at bounding box center [643, 316] width 1286 height 633
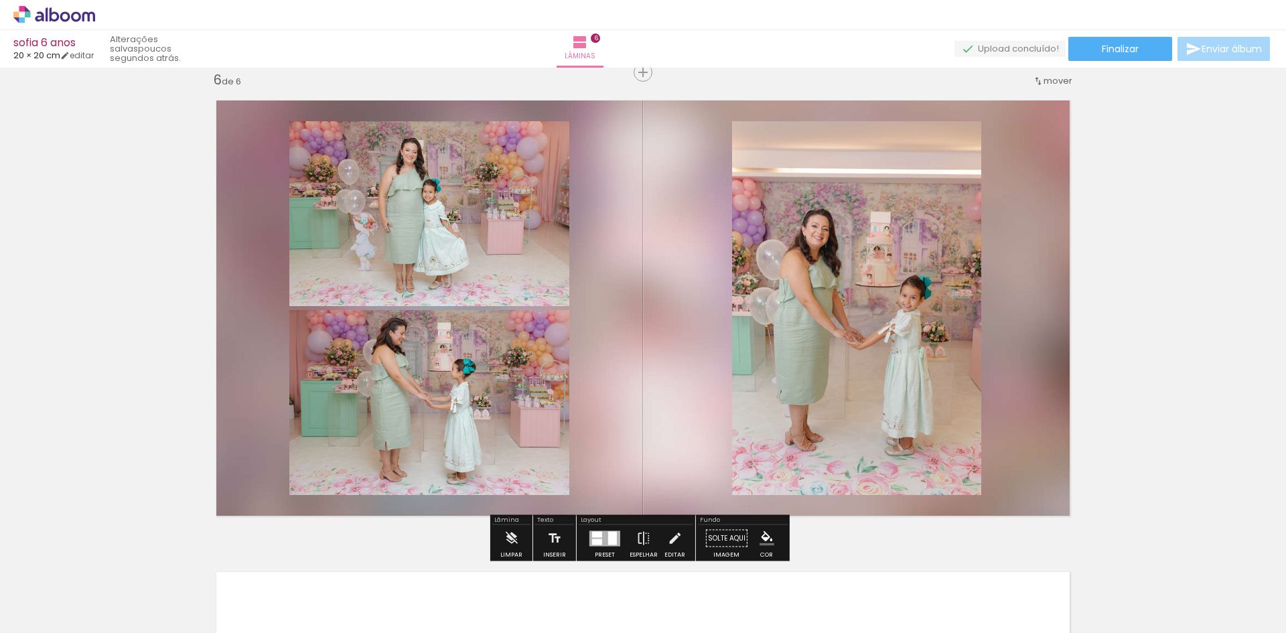
click at [609, 537] on div at bounding box center [612, 537] width 9 height 13
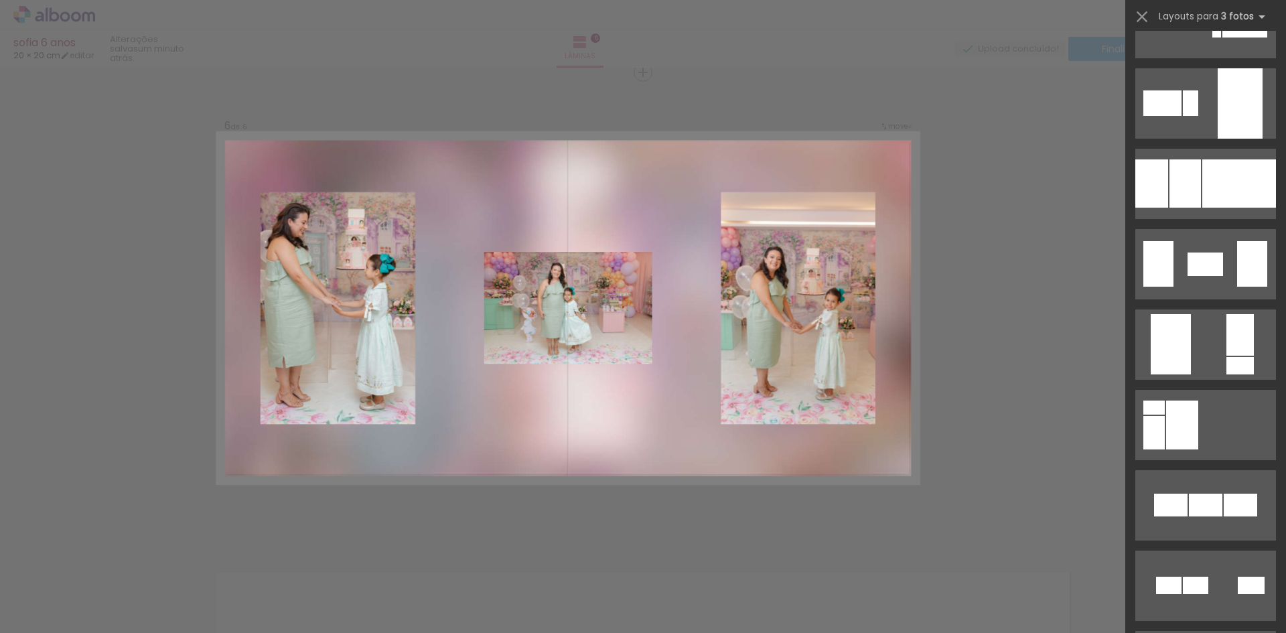
scroll to position [6565, 0]
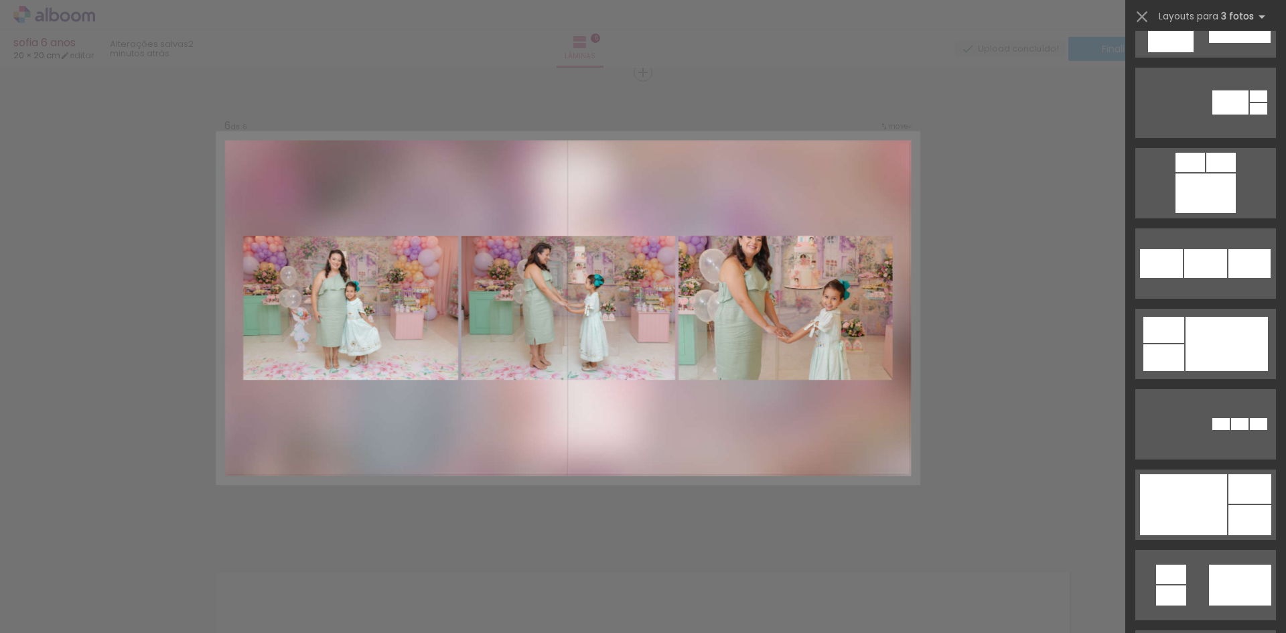
scroll to position [8307, 0]
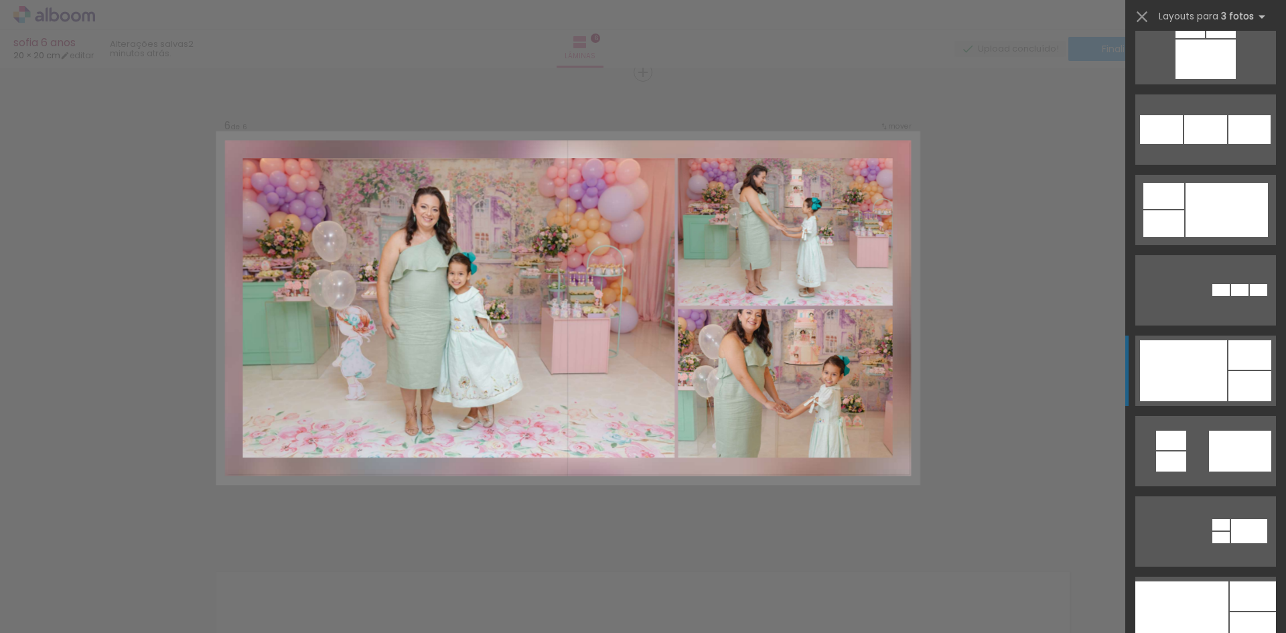
click at [1235, 377] on div at bounding box center [1250, 386] width 43 height 30
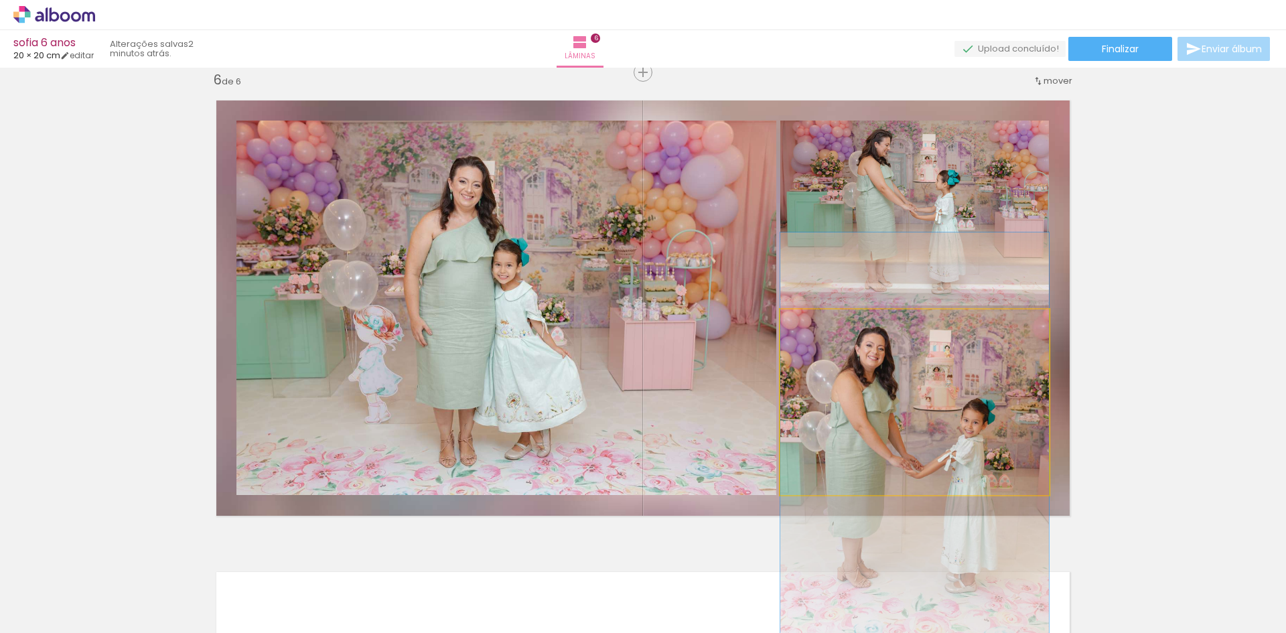
drag, startPoint x: 906, startPoint y: 438, endPoint x: 908, endPoint y: 470, distance: 31.5
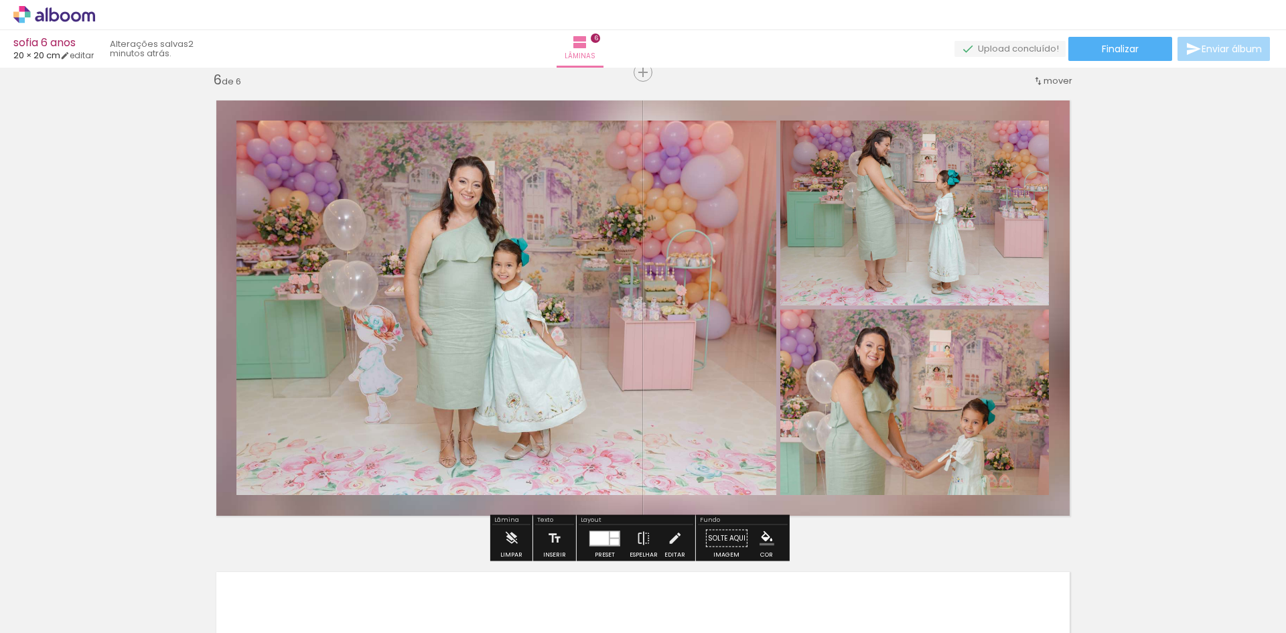
drag, startPoint x: 1101, startPoint y: 364, endPoint x: 1071, endPoint y: 391, distance: 41.3
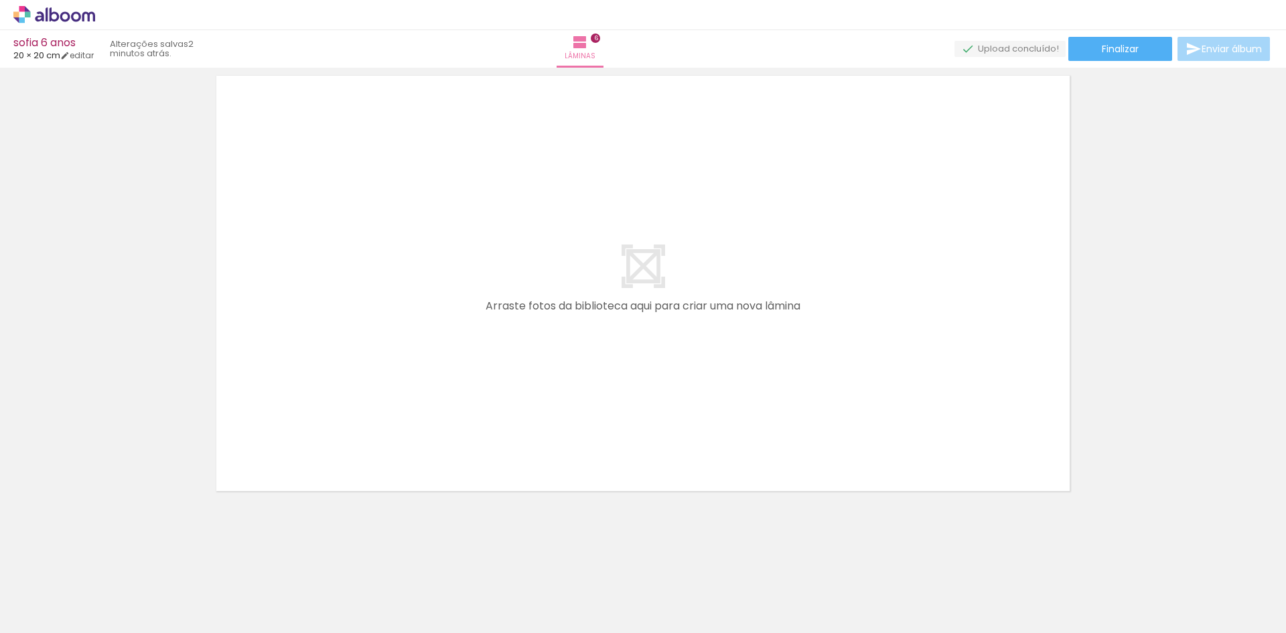
scroll to position [0, 1857]
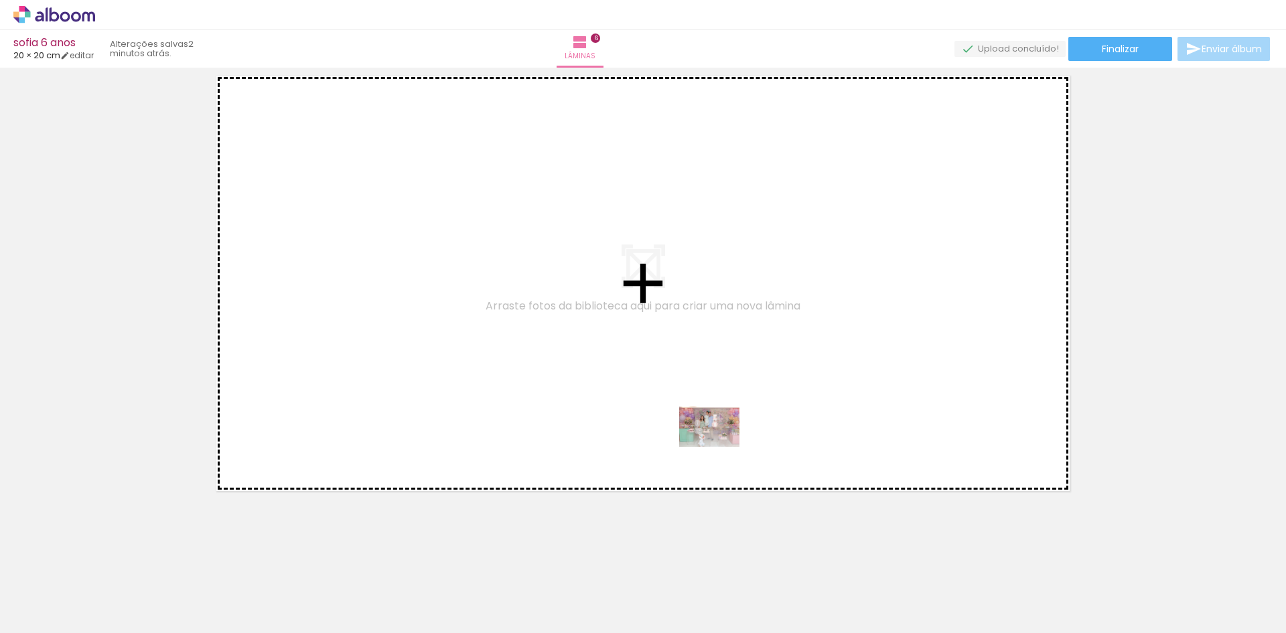
drag, startPoint x: 691, startPoint y: 601, endPoint x: 722, endPoint y: 435, distance: 169.0
click at [722, 435] on quentale-workspace at bounding box center [643, 316] width 1286 height 633
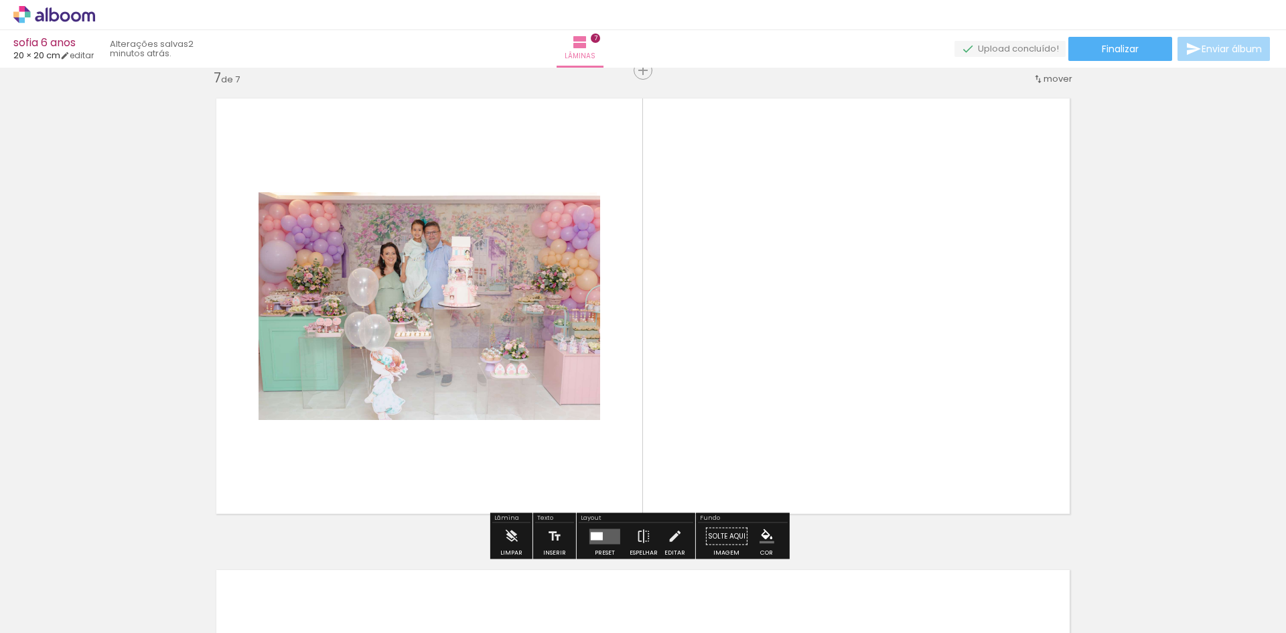
scroll to position [2847, 0]
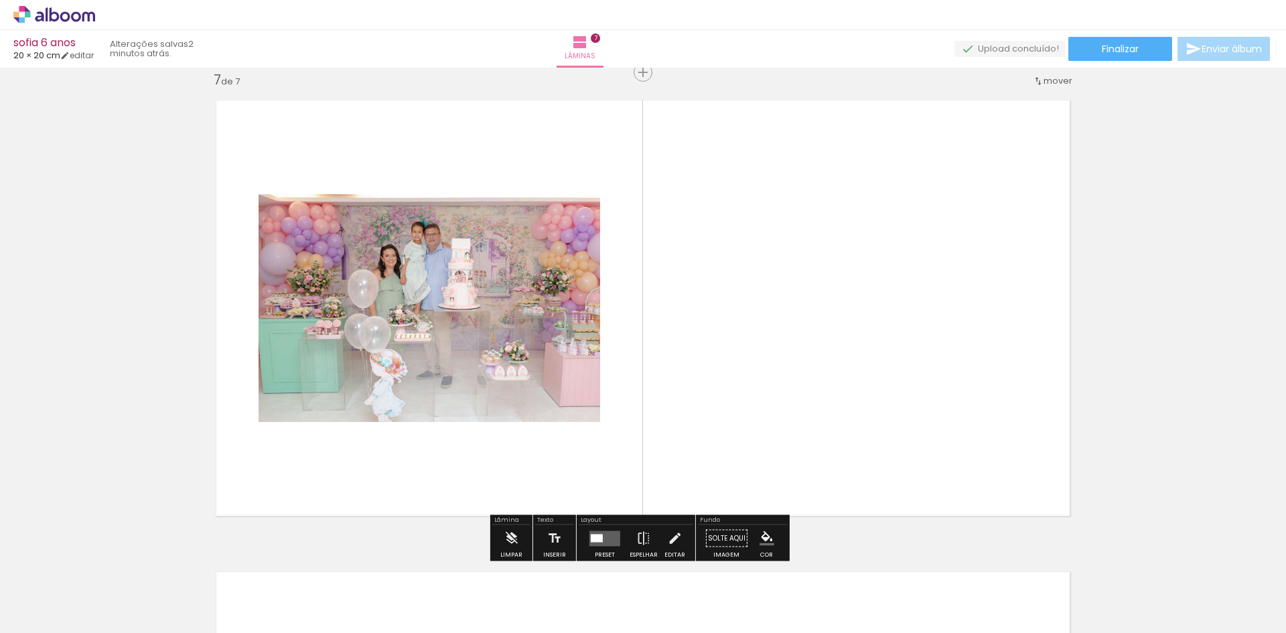
click at [604, 534] on quentale-layouter at bounding box center [605, 538] width 31 height 15
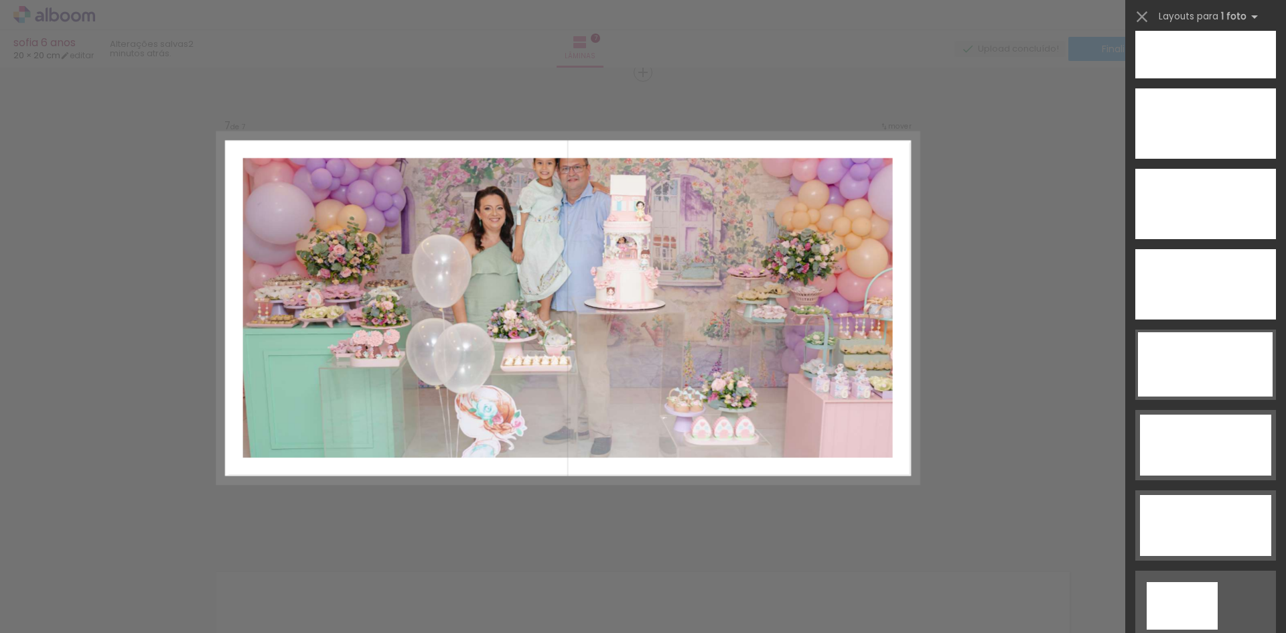
scroll to position [3886, 0]
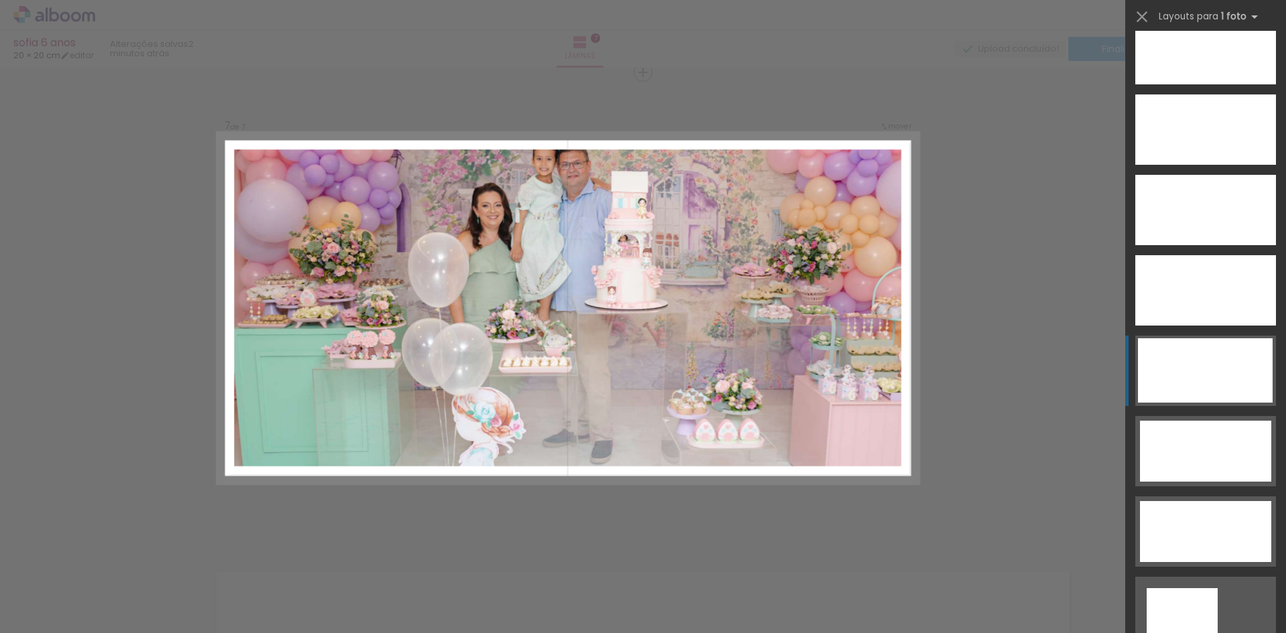
click at [1211, 361] on div at bounding box center [1205, 370] width 135 height 64
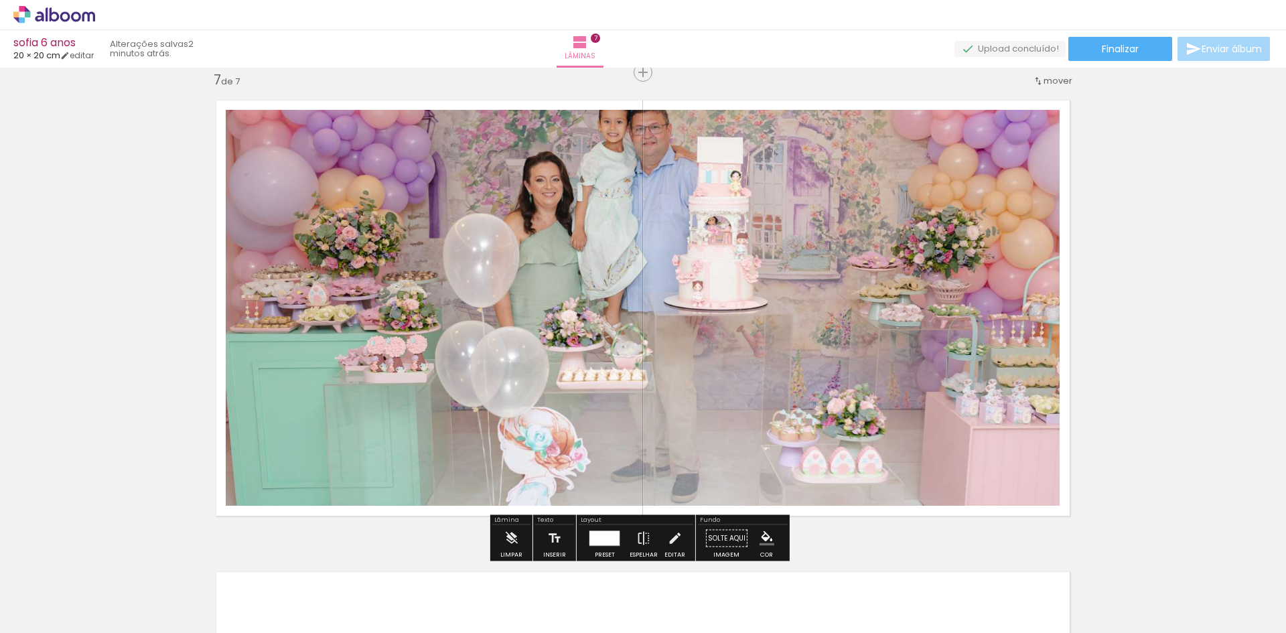
click at [666, 267] on quentale-photo at bounding box center [643, 308] width 834 height 396
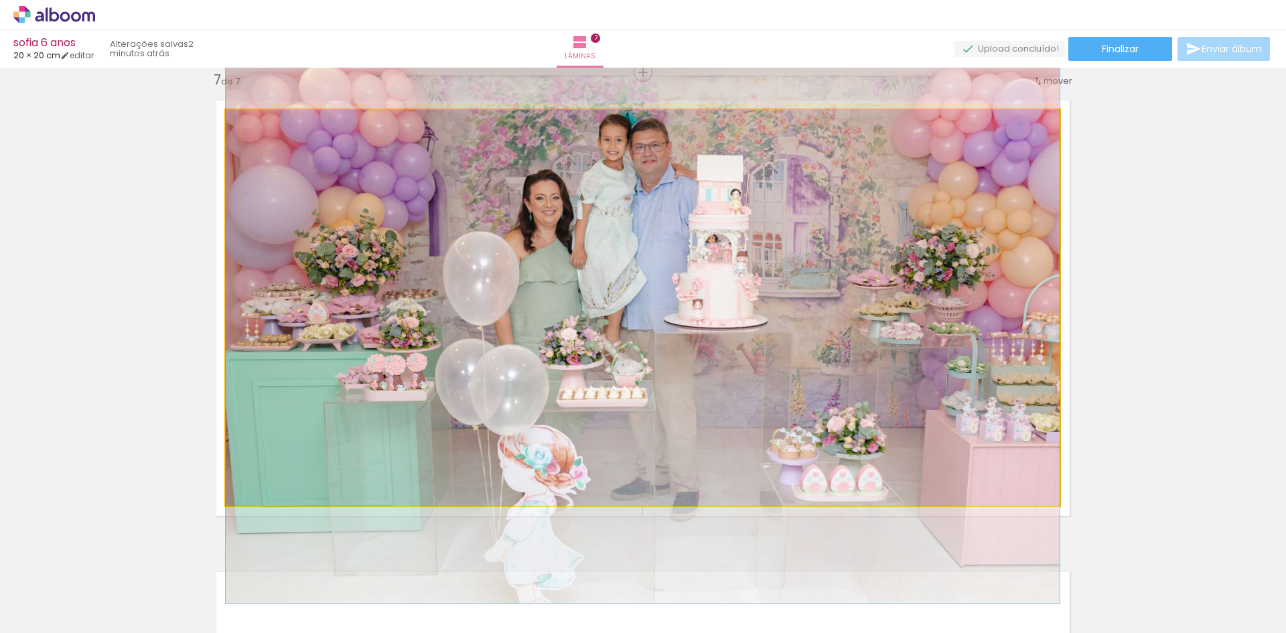
drag, startPoint x: 677, startPoint y: 263, endPoint x: 681, endPoint y: 281, distance: 18.5
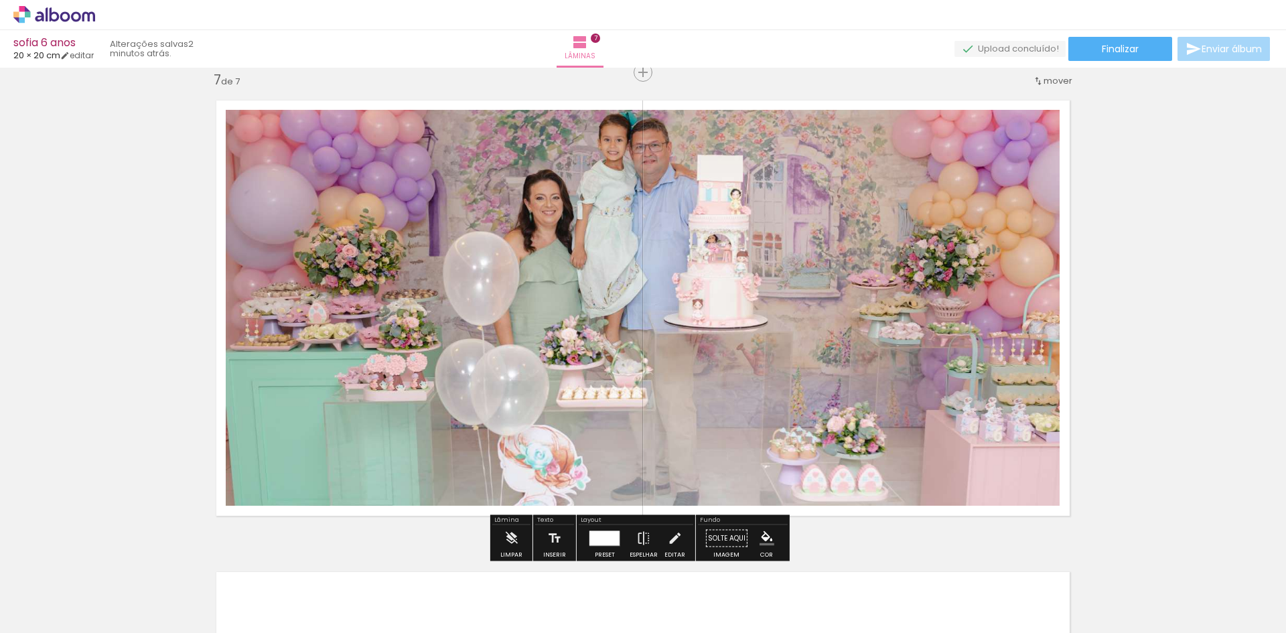
click at [709, 394] on quentale-photo at bounding box center [643, 308] width 834 height 396
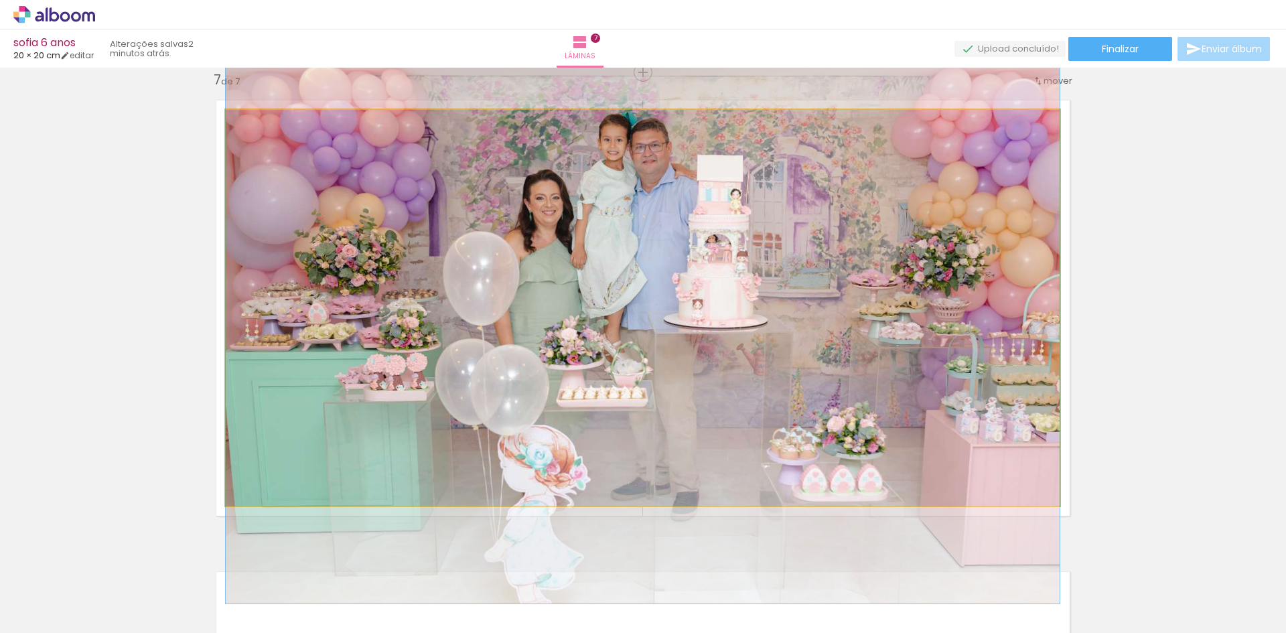
click at [709, 394] on quentale-photo at bounding box center [643, 308] width 834 height 396
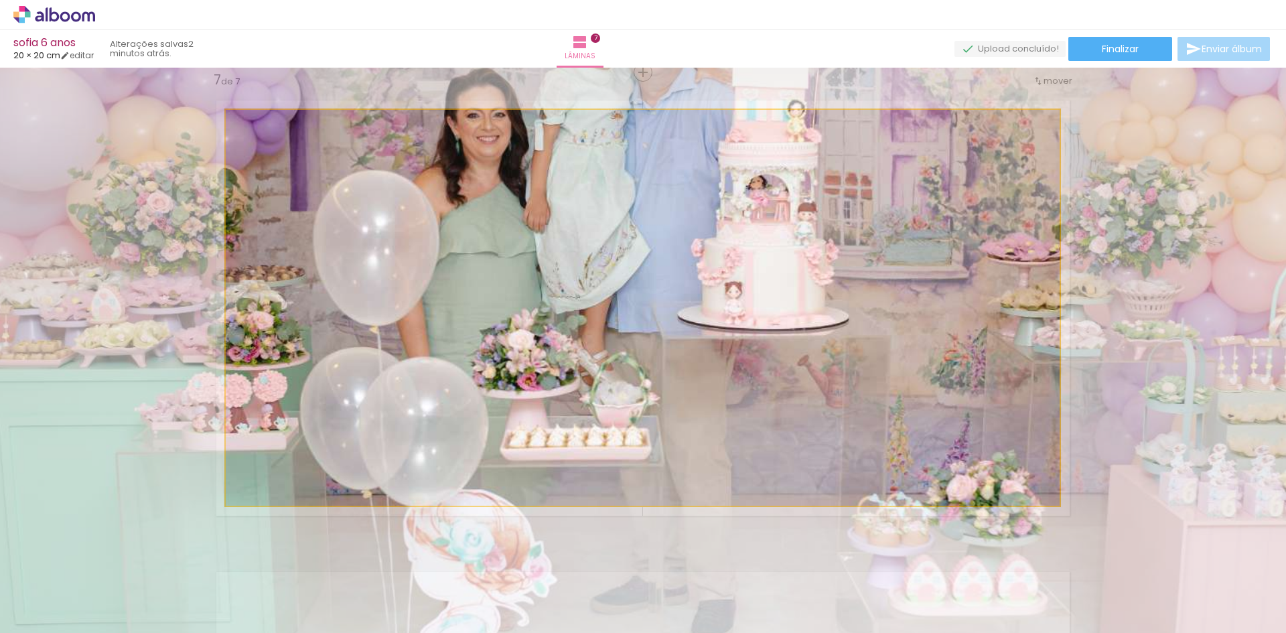
drag, startPoint x: 253, startPoint y: 127, endPoint x: 288, endPoint y: 129, distance: 34.9
click at [286, 129] on div at bounding box center [287, 124] width 12 height 12
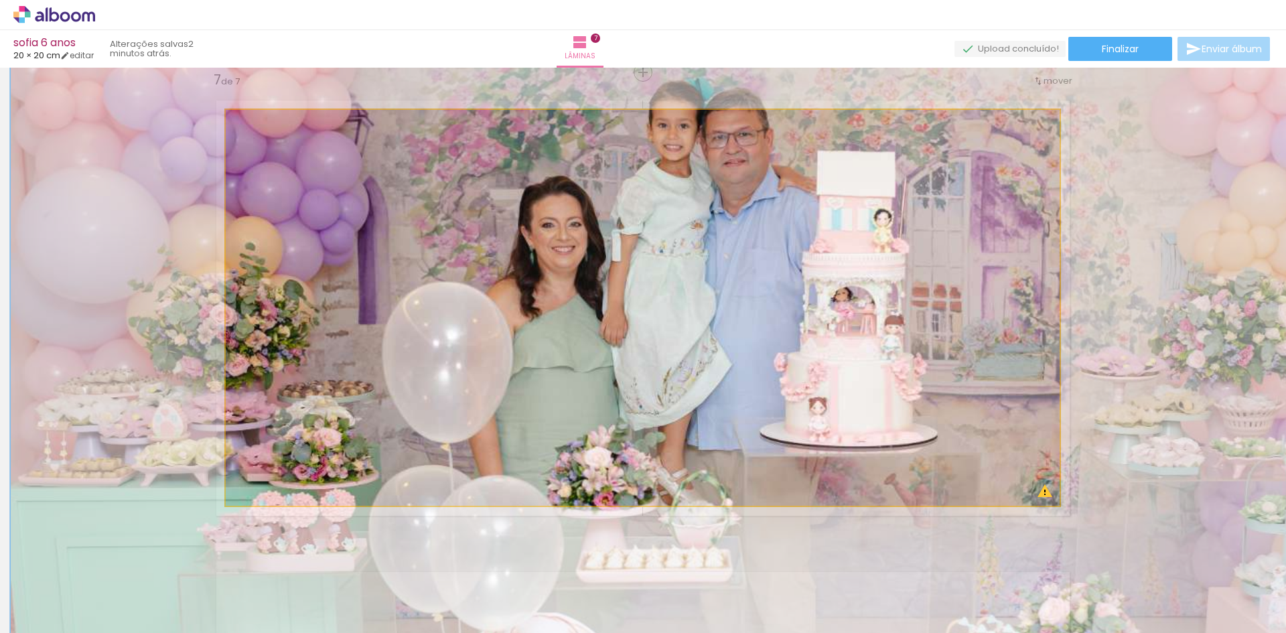
drag, startPoint x: 862, startPoint y: 268, endPoint x: 929, endPoint y: 379, distance: 129.3
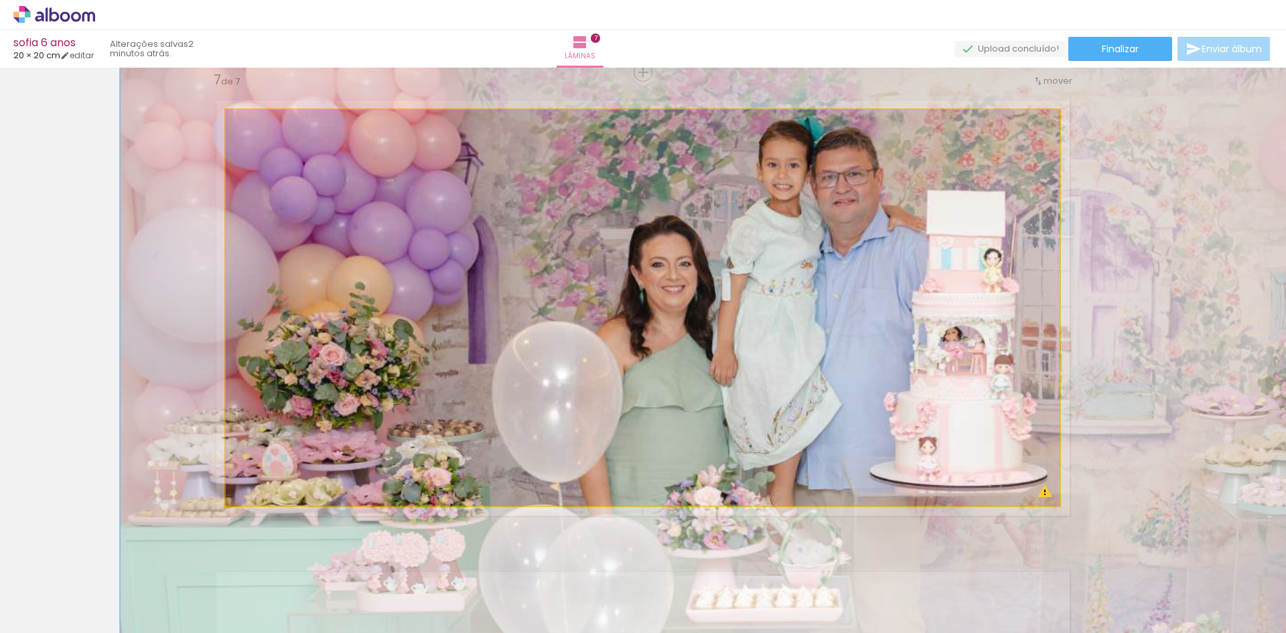
drag, startPoint x: 866, startPoint y: 336, endPoint x: 984, endPoint y: 376, distance: 125.0
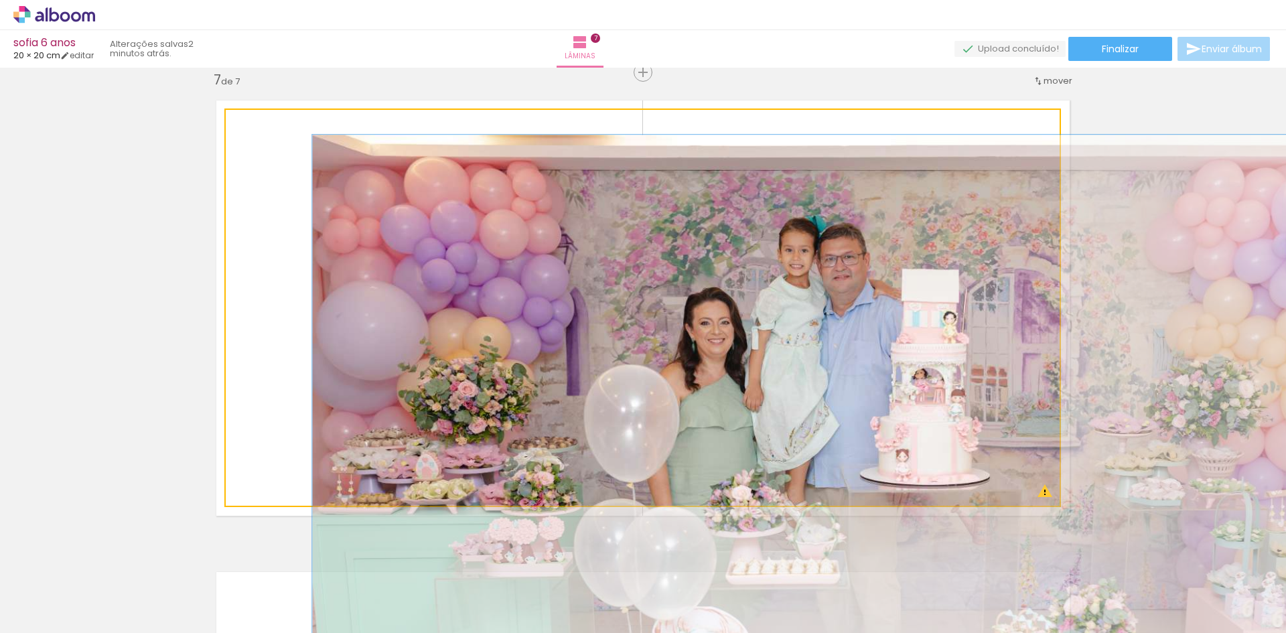
drag, startPoint x: 285, startPoint y: 125, endPoint x: 261, endPoint y: 125, distance: 24.1
type paper-slider "125"
click at [264, 125] on div at bounding box center [270, 124] width 12 height 12
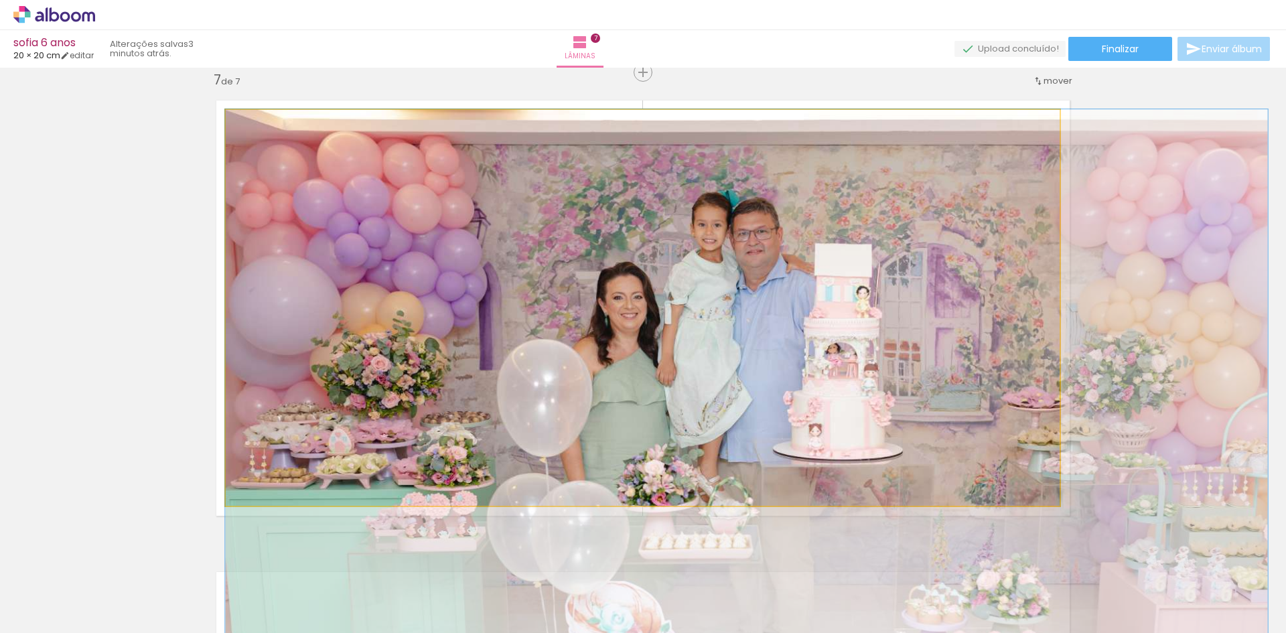
drag, startPoint x: 878, startPoint y: 326, endPoint x: 873, endPoint y: 310, distance: 16.7
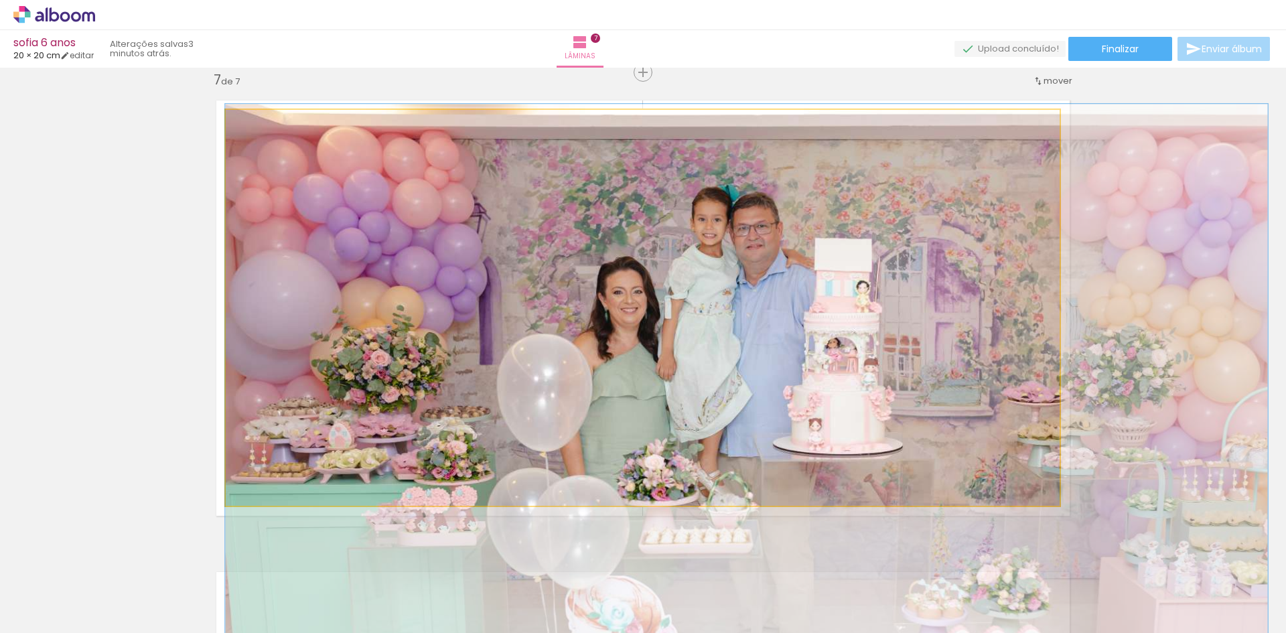
drag, startPoint x: 803, startPoint y: 344, endPoint x: 798, endPoint y: 338, distance: 8.1
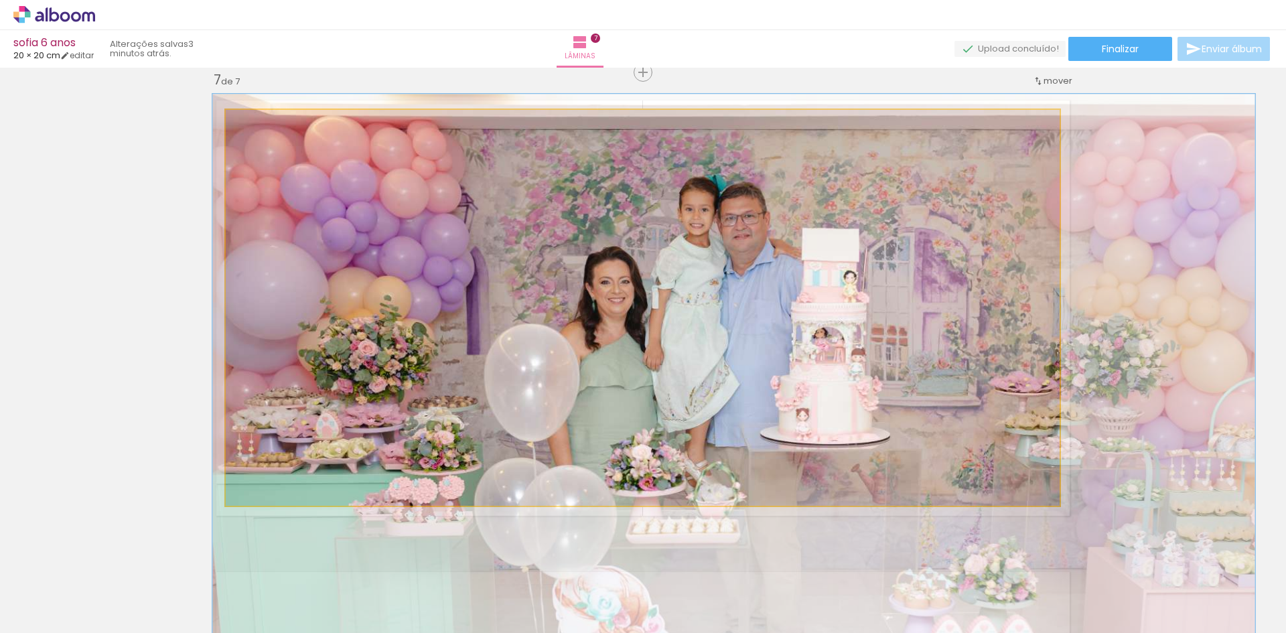
drag, startPoint x: 797, startPoint y: 331, endPoint x: 789, endPoint y: 328, distance: 8.7
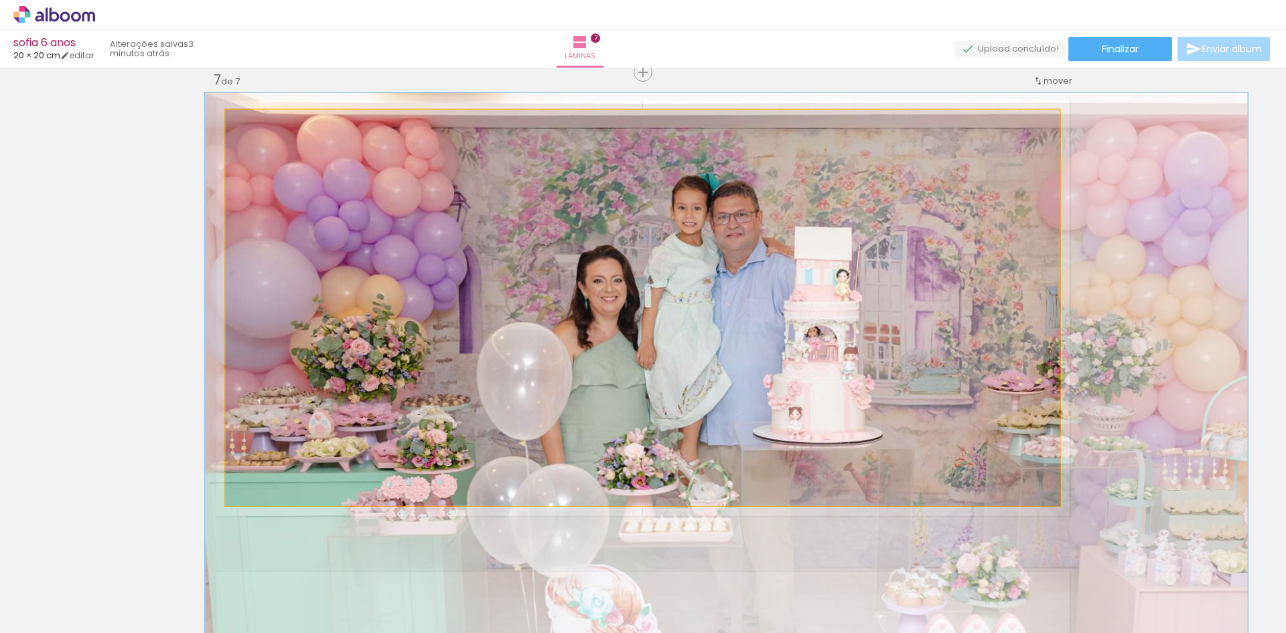
drag, startPoint x: 823, startPoint y: 329, endPoint x: 815, endPoint y: 328, distance: 7.5
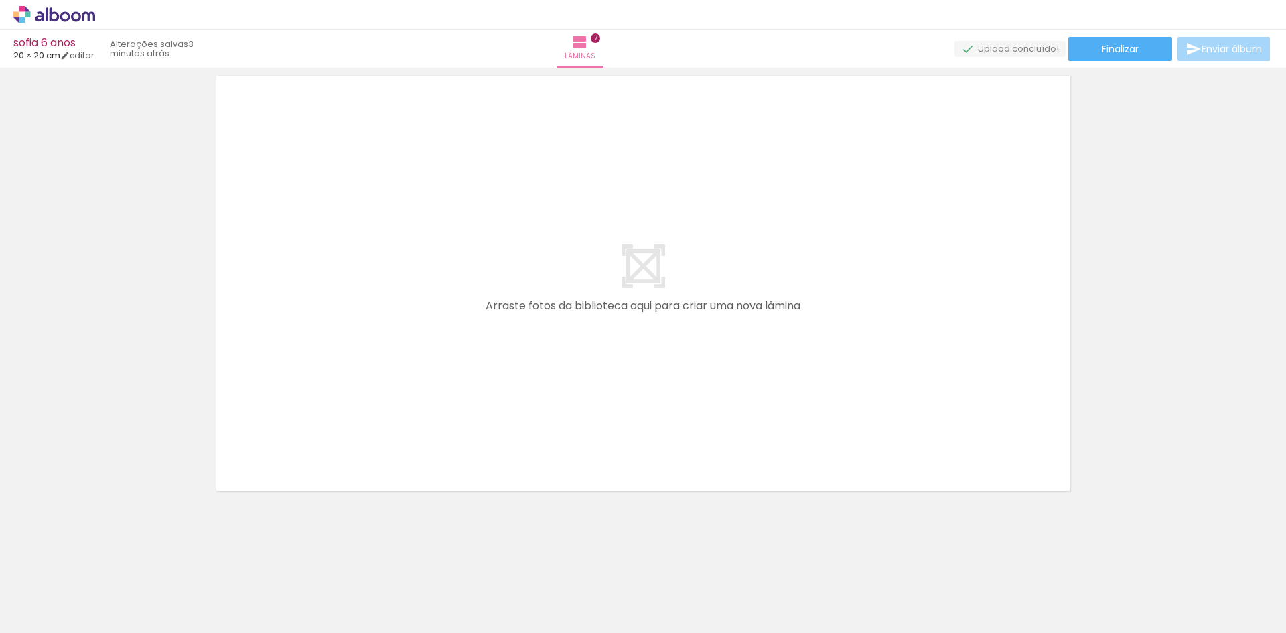
scroll to position [0, 2166]
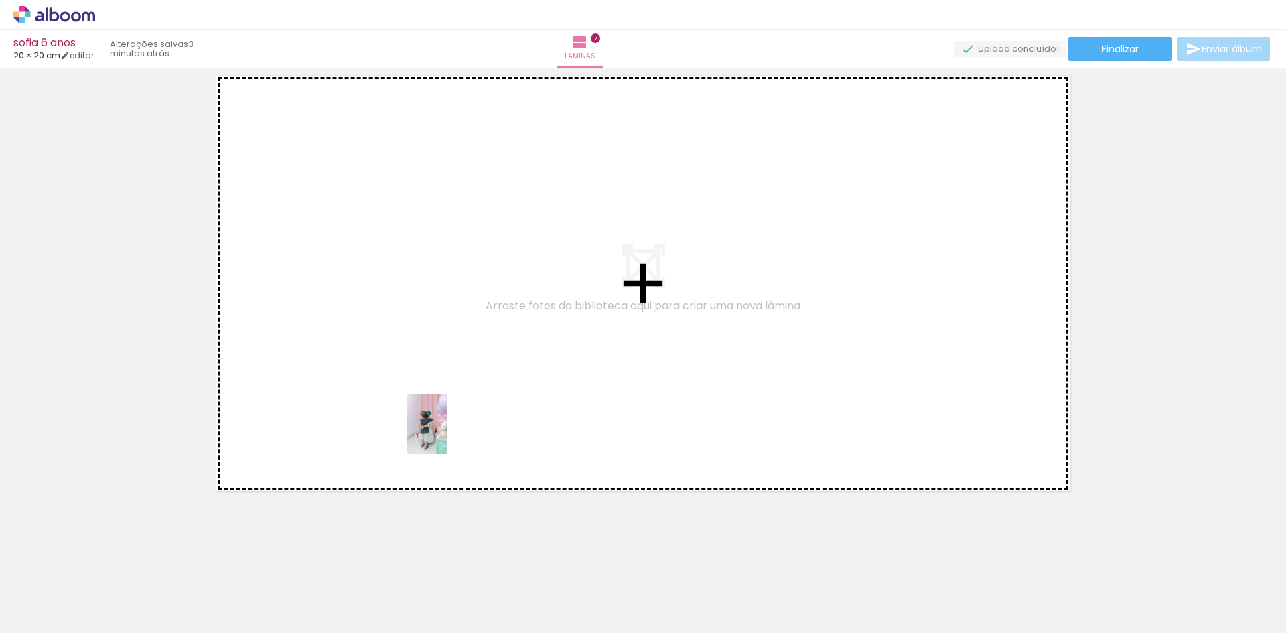
drag, startPoint x: 446, startPoint y: 593, endPoint x: 448, endPoint y: 433, distance: 160.1
click at [448, 433] on quentale-workspace at bounding box center [643, 316] width 1286 height 633
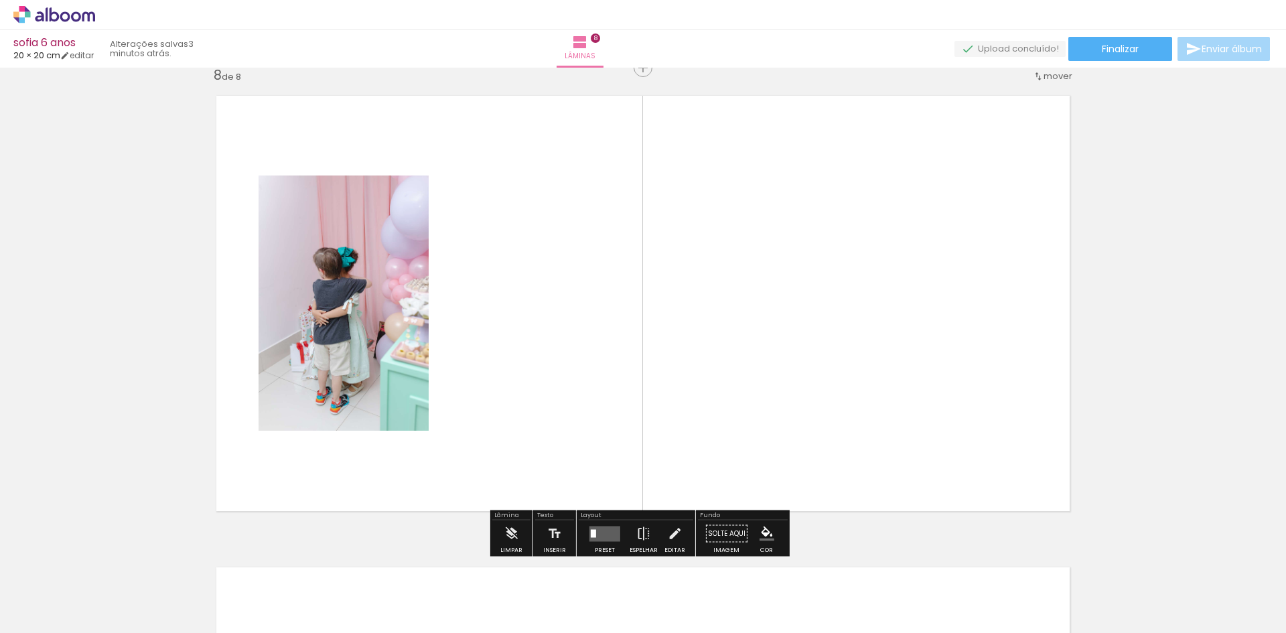
scroll to position [3319, 0]
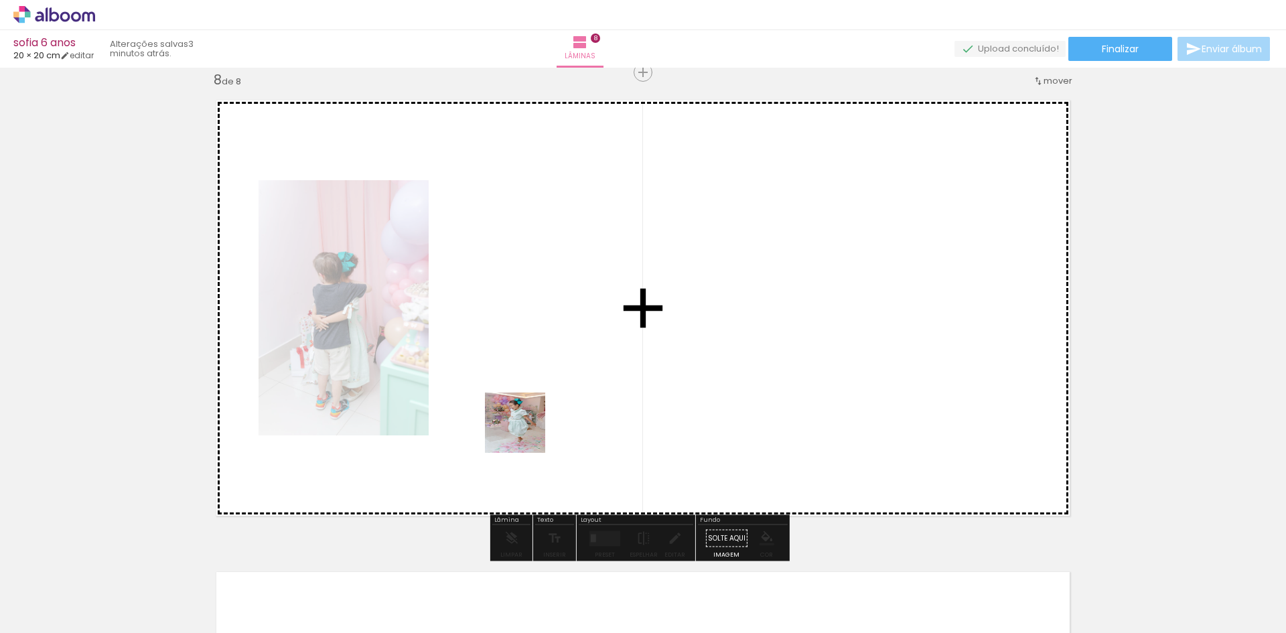
drag, startPoint x: 523, startPoint y: 596, endPoint x: 525, endPoint y: 377, distance: 219.1
click at [525, 377] on quentale-workspace at bounding box center [643, 316] width 1286 height 633
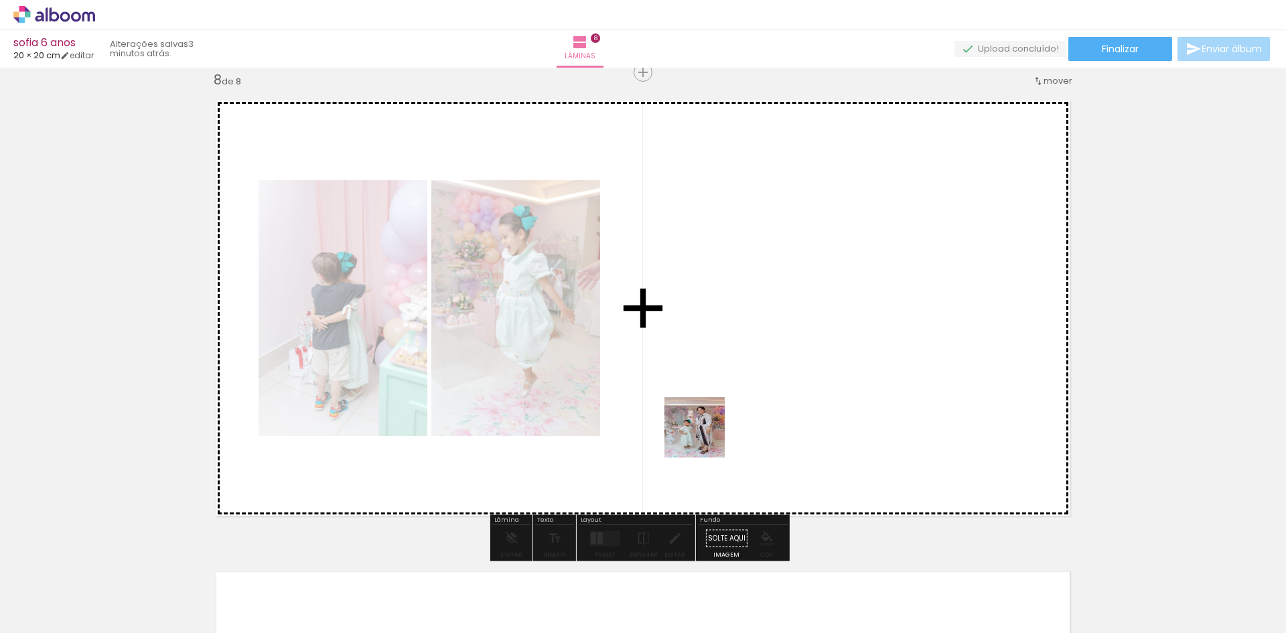
drag, startPoint x: 693, startPoint y: 452, endPoint x: 718, endPoint y: 419, distance: 40.7
click at [730, 391] on quentale-workspace at bounding box center [643, 316] width 1286 height 633
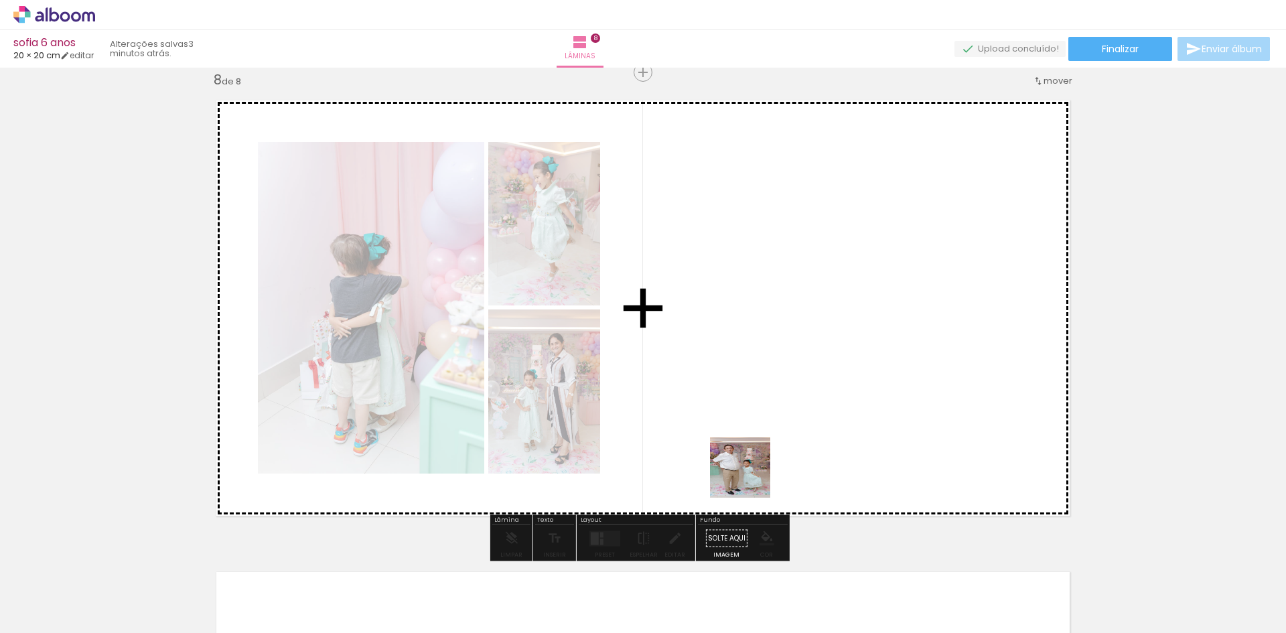
drag, startPoint x: 679, startPoint y: 600, endPoint x: 805, endPoint y: 371, distance: 260.9
click at [809, 365] on quentale-workspace at bounding box center [643, 316] width 1286 height 633
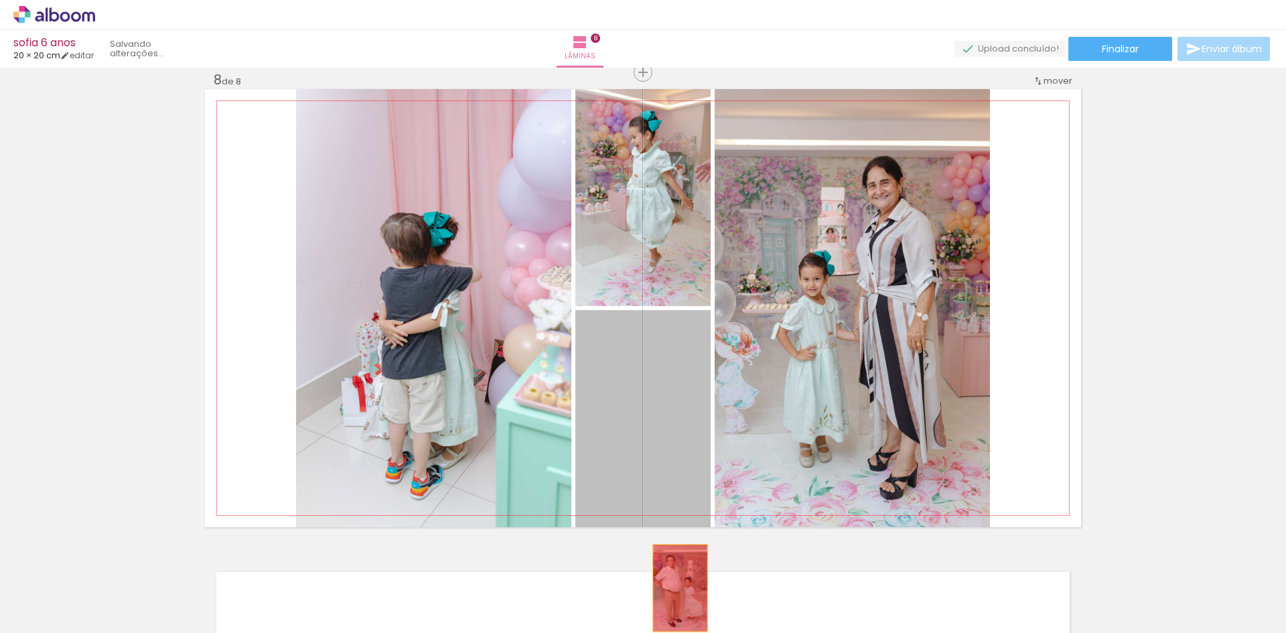
drag, startPoint x: 672, startPoint y: 390, endPoint x: 701, endPoint y: 548, distance: 160.8
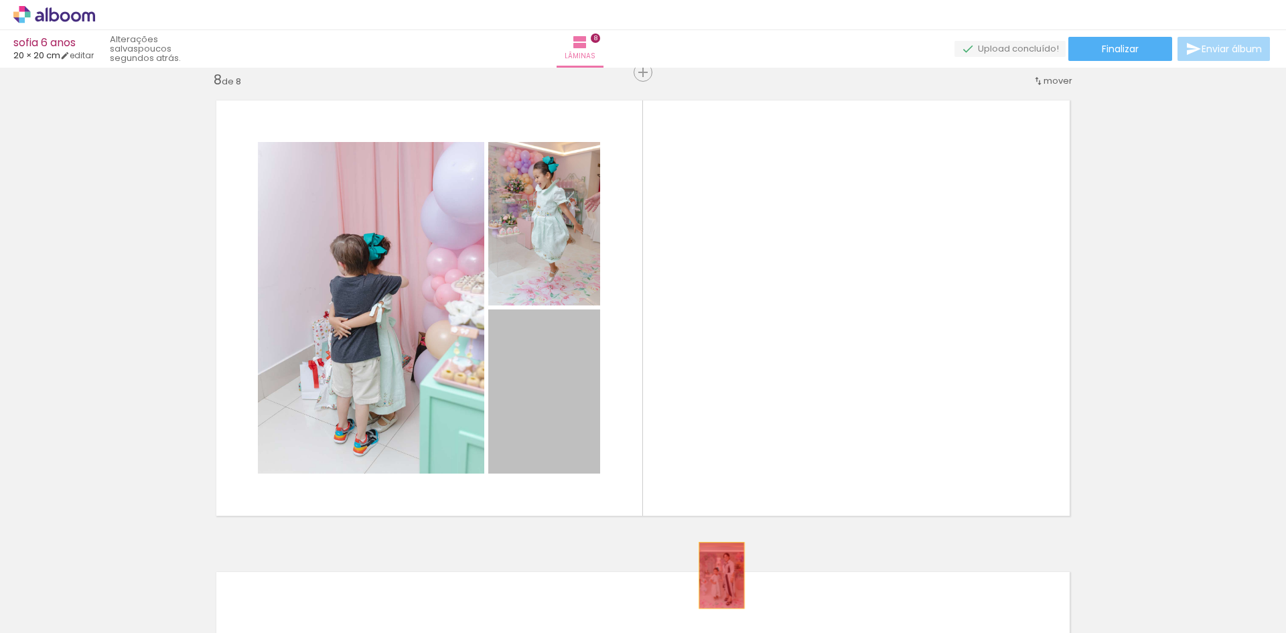
drag, startPoint x: 542, startPoint y: 391, endPoint x: 720, endPoint y: 575, distance: 256.3
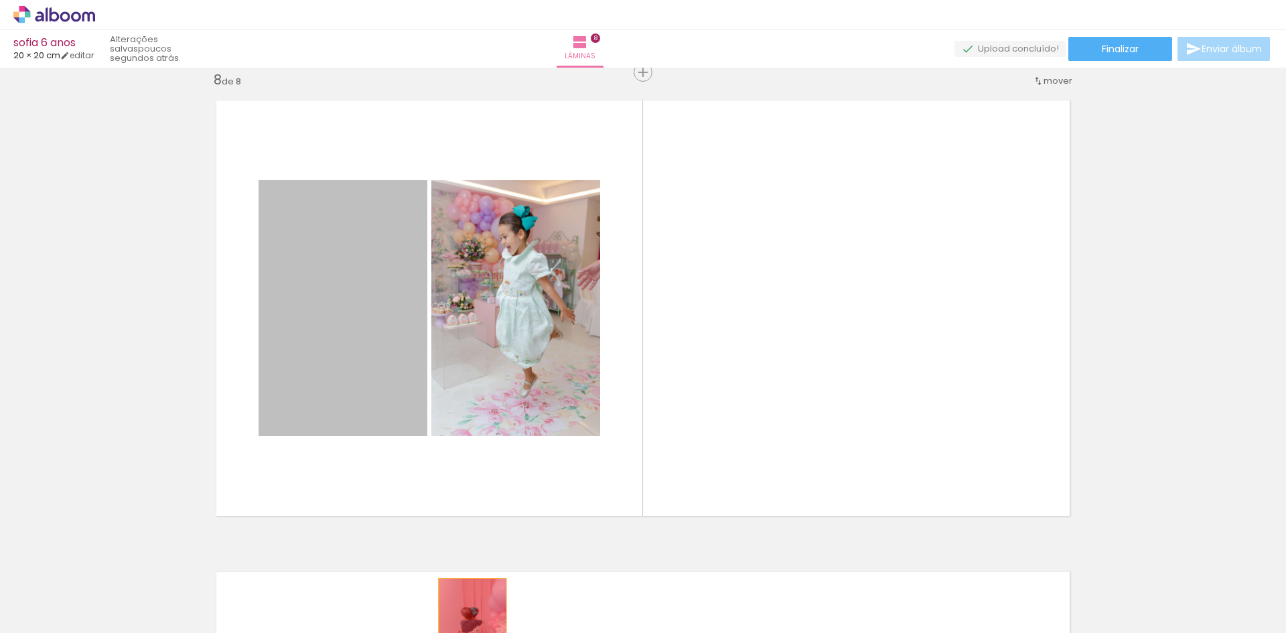
drag, startPoint x: 366, startPoint y: 340, endPoint x: 457, endPoint y: 604, distance: 279.9
click at [462, 618] on quentale-workspace at bounding box center [643, 316] width 1286 height 633
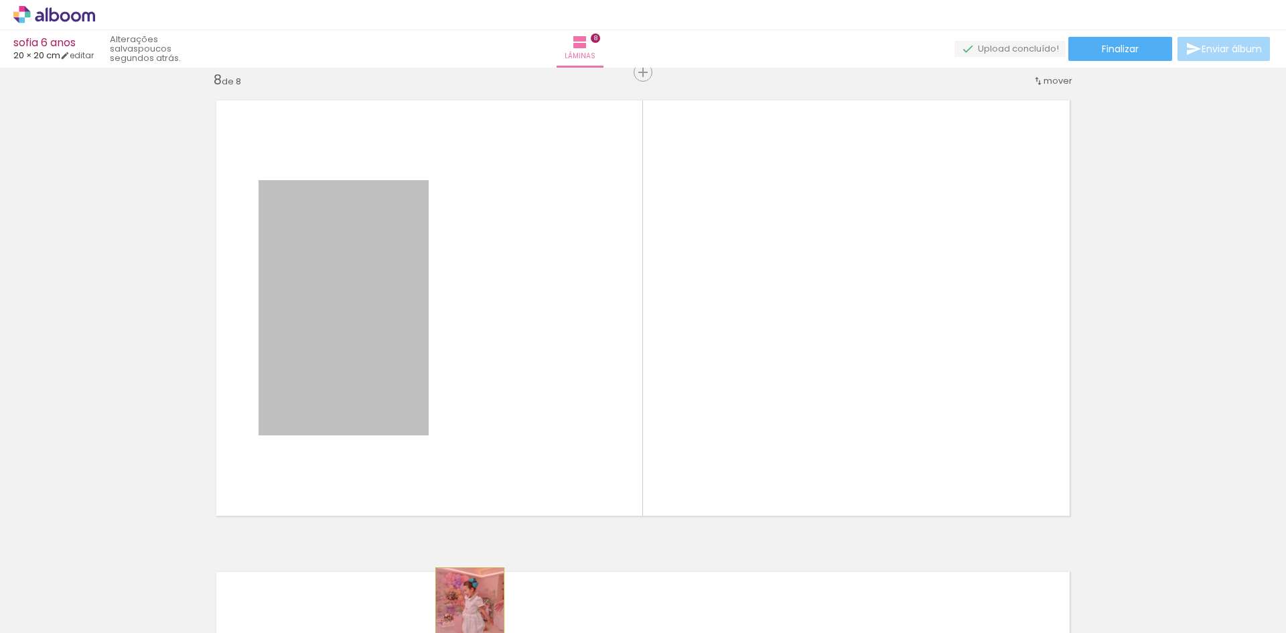
drag, startPoint x: 351, startPoint y: 333, endPoint x: 466, endPoint y: 618, distance: 306.9
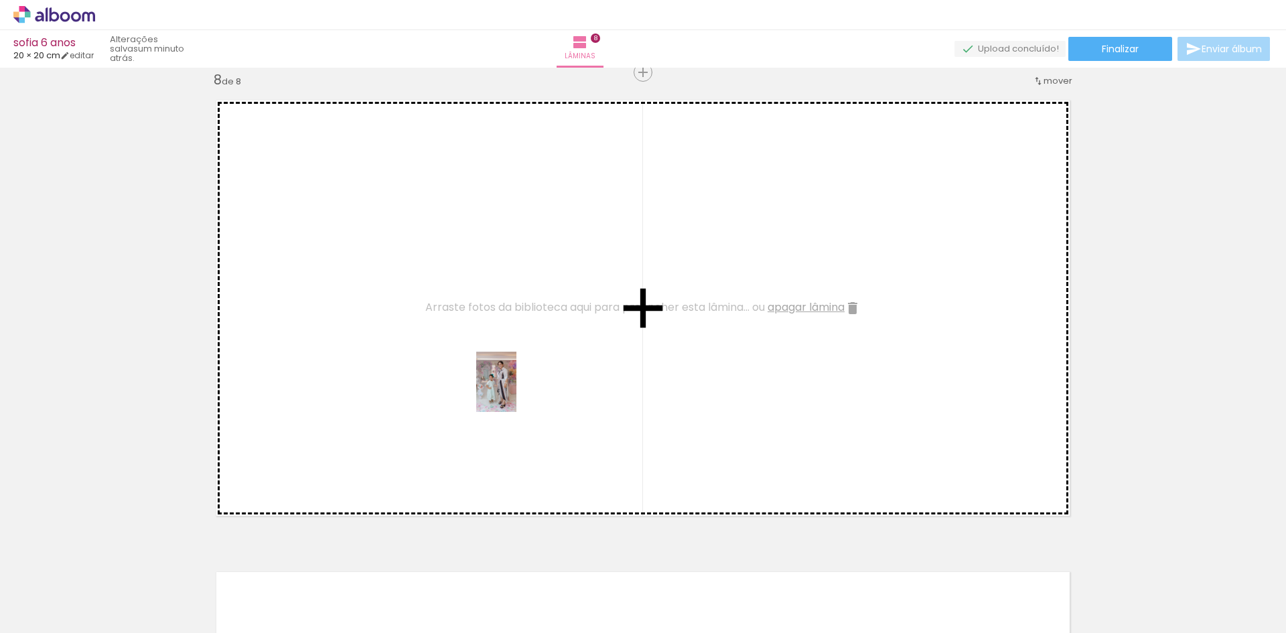
drag, startPoint x: 608, startPoint y: 596, endPoint x: 513, endPoint y: 388, distance: 228.4
click at [513, 388] on quentale-workspace at bounding box center [643, 316] width 1286 height 633
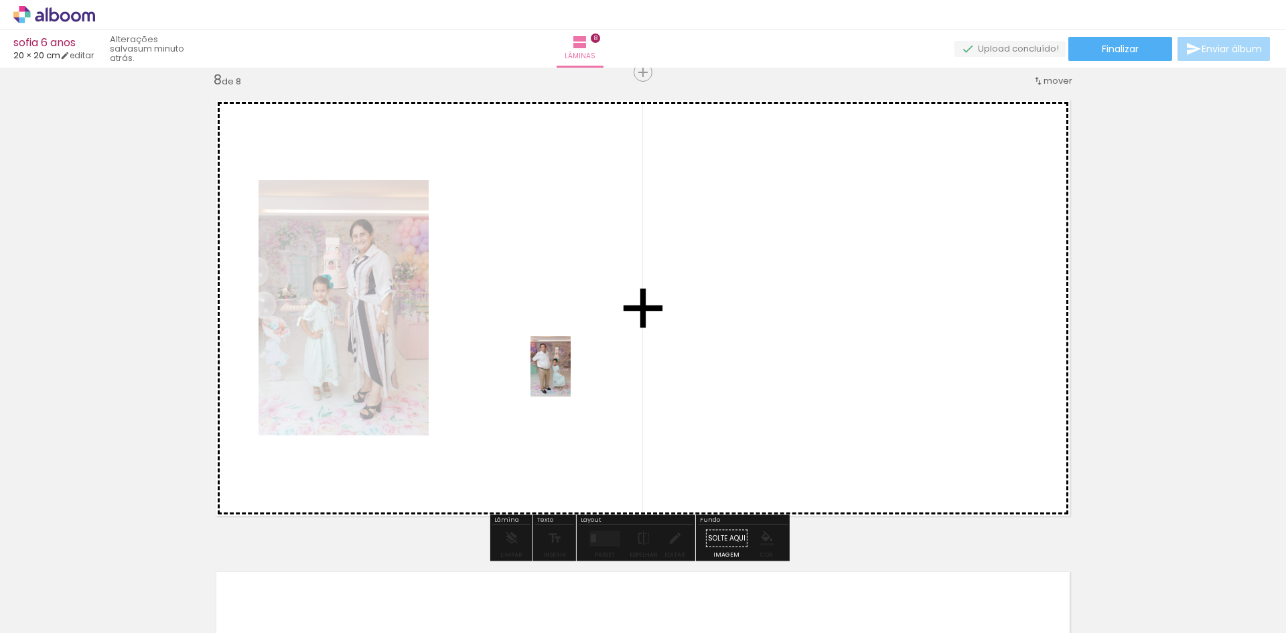
drag, startPoint x: 678, startPoint y: 592, endPoint x: 565, endPoint y: 363, distance: 254.7
click at [565, 363] on quentale-workspace at bounding box center [643, 316] width 1286 height 633
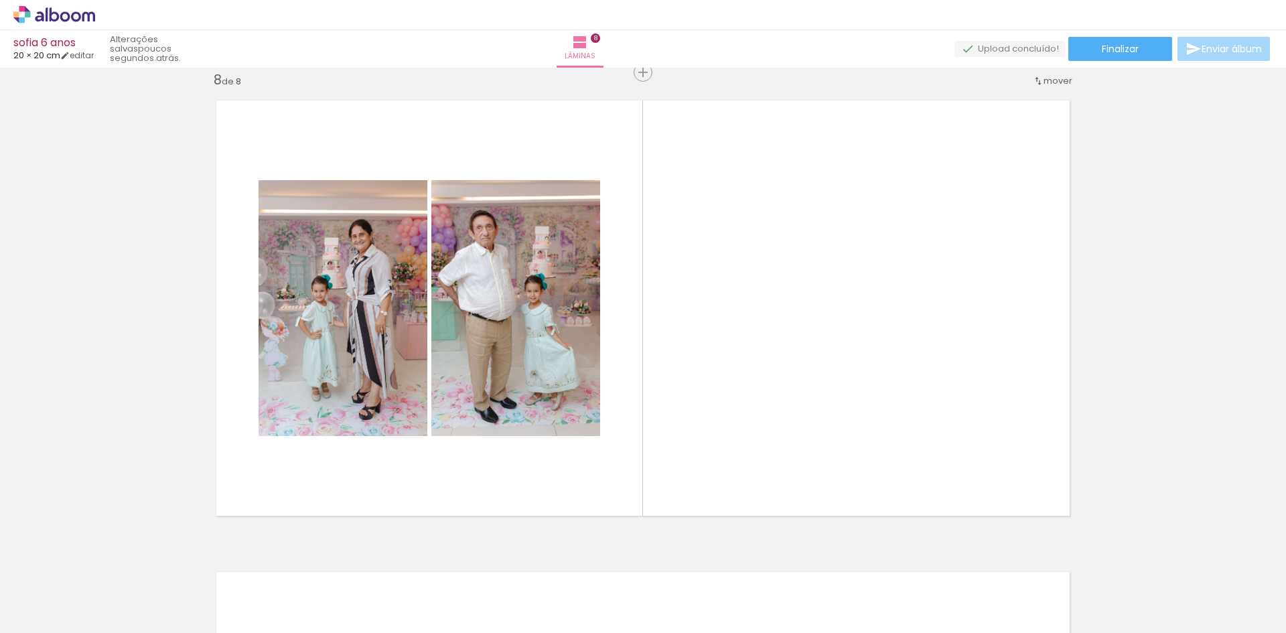
scroll to position [0, 2246]
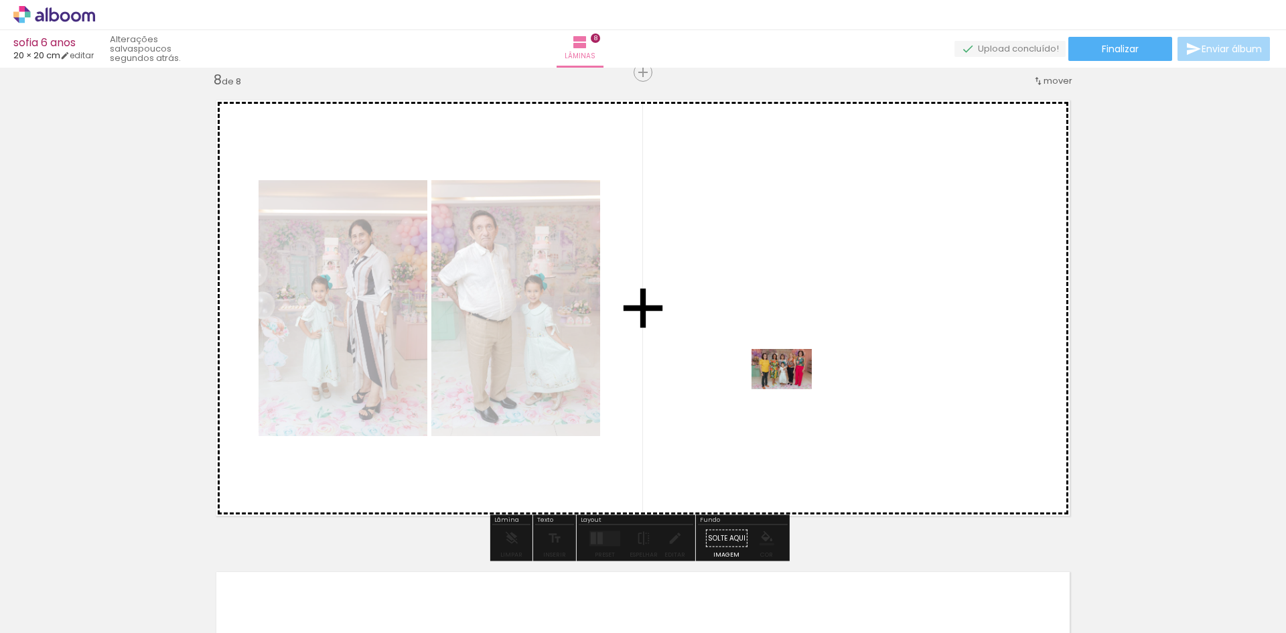
drag, startPoint x: 755, startPoint y: 587, endPoint x: 792, endPoint y: 386, distance: 204.3
click at [792, 386] on quentale-workspace at bounding box center [643, 316] width 1286 height 633
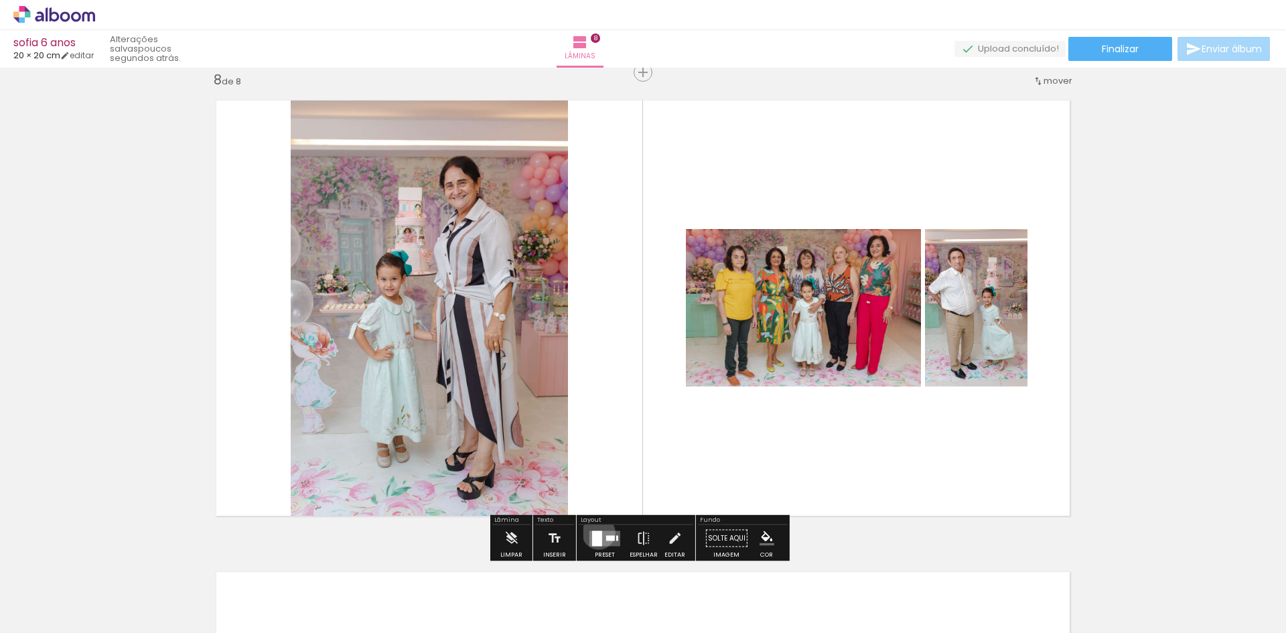
click at [596, 533] on div at bounding box center [597, 538] width 10 height 15
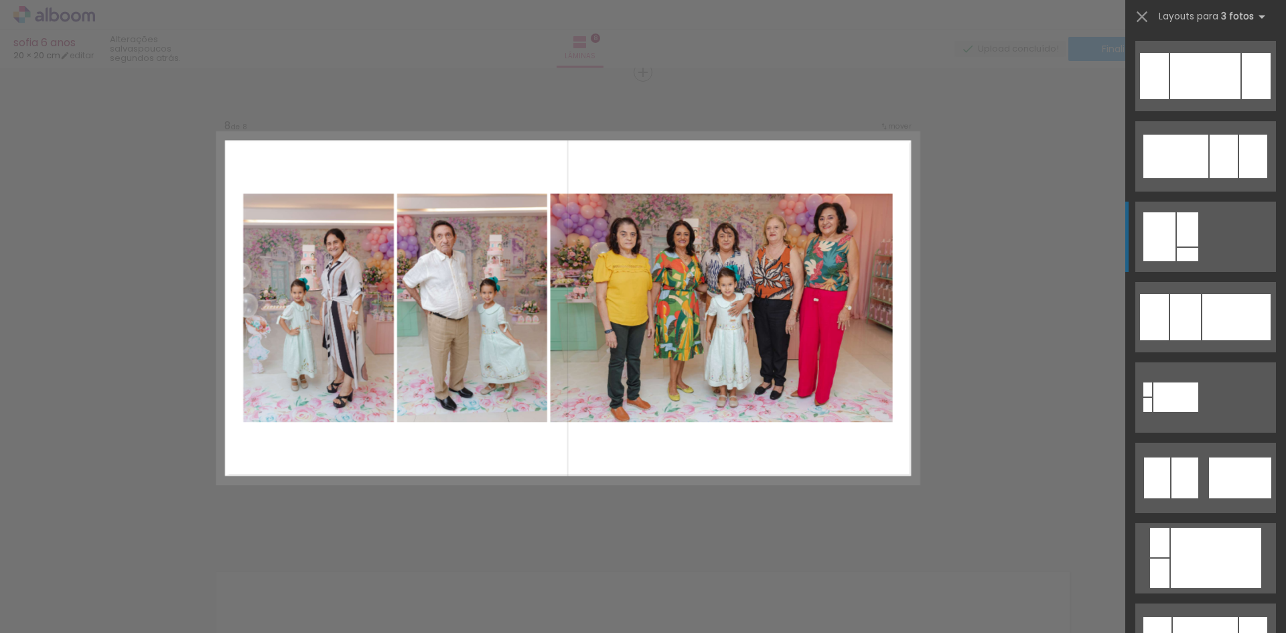
scroll to position [938, 0]
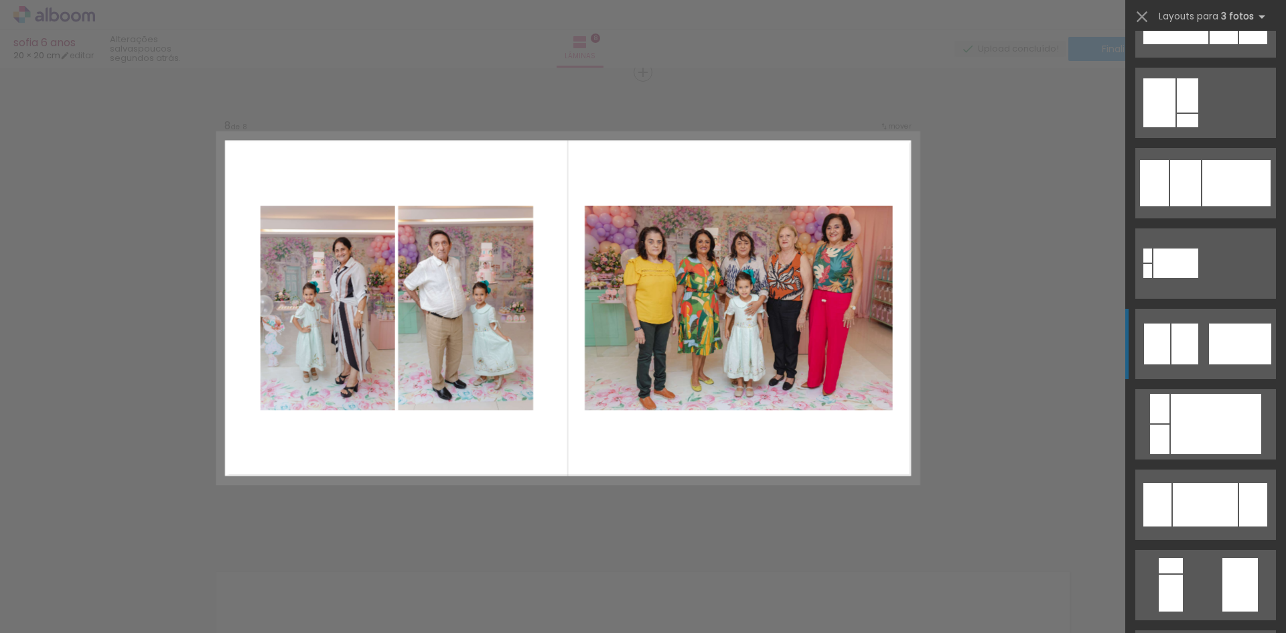
click at [1203, 342] on quentale-layouter at bounding box center [1206, 344] width 141 height 70
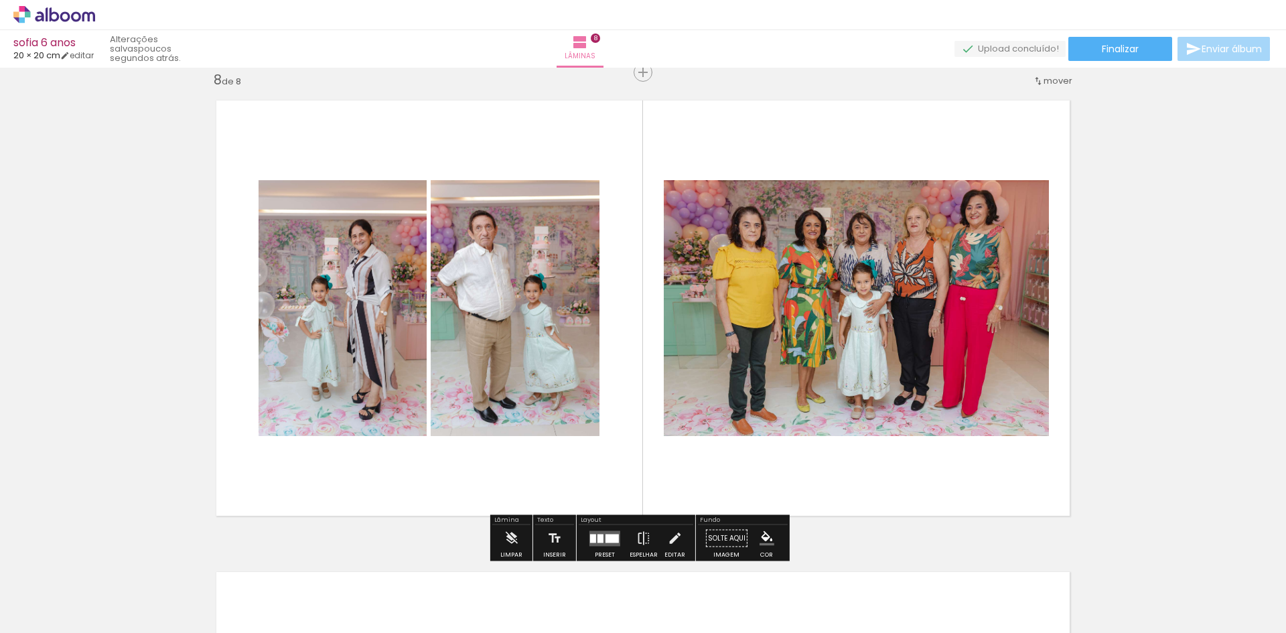
click at [594, 533] on quentale-layouter at bounding box center [605, 538] width 31 height 15
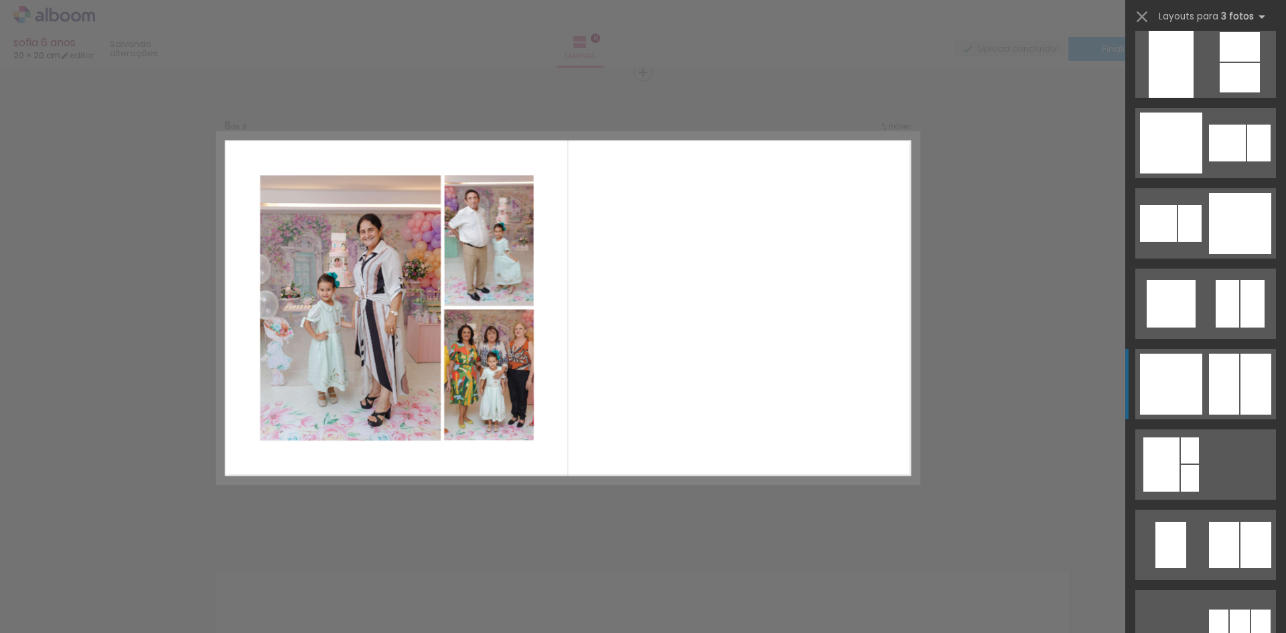
scroll to position [4154, 0]
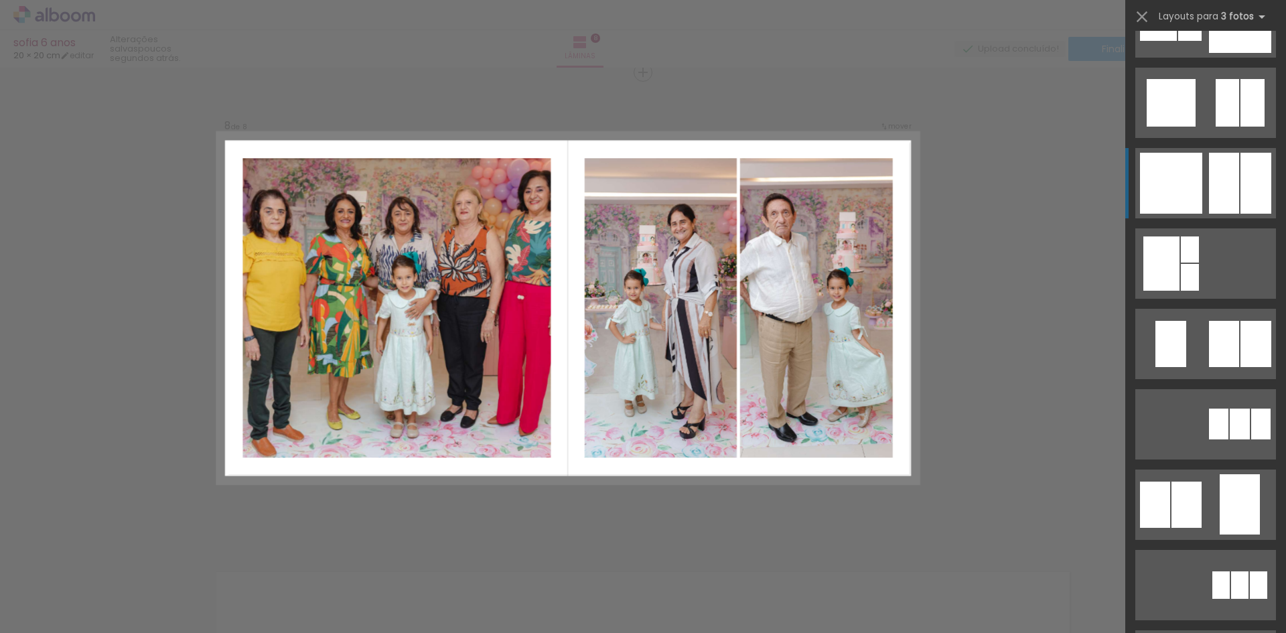
click at [1186, 176] on div at bounding box center [1171, 183] width 62 height 61
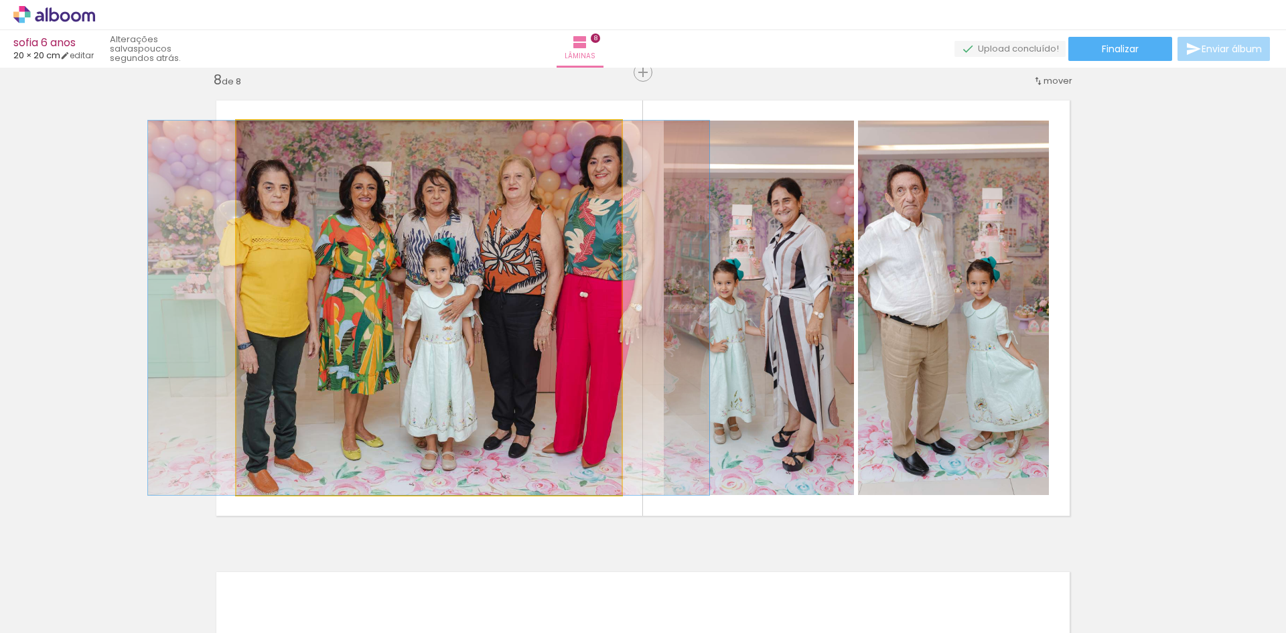
click at [415, 262] on quentale-photo at bounding box center [428, 308] width 385 height 374
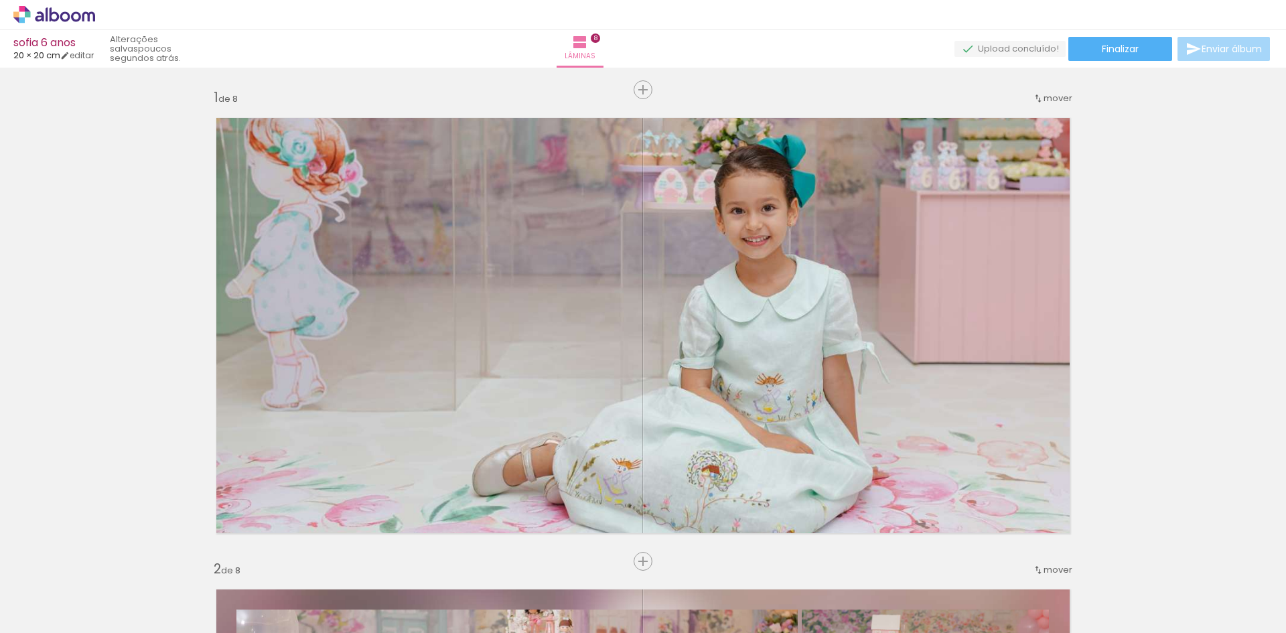
scroll to position [0, 2246]
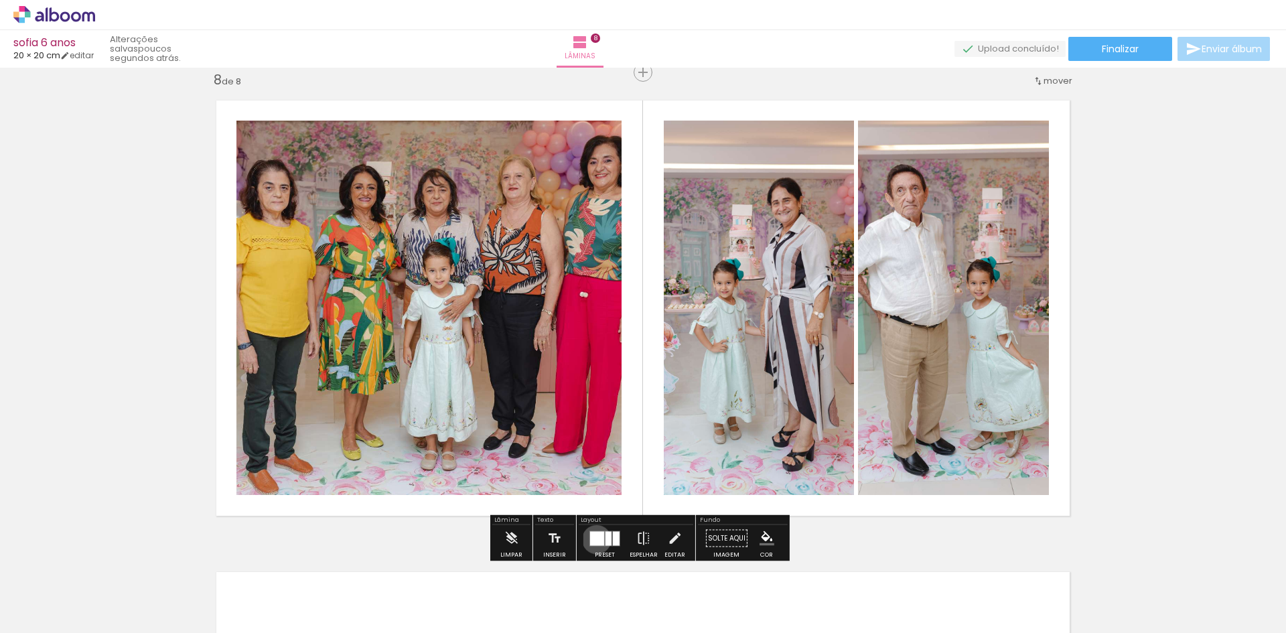
click at [594, 539] on div at bounding box center [597, 538] width 14 height 14
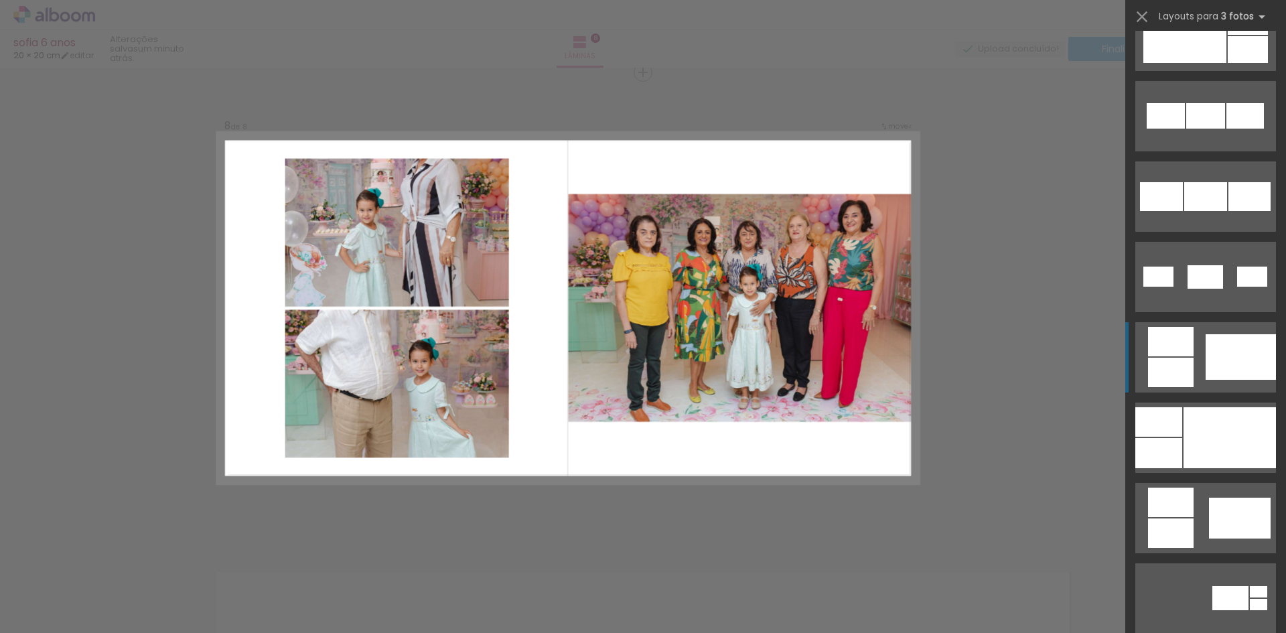
scroll to position [11808, 0]
